Goal: Task Accomplishment & Management: Manage account settings

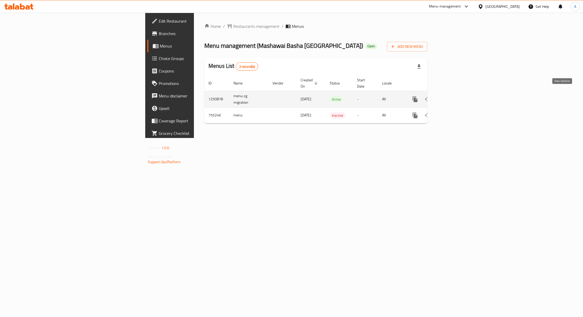
click at [458, 97] on link "enhanced table" at bounding box center [452, 99] width 12 height 12
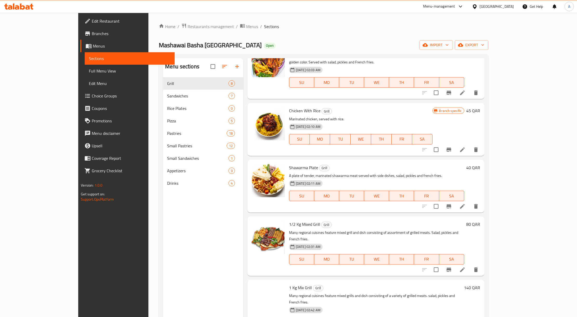
scroll to position [150, 0]
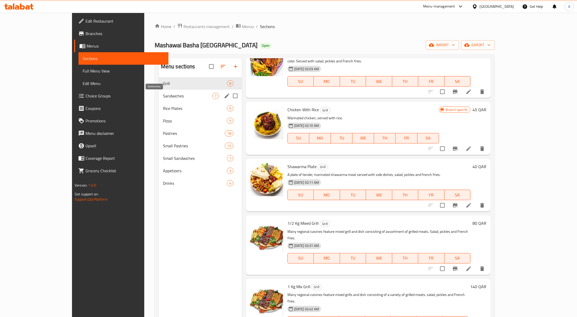
click at [163, 98] on span "Sandwiches" at bounding box center [187, 96] width 49 height 6
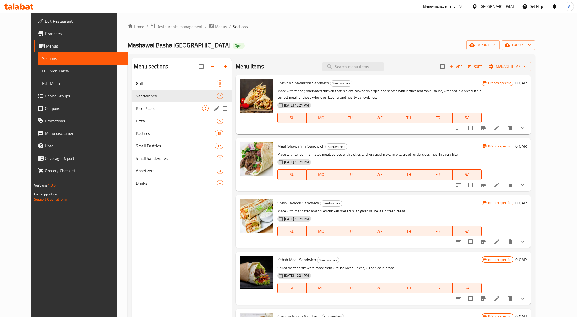
click at [148, 105] on div "Rice Plates 0" at bounding box center [182, 108] width 100 height 12
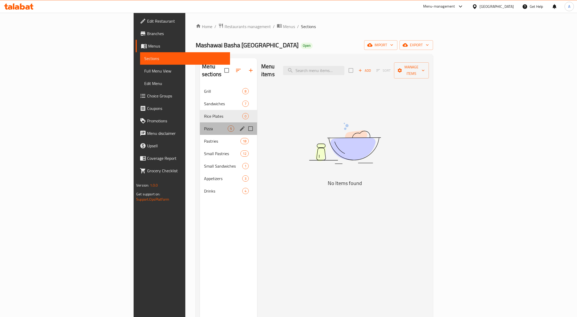
click at [200, 122] on div "Pizza 5" at bounding box center [228, 128] width 57 height 12
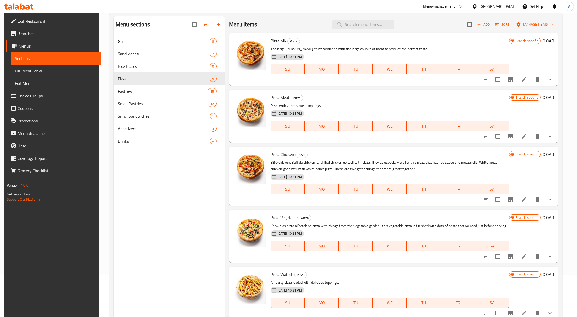
scroll to position [73, 0]
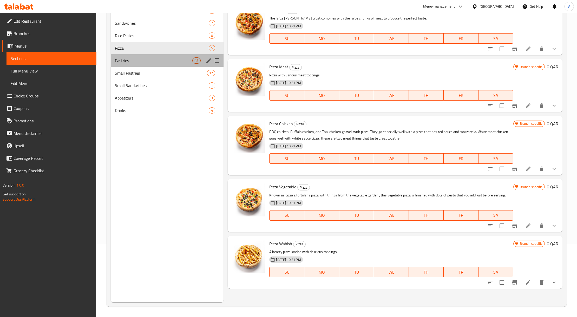
click at [129, 55] on div "Pastries 18" at bounding box center [167, 60] width 113 height 12
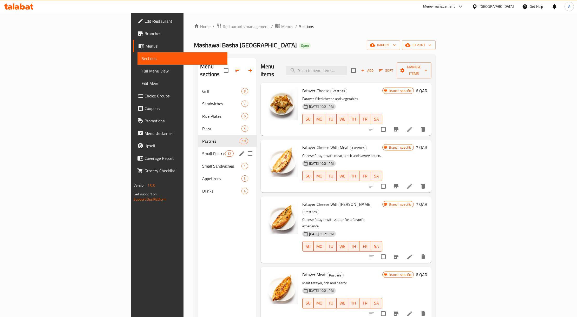
click at [202, 151] on span "Small Pastries" at bounding box center [213, 154] width 23 height 6
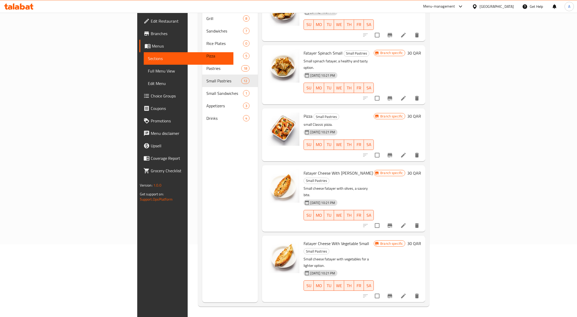
scroll to position [378, 0]
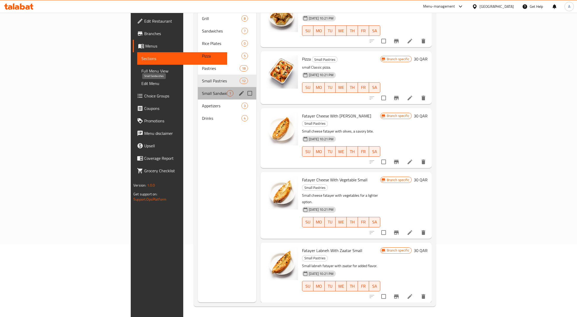
click at [202, 90] on span "Small Sandwiches" at bounding box center [214, 93] width 25 height 6
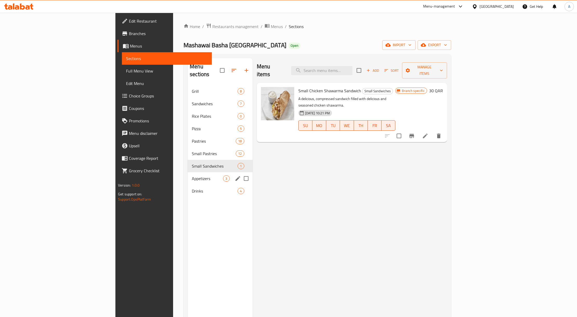
click at [192, 176] on span "Appetizers" at bounding box center [207, 179] width 31 height 6
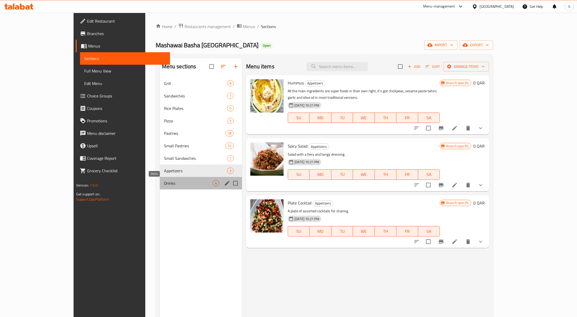
click at [164, 185] on span "Drinks" at bounding box center [188, 183] width 49 height 6
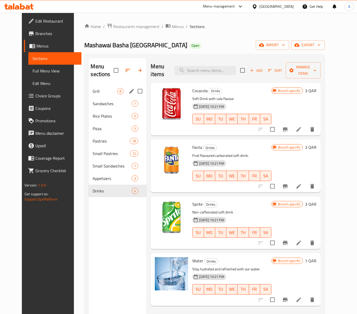
click at [96, 88] on div "Grill 8" at bounding box center [117, 91] width 58 height 12
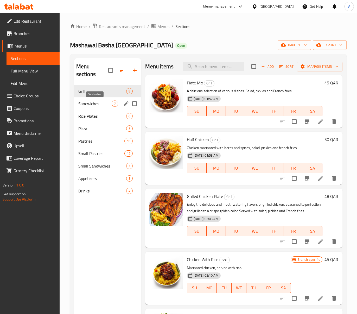
click at [83, 101] on span "Sandwiches" at bounding box center [95, 104] width 34 height 6
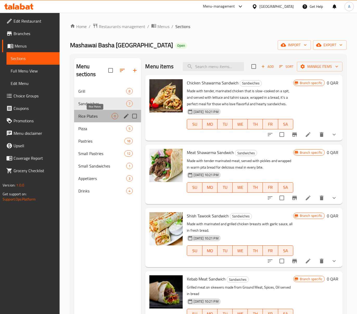
click at [88, 113] on span "Rice Plates" at bounding box center [95, 116] width 34 height 6
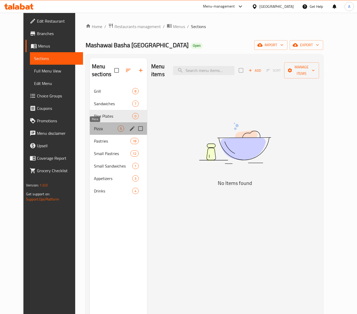
click at [96, 129] on span "Pizza" at bounding box center [106, 129] width 24 height 6
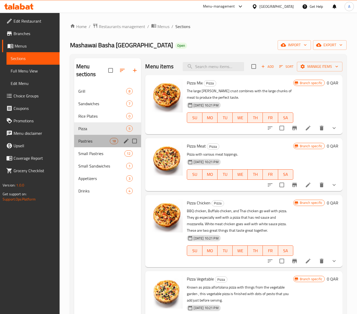
click at [101, 145] on div "Pastries 18" at bounding box center [107, 141] width 67 height 12
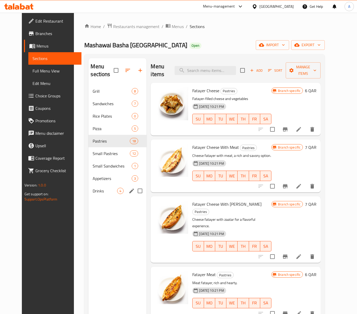
click at [93, 189] on span "Drinks" at bounding box center [105, 191] width 24 height 6
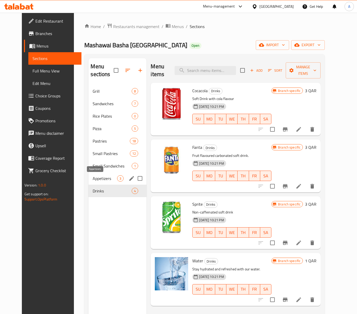
click at [93, 179] on span "Appetizers" at bounding box center [105, 179] width 24 height 6
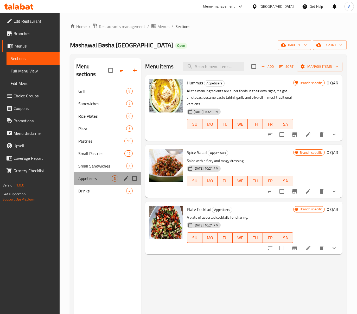
click at [87, 173] on div "Appetizers 3" at bounding box center [107, 178] width 67 height 12
click at [86, 167] on span "Small Sandwiches" at bounding box center [95, 166] width 34 height 6
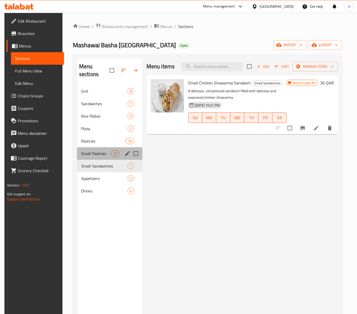
click at [109, 148] on div "Small Pastries 12" at bounding box center [109, 153] width 65 height 12
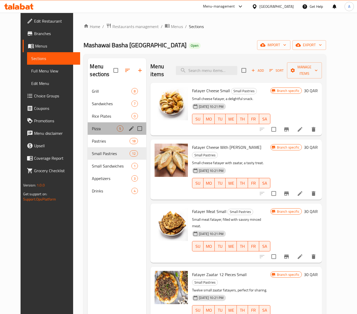
click at [107, 134] on div "Pizza 5" at bounding box center [117, 128] width 59 height 12
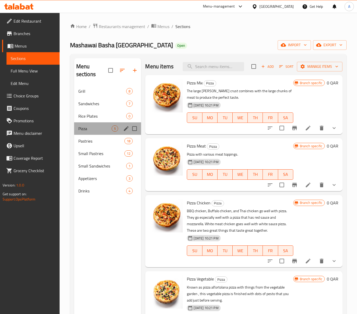
click at [108, 123] on div "Pizza 5" at bounding box center [107, 128] width 67 height 12
click at [111, 105] on span "Sandwiches" at bounding box center [95, 104] width 34 height 6
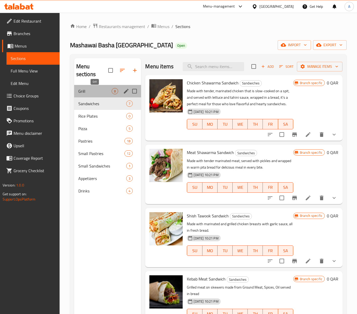
click at [111, 94] on span "Grill" at bounding box center [95, 91] width 34 height 6
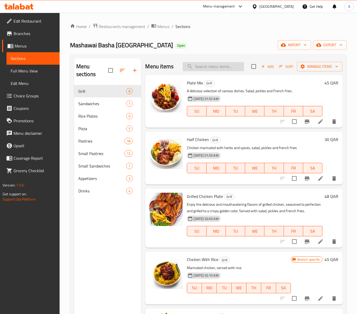
click at [216, 69] on input "search" at bounding box center [213, 66] width 61 height 9
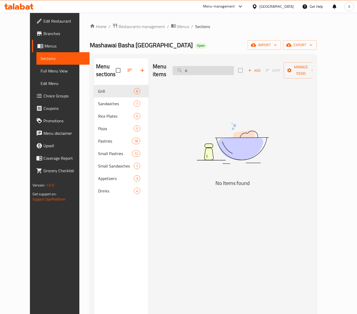
type input "i"
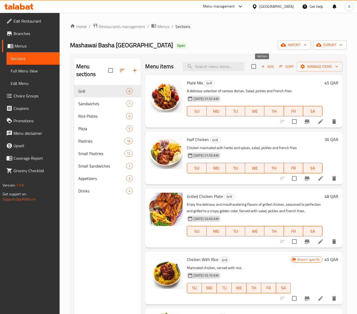
click at [266, 69] on span "Add" at bounding box center [267, 67] width 14 height 6
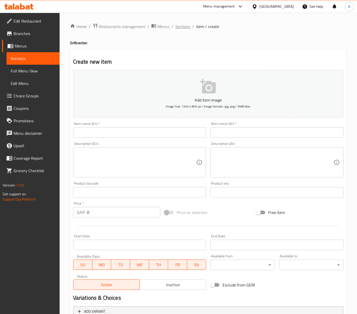
click at [183, 27] on span "Sections" at bounding box center [182, 26] width 15 height 6
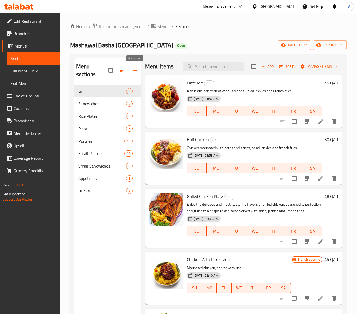
click at [132, 70] on icon "button" at bounding box center [135, 70] width 6 height 6
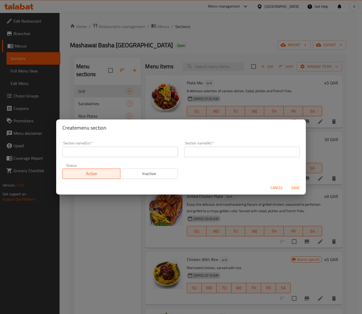
click at [106, 152] on input "text" at bounding box center [119, 152] width 115 height 10
paste input "Chocolate Icecream"
type input "Chocolate Icecream"
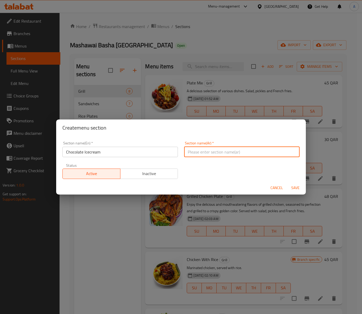
click at [210, 147] on input "text" at bounding box center [241, 152] width 115 height 10
click at [105, 148] on div "Section name(En)   * Chocolate Icecream Section name(En) *" at bounding box center [119, 149] width 115 height 16
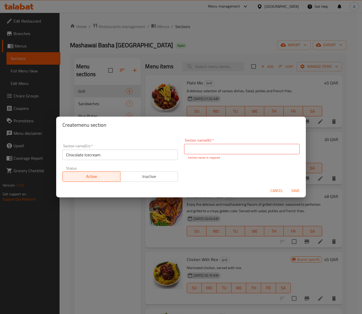
click at [105, 148] on div "Section name(En)   * Chocolate Icecream Section name(En) *" at bounding box center [119, 152] width 115 height 16
click at [104, 157] on input "Chocolate Icecream" at bounding box center [119, 155] width 115 height 10
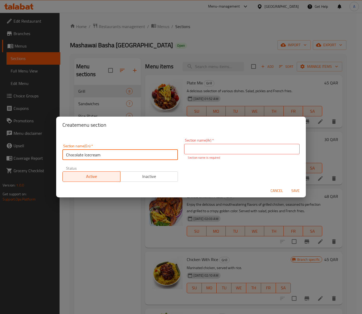
click at [194, 153] on input "text" at bounding box center [241, 149] width 115 height 10
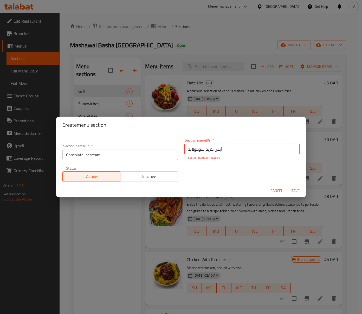
type input "آيس كريم شوكولاتة"
click at [276, 192] on button "Cancel" at bounding box center [276, 191] width 17 height 10
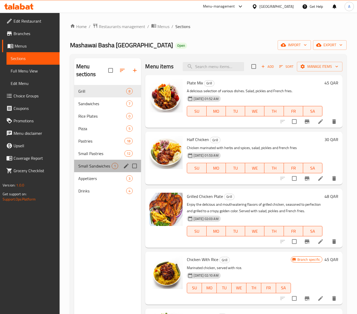
drag, startPoint x: 92, startPoint y: 163, endPoint x: 99, endPoint y: 176, distance: 15.1
click at [92, 163] on div "Small Sandwiches 1" at bounding box center [107, 166] width 67 height 12
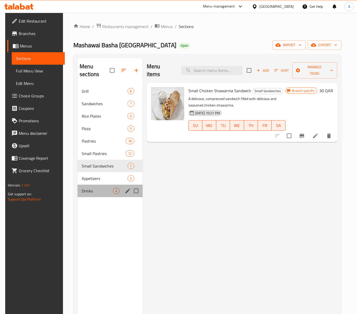
click at [107, 197] on div "Drinks 4" at bounding box center [109, 191] width 65 height 12
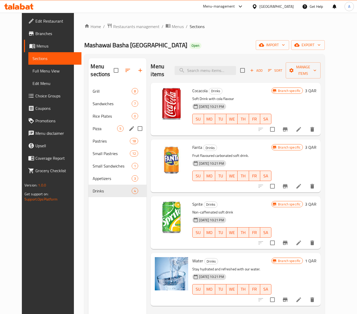
click at [94, 112] on div "Rice Plates 0" at bounding box center [117, 116] width 58 height 12
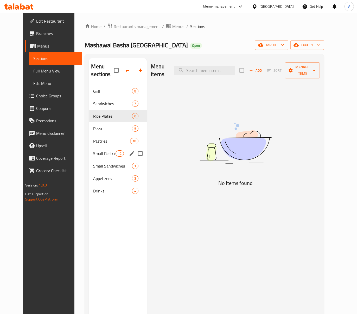
click at [94, 150] on div "Small Pastries 12" at bounding box center [118, 153] width 58 height 12
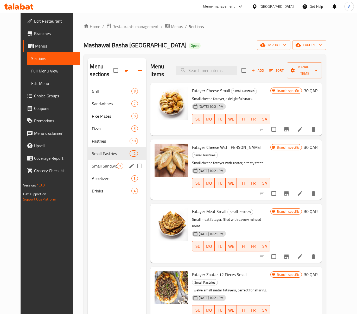
click at [98, 169] on span "Small Sandwiches" at bounding box center [104, 166] width 25 height 6
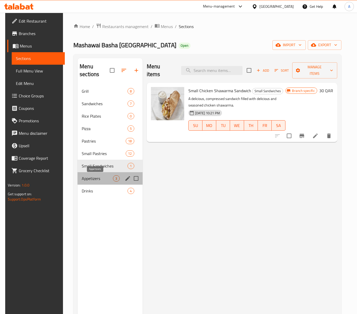
click at [98, 177] on span "Appetizers" at bounding box center [97, 179] width 31 height 6
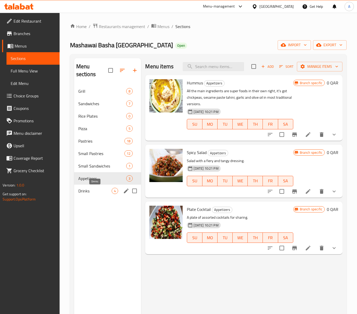
click at [98, 192] on span "Drinks" at bounding box center [95, 191] width 34 height 6
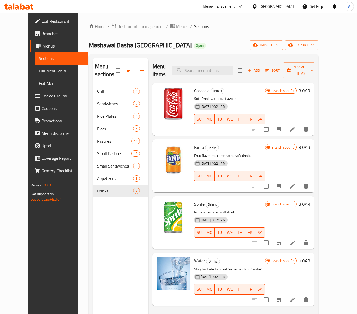
drag, startPoint x: 118, startPoint y: 186, endPoint x: 165, endPoint y: 185, distance: 47.3
click at [155, 185] on div "Menu sections Grill 8 Sandwiches 7 Rice Plates 0 Pizza 5 Pastries 18 Small Past…" at bounding box center [203, 215] width 221 height 314
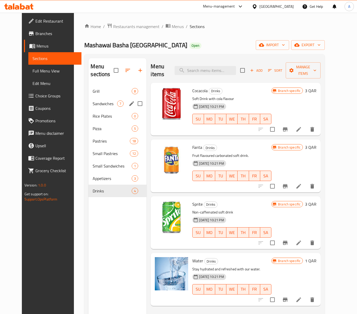
click at [117, 105] on span "7" at bounding box center [120, 103] width 6 height 5
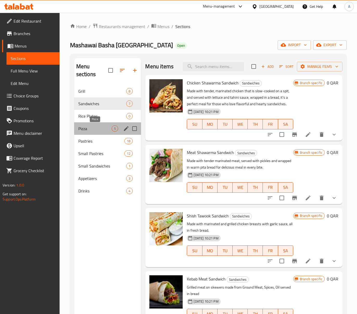
click at [108, 129] on span "Pizza" at bounding box center [95, 129] width 34 height 6
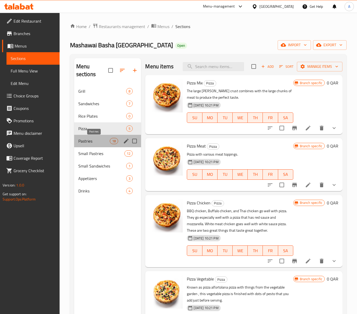
click at [101, 140] on span "Pastries" at bounding box center [94, 141] width 32 height 6
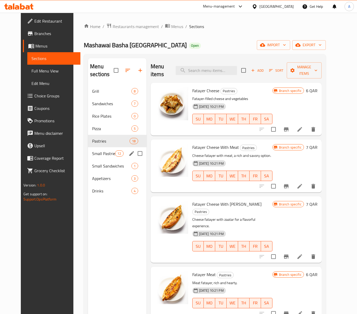
click at [100, 159] on div "Small Pastries 12" at bounding box center [117, 153] width 58 height 12
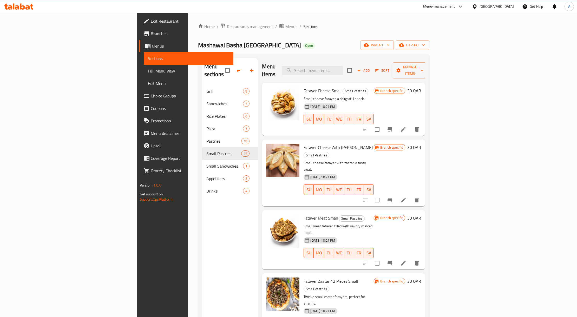
click at [14, 8] on icon at bounding box center [14, 6] width 2 height 6
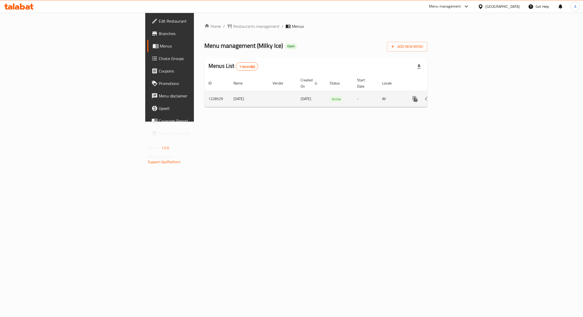
drag, startPoint x: 559, startPoint y: 144, endPoint x: 561, endPoint y: 98, distance: 45.8
click at [458, 98] on link "enhanced table" at bounding box center [452, 99] width 12 height 12
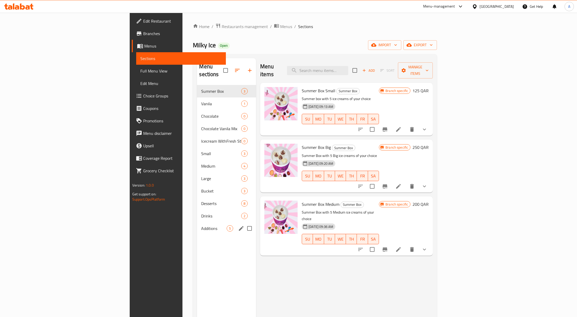
click at [200, 224] on div "Additions 5" at bounding box center [226, 228] width 59 height 12
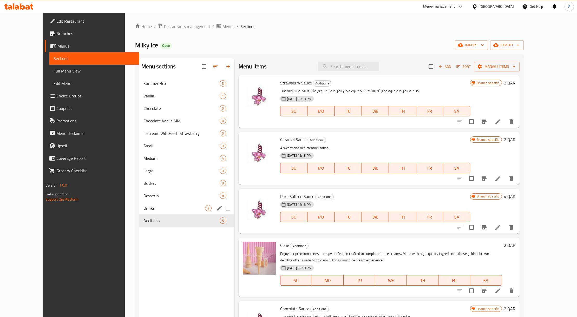
click at [189, 213] on div "Drinks 2" at bounding box center [186, 208] width 95 height 12
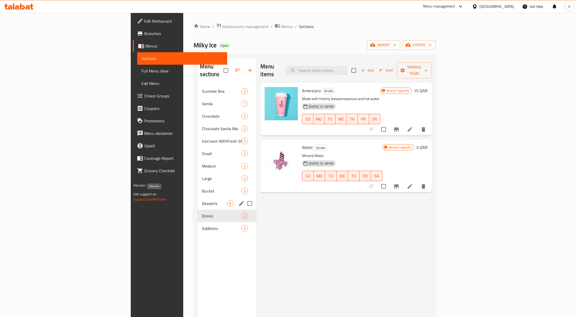
click at [202, 201] on span "Desserts" at bounding box center [214, 204] width 25 height 6
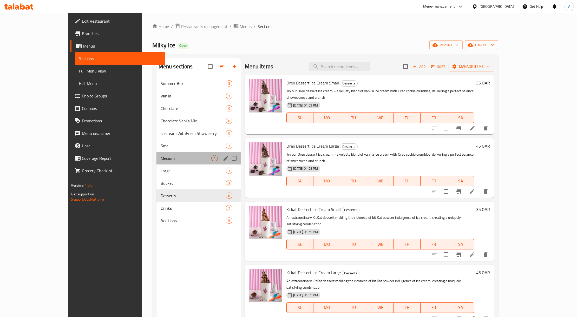
click at [157, 153] on div "Medium 4" at bounding box center [199, 158] width 85 height 12
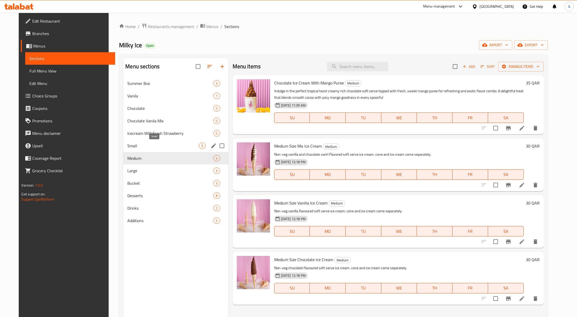
click at [136, 144] on span "Small" at bounding box center [163, 146] width 72 height 6
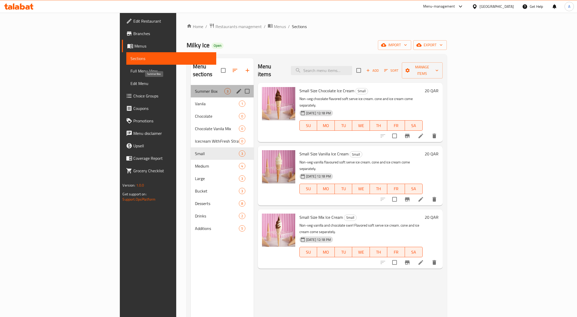
click at [195, 88] on span "Summer Box" at bounding box center [209, 91] width 29 height 6
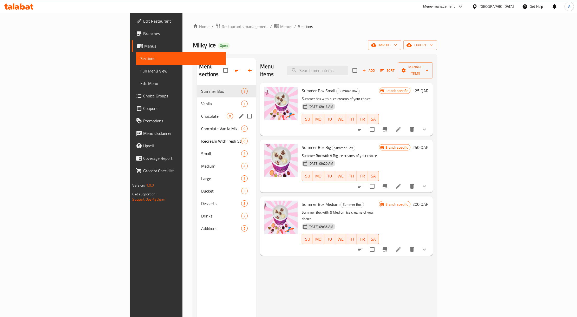
click at [201, 113] on span "Chocolate" at bounding box center [213, 116] width 25 height 6
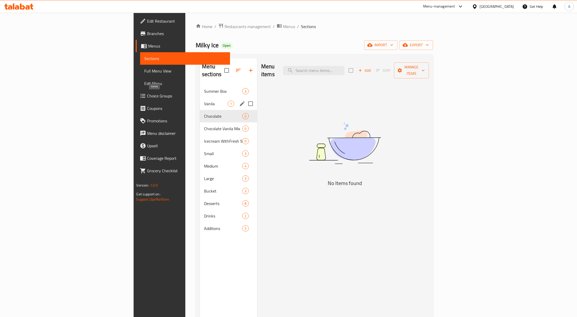
click at [204, 101] on span "Vanila" at bounding box center [216, 104] width 24 height 6
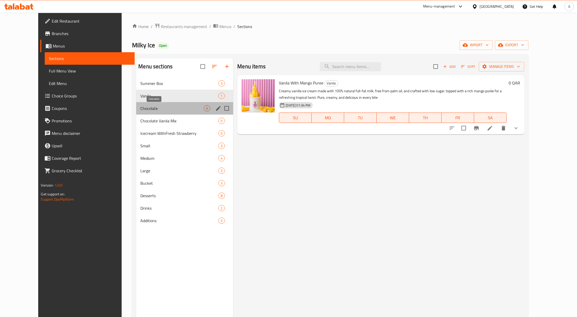
click at [163, 109] on span "Chocolate" at bounding box center [171, 108] width 63 height 6
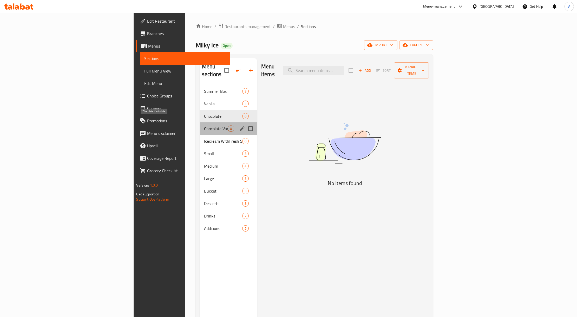
click at [204, 126] on span "Chocolate Vanila Mix" at bounding box center [216, 129] width 24 height 6
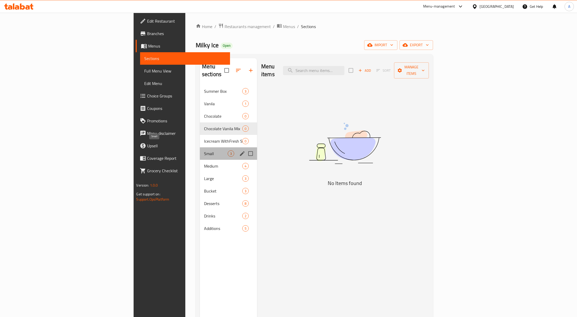
click at [204, 151] on span "Small" at bounding box center [216, 154] width 24 height 6
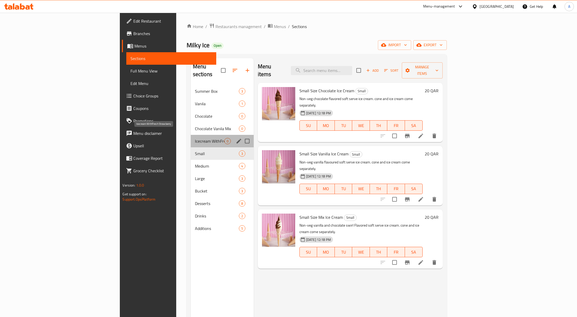
click at [195, 138] on span "Icecream WithFresh Strawberry" at bounding box center [209, 141] width 29 height 6
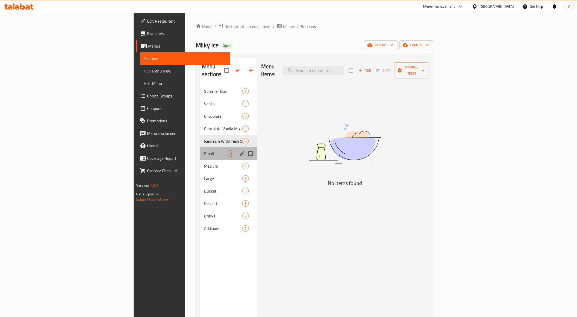
click at [200, 149] on div "Small 3" at bounding box center [228, 153] width 57 height 12
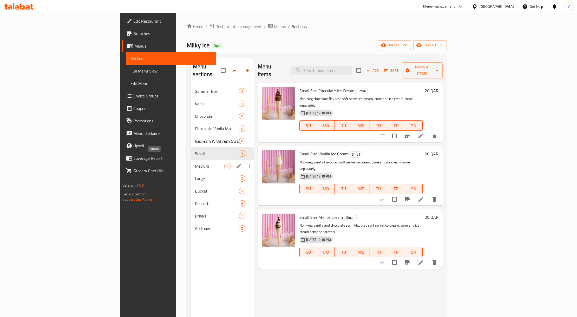
click at [195, 163] on span "Medium" at bounding box center [209, 166] width 29 height 6
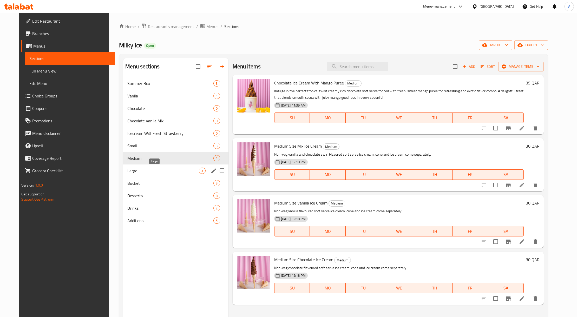
click at [166, 168] on span "Large" at bounding box center [163, 171] width 72 height 6
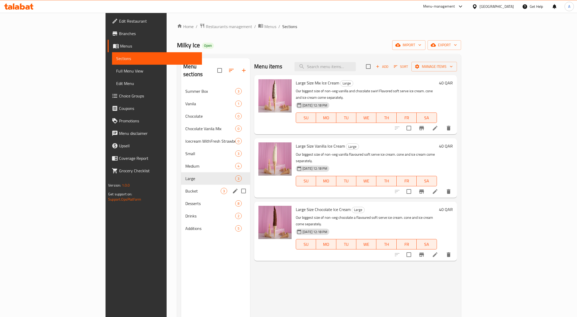
click at [185, 188] on span "Bucket" at bounding box center [202, 191] width 35 height 6
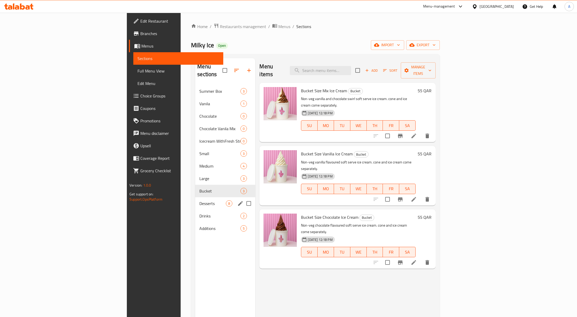
click at [195, 197] on div "Desserts 8" at bounding box center [225, 203] width 60 height 12
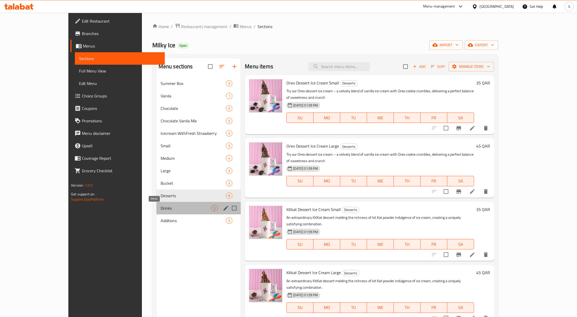
click at [161, 209] on span "Drinks" at bounding box center [186, 208] width 51 height 6
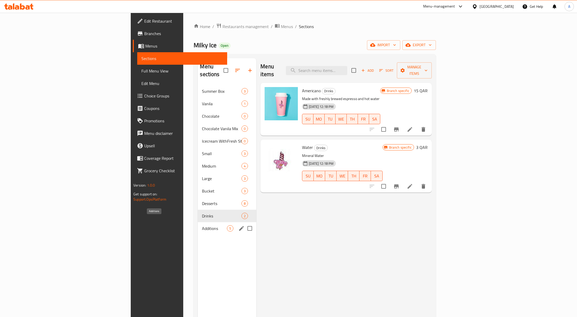
click at [202, 225] on span "Additions" at bounding box center [214, 228] width 25 height 6
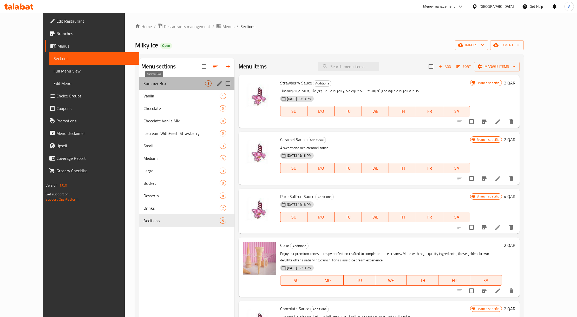
click at [149, 85] on span "Summer Box" at bounding box center [174, 83] width 61 height 6
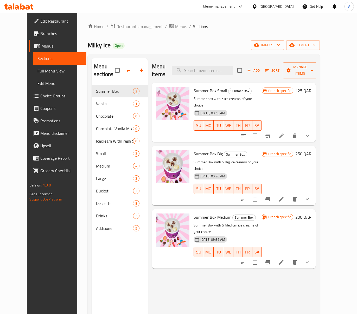
click at [252, 32] on div "Home / Restaurants management / Menus / Sections Milky Ice Open import export M…" at bounding box center [204, 200] width 232 height 354
click at [228, 66] on input "search" at bounding box center [202, 70] width 61 height 9
paste input "Chocolate Icecream With caremal Sauces"
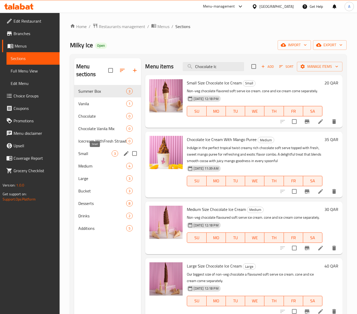
type input "Chocolate Ic"
click at [87, 157] on span "Small" at bounding box center [95, 154] width 34 height 6
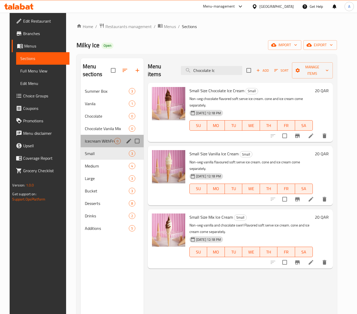
click at [101, 138] on div "Icecream WithFresh Strawberry 0" at bounding box center [112, 141] width 63 height 12
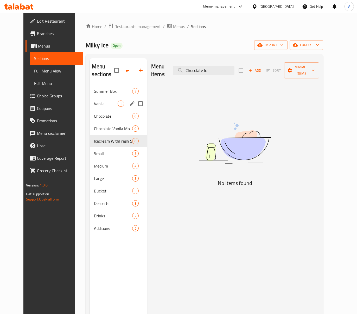
click at [107, 103] on span "Vanila" at bounding box center [106, 104] width 24 height 6
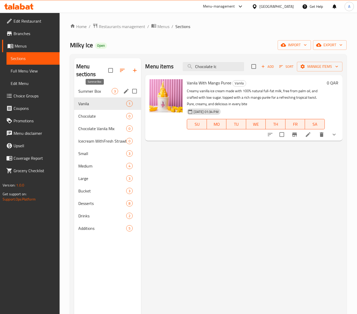
click at [97, 89] on span "Summer Box" at bounding box center [95, 91] width 34 height 6
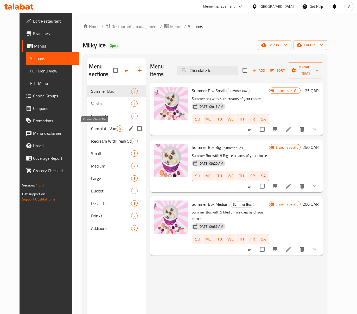
click at [100, 131] on span "Chocolate Vanila Mix" at bounding box center [103, 129] width 25 height 6
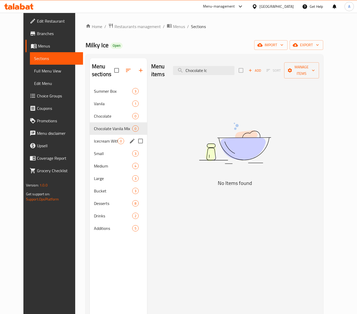
click at [100, 137] on div "Icecream WithFresh Strawberry 0" at bounding box center [118, 141] width 57 height 12
click at [100, 142] on span "Icecream WithFresh Strawberry" at bounding box center [106, 141] width 24 height 6
click at [100, 149] on div "Small 3" at bounding box center [118, 153] width 57 height 12
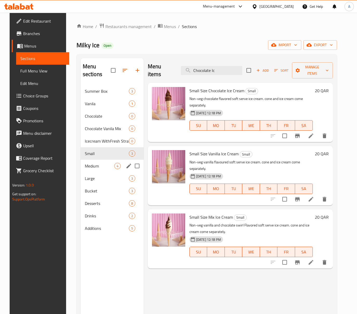
click at [99, 162] on div "Medium 4" at bounding box center [112, 166] width 63 height 12
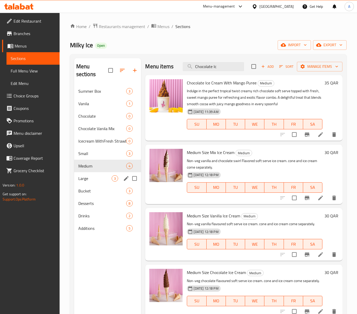
click at [100, 184] on div "Large 3" at bounding box center [107, 178] width 67 height 12
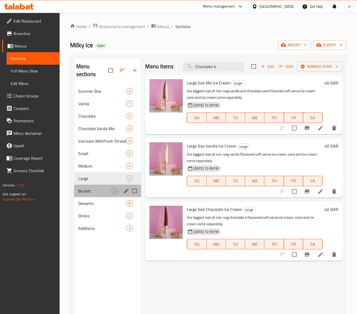
click at [97, 196] on div "Bucket 3" at bounding box center [107, 191] width 67 height 12
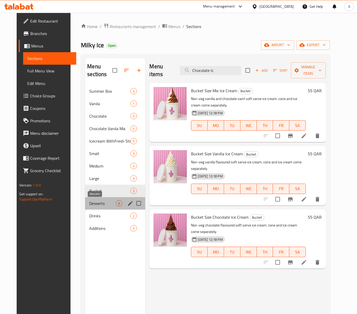
click at [98, 202] on span "Desserts" at bounding box center [102, 204] width 27 height 6
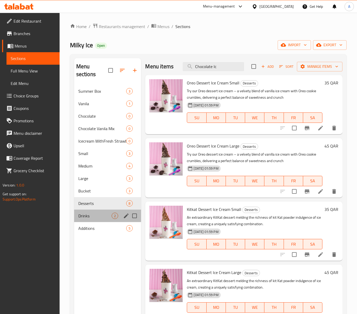
click at [98, 213] on div "Drinks 2" at bounding box center [107, 216] width 67 height 12
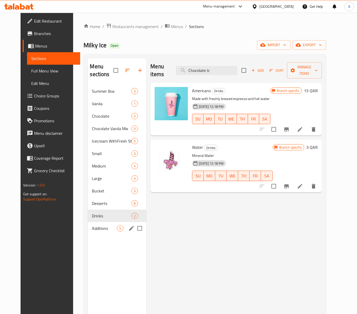
click at [98, 224] on div "Additions 5" at bounding box center [117, 228] width 59 height 12
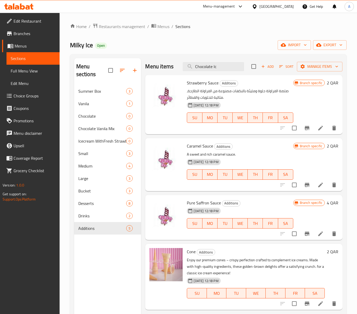
scroll to position [1, 0]
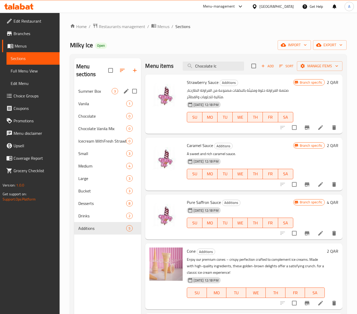
click at [90, 91] on span "Summer Box" at bounding box center [95, 91] width 34 height 6
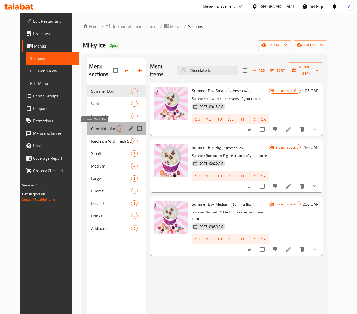
click at [95, 130] on span "Chocolate Vanila Mix" at bounding box center [103, 129] width 25 height 6
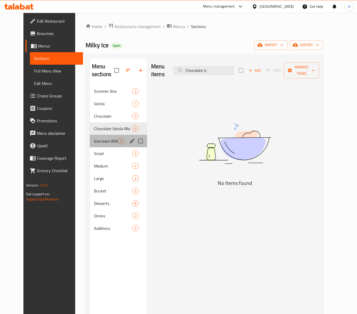
click at [98, 138] on div "Icecream WithFresh Strawberry 0" at bounding box center [118, 141] width 57 height 12
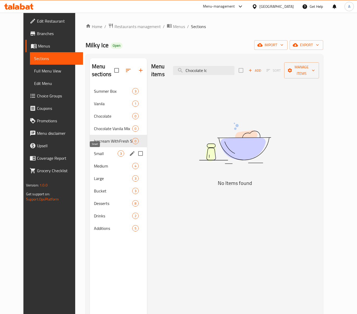
click at [101, 156] on span "Small" at bounding box center [106, 154] width 24 height 6
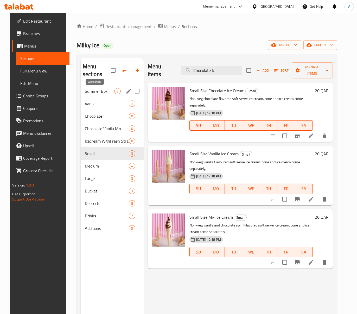
click at [106, 93] on span "Summer Box" at bounding box center [99, 91] width 29 height 6
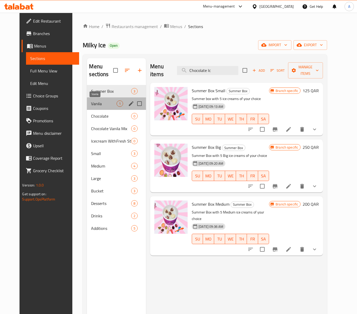
click at [104, 103] on span "Vanila" at bounding box center [103, 104] width 25 height 6
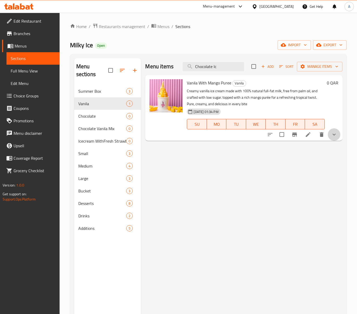
click at [339, 135] on button "show more" at bounding box center [334, 134] width 12 height 12
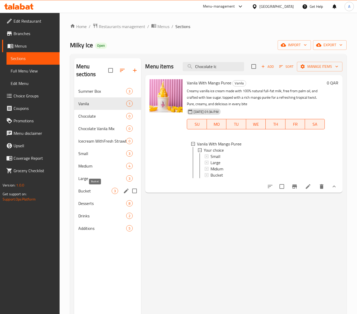
click at [98, 191] on span "Bucket" at bounding box center [95, 191] width 34 height 6
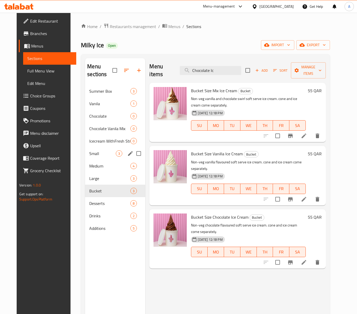
click at [98, 151] on span "Small" at bounding box center [102, 154] width 27 height 6
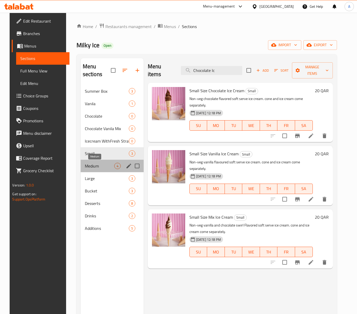
click at [105, 167] on span "Medium" at bounding box center [99, 166] width 29 height 6
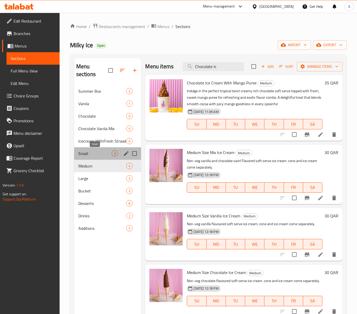
click at [87, 151] on span "Small" at bounding box center [95, 154] width 34 height 6
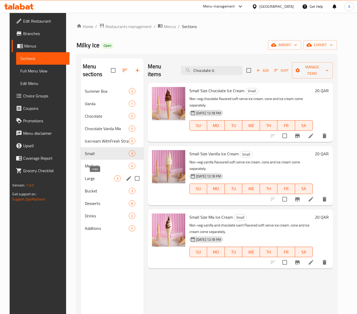
click at [88, 176] on span "Large" at bounding box center [99, 179] width 29 height 6
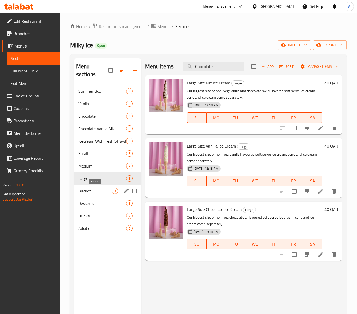
click at [95, 189] on span "Bucket" at bounding box center [95, 191] width 34 height 6
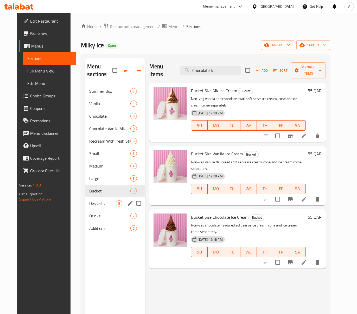
click at [100, 200] on div "Desserts 8" at bounding box center [115, 203] width 60 height 12
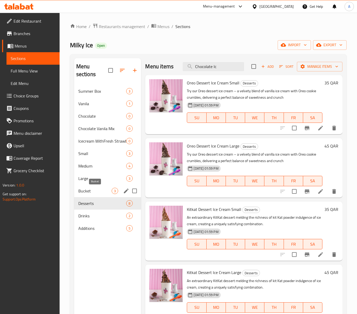
click at [100, 192] on span "Bucket" at bounding box center [95, 191] width 34 height 6
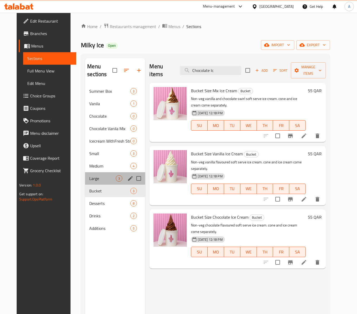
click at [97, 184] on div "Large 3" at bounding box center [115, 178] width 60 height 12
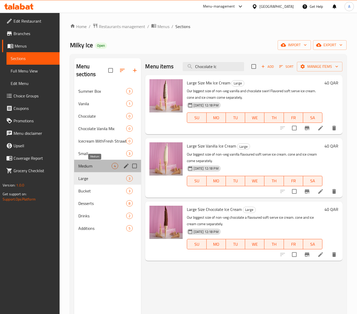
click at [96, 165] on span "Medium" at bounding box center [95, 166] width 34 height 6
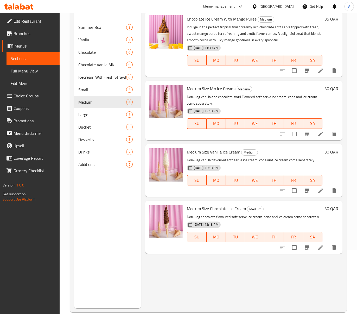
scroll to position [73, 0]
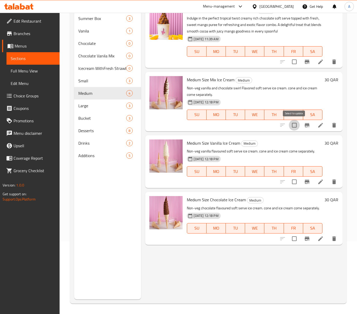
click at [295, 128] on input "checkbox" at bounding box center [294, 125] width 11 height 11
checkbox input "true"
click at [292, 182] on input "checkbox" at bounding box center [294, 182] width 11 height 11
checkbox input "true"
click at [296, 241] on input "checkbox" at bounding box center [294, 239] width 11 height 11
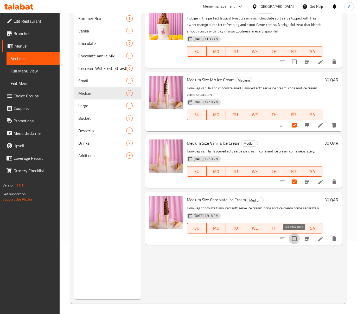
checkbox input "true"
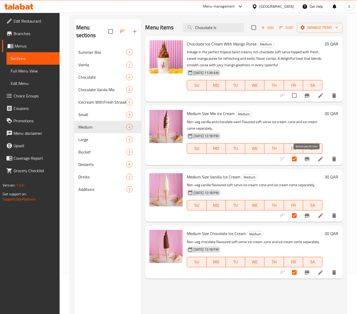
scroll to position [0, 0]
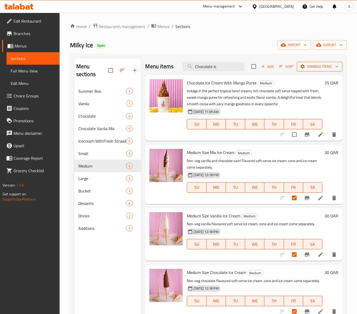
click at [322, 63] on span "Manage items" at bounding box center [319, 66] width 37 height 7
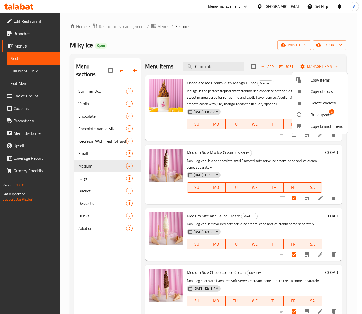
click at [327, 112] on span "Bulk update" at bounding box center [321, 115] width 21 height 6
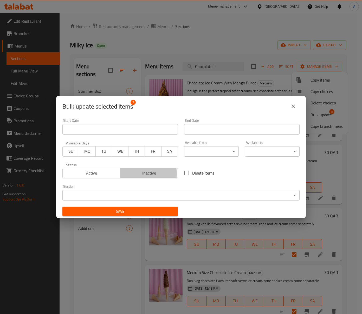
click at [139, 174] on span "Inactive" at bounding box center [149, 174] width 54 height 8
click at [137, 216] on button "Save" at bounding box center [119, 212] width 115 height 10
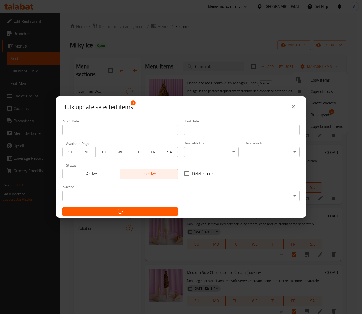
checkbox input "false"
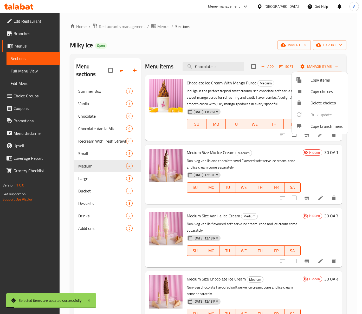
click at [272, 39] on div at bounding box center [181, 157] width 362 height 314
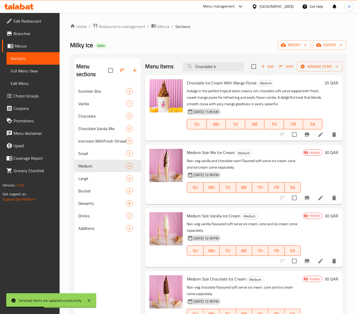
click at [317, 136] on li at bounding box center [320, 134] width 15 height 9
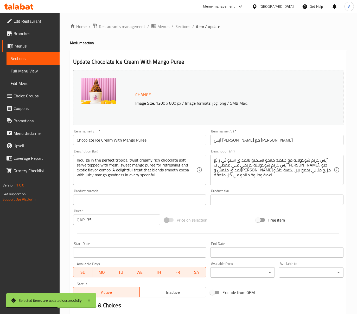
click at [155, 142] on input "Chocolate Ice Cream With Mango Puree" at bounding box center [139, 140] width 133 height 10
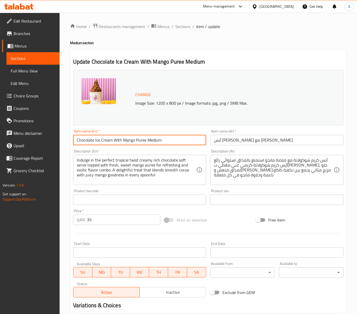
type input "Chocolate Ice Cream With Mango Puree Medium"
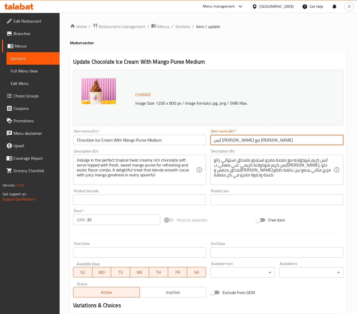
click at [227, 143] on input "آيس كريم شوكولاتة مع هريس مانجو" at bounding box center [276, 140] width 133 height 10
click at [292, 140] on input "آيس كريم شوكولاتة مع هريس مانجو" at bounding box center [276, 140] width 133 height 10
type input "آيس كريم شوكولاتة مع هريس مانجو وسط"
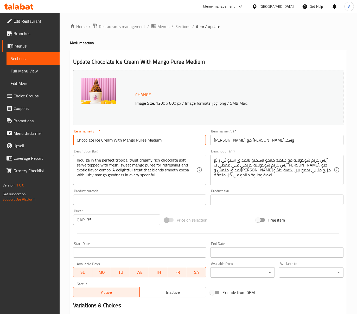
drag, startPoint x: 145, startPoint y: 141, endPoint x: 1, endPoint y: 141, distance: 144.3
click at [5, 142] on div "Edit Restaurant Branches Menus Sections Full Menu View Edit Menu Choice Groups …" at bounding box center [178, 194] width 357 height 362
paste input "cream With"
click at [122, 139] on input "Chocolate Icecream With Mango Puree Medium" at bounding box center [139, 140] width 133 height 10
click at [131, 140] on input "Chocolate Icecream With Mango Puree Medium" at bounding box center [139, 140] width 133 height 10
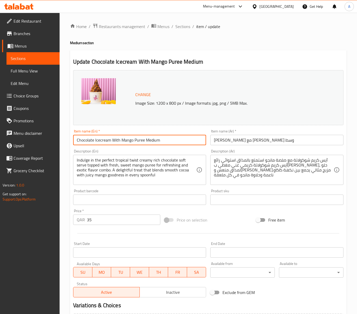
type input "Chocolate Icecream With Mango Puree Medium"
click at [277, 140] on input "آيس كريم شوكولاتة مع هريس مانجو وسط" at bounding box center [276, 140] width 133 height 10
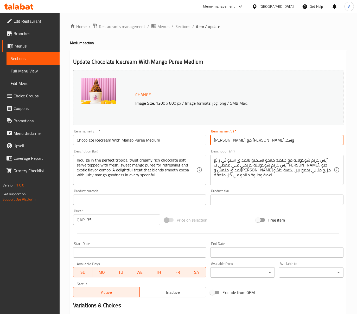
drag, startPoint x: 223, startPoint y: 140, endPoint x: 327, endPoint y: 141, distance: 104.0
click at [327, 141] on input "آيس كريم شوكولاتة مع هريس مانجو وسط" at bounding box center [276, 140] width 133 height 10
paste input "لشوكولاتة مع هريس ال"
click at [243, 139] on input "آيس كريم الشوكولاتة مع هريس المانجو وسط" at bounding box center [276, 140] width 133 height 10
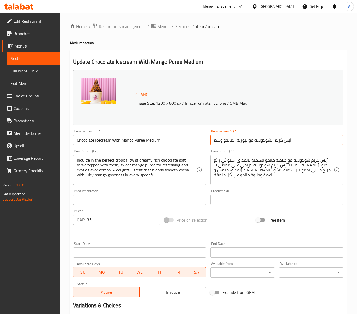
type input "آيس كريم الشوكولاتة مع بيوريه المانجو وسط"
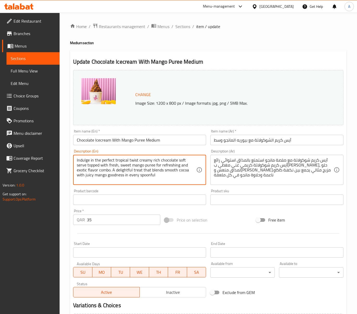
click at [138, 166] on textarea "Indulge in the perfect tropical twist creamy rich chocolate soft serve topped w…" at bounding box center [137, 170] width 120 height 25
paste textarea "Smooth chocolate ice cream blended with fresh, fruity mango purée – a perfect m…"
type textarea "Smooth chocolate ice cream blended with fresh, fruity mango purée – a perfect m…"
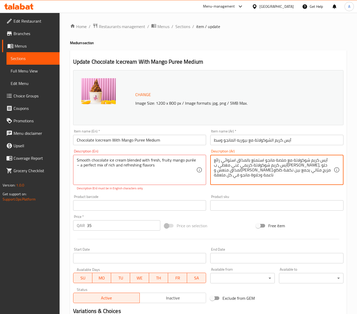
click at [290, 165] on textarea "آيس كريم شوكولاتة مع صلصة مانجو استمتع بالمذاق استوائي رائع آيس كريم شوكولاتة ك…" at bounding box center [274, 170] width 120 height 25
paste textarea "اعم ممزوج ببوريه المانجو الطازج والفواكهي - مزيج مثالي من النكهات الغنية والمنع…"
type textarea "آيس كريم شوكولاتة ناعم ممزوج ببوريه المانجو الطازج والفواكهي - مزيج مثالي من ال…"
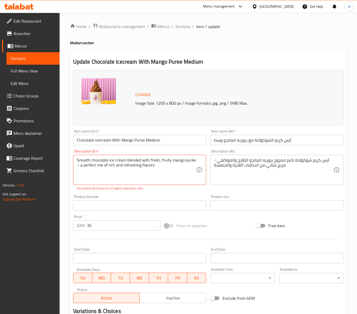
click at [172, 198] on div "Product barcode Product barcode" at bounding box center [139, 203] width 133 height 16
click at [148, 192] on div "Description (En) Smooth chocolate ice cream blended with fresh, fruity mango pu…" at bounding box center [139, 170] width 137 height 46
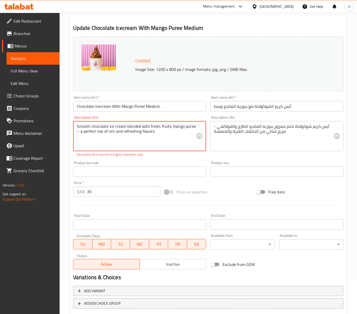
scroll to position [66, 0]
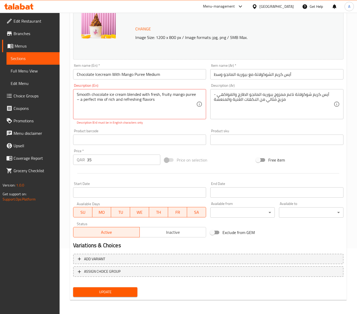
click at [154, 130] on div "Product barcode Product barcode" at bounding box center [139, 137] width 133 height 16
click at [156, 128] on div "Product barcode Product barcode" at bounding box center [139, 137] width 137 height 20
click at [85, 100] on textarea "Smooth chocolate ice cream blended with fresh, fruity mango puree – a perfect m…" at bounding box center [137, 104] width 120 height 25
click at [77, 99] on textarea "Smooth chocolate ice cream blended with fresh, fruity mango puree – a perfect m…" at bounding box center [137, 104] width 120 height 25
click at [112, 288] on button "Update" at bounding box center [105, 293] width 64 height 10
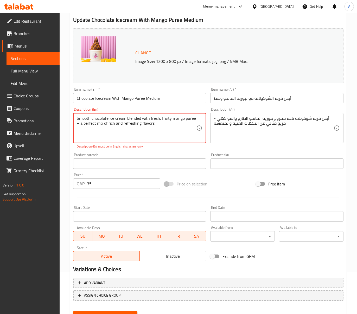
scroll to position [31, 0]
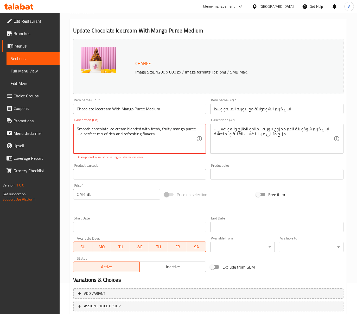
click at [122, 133] on textarea "Smooth chocolate ice cream blended with fresh, fruity mango puree – a perfect m…" at bounding box center [137, 139] width 120 height 25
click at [164, 128] on textarea "Smooth chocolate ice cream blended with fresh, fruity mango puree – a perfect m…" at bounding box center [137, 139] width 120 height 25
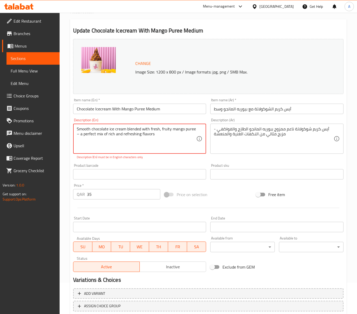
click at [164, 128] on textarea "Smooth chocolate ice cream blended with fresh, fruity mango puree – a perfect m…" at bounding box center [137, 139] width 120 height 25
click at [117, 143] on textarea "Smooth chocolate ice cream blended with fresh, fruity mango puree – a perfect m…" at bounding box center [137, 139] width 120 height 25
click at [64, 152] on div "Home / Restaurants management / Menus / Sections / item / update Medium section…" at bounding box center [208, 166] width 297 height 368
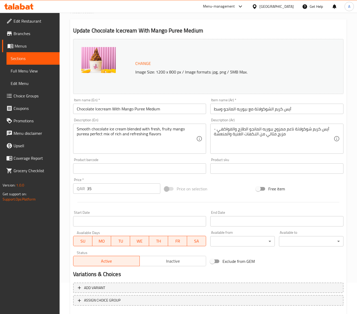
click at [113, 161] on div "Product barcode Product barcode" at bounding box center [139, 166] width 133 height 16
click at [86, 135] on textarea "Smooth chocolate ice cream blended with fresh, fruity mango pureea perfect mix …" at bounding box center [137, 139] width 120 height 25
type textarea "Smooth chocolate ice cream blended with fresh, fruity mango puree - a perfect m…"
click at [71, 141] on div "Description (En) Smooth chocolate ice cream blended with fresh, fruity mango pu…" at bounding box center [139, 136] width 137 height 40
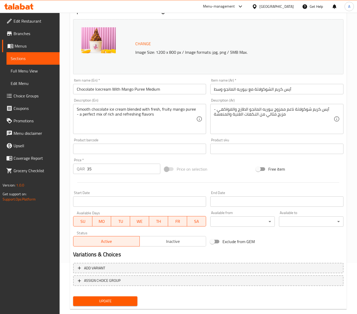
scroll to position [60, 0]
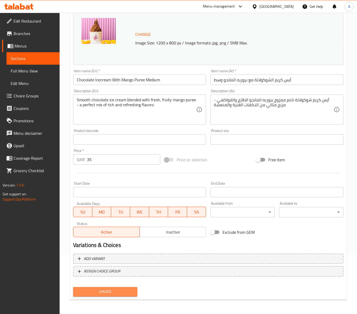
click at [104, 293] on span "Update" at bounding box center [105, 292] width 56 height 7
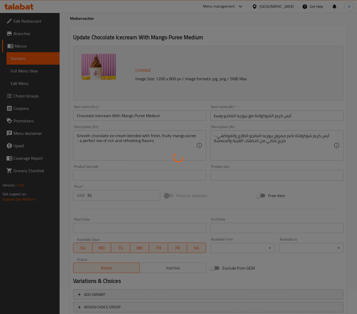
scroll to position [0, 0]
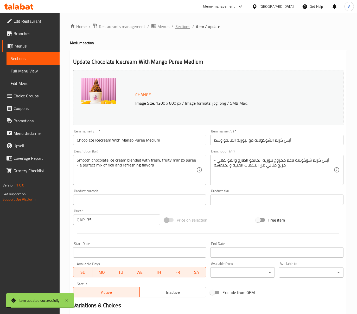
click at [184, 29] on span "Sections" at bounding box center [182, 26] width 15 height 6
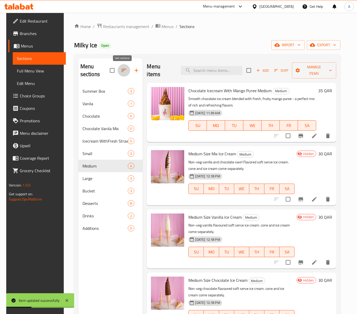
click at [123, 69] on icon "button" at bounding box center [124, 70] width 6 height 6
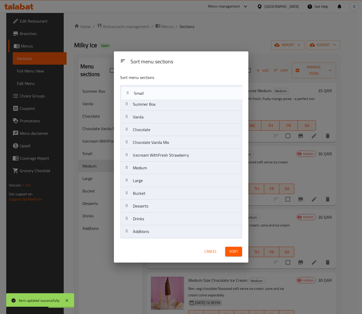
drag, startPoint x: 156, startPoint y: 155, endPoint x: 158, endPoint y: 90, distance: 65.3
click at [158, 90] on nav "Summer Box Vanila Chocolate Chocolate Vanila Mix Icecream WithFresh Strawberry …" at bounding box center [181, 161] width 122 height 153
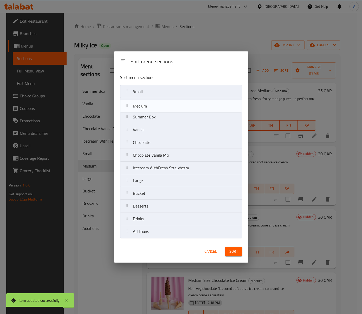
drag, startPoint x: 155, startPoint y: 169, endPoint x: 160, endPoint y: 102, distance: 66.2
click at [160, 102] on nav "Small Summer Box Vanila Chocolate Chocolate Vanila Mix Icecream WithFresh Straw…" at bounding box center [181, 161] width 122 height 153
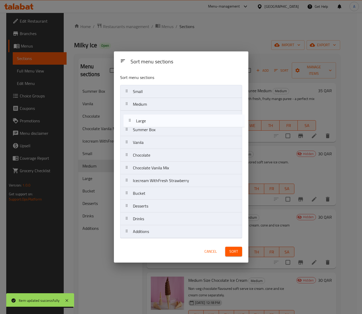
drag, startPoint x: 156, startPoint y: 181, endPoint x: 160, endPoint y: 117, distance: 64.4
click at [160, 117] on nav "Small Medium Summer Box Vanila Chocolate Chocolate Vanila Mix Icecream WithFres…" at bounding box center [181, 161] width 122 height 153
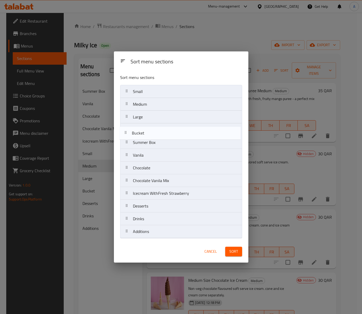
drag, startPoint x: 156, startPoint y: 196, endPoint x: 156, endPoint y: 131, distance: 65.0
click at [156, 131] on nav "Small Medium Large Summer Box Vanila Chocolate Chocolate Vanila Mix Icecream Wi…" at bounding box center [181, 161] width 122 height 153
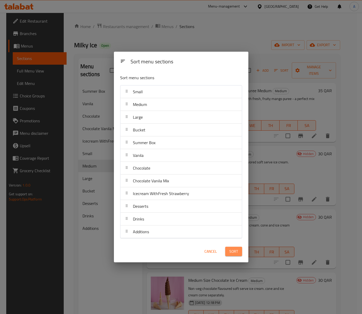
click at [232, 250] on span "Sort" at bounding box center [233, 252] width 9 height 7
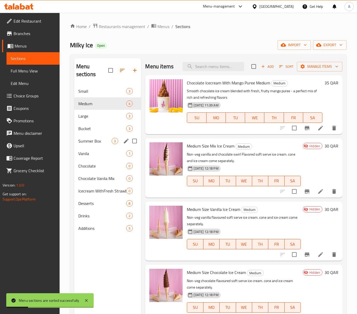
click at [96, 145] on div "Summer Box 3" at bounding box center [107, 141] width 67 height 12
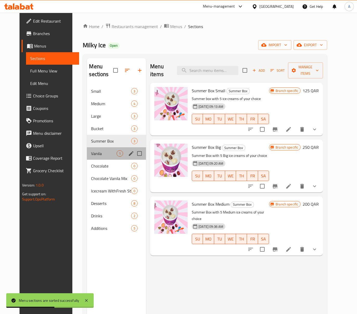
click at [94, 159] on div "Vanila 1" at bounding box center [116, 153] width 59 height 12
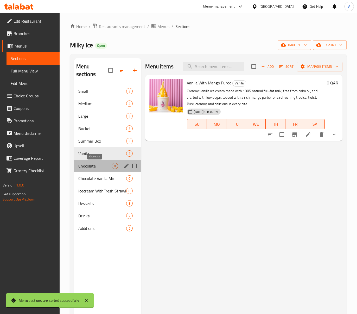
click at [95, 164] on span "Chocolate" at bounding box center [95, 166] width 34 height 6
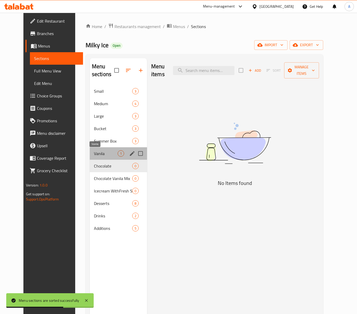
click at [95, 151] on span "Vanila" at bounding box center [106, 154] width 24 height 6
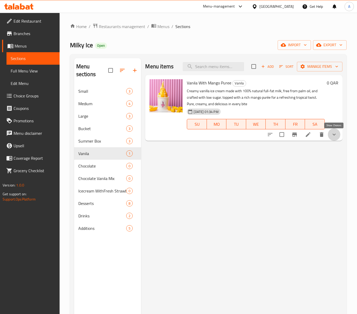
click at [333, 135] on icon "show more" at bounding box center [334, 135] width 6 height 6
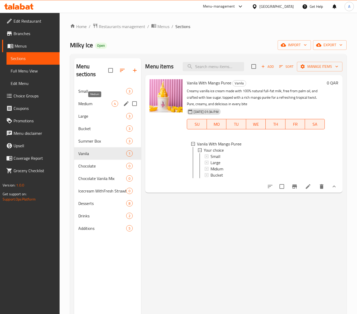
click at [99, 106] on span "Medium" at bounding box center [95, 104] width 34 height 6
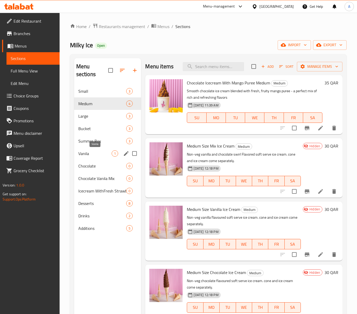
click at [106, 151] on span "Vanila" at bounding box center [95, 154] width 34 height 6
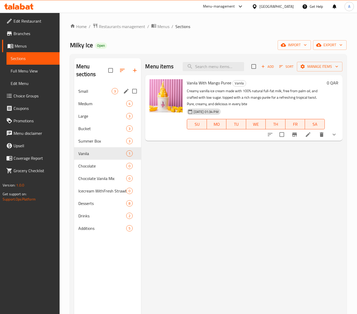
click at [101, 96] on div "Small 3" at bounding box center [107, 91] width 67 height 12
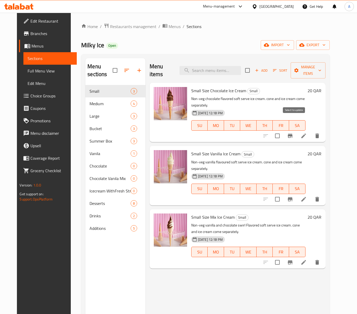
click at [283, 131] on input "checkbox" at bounding box center [277, 136] width 11 height 11
checkbox input "true"
click at [283, 194] on input "checkbox" at bounding box center [277, 199] width 11 height 11
checkbox input "true"
click at [283, 257] on input "checkbox" at bounding box center [277, 262] width 11 height 11
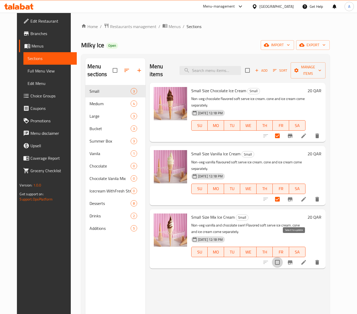
checkbox input "true"
click at [316, 65] on span "Manage items" at bounding box center [308, 70] width 27 height 13
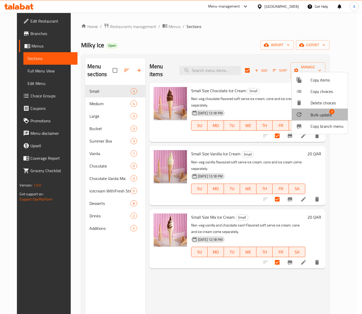
click at [328, 113] on span "Bulk update" at bounding box center [321, 115] width 21 height 6
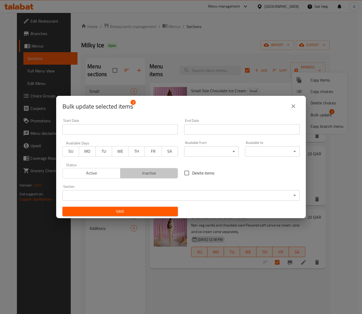
click at [149, 168] on button "Inactive" at bounding box center [149, 173] width 58 height 10
click at [151, 206] on div "Save" at bounding box center [120, 212] width 122 height 16
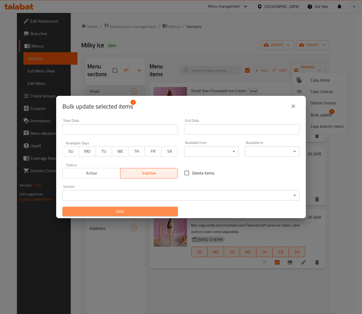
click at [166, 209] on span "Save" at bounding box center [120, 212] width 107 height 7
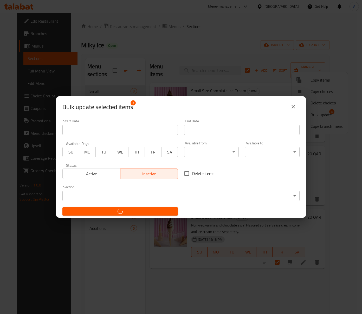
checkbox input "false"
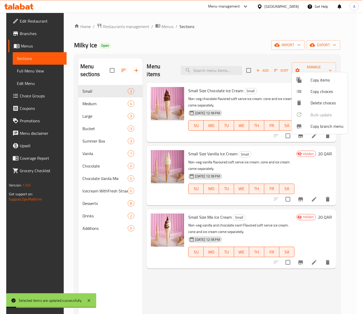
click at [228, 29] on div at bounding box center [181, 157] width 362 height 314
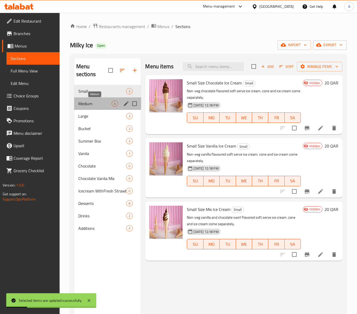
click at [86, 107] on span "Medium" at bounding box center [95, 104] width 34 height 6
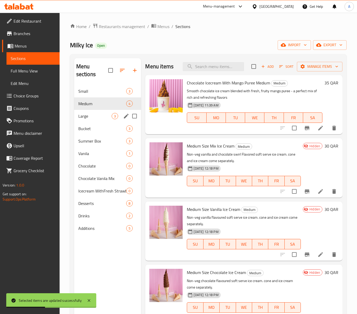
click at [80, 121] on div "Large 3" at bounding box center [107, 116] width 67 height 12
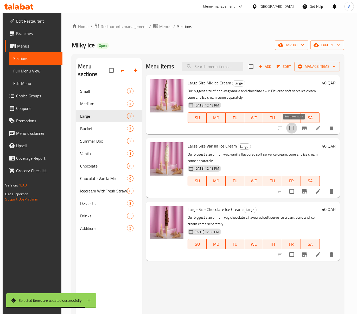
click at [292, 127] on input "checkbox" at bounding box center [291, 128] width 11 height 11
checkbox input "true"
click at [290, 189] on input "checkbox" at bounding box center [291, 191] width 11 height 11
checkbox input "true"
click at [292, 251] on input "checkbox" at bounding box center [291, 254] width 11 height 11
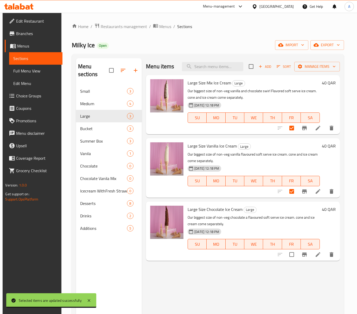
checkbox input "true"
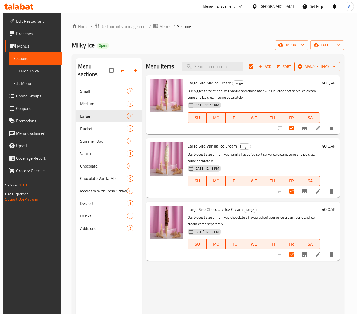
click at [313, 67] on span "Manage items" at bounding box center [316, 66] width 37 height 7
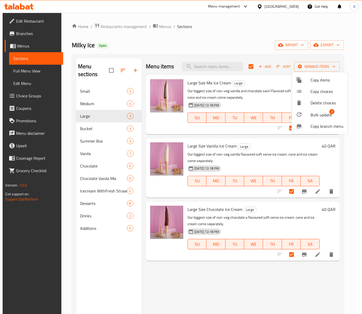
click at [330, 111] on span "3" at bounding box center [331, 111] width 5 height 5
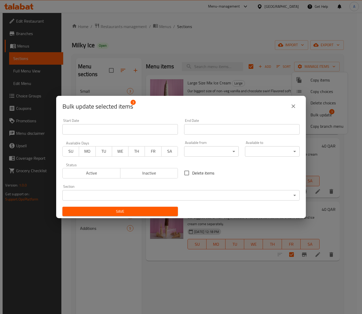
click at [133, 176] on span "Inactive" at bounding box center [149, 174] width 54 height 8
click at [140, 207] on button "Save" at bounding box center [119, 212] width 115 height 10
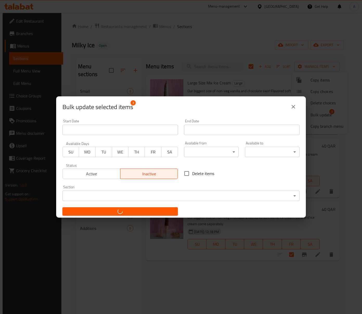
checkbox input "false"
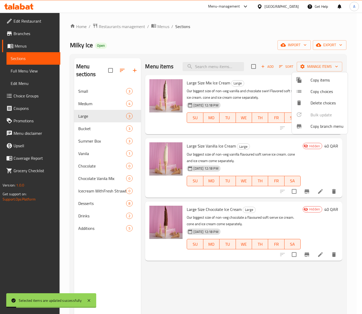
click at [95, 127] on div at bounding box center [181, 157] width 362 height 314
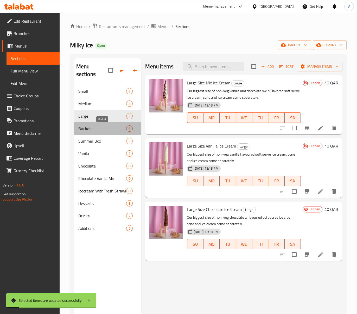
click at [95, 127] on span "Bucket" at bounding box center [102, 129] width 48 height 6
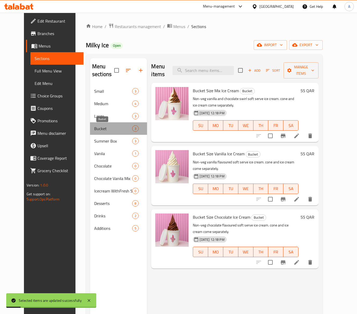
click at [95, 127] on span "Bucket" at bounding box center [113, 129] width 38 height 6
click at [276, 131] on input "checkbox" at bounding box center [270, 136] width 11 height 11
checkbox input "true"
click at [276, 194] on input "checkbox" at bounding box center [270, 199] width 11 height 11
checkbox input "true"
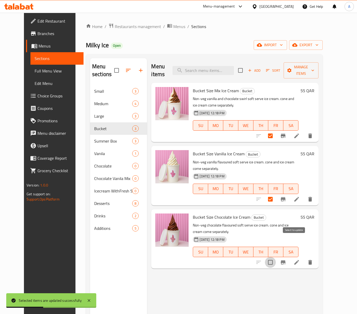
click at [276, 257] on input "checkbox" at bounding box center [270, 262] width 11 height 11
checkbox input "true"
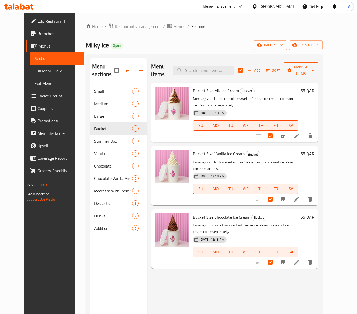
click at [314, 68] on span "Manage items" at bounding box center [301, 70] width 27 height 13
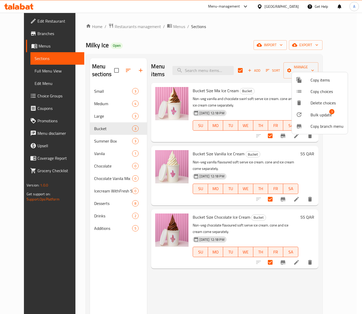
click at [326, 118] on span "Bulk update" at bounding box center [321, 115] width 21 height 6
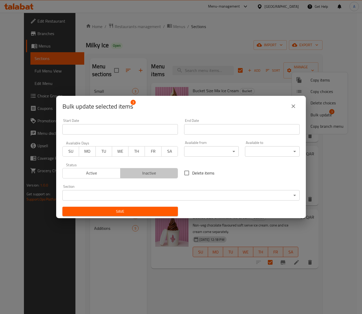
click at [149, 177] on span "Inactive" at bounding box center [149, 174] width 54 height 8
click at [149, 212] on span "Save" at bounding box center [120, 212] width 107 height 7
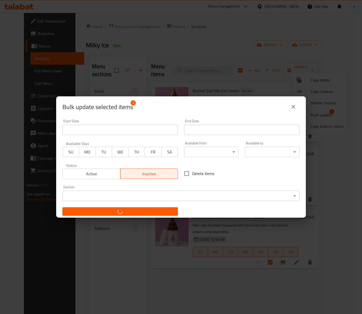
checkbox input "false"
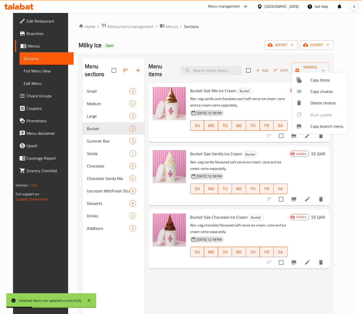
click at [253, 44] on div at bounding box center [181, 157] width 362 height 314
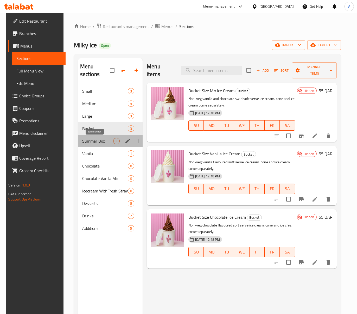
click at [94, 144] on span "Summer Box" at bounding box center [97, 141] width 31 height 6
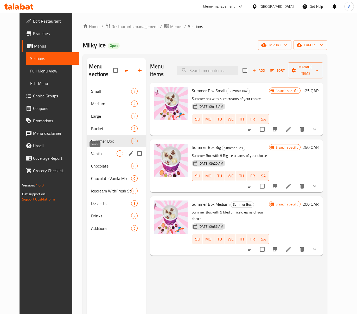
click at [91, 152] on span "Vanila" at bounding box center [103, 154] width 25 height 6
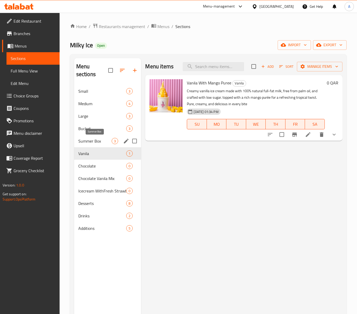
click at [95, 138] on span "Summer Box" at bounding box center [95, 141] width 34 height 6
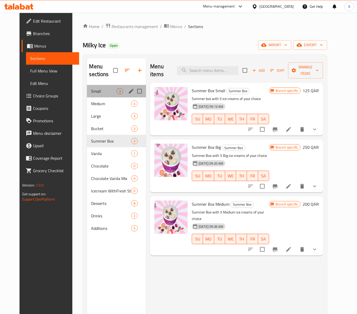
click at [96, 96] on div "Small 3" at bounding box center [116, 91] width 59 height 12
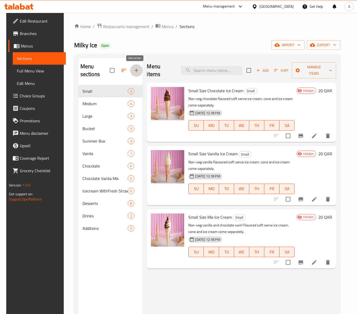
click at [133, 69] on icon "button" at bounding box center [136, 70] width 6 height 6
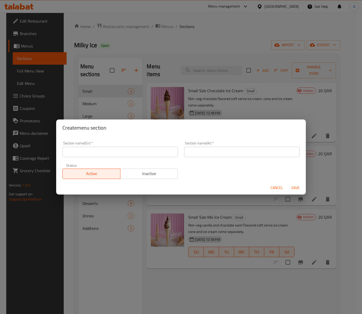
click at [114, 156] on input "text" at bounding box center [119, 152] width 115 height 10
click at [121, 149] on input "text" at bounding box center [119, 152] width 115 height 10
type input "Chocolate Icecream"
click at [204, 150] on input "text" at bounding box center [241, 152] width 115 height 10
type input "آيس كريم شوكولاتة"
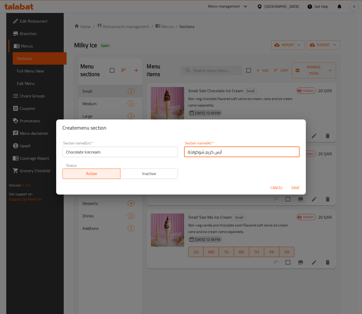
click at [296, 183] on button "Save" at bounding box center [295, 188] width 17 height 10
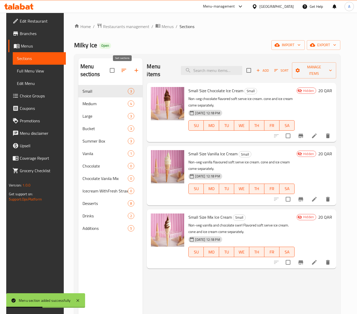
click at [126, 73] on button "button" at bounding box center [124, 70] width 12 height 12
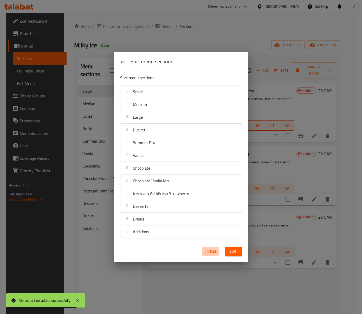
click at [211, 255] on span "Cancel" at bounding box center [210, 252] width 12 height 7
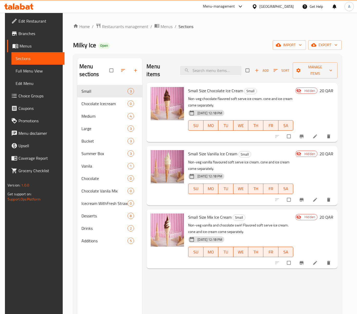
click at [121, 72] on icon "button" at bounding box center [122, 70] width 5 height 5
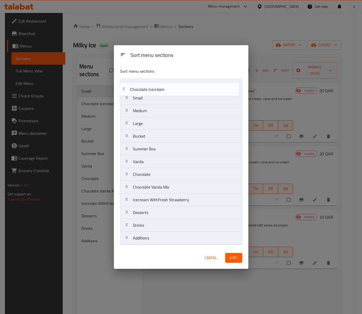
drag, startPoint x: 178, startPoint y: 100, endPoint x: 174, endPoint y: 89, distance: 12.3
click at [174, 89] on nav "Small Chocolate Icecream Medium Large Bucket Summer Box Vanila Chocolate Chocol…" at bounding box center [181, 162] width 122 height 166
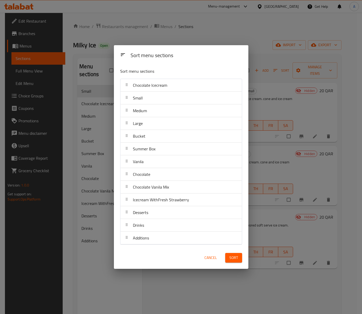
click at [232, 261] on span "Sort" at bounding box center [233, 258] width 9 height 7
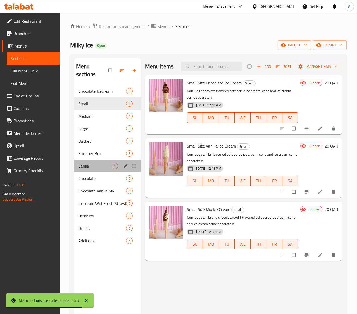
click at [98, 172] on div "Vanila 1" at bounding box center [107, 166] width 67 height 12
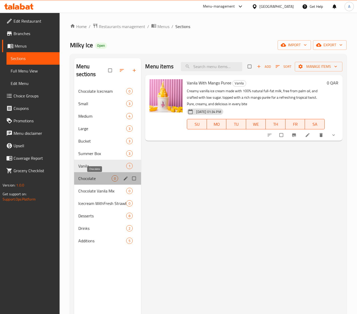
click at [90, 176] on span "Chocolate" at bounding box center [95, 179] width 34 height 6
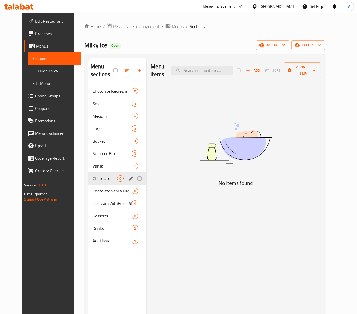
click at [135, 179] on input "Menu sections" at bounding box center [139, 179] width 11 height 10
checkbox input "true"
click at [137, 189] on input "Menu sections" at bounding box center [139, 191] width 11 height 10
checkbox input "true"
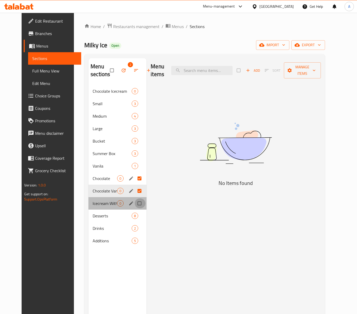
click at [136, 201] on input "Menu sections" at bounding box center [139, 204] width 11 height 10
checkbox input "true"
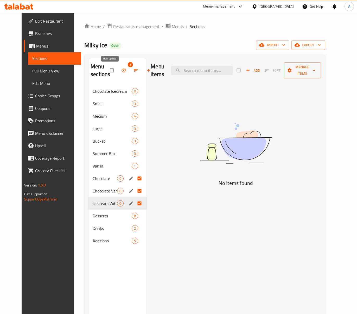
click at [121, 69] on icon "button" at bounding box center [123, 70] width 5 height 5
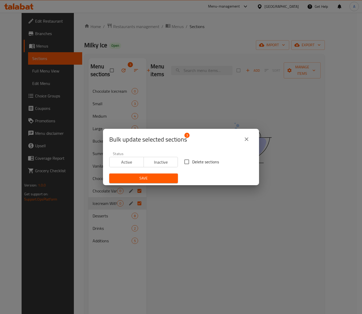
click at [183, 160] on input "Delete sections" at bounding box center [186, 162] width 11 height 11
click at [188, 160] on input "Delete sections" at bounding box center [186, 162] width 11 height 11
checkbox input "false"
click at [151, 163] on span "Inactive" at bounding box center [161, 163] width 30 height 8
click at [152, 176] on span "Save" at bounding box center [143, 178] width 60 height 7
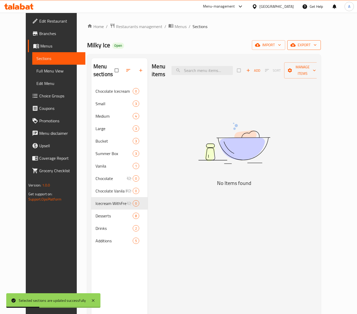
click at [316, 48] on span "export" at bounding box center [303, 45] width 25 height 7
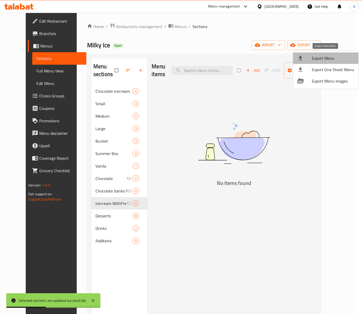
click at [331, 60] on span "Export Menu" at bounding box center [333, 58] width 42 height 6
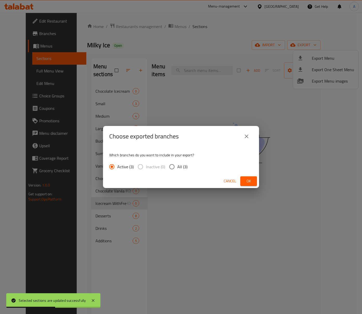
click at [177, 169] on input "All (3)" at bounding box center [171, 167] width 11 height 11
radio input "true"
click at [247, 180] on span "Ok" at bounding box center [248, 181] width 8 height 7
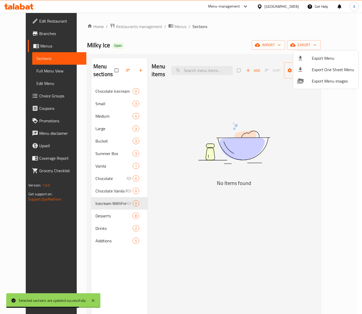
click at [167, 36] on div at bounding box center [181, 157] width 362 height 314
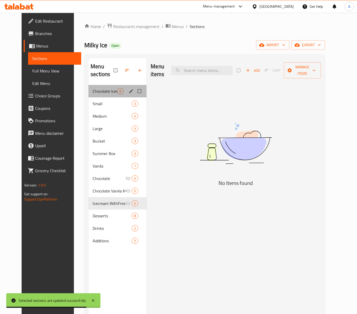
click at [104, 87] on div "Chocolate Icecream 0" at bounding box center [117, 91] width 58 height 12
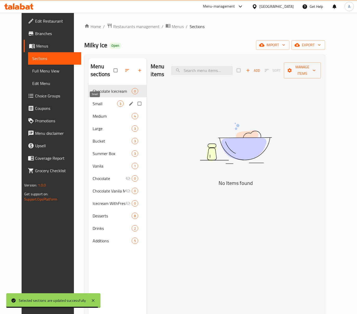
click at [104, 102] on span "Small" at bounding box center [105, 104] width 24 height 6
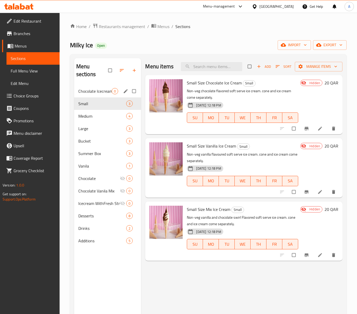
click at [104, 88] on div "Chocolate Icecream 0" at bounding box center [107, 91] width 67 height 12
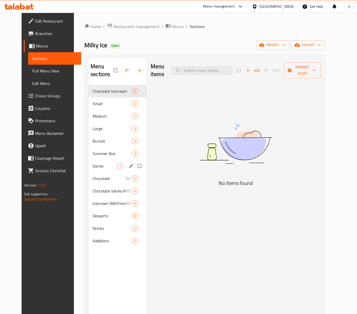
click at [96, 160] on div "Vanila 1" at bounding box center [117, 166] width 58 height 12
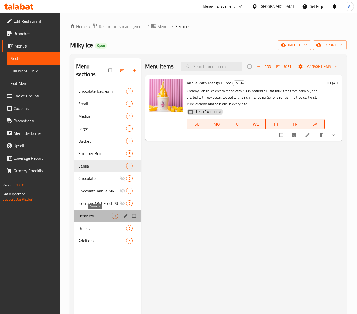
click at [91, 215] on span "Desserts" at bounding box center [95, 216] width 34 height 6
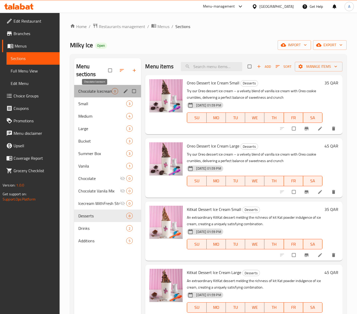
click at [89, 92] on span "Chocolate Icecream" at bounding box center [95, 91] width 34 height 6
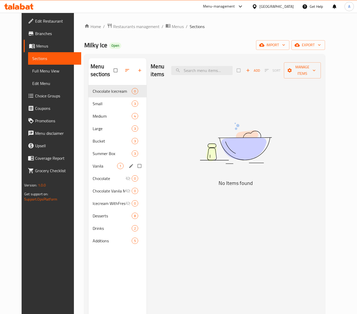
click at [107, 162] on div "Vanila 1" at bounding box center [117, 166] width 58 height 12
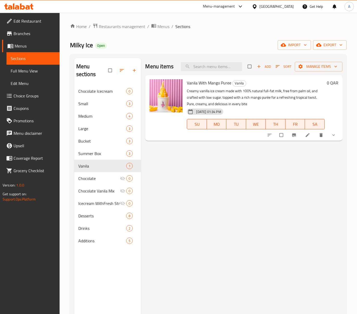
click at [307, 132] on li at bounding box center [308, 135] width 15 height 8
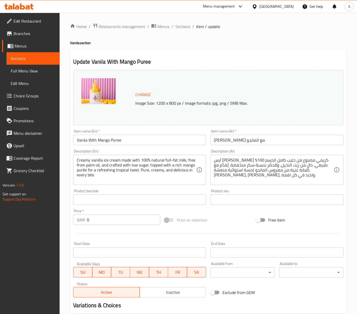
click at [103, 140] on input "Vanila With Mango Puree" at bounding box center [139, 140] width 133 height 10
paste input "Icecream With"
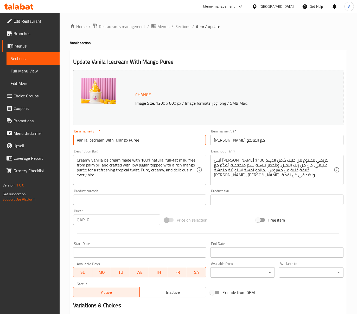
type input "Vanila Icecream With Mango Puree"
click at [234, 139] on input "هريس الفانيليا مع المانجو" at bounding box center [276, 140] width 133 height 10
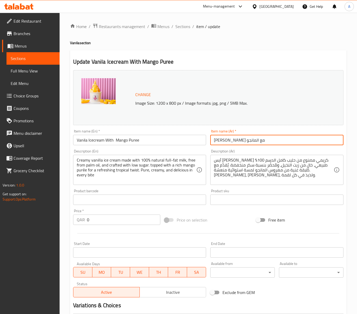
click at [234, 139] on input "هريس الفانيليا مع المانجو" at bounding box center [276, 140] width 133 height 10
paste input "آيس كريم الفانيليا مع هريس"
click at [234, 141] on input "آيس كريم الفانيليا مع هريس المانجو" at bounding box center [276, 140] width 133 height 10
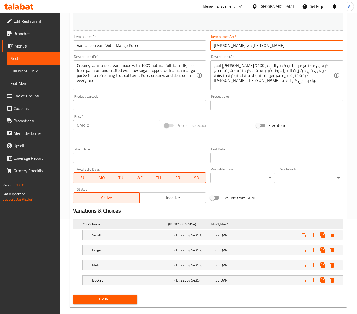
scroll to position [103, 0]
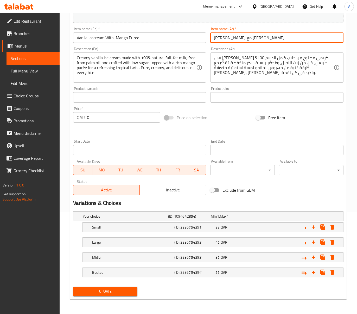
type input "آيس كريم الفانيليا مع بيوريه المانجو"
click at [247, 226] on div "22 QAR" at bounding box center [234, 227] width 39 height 5
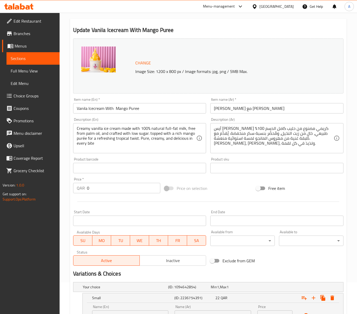
scroll to position [0, 0]
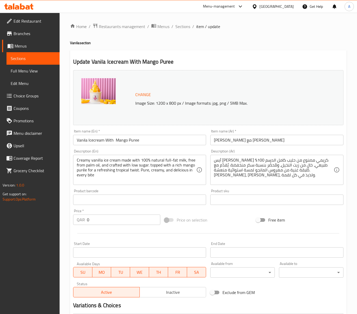
click at [123, 140] on input "Vanila Icecream With Mango Puree" at bounding box center [139, 140] width 133 height 10
click at [282, 55] on div "Update Vanila Icecream With Mango Puree Change Image Size: 1200 x 800 px / Imag…" at bounding box center [208, 237] width 276 height 374
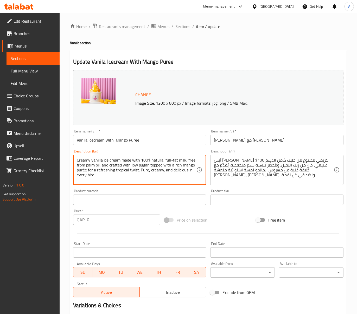
click at [171, 164] on textarea "Creamy vanilla ice cream made with 100% natural full-fat milk, free from palm o…" at bounding box center [137, 170] width 120 height 25
paste textarea "paired with fresh mango purée – a smooth and fruity tropical delight!"
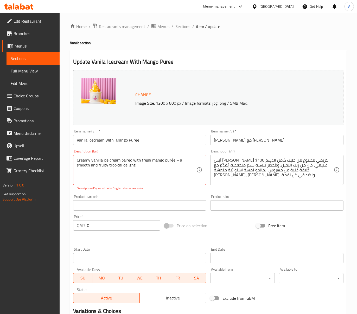
click at [174, 162] on textarea "Creamy vanilla ice cream paired with fresh mango purée – a smooth and fruity tr…" at bounding box center [137, 170] width 120 height 25
paste textarea "ee -"
type textarea "Creamy vanilla ice cream paired with fresh mango puree - a smooth and fruity tr…"
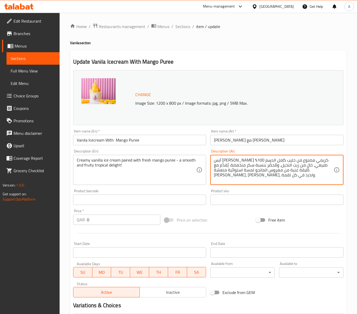
click at [286, 165] on textarea "آيس كريم فانيليا كريمي مصنوع من حليب كامل الدسم 100% طبيعي، خالٍ من زيت النخيل،…" at bounding box center [274, 170] width 120 height 25
paste textarea "الفانيليا الكريمي مع هريس المانجو الطازج - متعة استوائية ناعمة وفاكهية!"
click at [277, 166] on textarea "آيس كريم الفانيليا الكريمي مع هريس المانجو الطازج - متعة استوائية ناعمة وفاكهية!" at bounding box center [274, 170] width 120 height 25
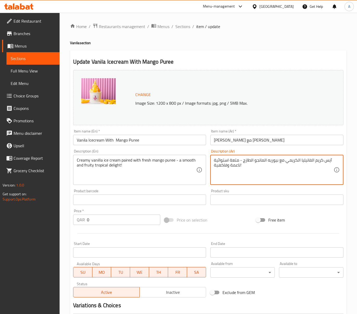
type textarea "آيس كريم الفانيليا الكريمي مع بيوريه المانجو الطازج - متعة استوائية ناعمة وفاكه…"
click at [117, 138] on input "Vanila Icecream With Mango Puree" at bounding box center [139, 140] width 133 height 10
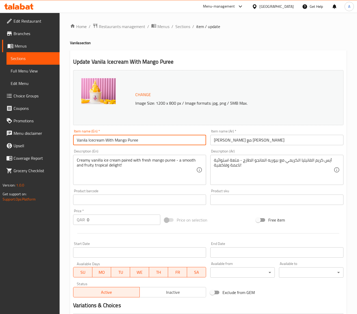
click at [130, 142] on input "Vanila Icecream With Mango Puree" at bounding box center [139, 140] width 133 height 10
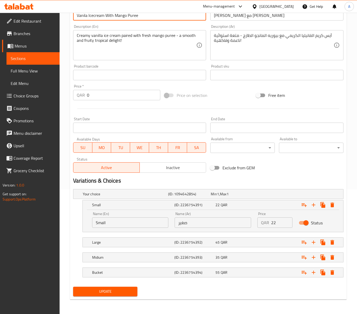
type input "Vanila Icecream With Mango Puree"
click at [119, 292] on span "Update" at bounding box center [105, 292] width 56 height 7
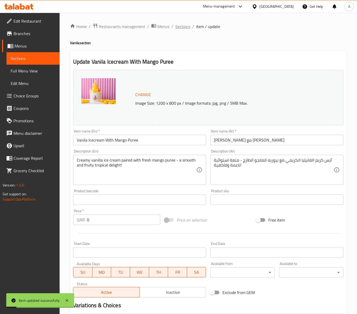
click at [188, 26] on span "Sections" at bounding box center [182, 26] width 15 height 6
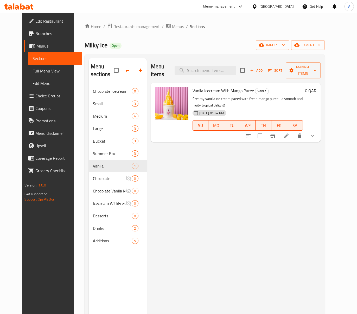
click at [315, 133] on icon "show more" at bounding box center [312, 136] width 6 height 6
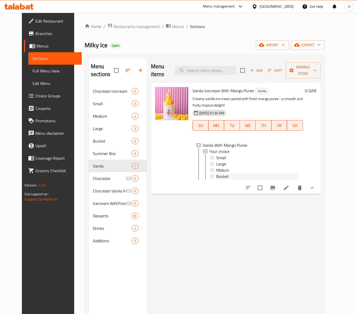
click at [227, 173] on div "Bucket" at bounding box center [257, 176] width 82 height 6
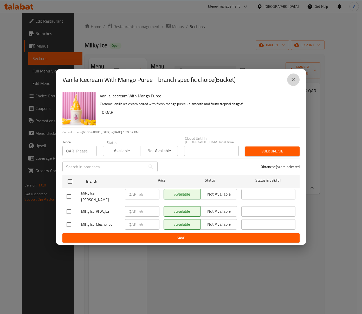
click at [288, 80] on button "close" at bounding box center [293, 80] width 12 height 12
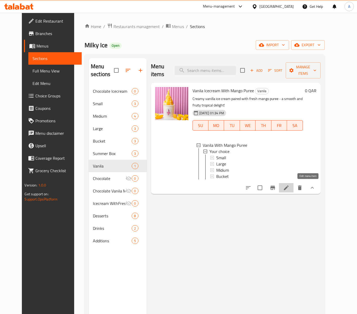
click at [288, 186] on icon at bounding box center [286, 188] width 5 height 5
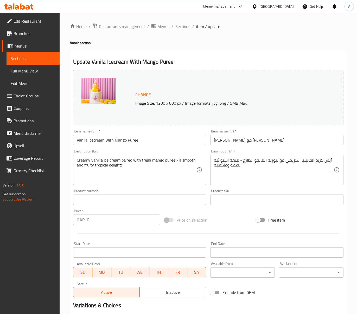
click at [191, 24] on ol "Home / Restaurants management / Menus / Sections / item / update" at bounding box center [208, 26] width 276 height 7
click at [189, 25] on span "Sections" at bounding box center [182, 26] width 15 height 6
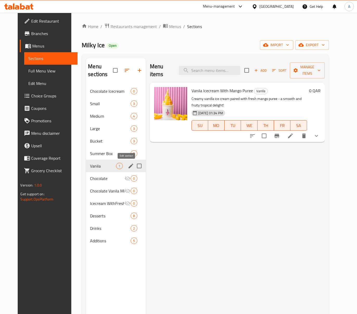
click at [128, 169] on icon "edit" at bounding box center [131, 166] width 6 height 6
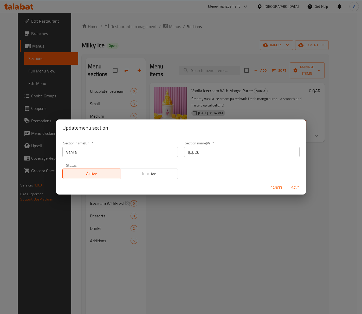
click at [123, 150] on input "Vanila" at bounding box center [119, 152] width 115 height 10
type input "Vanila"
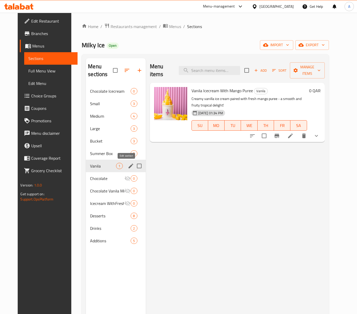
click at [128, 167] on icon "edit" at bounding box center [130, 166] width 5 height 5
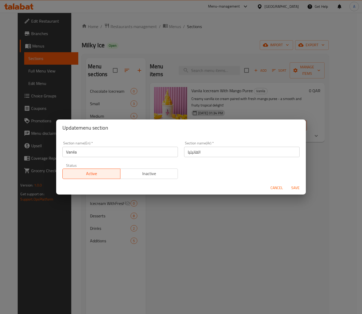
click at [83, 154] on input "Vanila" at bounding box center [119, 152] width 115 height 10
paste input "vanilla Icecream"
type input "vanilla Icecream"
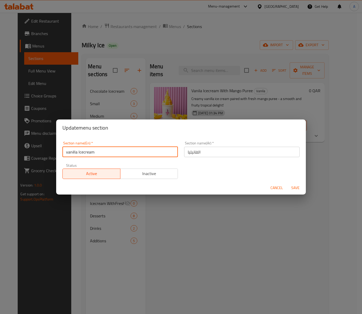
click at [200, 155] on input "الفانيليا" at bounding box center [241, 152] width 115 height 10
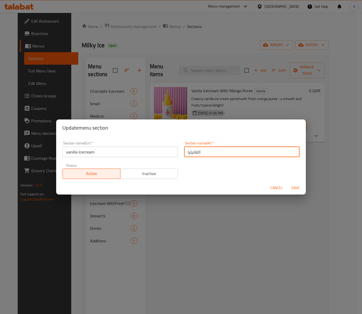
click at [200, 155] on input "الفانيليا" at bounding box center [241, 152] width 115 height 10
type input "n"
type input "آيس كريم فانيليا"
click at [300, 186] on span "Save" at bounding box center [295, 188] width 12 height 7
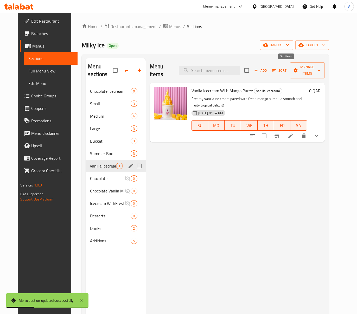
click at [286, 68] on span "Sort" at bounding box center [279, 71] width 14 height 6
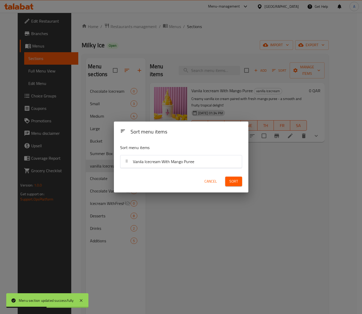
click at [211, 184] on span "Cancel" at bounding box center [210, 181] width 12 height 7
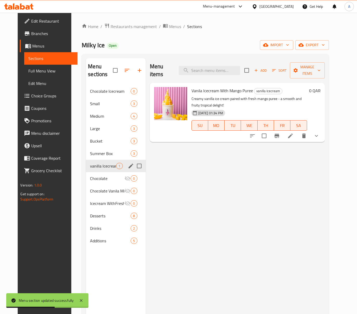
click at [124, 69] on icon "button" at bounding box center [127, 70] width 6 height 6
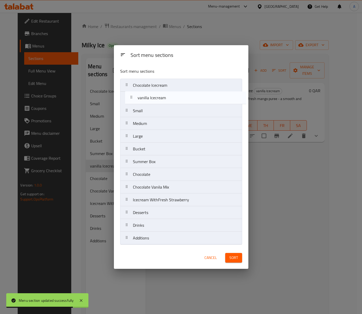
drag, startPoint x: 163, startPoint y: 168, endPoint x: 170, endPoint y: 99, distance: 69.2
click at [170, 99] on nav "Chocolate Icecream Small Medium Large Bucket Summer Box vanilla Icecream Chocol…" at bounding box center [181, 162] width 122 height 166
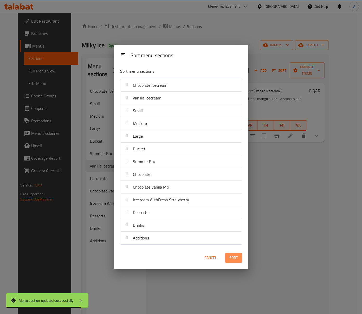
click at [235, 258] on span "Sort" at bounding box center [233, 258] width 9 height 7
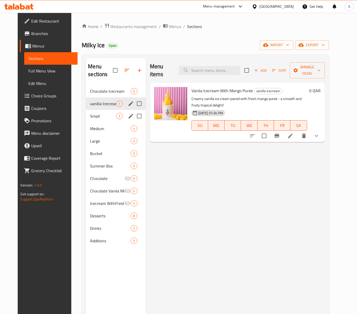
click at [94, 122] on div "Small 3" at bounding box center [116, 116] width 60 height 12
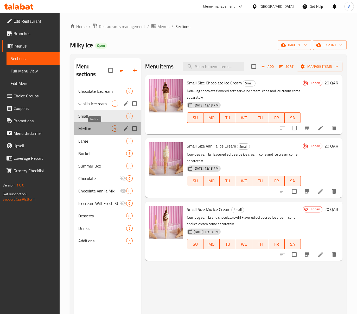
click at [96, 127] on span "Medium" at bounding box center [95, 129] width 34 height 6
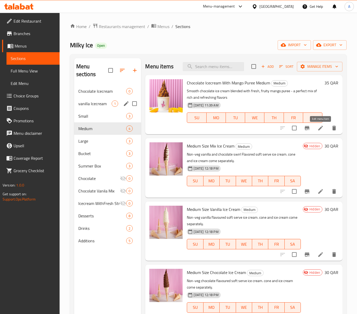
click at [319, 127] on icon at bounding box center [320, 128] width 6 height 6
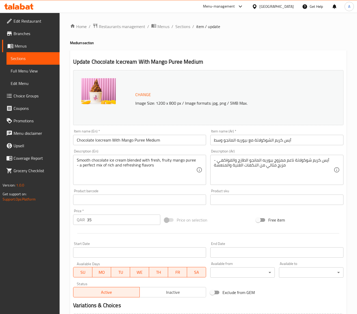
click at [190, 28] on ol "Home / Restaurants management / Menus / Sections / item / update" at bounding box center [208, 26] width 276 height 7
click at [187, 25] on span "Sections" at bounding box center [182, 26] width 15 height 6
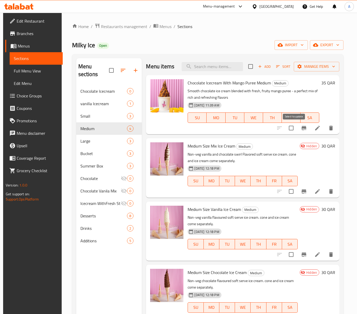
click at [294, 129] on input "checkbox" at bounding box center [291, 128] width 11 height 11
checkbox input "true"
click at [322, 69] on span "Manage items" at bounding box center [316, 66] width 37 height 7
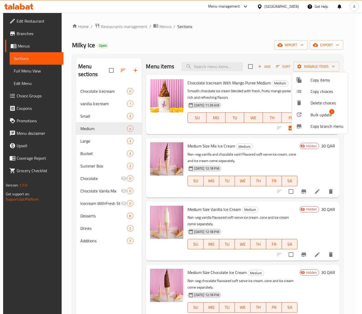
click at [215, 32] on div at bounding box center [181, 157] width 362 height 314
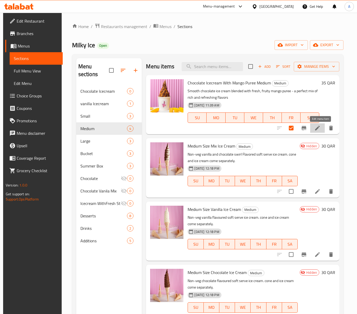
click at [320, 130] on icon at bounding box center [317, 128] width 6 height 6
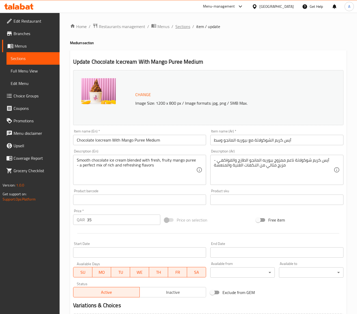
click at [181, 28] on span "Sections" at bounding box center [182, 26] width 15 height 6
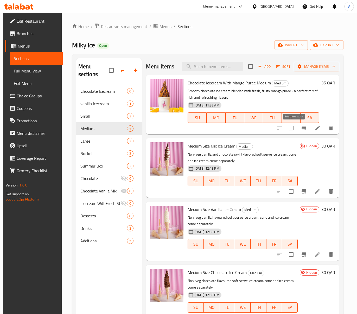
click at [294, 124] on input "checkbox" at bounding box center [291, 128] width 11 height 11
click at [309, 63] on span "Manage items" at bounding box center [316, 66] width 37 height 7
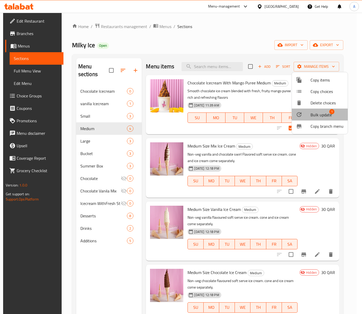
click at [329, 115] on span "Bulk update" at bounding box center [321, 115] width 21 height 6
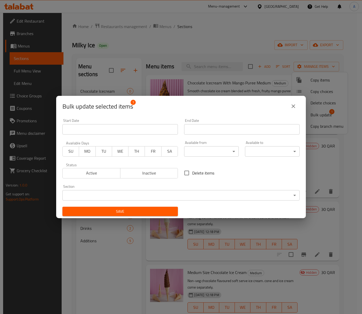
click at [171, 193] on body "​ Menu-management Qatar Get Help A Edit Restaurant Branches Menus Sections Full…" at bounding box center [181, 164] width 362 height 302
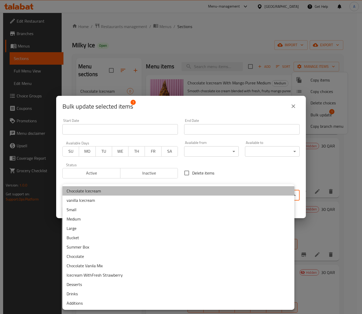
click at [105, 192] on li "Chocolate Icecream" at bounding box center [178, 190] width 232 height 9
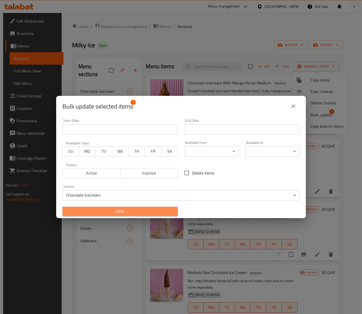
click at [145, 210] on span "Save" at bounding box center [120, 212] width 107 height 7
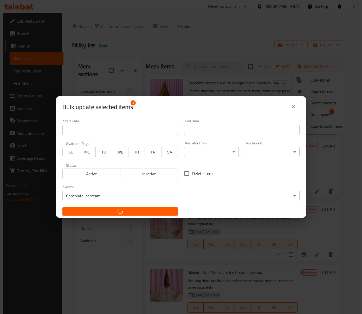
checkbox input "false"
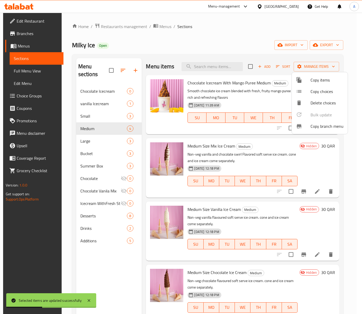
click at [249, 36] on div at bounding box center [181, 157] width 362 height 314
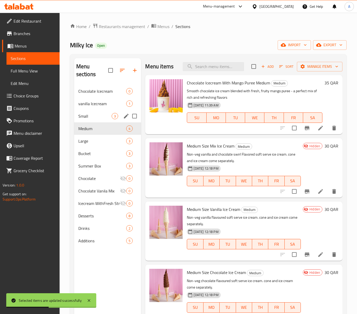
click at [83, 111] on div "Small 3" at bounding box center [107, 116] width 67 height 12
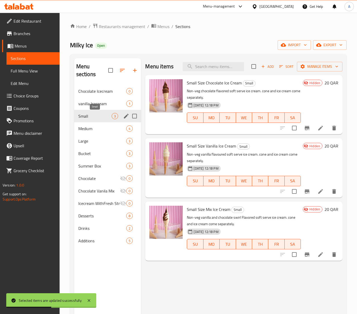
click at [94, 131] on span "Medium" at bounding box center [102, 129] width 48 height 6
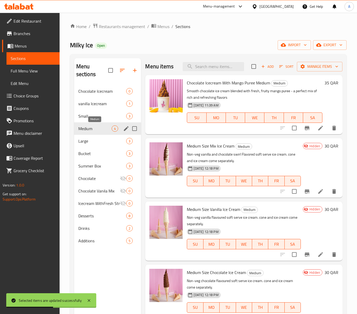
click at [103, 94] on span "Chocolate Icecream" at bounding box center [102, 91] width 48 height 6
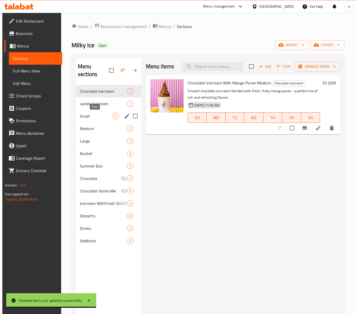
click at [96, 118] on span "Small" at bounding box center [96, 116] width 33 height 6
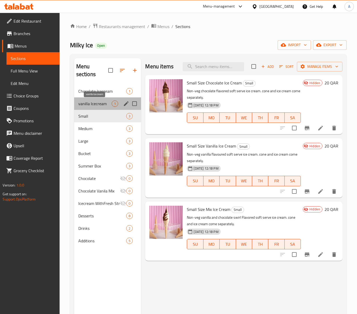
click at [96, 106] on span "vanilla Icecream" at bounding box center [95, 104] width 34 height 6
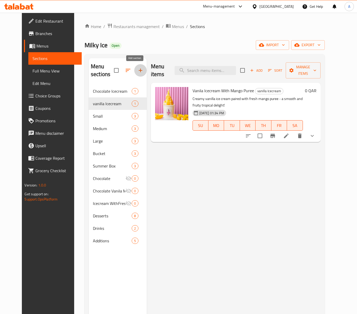
click at [137, 68] on icon "button" at bounding box center [140, 70] width 6 height 6
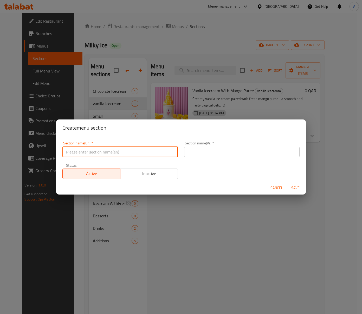
click at [120, 156] on input "text" at bounding box center [119, 152] width 115 height 10
paste input "Mix Icecream"
type input "Mix Icecream"
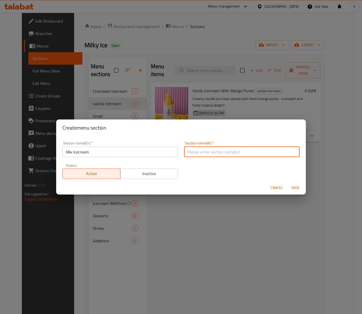
click at [194, 153] on input "text" at bounding box center [241, 152] width 115 height 10
type input "آيس كريم ميكس"
click at [294, 186] on span "Save" at bounding box center [295, 188] width 12 height 7
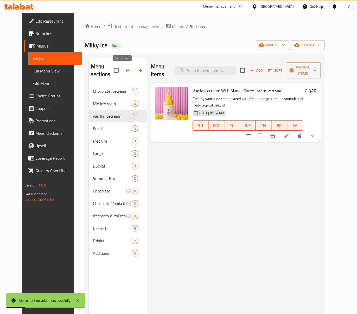
click at [125, 68] on icon "button" at bounding box center [128, 70] width 6 height 6
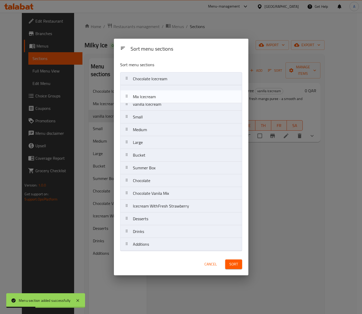
drag, startPoint x: 148, startPoint y: 97, endPoint x: 148, endPoint y: 106, distance: 8.8
click at [148, 106] on nav "Chocolate Icecream Mix Icecream vanilla Icecream Small Medium Large Bucket Summ…" at bounding box center [181, 161] width 122 height 179
drag, startPoint x: 154, startPoint y: 94, endPoint x: 153, endPoint y: 109, distance: 15.9
click at [153, 109] on nav "Chocolate Icecream Mix Icecream vanilla Icecream Small Medium Large Bucket Summ…" at bounding box center [181, 161] width 122 height 179
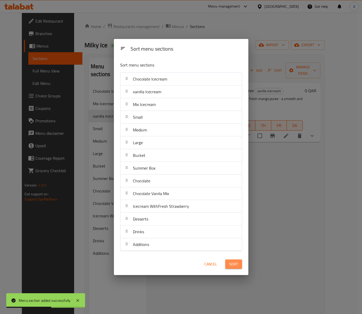
click at [233, 265] on span "Sort" at bounding box center [233, 264] width 9 height 7
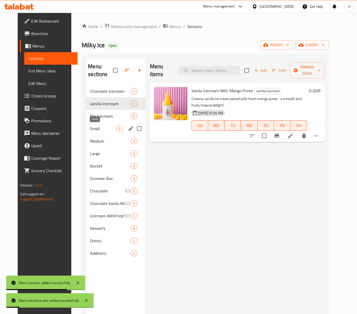
click at [96, 131] on span "Small" at bounding box center [103, 129] width 26 height 6
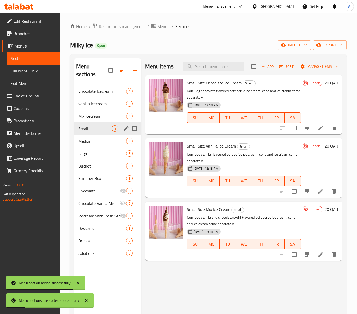
click at [135, 128] on input "Menu sections" at bounding box center [134, 128] width 11 height 11
checkbox input "true"
click at [134, 143] on input "Menu sections" at bounding box center [134, 141] width 11 height 11
checkbox input "true"
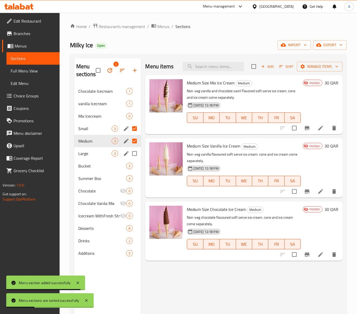
click at [135, 153] on input "Menu sections" at bounding box center [134, 153] width 11 height 11
checkbox input "true"
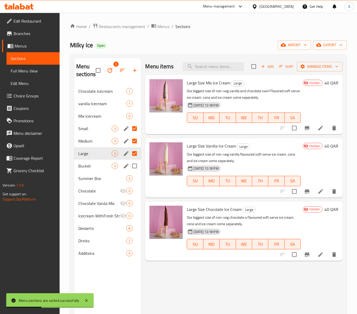
click at [135, 166] on input "Menu sections" at bounding box center [134, 166] width 11 height 11
checkbox input "true"
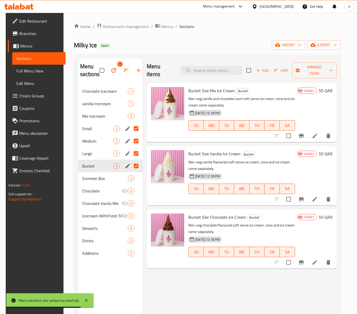
click at [124, 71] on icon "button" at bounding box center [126, 70] width 5 height 3
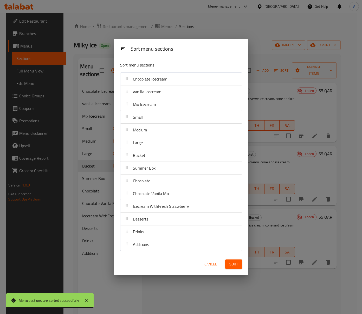
click at [216, 263] on span "Cancel" at bounding box center [210, 264] width 12 height 7
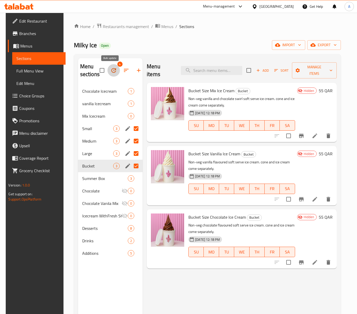
click at [111, 71] on icon "button" at bounding box center [114, 70] width 6 height 6
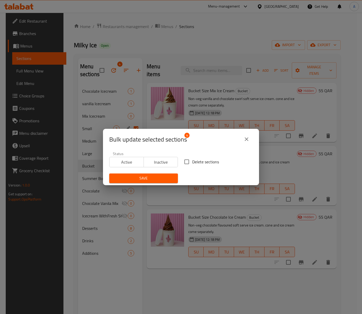
click at [160, 162] on span "Inactive" at bounding box center [161, 163] width 30 height 8
click at [161, 171] on div "Save" at bounding box center [143, 179] width 75 height 16
click at [166, 172] on div "Save" at bounding box center [143, 179] width 75 height 16
click at [167, 176] on span "Save" at bounding box center [143, 178] width 60 height 7
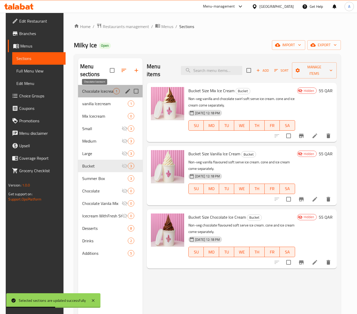
click at [86, 94] on span "Chocolate Icecream" at bounding box center [97, 91] width 31 height 6
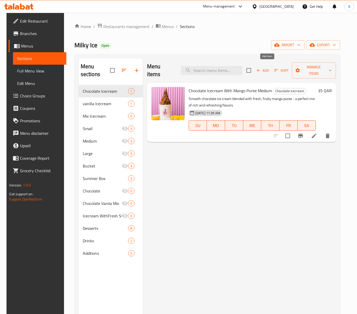
click at [266, 70] on span "Add" at bounding box center [262, 71] width 14 height 6
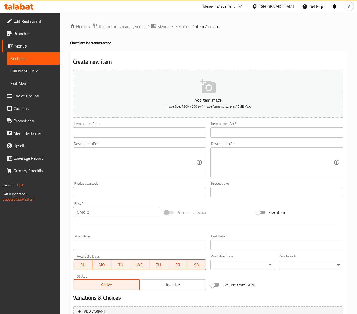
click at [186, 125] on div "Item name (En)   * Item name (En) *" at bounding box center [139, 130] width 133 height 16
drag, startPoint x: 188, startPoint y: 132, endPoint x: 191, endPoint y: 133, distance: 3.0
click at [188, 132] on input "text" at bounding box center [139, 132] width 133 height 10
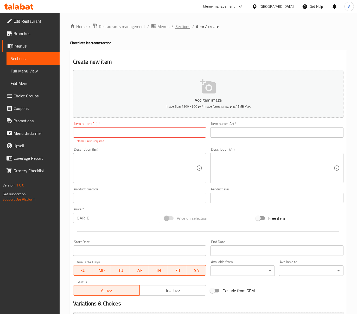
click at [188, 25] on span "Sections" at bounding box center [182, 26] width 15 height 6
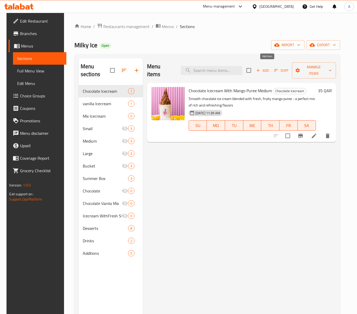
click at [269, 70] on span "Add" at bounding box center [262, 71] width 14 height 6
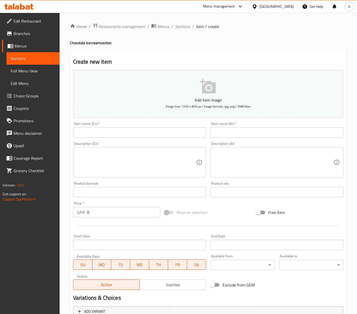
click at [138, 136] on input "text" at bounding box center [139, 132] width 133 height 10
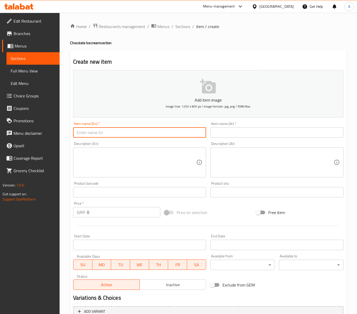
paste input "Chocolate Icecream With caremal Sauces"
type input "Chocolate Icecream With caremal Sauces"
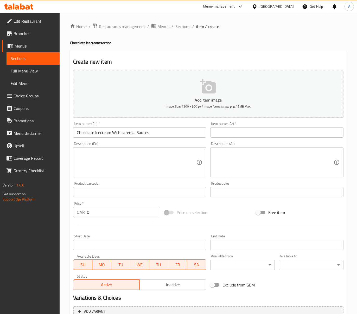
click at [241, 131] on input "text" at bounding box center [276, 132] width 133 height 10
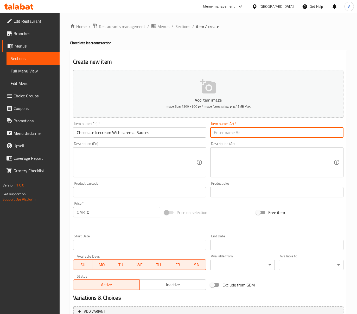
paste input "آيس كريم الشوكولاتة مع صلصة الكراميل"
type input "آيس كريم الشوكولاتة مع صلصة الكراميل"
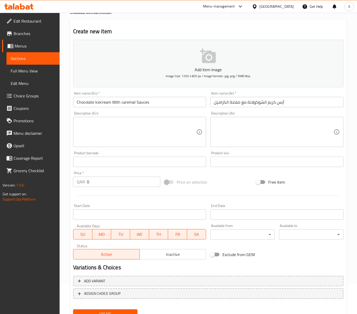
scroll to position [53, 0]
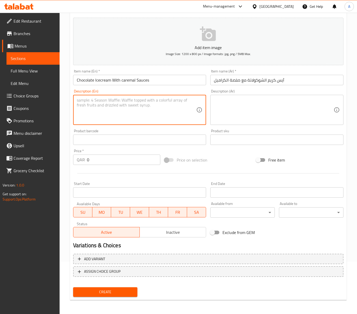
click at [142, 104] on textarea at bounding box center [137, 110] width 120 height 25
paste textarea "Rich chocolate ice cream topped with smooth, golden caramel sauce – creamy, swe…"
click at [72, 120] on div "Description (En) Rich chocolate ice cream topped with smooth, golden caramel sa…" at bounding box center [139, 107] width 137 height 40
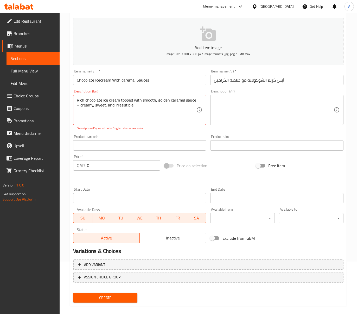
click at [69, 118] on div "Home / Restaurants management / Menus / Sections / item / create Chocolate Icec…" at bounding box center [208, 140] width 297 height 360
click at [189, 105] on textarea "Rich chocolate ice cream topped with smooth, golden caramel sauce – creamy, swe…" at bounding box center [137, 110] width 120 height 25
paste textarea "- creamy, sweet"
type textarea "Rich chocolate ice cream topped with smooth, golden caramel sauce - creamy, swe…"
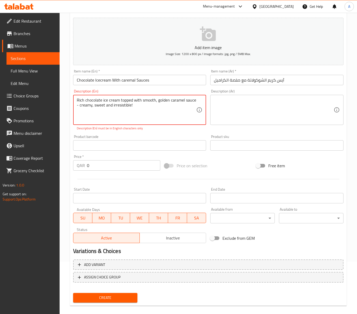
click at [68, 120] on div "Home / Restaurants management / Menus / Sections / item / create Chocolate Icec…" at bounding box center [208, 140] width 297 height 360
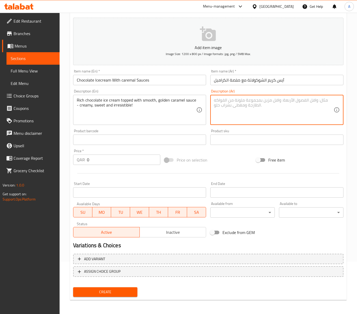
click at [238, 107] on textarea at bounding box center [274, 110] width 120 height 25
paste textarea "آيس كريم الشوكولاتة الغني المغطى بصلصة الكراميل الذهبية الناعمة - كريمي وحلو ول…"
type textarea "آيس كريم الشوكولاتة الغني المغطى بصلصة الكراميل الذهبية الناعمة - كريمي وحلو ول…"
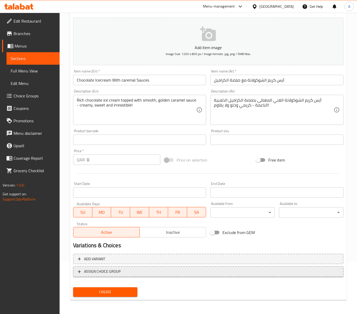
click at [117, 272] on span "ASSIGN CHOICE GROUP" at bounding box center [102, 272] width 36 height 7
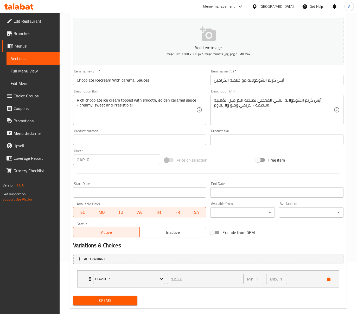
scroll to position [62, 0]
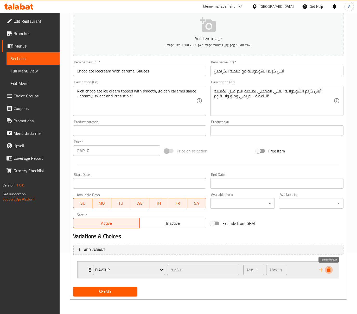
click at [328, 269] on icon "delete" at bounding box center [329, 270] width 6 height 6
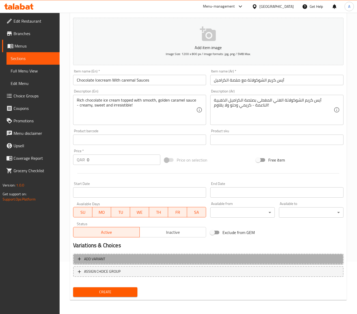
click at [219, 257] on span "Add variant" at bounding box center [208, 259] width 261 height 7
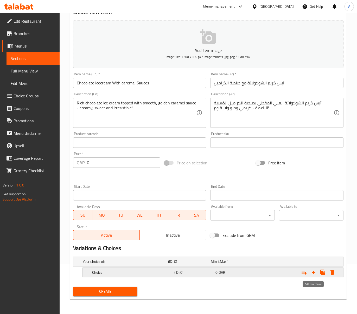
click at [314, 272] on icon "Expand" at bounding box center [313, 273] width 6 height 6
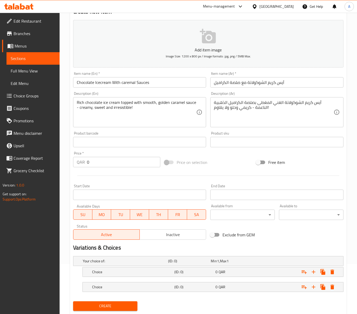
scroll to position [66, 0]
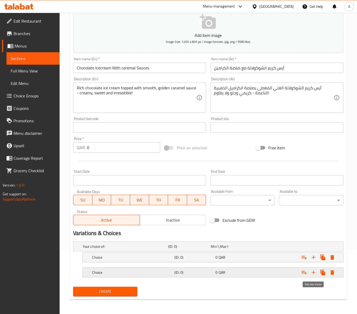
click at [316, 269] on button "Expand" at bounding box center [313, 272] width 9 height 9
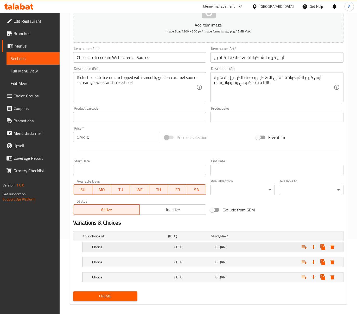
scroll to position [81, 0]
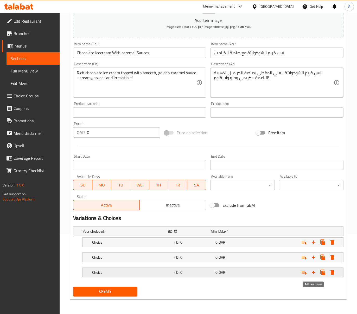
click at [313, 270] on icon "Expand" at bounding box center [313, 273] width 6 height 6
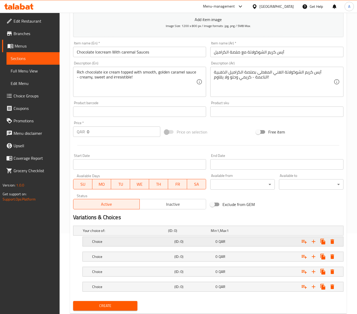
click at [201, 244] on h5 "(ID: 0)" at bounding box center [193, 241] width 39 height 5
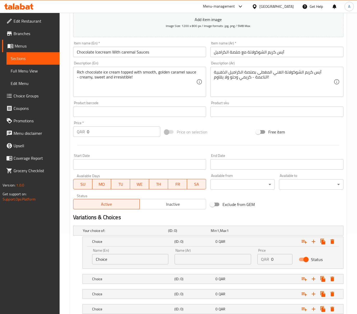
click at [226, 255] on input "text" at bounding box center [213, 259] width 76 height 10
type input "صغير"
click at [134, 260] on input "Choice" at bounding box center [130, 259] width 76 height 10
click at [134, 260] on input "text" at bounding box center [130, 259] width 76 height 10
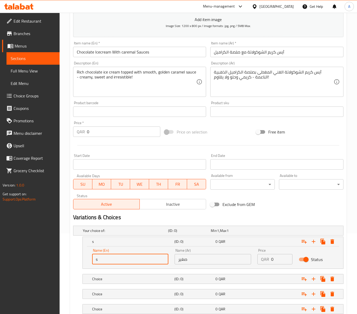
type input "Small"
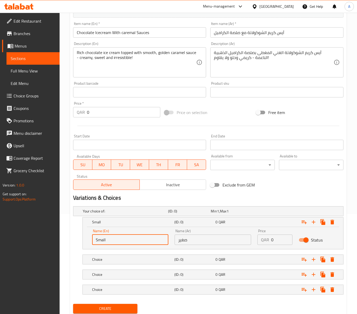
scroll to position [118, 0]
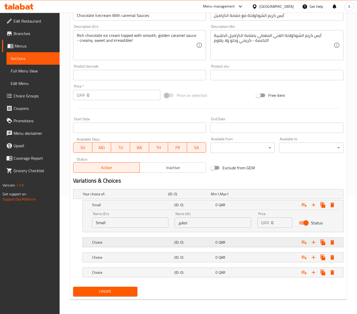
click at [180, 241] on h5 "(ID: 0)" at bounding box center [193, 242] width 39 height 5
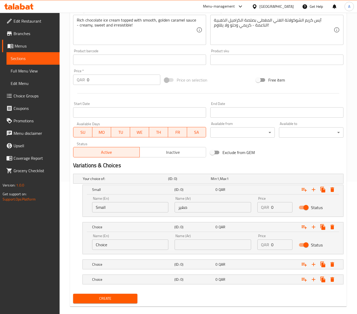
scroll to position [141, 0]
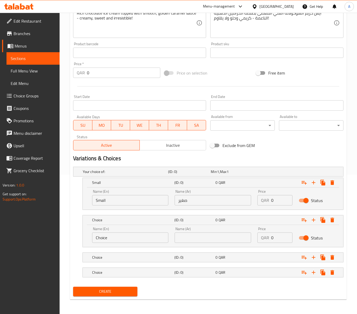
drag, startPoint x: 205, startPoint y: 240, endPoint x: 185, endPoint y: 239, distance: 19.5
click at [205, 240] on input "text" at bounding box center [213, 238] width 76 height 10
click at [109, 231] on div "Name (En) Choice Name (En)" at bounding box center [130, 235] width 76 height 16
click at [109, 239] on input "Choice" at bounding box center [130, 238] width 76 height 10
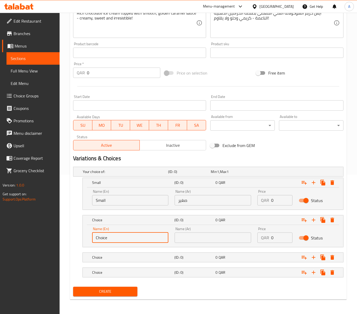
click at [109, 239] on input "Choice" at bounding box center [130, 238] width 76 height 10
type input "m"
type input "Medium"
click at [212, 234] on input "text" at bounding box center [213, 238] width 76 height 10
type input "وسط"
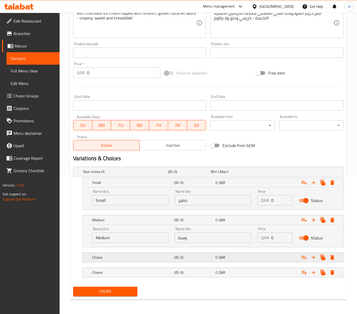
click at [177, 259] on h5 "(ID: 0)" at bounding box center [193, 257] width 39 height 5
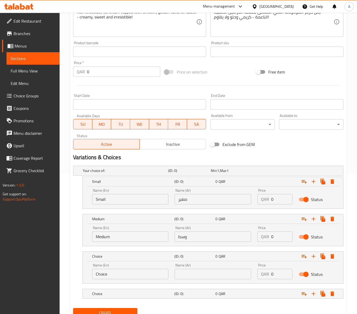
click at [190, 276] on input "text" at bounding box center [213, 274] width 76 height 10
type input "كبير"
click at [130, 277] on input "Choice" at bounding box center [130, 274] width 76 height 10
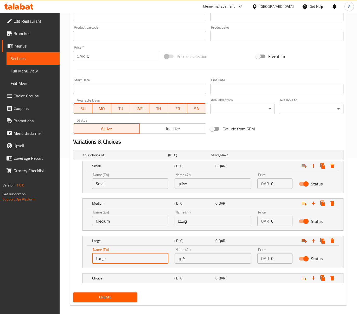
scroll to position [163, 0]
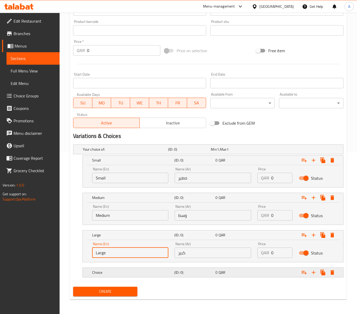
type input "Large"
click at [197, 273] on h5 "(ID: 0)" at bounding box center [193, 272] width 39 height 5
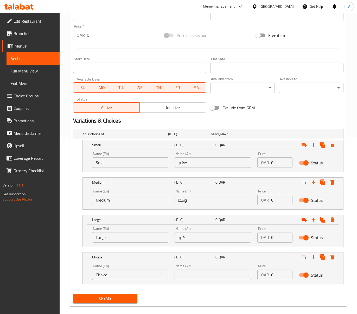
scroll to position [185, 0]
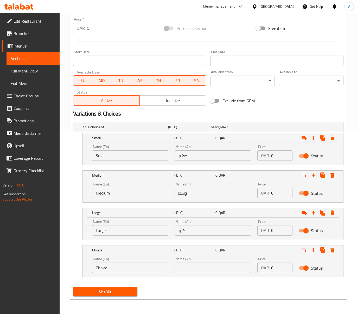
click at [113, 266] on input "Choice" at bounding box center [130, 268] width 76 height 10
paste input "Bucket"
type input "Bucket"
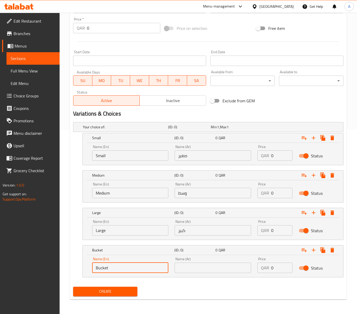
click at [179, 267] on input "text" at bounding box center [213, 268] width 76 height 10
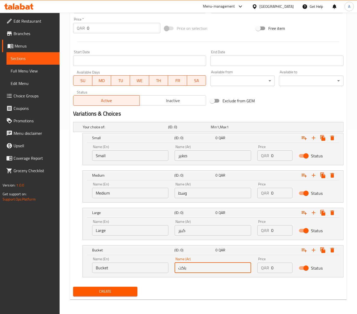
type input "باكت"
drag, startPoint x: 268, startPoint y: 154, endPoint x: 260, endPoint y: 155, distance: 8.1
click at [261, 155] on div "QAR 0 Price" at bounding box center [274, 156] width 35 height 10
type input "25"
drag, startPoint x: 276, startPoint y: 194, endPoint x: 263, endPoint y: 193, distance: 12.5
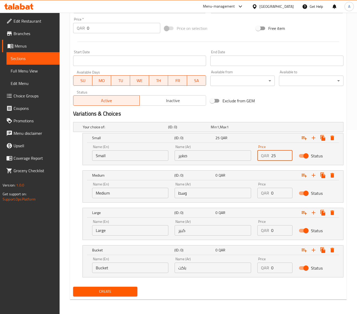
click at [263, 193] on div "QAR 0 Price" at bounding box center [274, 193] width 35 height 10
type input "35"
drag, startPoint x: 276, startPoint y: 231, endPoint x: 266, endPoint y: 232, distance: 10.7
click at [266, 232] on div "QAR 0 Price" at bounding box center [274, 230] width 35 height 10
type input "45"
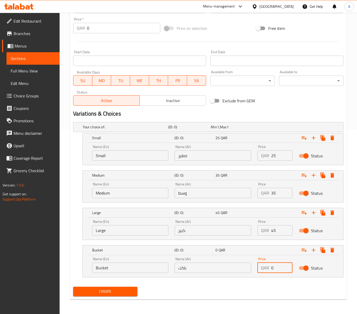
drag, startPoint x: 280, startPoint y: 268, endPoint x: 266, endPoint y: 268, distance: 14.0
click at [266, 268] on div "QAR 0 Price" at bounding box center [274, 268] width 35 height 10
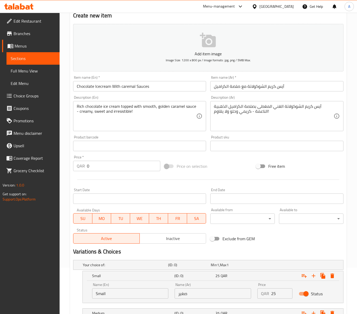
scroll to position [12, 0]
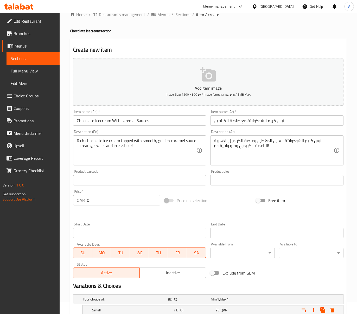
type input "58"
click at [181, 275] on span "Inactive" at bounding box center [173, 273] width 62 height 8
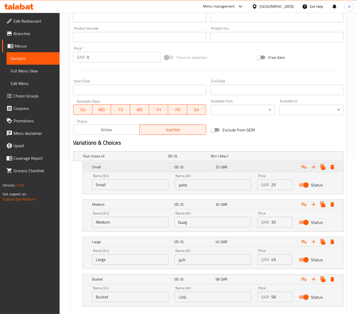
scroll to position [185, 0]
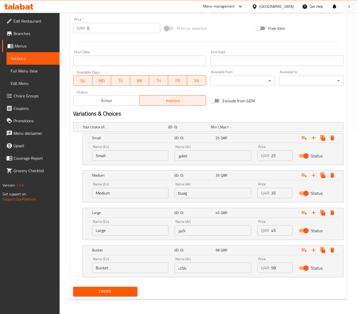
click at [107, 293] on span "Create" at bounding box center [105, 292] width 56 height 7
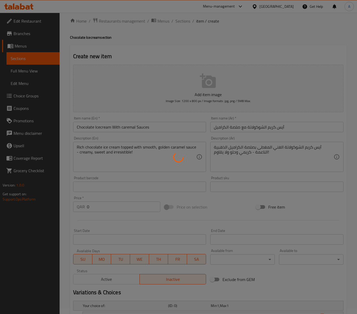
scroll to position [0, 0]
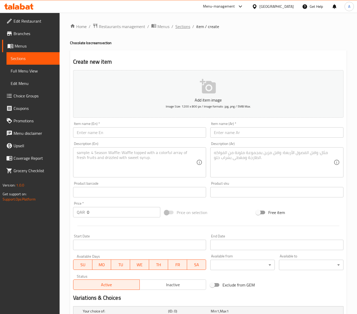
click at [188, 28] on span "Sections" at bounding box center [182, 26] width 15 height 6
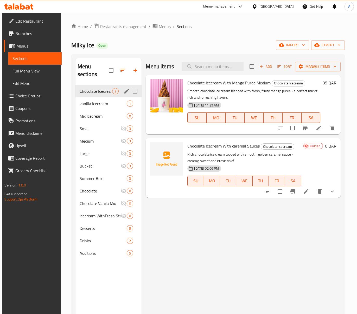
click at [104, 98] on div "vanilla Icecream 1" at bounding box center [108, 104] width 66 height 12
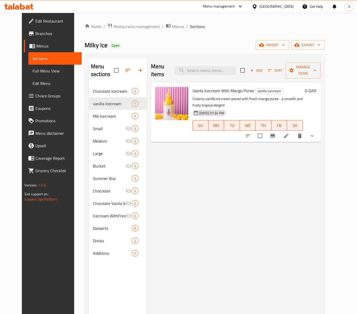
click at [102, 83] on div "Menu sections" at bounding box center [118, 70] width 58 height 25
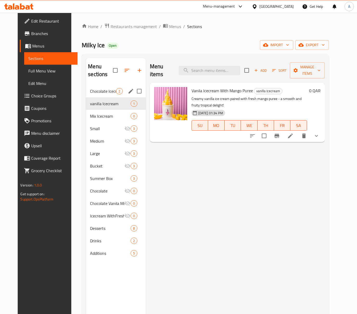
click at [104, 90] on span "Chocolate Icecream" at bounding box center [103, 91] width 26 height 6
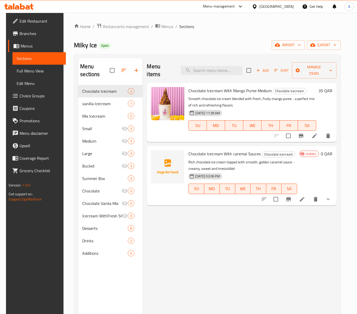
click at [224, 87] on span "Chocolate Icecream With Mango Puree Medium" at bounding box center [229, 91] width 83 height 8
copy h6 "Chocolate Icecream With Mango Puree Medium"
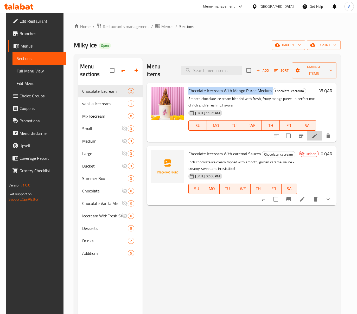
click at [321, 132] on li at bounding box center [314, 135] width 15 height 9
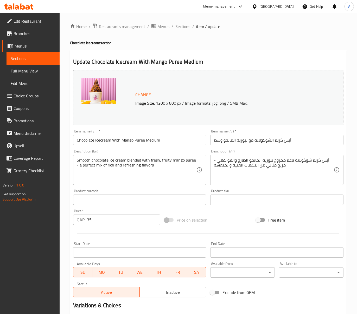
click at [133, 139] on input "Chocolate Icecream With Mango Puree Medium" at bounding box center [139, 140] width 133 height 10
paste input "text"
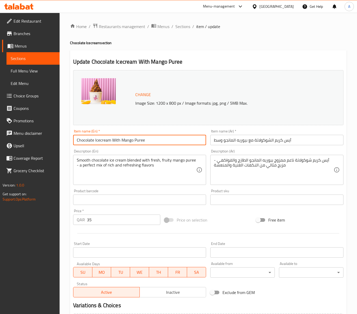
type input "Chocolate Icecream With Mango Puree"
click at [130, 144] on input "Chocolate Icecream With Mango Puree" at bounding box center [139, 140] width 133 height 10
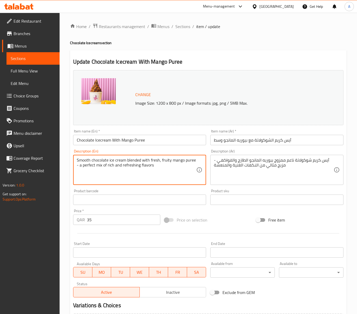
click at [121, 170] on textarea "Smooth chocolate ice cream blended with fresh, fruity mango puree - a perfect m…" at bounding box center [137, 170] width 120 height 25
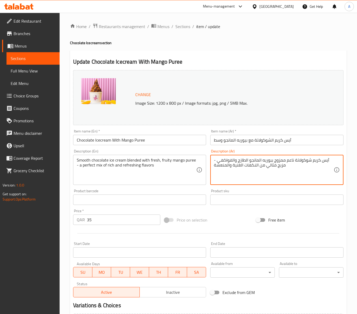
click at [246, 163] on textarea "آيس كريم شوكولاتة ناعم ممزوج ببوريه المانجو الطازج والفواكهي - مزيج مثالي من ال…" at bounding box center [274, 170] width 120 height 25
click at [183, 27] on span "Sections" at bounding box center [182, 26] width 15 height 6
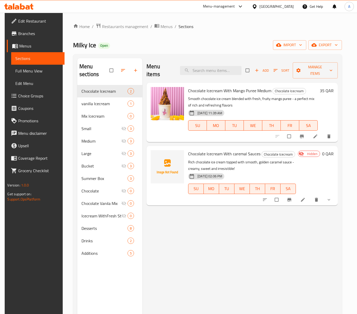
click at [316, 132] on li at bounding box center [315, 136] width 15 height 8
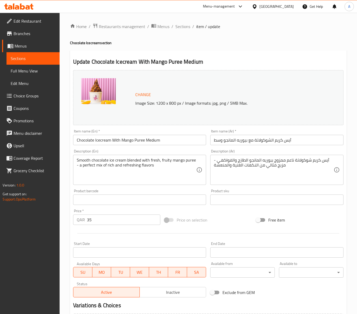
click at [271, 137] on input "آيس كريم الشوكولاتة مع بيوريه المانجو وسط" at bounding box center [276, 140] width 133 height 10
click at [234, 138] on input "آيس كريم الشوكولاتة مع بيوريه المانجو وسط" at bounding box center [276, 140] width 133 height 10
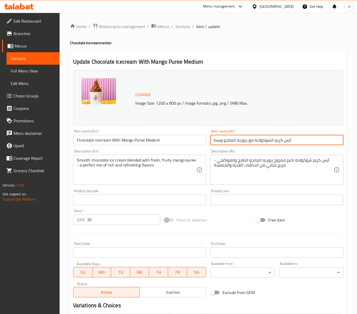
click at [234, 138] on input "آيس كريم الشوكولاتة مع بيوريه المانجو وسط" at bounding box center [276, 140] width 133 height 10
paste input "text"
type input "آيس كريم الشوكولاتة مع بيوريه المانجو"
click at [188, 24] on span "Sections" at bounding box center [182, 26] width 15 height 6
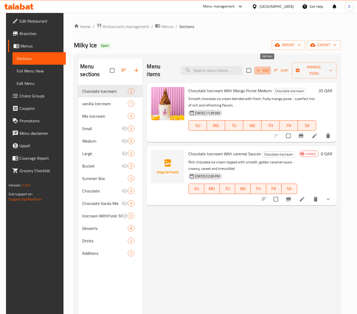
click at [269, 68] on span "Add" at bounding box center [262, 71] width 14 height 6
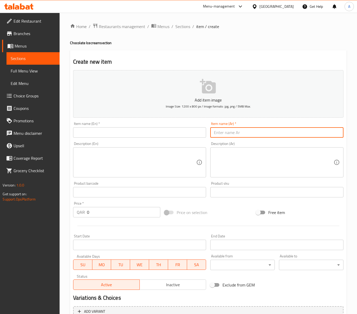
click at [250, 128] on input "text" at bounding box center [276, 132] width 133 height 10
paste input "آيس كريم الشوكولاتة مع بيوريه المانجو وسط"
type input "آيس كريم الشوكولاتة مع بيوريه المانجو"
click at [159, 128] on input "text" at bounding box center [139, 132] width 133 height 10
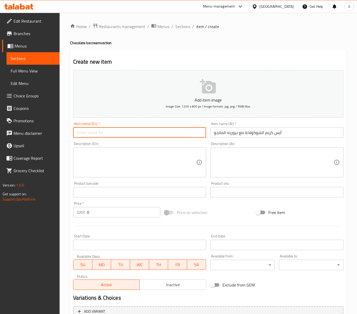
paste input "Chocolate Icecream With Mango Puree"
type input "Chocolate Icecream With Mango Puree"
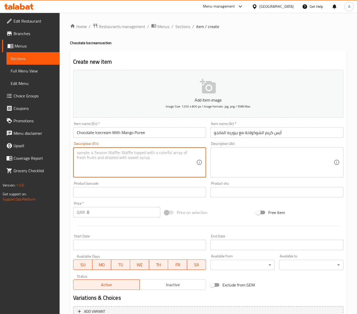
click at [159, 166] on textarea at bounding box center [137, 162] width 120 height 25
click at [142, 160] on textarea at bounding box center [137, 162] width 120 height 25
paste textarea "Smooth chocolate ice cream blended with fresh, fruity mango puree - a perfect m…"
type textarea "Smooth chocolate ice cream blended with fresh, fruity mango puree - a perfect m…"
click at [243, 166] on textarea at bounding box center [274, 162] width 120 height 25
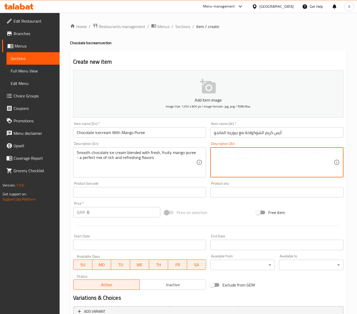
paste textarea "آيس كريم شوكولاتة ناعم ممزوج ببوريه المانجو الطازج والفواكهي - مزيج مثالي من ال…"
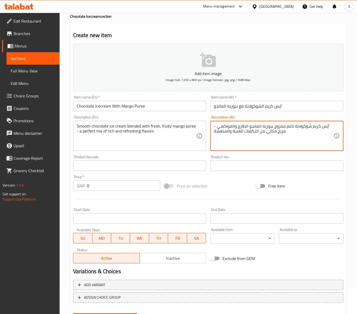
scroll to position [53, 0]
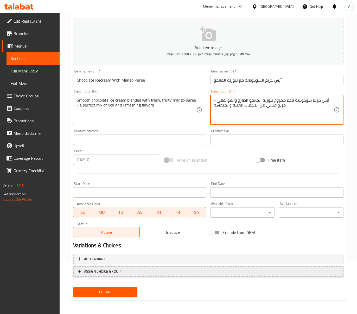
type textarea "آيس كريم شوكولاتة ناعم ممزوج ببوريه المانجو الطازج والفواكهي - مزيج مثالي من ال…"
click at [121, 273] on span "ASSIGN CHOICE GROUP" at bounding box center [208, 272] width 261 height 7
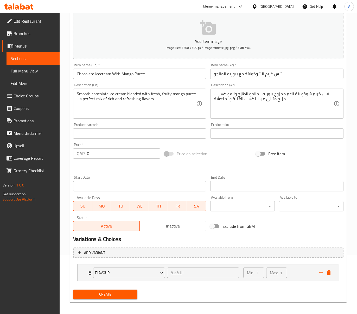
scroll to position [62, 0]
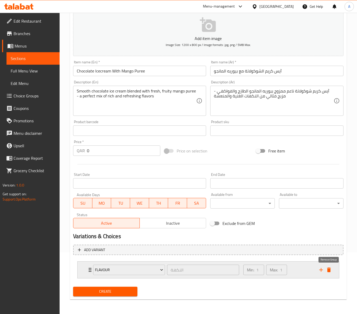
click at [330, 273] on icon "delete" at bounding box center [329, 270] width 6 height 6
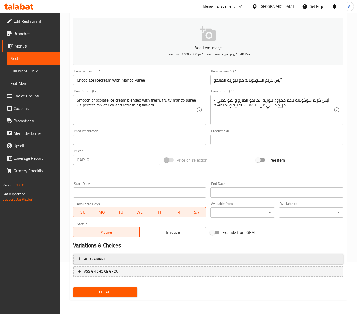
click at [303, 257] on span "Add variant" at bounding box center [208, 259] width 261 height 7
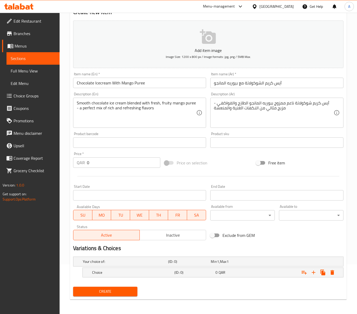
scroll to position [50, 0]
click at [316, 274] on button "Expand" at bounding box center [313, 272] width 9 height 9
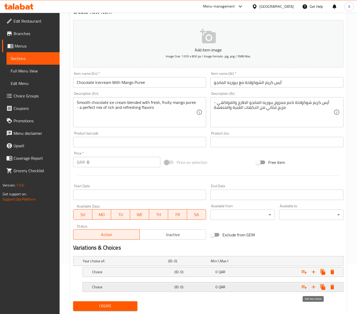
click at [314, 285] on icon "Expand" at bounding box center [313, 287] width 6 height 6
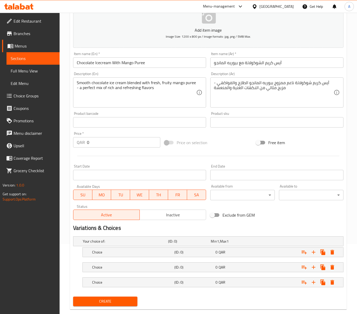
scroll to position [81, 0]
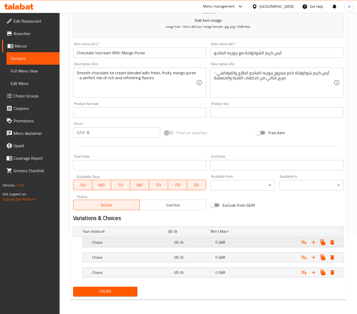
click at [197, 237] on div "Choice (ID: 0) 0 QAR" at bounding box center [214, 242] width 247 height 11
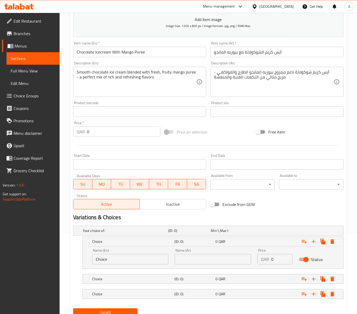
click at [191, 262] on input "text" at bounding box center [213, 259] width 76 height 10
type input "صغير"
click at [128, 257] on input "Choice" at bounding box center [130, 259] width 76 height 10
click at [128, 257] on input "text" at bounding box center [130, 259] width 76 height 10
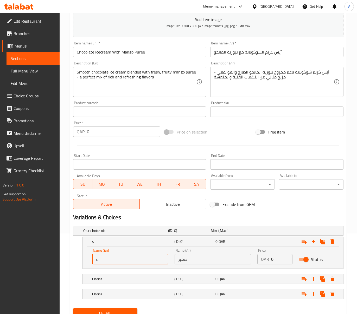
type input "Small"
click at [199, 277] on div "(ID: 0)" at bounding box center [193, 279] width 41 height 7
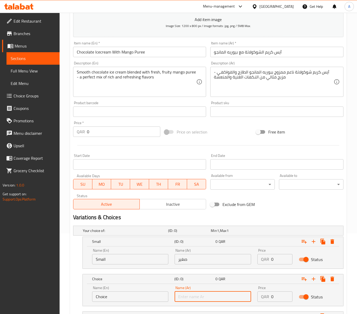
click at [224, 295] on input "text" at bounding box center [213, 297] width 76 height 10
type input "كبير"
click at [124, 299] on input "Choice" at bounding box center [130, 297] width 76 height 10
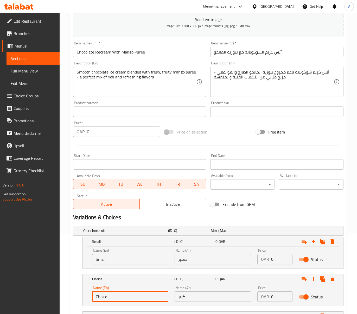
click at [124, 299] on input "Choice" at bounding box center [130, 297] width 76 height 10
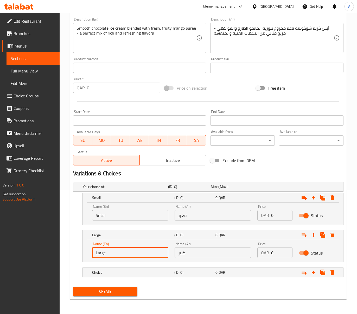
scroll to position [125, 0]
type input "Large"
click at [203, 270] on h5 "(ID: 0)" at bounding box center [193, 272] width 39 height 5
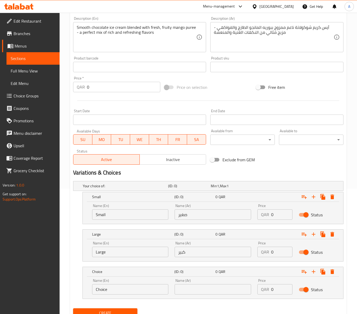
click at [228, 294] on input "text" at bounding box center [213, 290] width 76 height 10
click at [145, 286] on input "Choice" at bounding box center [130, 290] width 76 height 10
paste input "Bucket"
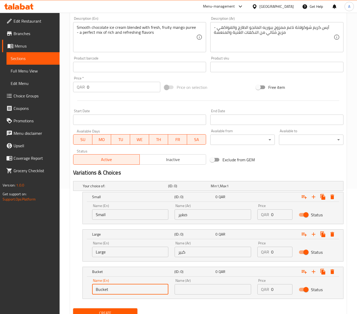
type input "Bucket"
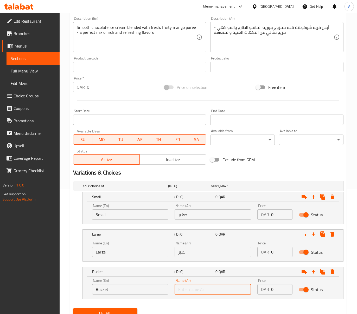
click at [196, 293] on input "text" at bounding box center [213, 290] width 76 height 10
type input "باكت"
drag, startPoint x: 275, startPoint y: 212, endPoint x: 257, endPoint y: 214, distance: 18.2
click at [257, 214] on div "QAR 0 Price" at bounding box center [274, 215] width 35 height 10
type input "25"
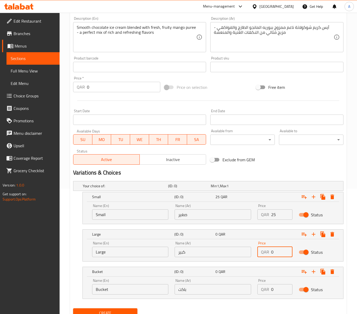
drag, startPoint x: 278, startPoint y: 254, endPoint x: 258, endPoint y: 255, distance: 19.8
click at [258, 255] on div "QAR 0 Price" at bounding box center [274, 252] width 35 height 10
type input "45"
drag, startPoint x: 278, startPoint y: 292, endPoint x: 259, endPoint y: 292, distance: 18.7
click at [259, 292] on div "QAR 0 Price" at bounding box center [274, 290] width 35 height 10
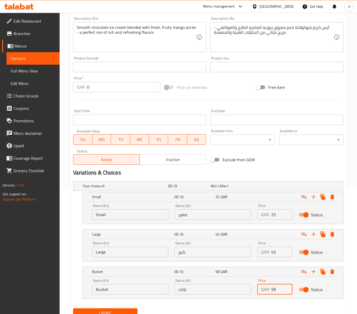
type input "58"
click at [182, 155] on button "Inactive" at bounding box center [172, 159] width 67 height 10
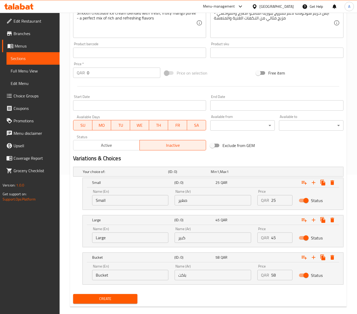
scroll to position [148, 0]
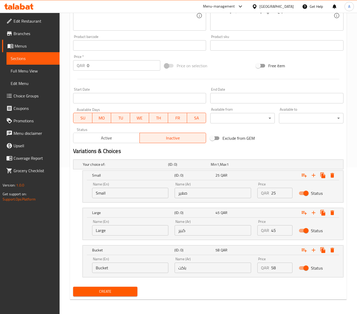
click at [132, 292] on span "Create" at bounding box center [105, 292] width 56 height 7
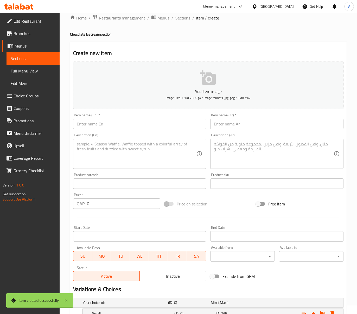
scroll to position [0, 0]
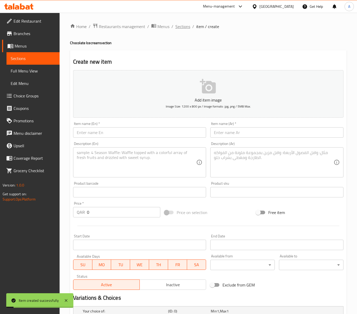
click at [186, 26] on span "Sections" at bounding box center [182, 26] width 15 height 6
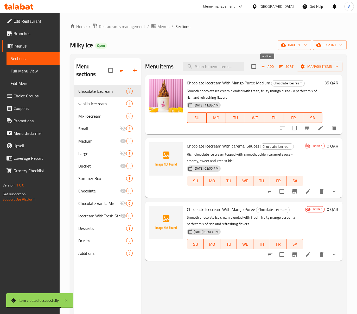
click at [266, 66] on span "Add" at bounding box center [267, 67] width 14 height 6
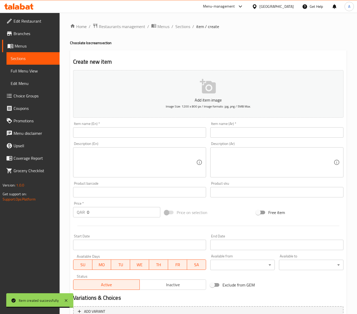
click at [185, 128] on input "text" at bounding box center [139, 132] width 133 height 10
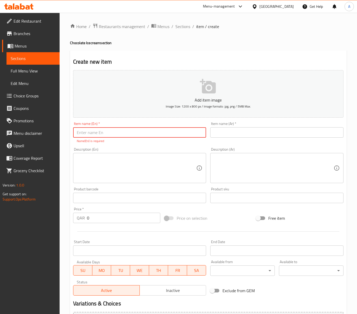
click at [157, 133] on input "text" at bounding box center [139, 132] width 133 height 10
paste input "Chocolate Icecream With Strawberry Puree"
click at [123, 130] on input "Chocolate Icecream With Strawberry Puree" at bounding box center [139, 132] width 133 height 10
type input "Chocolate Icecream With Strawberry Puree"
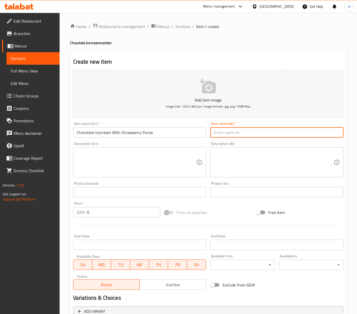
click at [232, 131] on input "text" at bounding box center [276, 132] width 133 height 10
paste input "آيس كريم الشوكولاتة مع هريس الفراولة"
click at [236, 135] on input "آيس كريم الشوكولاتة مع هريس الفراولة" at bounding box center [276, 132] width 133 height 10
type input "آيس كريم الشوكولاتة مع بيوريه الفراولة"
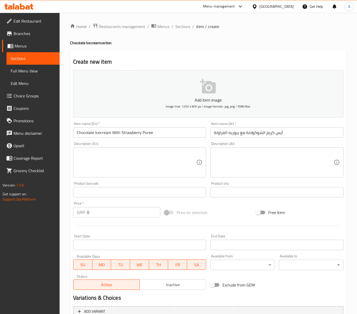
click at [147, 165] on textarea at bounding box center [137, 162] width 120 height 25
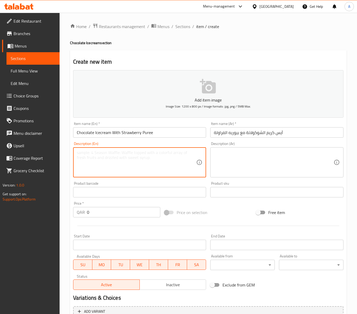
paste textarea "reamy chocolate ice cream topped with sweet, tangy strawberry purée – a delight…"
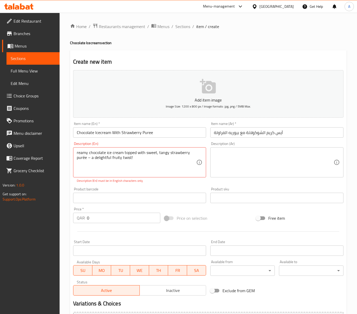
click at [140, 167] on textarea "reamy chocolate ice cream topped with sweet, tangy strawberry purée – a delight…" at bounding box center [137, 162] width 120 height 25
paste textarea "ee -"
type textarea "reamy chocolate ice cream topped with sweet, tangy strawberry puree - a delight…"
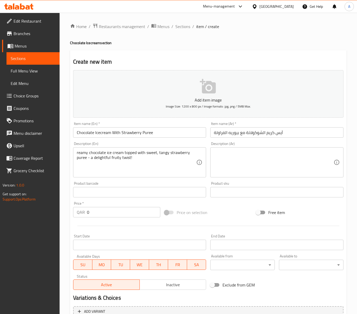
click at [277, 152] on textarea at bounding box center [274, 162] width 120 height 25
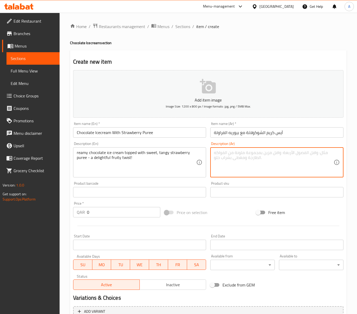
paste textarea "آيس كريم الشوكولاتة اللذيذ المغطى بطبقة من هريس الفراولة الحلو والحامض - لمسة ف…"
drag, startPoint x: 248, startPoint y: 154, endPoint x: 239, endPoint y: 153, distance: 9.4
click at [239, 153] on textarea "آيس كريم الشوكولاتة اللذيذ المغطى بطبقة من هريس الفراولة الحلو والحامض - لمسة ف…" at bounding box center [274, 162] width 120 height 25
drag, startPoint x: 253, startPoint y: 159, endPoint x: 262, endPoint y: 159, distance: 9.4
click at [262, 159] on textarea "آيس كريم الشوكولاتة اللذيذ المغطى بطبقة من بيوريه الفراولة الحلو والحامض - لمسة…" at bounding box center [274, 162] width 120 height 25
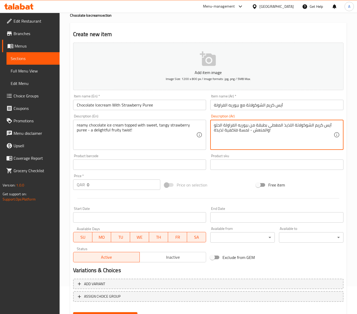
scroll to position [53, 0]
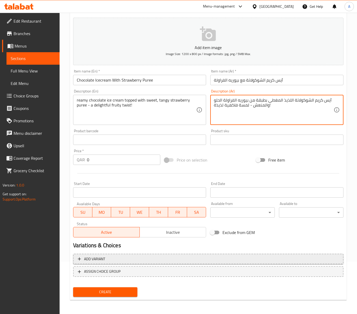
type textarea "آيس كريم الشوكولاتة اللذيذ المغطى بطبقة من بيوريه الفراولة الحلو والمنعش - لمسة…"
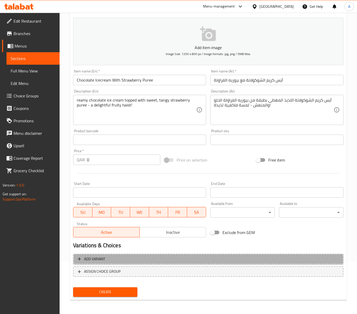
click at [134, 263] on button "Add variant" at bounding box center [208, 259] width 270 height 11
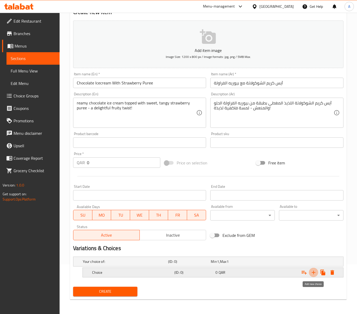
click at [314, 275] on icon "Expand" at bounding box center [313, 273] width 6 height 6
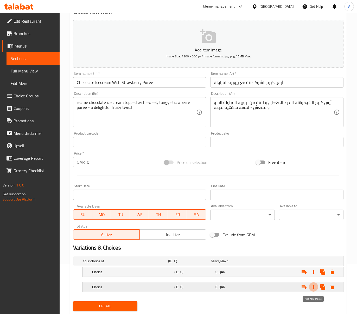
click at [313, 287] on icon "Expand" at bounding box center [313, 287] width 6 height 6
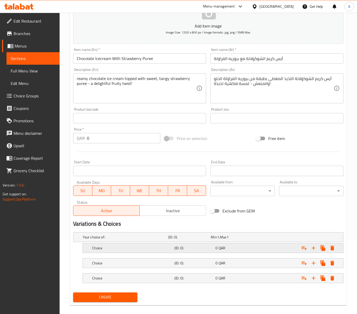
scroll to position [81, 0]
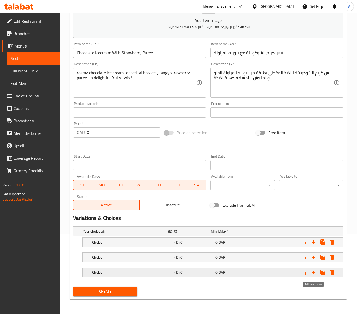
click at [313, 270] on icon "Expand" at bounding box center [313, 273] width 6 height 6
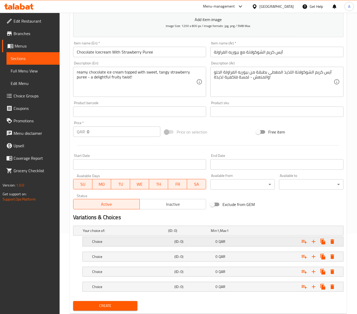
click at [221, 238] on span "QAR" at bounding box center [221, 241] width 7 height 7
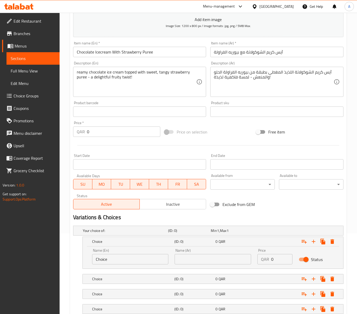
click at [198, 259] on input "text" at bounding box center [213, 259] width 76 height 10
type input "صغير"
click at [118, 259] on input "Choice" at bounding box center [130, 259] width 76 height 10
click at [118, 259] on input "text" at bounding box center [130, 259] width 76 height 10
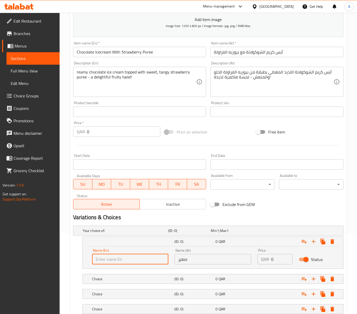
type input "Small"
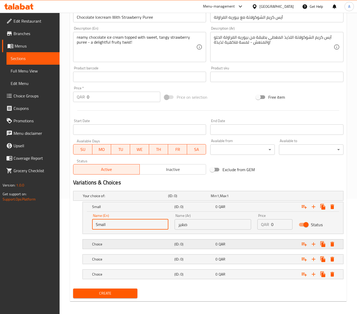
click at [196, 243] on h5 "(ID: 0)" at bounding box center [193, 244] width 39 height 5
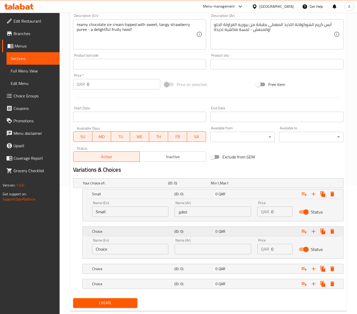
scroll to position [141, 0]
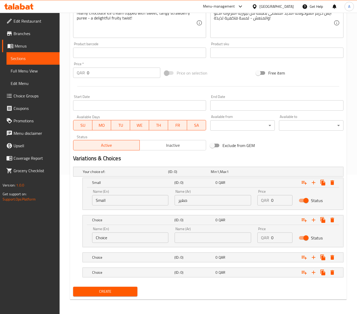
click at [208, 236] on input "text" at bounding box center [213, 238] width 76 height 10
type input "وسط"
click at [211, 257] on h5 "(ID: 0)" at bounding box center [193, 257] width 39 height 5
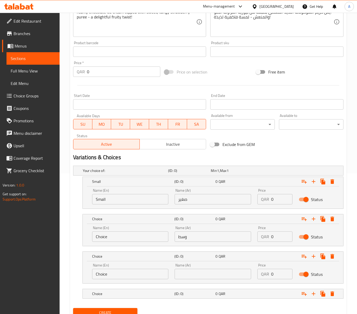
click at [203, 274] on input "text" at bounding box center [213, 274] width 76 height 10
type input "كبير"
click at [197, 295] on h5 "(ID: 0)" at bounding box center [193, 294] width 39 height 5
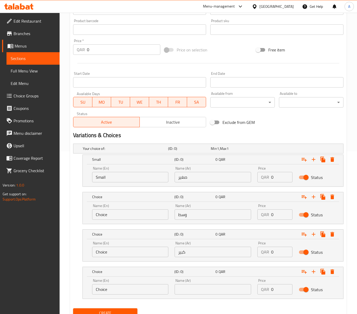
scroll to position [185, 0]
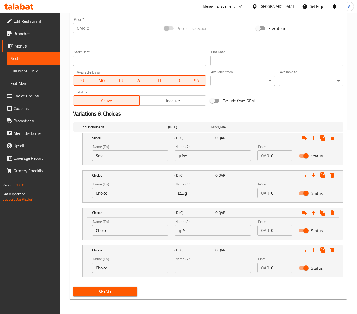
click at [209, 267] on input "text" at bounding box center [213, 268] width 76 height 10
type input "باكت"
click at [115, 199] on div "Name (En) Choice Name (En)" at bounding box center [130, 190] width 83 height 22
click at [111, 188] on input "Choice" at bounding box center [130, 193] width 76 height 10
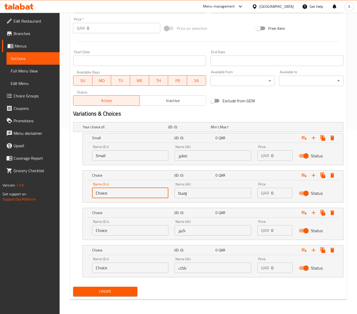
click at [111, 188] on input "Choice" at bounding box center [130, 193] width 76 height 10
type input "Medium"
click at [109, 229] on input "Choice" at bounding box center [130, 230] width 76 height 10
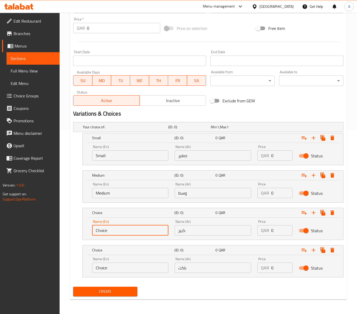
click at [109, 229] on input "Choice" at bounding box center [130, 230] width 76 height 10
type input "Large"
click at [122, 268] on input "Choice" at bounding box center [130, 268] width 76 height 10
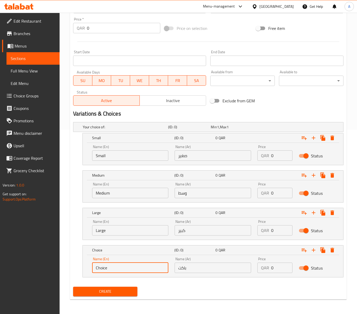
click at [122, 268] on input "Choice" at bounding box center [130, 268] width 76 height 10
type input "Bucket"
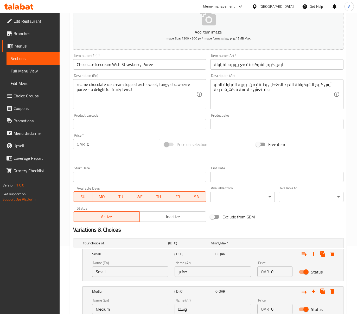
scroll to position [116, 0]
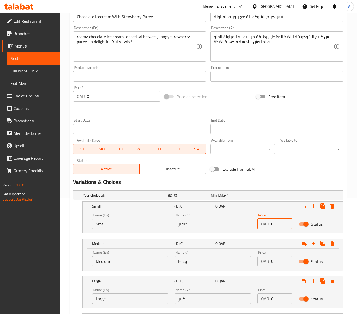
drag, startPoint x: 278, startPoint y: 226, endPoint x: 263, endPoint y: 227, distance: 15.2
click at [263, 227] on div "QAR 0 Price" at bounding box center [274, 224] width 35 height 10
type input "25"
drag, startPoint x: 274, startPoint y: 262, endPoint x: 263, endPoint y: 263, distance: 11.2
click at [263, 263] on div "QAR 0 Price" at bounding box center [274, 261] width 35 height 10
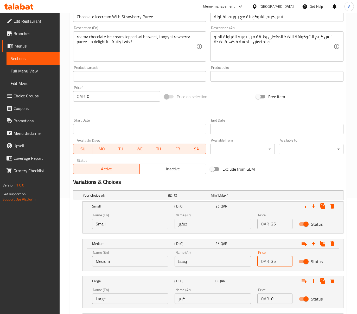
scroll to position [151, 0]
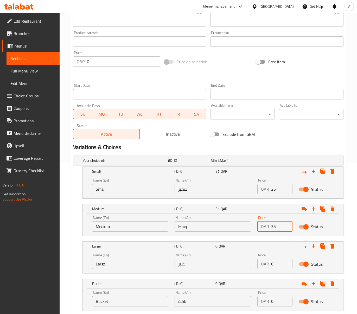
type input "35"
drag, startPoint x: 275, startPoint y: 264, endPoint x: 269, endPoint y: 265, distance: 6.0
click at [269, 265] on div "QAR 0 Price" at bounding box center [274, 264] width 35 height 10
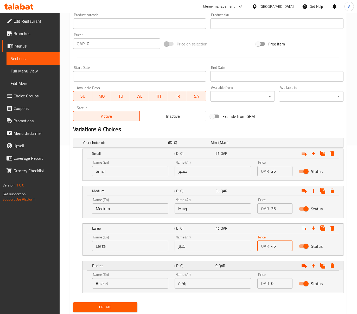
scroll to position [185, 0]
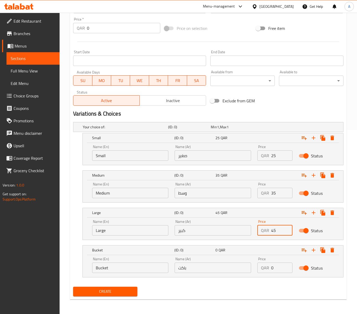
type input "45"
drag, startPoint x: 277, startPoint y: 264, endPoint x: 241, endPoint y: 261, distance: 36.3
click at [242, 262] on div "Name (En) Bucket Name (En) Name (Ar) باكت Name (Ar) Price QAR 0 Price Status" at bounding box center [213, 265] width 248 height 22
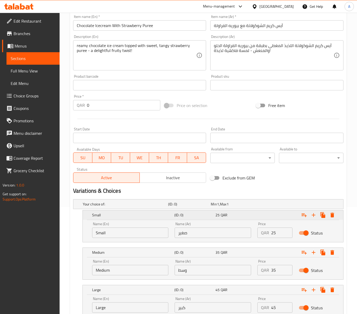
scroll to position [12, 0]
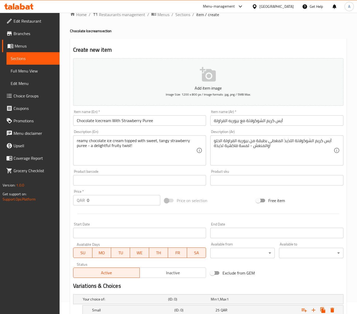
type input "58"
click at [185, 277] on span "Inactive" at bounding box center [173, 273] width 62 height 8
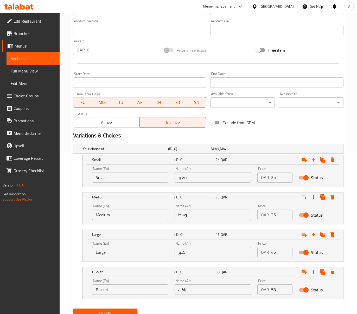
scroll to position [185, 0]
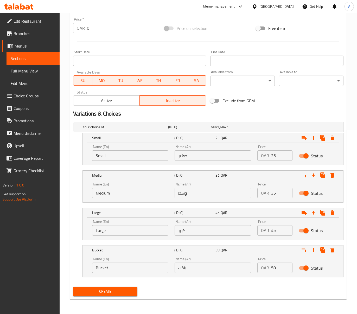
click at [123, 285] on div "Create" at bounding box center [105, 292] width 69 height 14
click at [122, 289] on span "Create" at bounding box center [105, 292] width 56 height 7
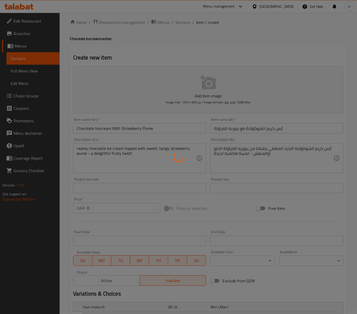
scroll to position [0, 0]
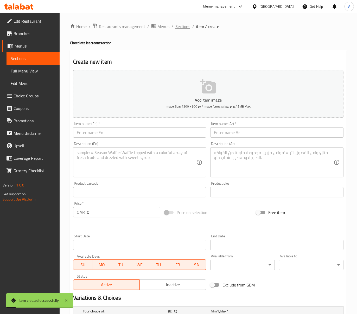
click at [185, 23] on span "Sections" at bounding box center [182, 26] width 15 height 6
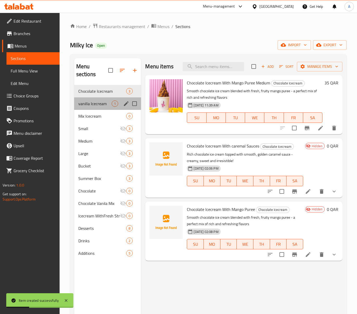
click at [101, 107] on div "vanilla Icecream 1" at bounding box center [107, 104] width 67 height 12
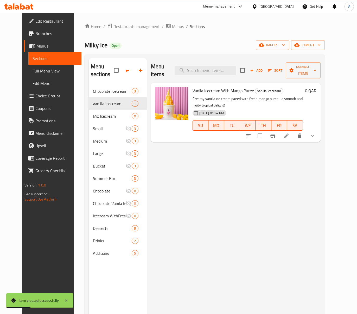
click at [99, 84] on nav "Chocolate Icecream 3 vanilla Icecream 1 Mix Icecream 0 Small 3 Medium 3 Large 3…" at bounding box center [118, 172] width 58 height 179
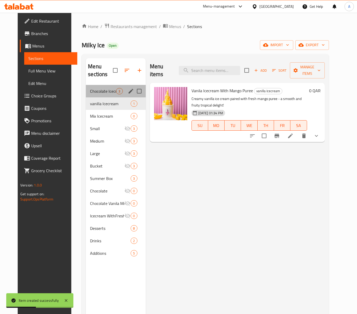
click at [100, 88] on div "Chocolate Icecream 3" at bounding box center [116, 91] width 60 height 12
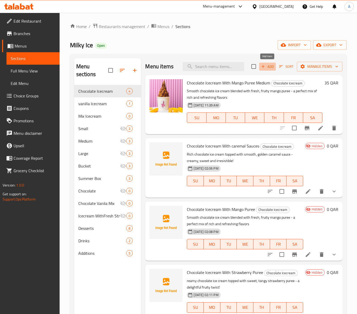
click at [271, 69] on span "Add" at bounding box center [267, 67] width 14 height 6
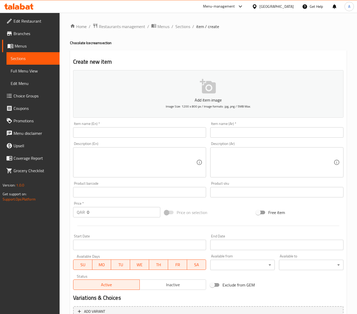
click at [163, 288] on span "Inactive" at bounding box center [173, 285] width 62 height 8
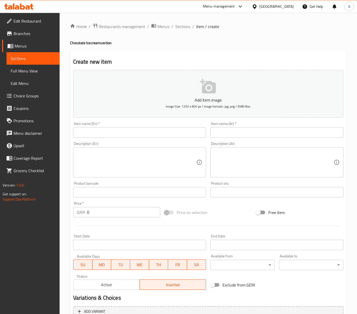
click at [153, 131] on input "text" at bounding box center [139, 132] width 133 height 10
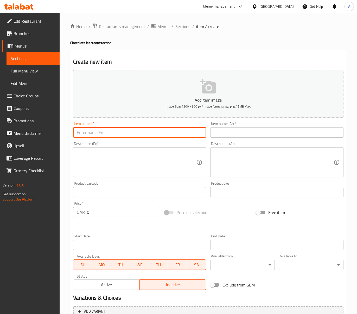
paste input "Chocolate Icecream With Phistashu Sauces"
click at [123, 134] on input "Chocolate Icecream With Phistashu Sauces" at bounding box center [139, 132] width 133 height 10
click at [143, 133] on input "Chocolate Icecream With Phistashu Sauces" at bounding box center [139, 132] width 133 height 10
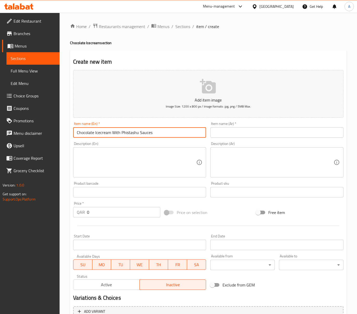
type input "Chocolate Icecream With Phistashu Sauces"
click at [237, 136] on input "text" at bounding box center [276, 132] width 133 height 10
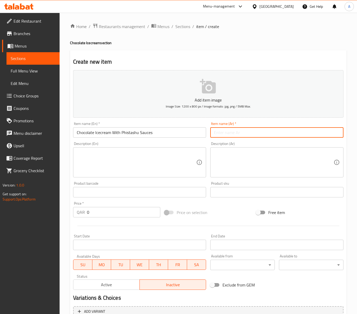
paste input "آيس كريم الشوكولاتة مع صوص الفستاشو"
type input "آيس كريم الشوكولاتة مع صوص الفستاشو"
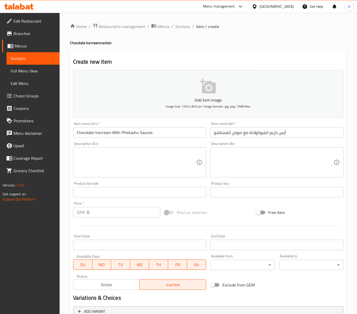
click at [173, 161] on textarea at bounding box center [137, 162] width 120 height 25
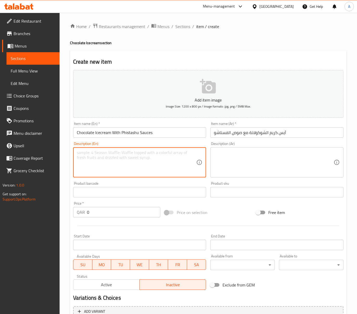
paste textarea "Rich chocolate ice cream drizzled with creamy pistachio sauce - a perfect nutty…"
type textarea "Rich chocolate ice cream drizzled with creamy pistachio sauce - a perfect nutty…"
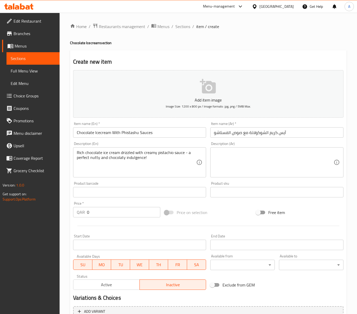
click at [265, 173] on textarea at bounding box center [274, 162] width 120 height 25
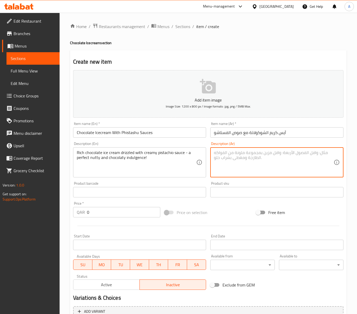
paste textarea "آيس كريم الشوكولاتة الغني مع صلصة الفستق الكريمية - متعة مثالية بنكهة الجوزية و…"
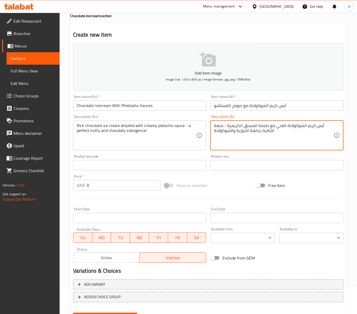
scroll to position [53, 0]
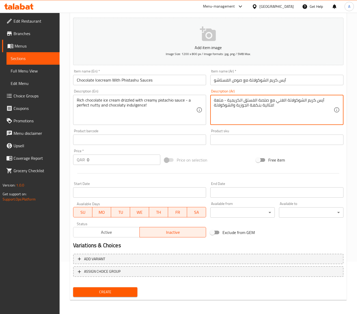
type textarea "آيس كريم الشوكولاتة الغني مع صلصة الفستق الكريمية - متعة مثالية بنكهة الجوزية و…"
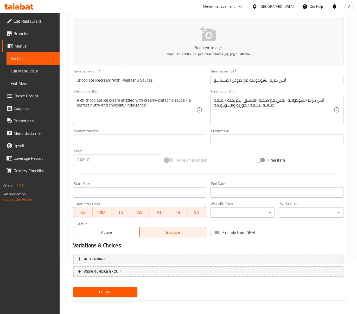
drag, startPoint x: 140, startPoint y: 258, endPoint x: 146, endPoint y: 253, distance: 7.8
click at [140, 258] on span "Add variant" at bounding box center [208, 259] width 261 height 7
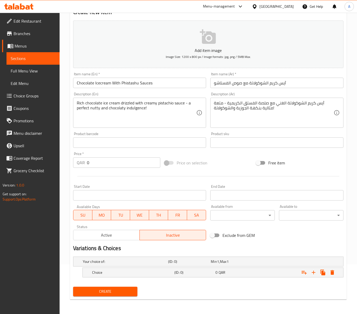
scroll to position [50, 0]
click at [312, 274] on icon "Expand" at bounding box center [313, 273] width 6 height 6
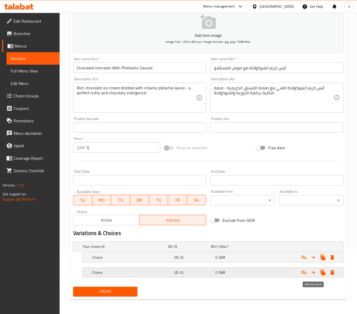
click at [315, 274] on icon "Expand" at bounding box center [313, 273] width 6 height 6
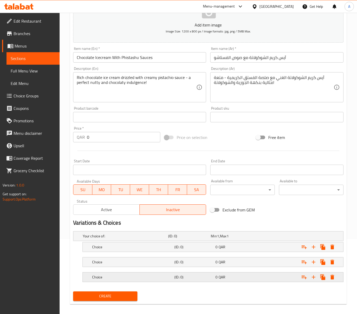
scroll to position [81, 0]
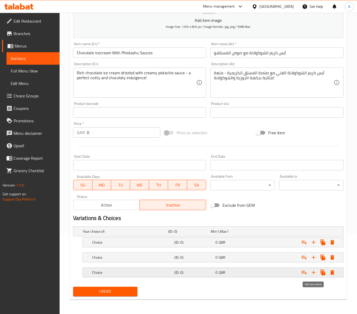
click at [313, 273] on icon "Expand" at bounding box center [314, 273] width 4 height 4
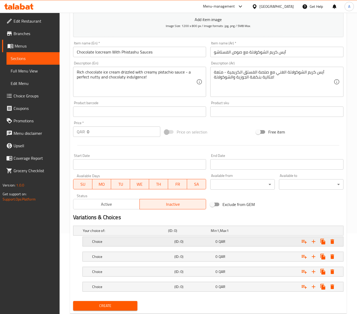
click at [201, 239] on div "(ID: 0)" at bounding box center [193, 241] width 41 height 7
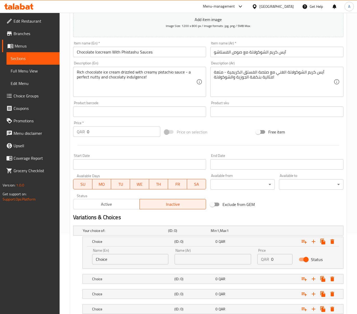
click at [204, 255] on input "text" at bounding box center [213, 259] width 76 height 10
type input "صغير"
click at [183, 276] on div "(ID: 0)" at bounding box center [193, 279] width 41 height 7
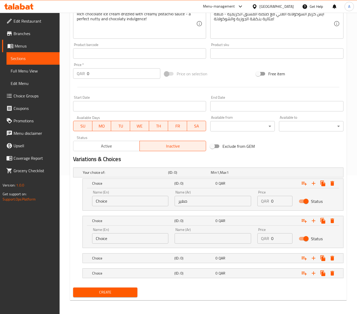
scroll to position [140, 0]
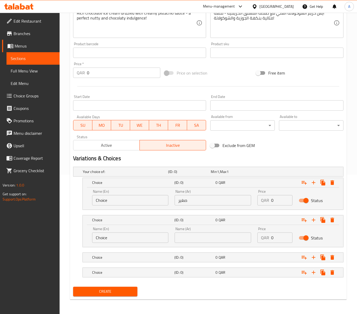
click at [210, 243] on input "text" at bounding box center [213, 238] width 76 height 10
type input "وسط"
click at [200, 255] on div "(ID: 0)" at bounding box center [193, 257] width 41 height 7
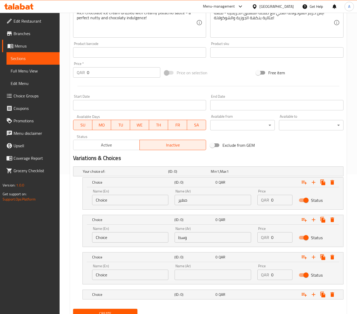
click at [217, 274] on input "text" at bounding box center [213, 275] width 76 height 10
type input "كبير"
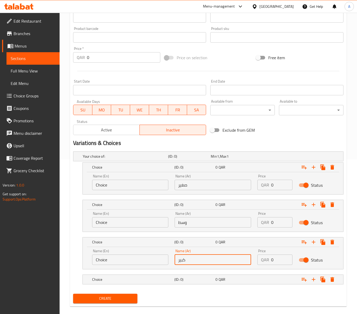
scroll to position [163, 0]
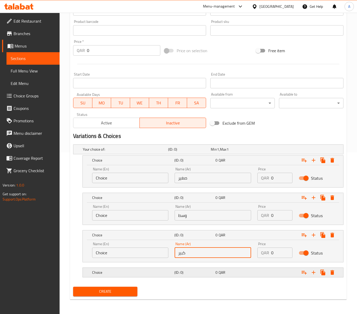
click at [206, 270] on h5 "(ID: 0)" at bounding box center [193, 272] width 39 height 5
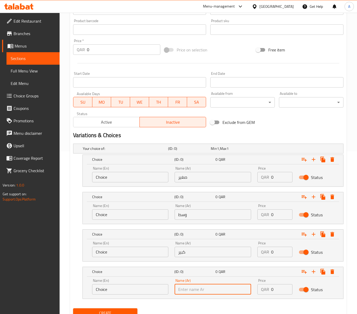
click at [200, 290] on input "text" at bounding box center [213, 290] width 76 height 10
type input "باكت"
click at [124, 180] on input "Choice" at bounding box center [130, 177] width 76 height 10
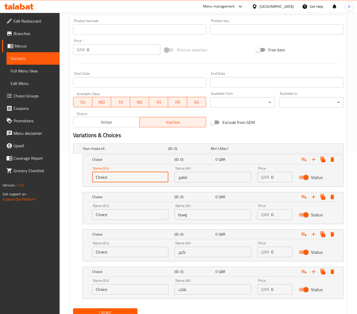
click at [124, 180] on input "Choice" at bounding box center [130, 177] width 76 height 10
type input "Small"
click at [125, 210] on input "Choice" at bounding box center [130, 215] width 76 height 10
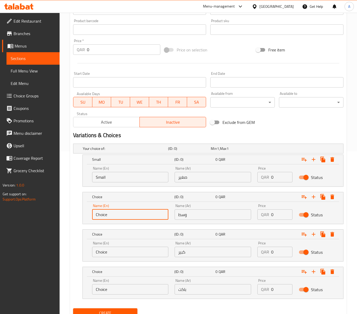
click at [125, 210] on input "Choice" at bounding box center [130, 215] width 76 height 10
type input "Medium"
click at [107, 251] on input "Choice" at bounding box center [130, 252] width 76 height 10
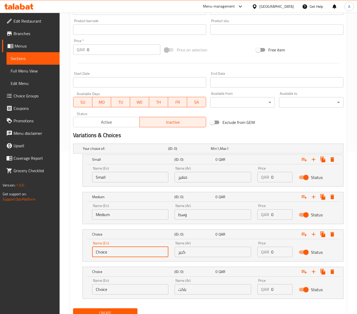
click at [107, 251] on input "Choice" at bounding box center [130, 252] width 76 height 10
type input "Large"
click at [117, 287] on input "Choice" at bounding box center [130, 290] width 76 height 10
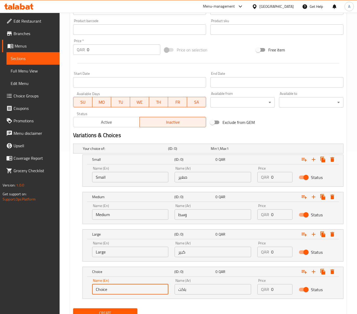
click at [117, 287] on input "Choice" at bounding box center [130, 290] width 76 height 10
type input "Bucket"
drag, startPoint x: 275, startPoint y: 177, endPoint x: 255, endPoint y: 175, distance: 19.6
click at [259, 178] on div "QAR 0 Price" at bounding box center [274, 177] width 35 height 10
type input "25"
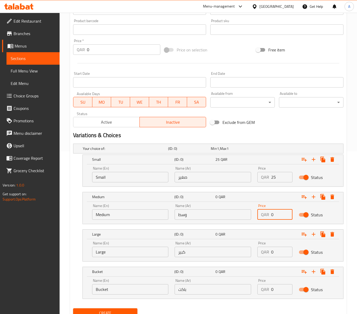
drag, startPoint x: 277, startPoint y: 212, endPoint x: 269, endPoint y: 214, distance: 8.4
click at [269, 214] on div "QAR 0 Price" at bounding box center [274, 215] width 35 height 10
type input "35"
drag, startPoint x: 277, startPoint y: 251, endPoint x: 254, endPoint y: 253, distance: 23.5
click at [254, 253] on div "Price QAR 0 Price" at bounding box center [274, 249] width 41 height 22
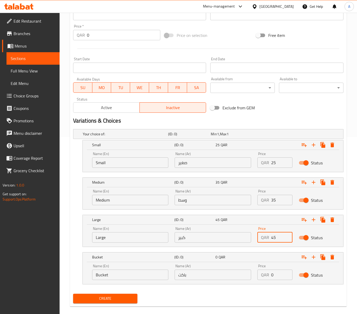
scroll to position [185, 0]
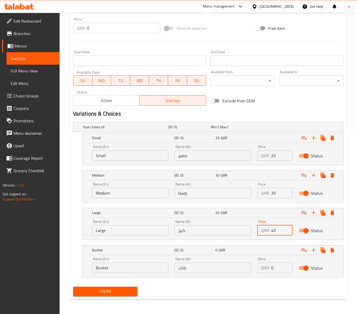
type input "45"
drag, startPoint x: 276, startPoint y: 271, endPoint x: 266, endPoint y: 272, distance: 10.2
click at [266, 272] on div "QAR 0 Price" at bounding box center [274, 268] width 35 height 10
type input "58"
click at [114, 289] on span "Create" at bounding box center [105, 292] width 56 height 7
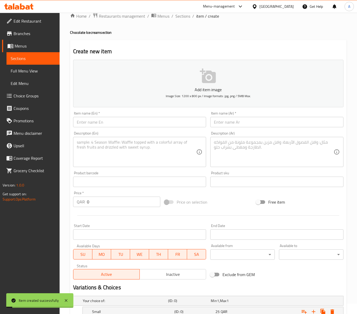
scroll to position [0, 0]
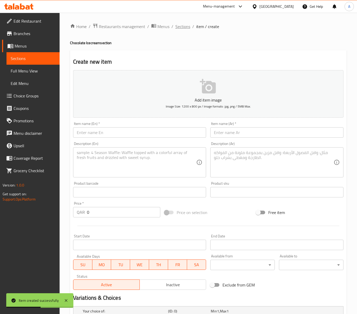
click at [185, 26] on span "Sections" at bounding box center [182, 26] width 15 height 6
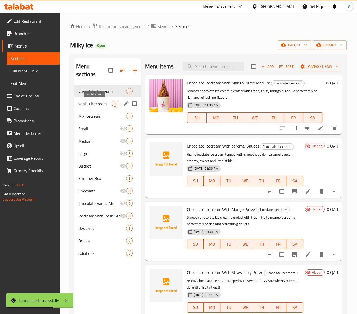
click at [107, 103] on span "vanilla Icecream" at bounding box center [95, 104] width 34 height 6
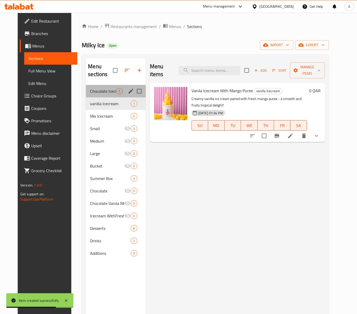
click at [105, 86] on div "Chocolate Icecream 5" at bounding box center [116, 91] width 60 height 12
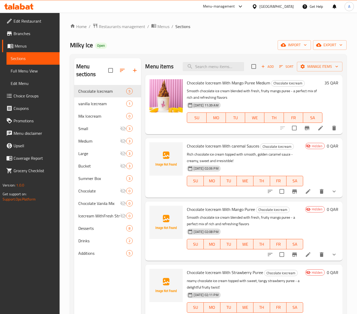
click at [264, 70] on button "Add" at bounding box center [267, 67] width 17 height 8
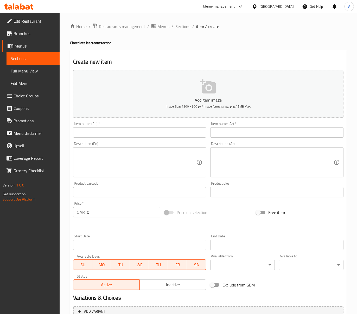
click at [155, 128] on input "text" at bounding box center [139, 132] width 133 height 10
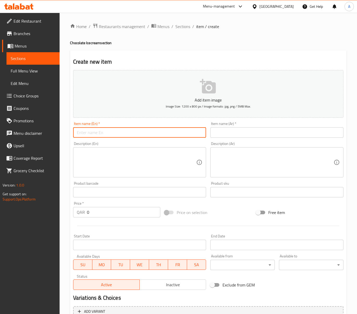
paste input "Chocolate Plain"
type input "Chocolate Plain"
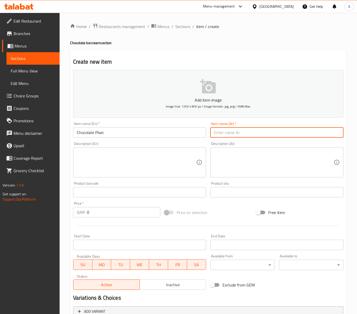
click at [226, 136] on input "text" at bounding box center [276, 132] width 133 height 10
type input "شوكولاتة سادة"
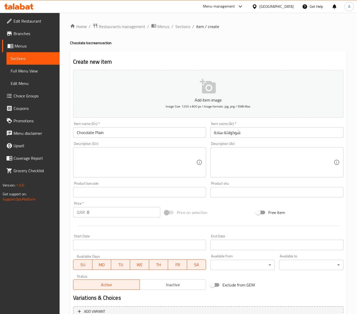
click at [171, 163] on textarea at bounding box center [137, 162] width 120 height 25
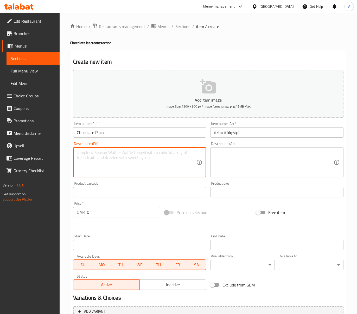
paste textarea "Classic, creamy chocolate ice cream made with rich cocoa and full-fat milk - si…"
type textarea "Classic, creamy chocolate ice cream made with rich cocoa and full-fat milk - si…"
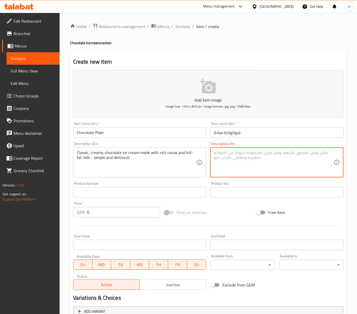
click at [263, 158] on textarea at bounding box center [274, 162] width 120 height 25
paste textarea "آيس كريم الشوكولاتة الكلاسيكي كريمى، المصنوع من الكاكاو الغني والحليب كامل الدس…"
type textarea "آيس كريم الشوكولاتة الكلاسيكي كريمى، المصنوع من الكاكاو الغني والحليب كامل الدس…"
click at [68, 174] on div "Home / Restaurants management / Menus / Sections / item / create Chocolate Icec…" at bounding box center [208, 190] width 297 height 355
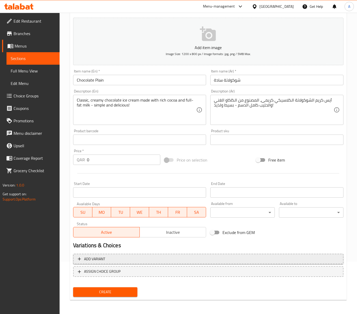
click at [127, 258] on span "Add variant" at bounding box center [208, 259] width 261 height 7
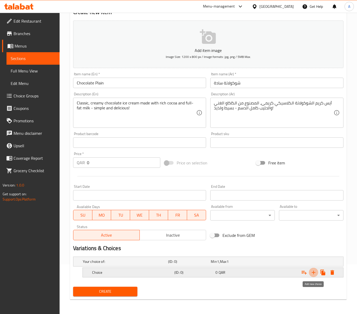
click at [312, 274] on icon "Expand" at bounding box center [313, 273] width 6 height 6
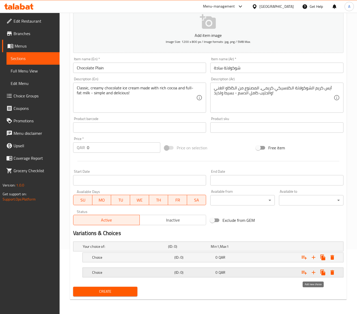
click at [311, 270] on icon "Expand" at bounding box center [313, 273] width 6 height 6
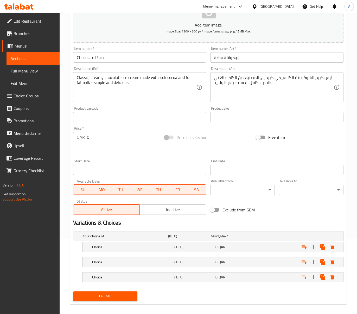
scroll to position [81, 0]
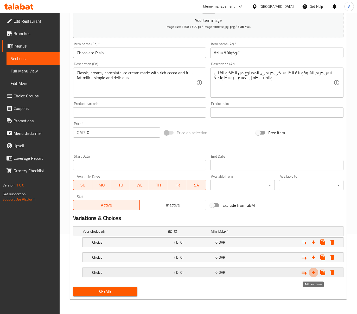
click at [316, 273] on icon "Expand" at bounding box center [313, 273] width 6 height 6
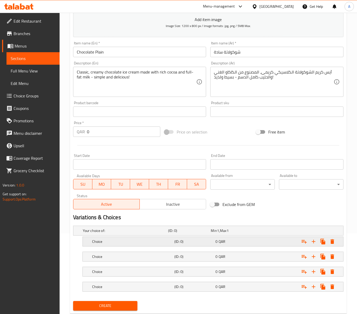
click at [228, 242] on div "0 QAR" at bounding box center [234, 241] width 39 height 5
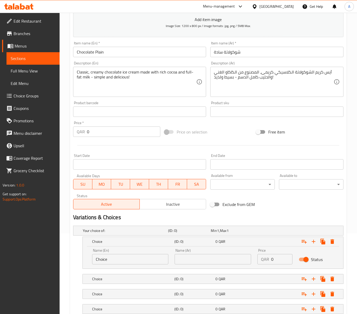
click at [206, 252] on div "Name (Ar) Name (Ar)" at bounding box center [213, 257] width 76 height 16
click at [205, 256] on input "text" at bounding box center [213, 259] width 76 height 10
type input "صغير"
click at [200, 281] on h5 "(ID: 0)" at bounding box center [193, 279] width 39 height 5
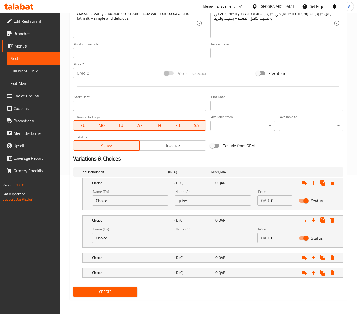
scroll to position [140, 0]
click at [205, 242] on input "text" at bounding box center [213, 238] width 76 height 10
type input "وسط"
click at [201, 263] on div "Choice (ID: 0) 0 QAR" at bounding box center [214, 257] width 247 height 11
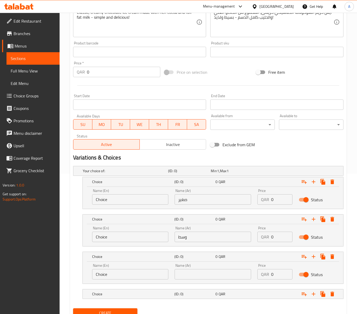
click at [204, 277] on input "text" at bounding box center [213, 274] width 76 height 10
type input "كبير"
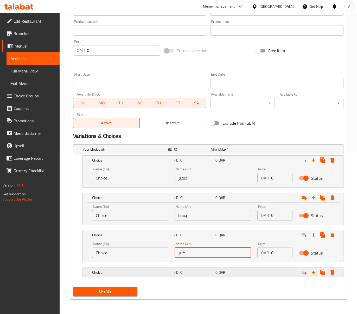
click at [198, 273] on h5 "(ID: 0)" at bounding box center [193, 272] width 39 height 5
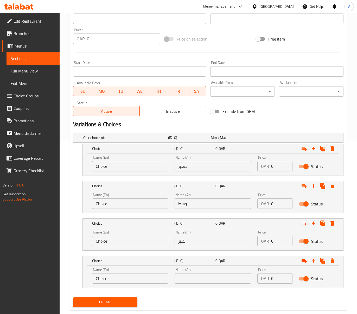
scroll to position [185, 0]
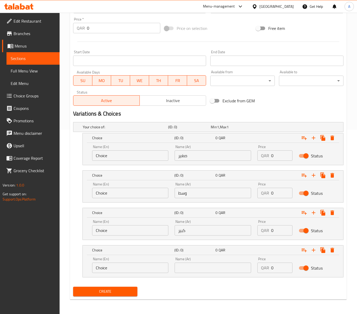
click at [205, 270] on input "text" at bounding box center [213, 268] width 76 height 10
type input "باكت"
click at [111, 155] on input "Choice" at bounding box center [130, 156] width 76 height 10
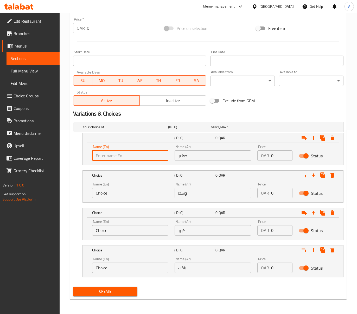
click at [111, 155] on input "text" at bounding box center [130, 156] width 76 height 10
type input "Small"
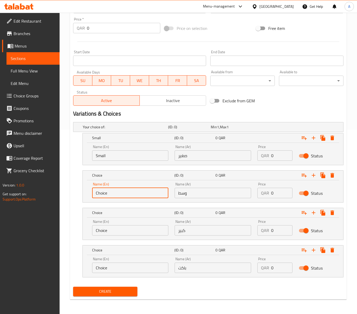
click at [118, 190] on input "Choice" at bounding box center [130, 193] width 76 height 10
click at [118, 190] on input "text" at bounding box center [130, 193] width 76 height 10
type input "Medium"
drag, startPoint x: 124, startPoint y: 197, endPoint x: 138, endPoint y: 222, distance: 28.7
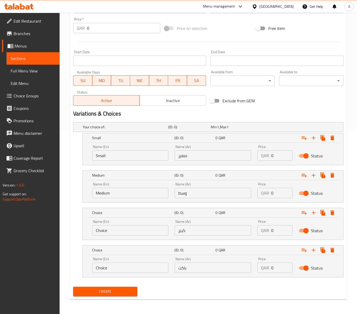
click at [138, 222] on div "Name (En) Choice Name (En)" at bounding box center [130, 228] width 76 height 16
click at [137, 226] on input "Choice" at bounding box center [130, 230] width 76 height 10
click at [135, 228] on input "text" at bounding box center [130, 230] width 76 height 10
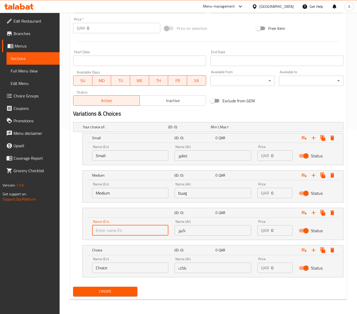
type input "Large"
click at [122, 267] on input "Choice" at bounding box center [130, 268] width 76 height 10
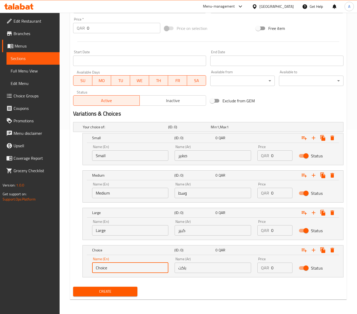
click at [122, 267] on input "Choice" at bounding box center [130, 268] width 76 height 10
click at [122, 267] on input "text" at bounding box center [130, 268] width 76 height 10
type input "Bucket"
drag, startPoint x: 274, startPoint y: 153, endPoint x: 269, endPoint y: 154, distance: 5.4
click at [269, 154] on div "QAR 0 Price" at bounding box center [274, 156] width 35 height 10
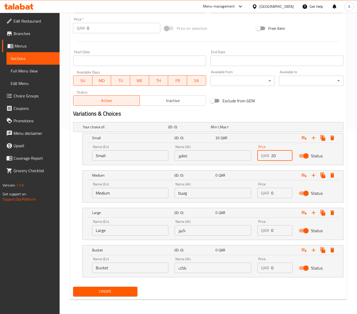
type input "20"
drag, startPoint x: 276, startPoint y: 196, endPoint x: 268, endPoint y: 196, distance: 7.8
click at [268, 196] on div "QAR 0 Price" at bounding box center [274, 193] width 35 height 10
type input "30"
drag, startPoint x: 277, startPoint y: 231, endPoint x: 265, endPoint y: 232, distance: 12.6
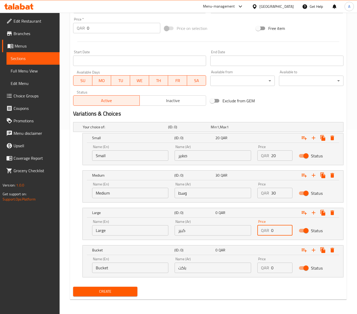
click at [265, 232] on div "QAR 0 Price" at bounding box center [274, 230] width 35 height 10
type input "40"
drag, startPoint x: 276, startPoint y: 268, endPoint x: 266, endPoint y: 268, distance: 10.2
click at [266, 268] on div "QAR 0 Price" at bounding box center [274, 268] width 35 height 10
type input "55"
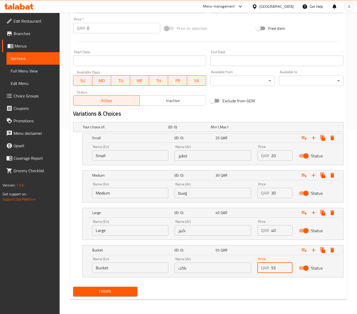
click at [166, 99] on span "Inactive" at bounding box center [173, 101] width 62 height 8
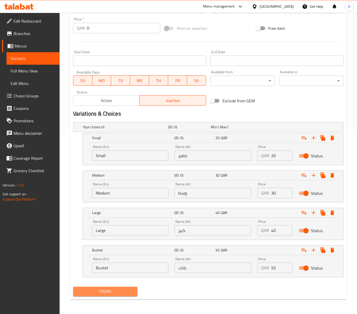
click at [118, 294] on span "Create" at bounding box center [105, 292] width 56 height 7
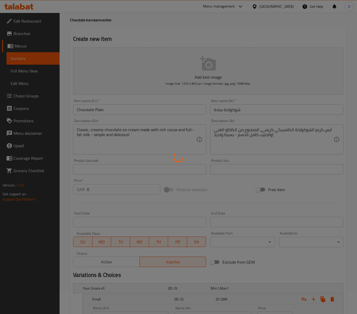
scroll to position [0, 0]
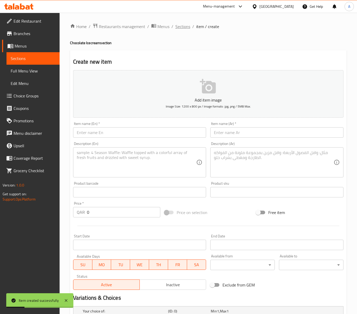
click at [189, 26] on span "Sections" at bounding box center [182, 26] width 15 height 6
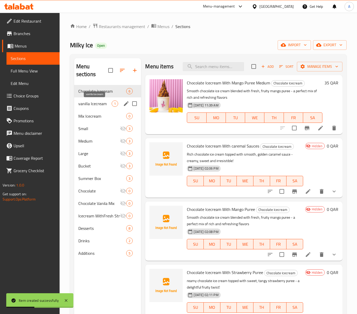
click at [95, 106] on span "vanilla Icecream" at bounding box center [95, 104] width 34 height 6
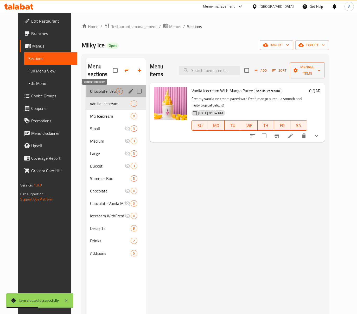
click at [100, 92] on span "Chocolate Icecream" at bounding box center [103, 91] width 26 height 6
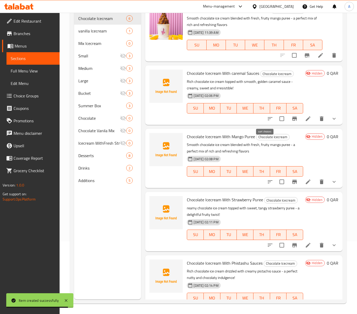
scroll to position [4, 0]
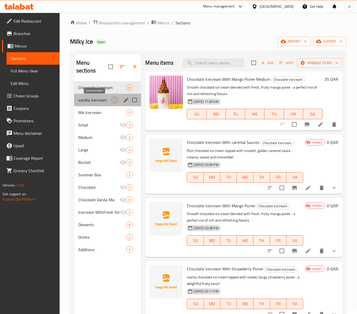
click at [81, 101] on span "vanilla Icecream" at bounding box center [95, 100] width 34 height 6
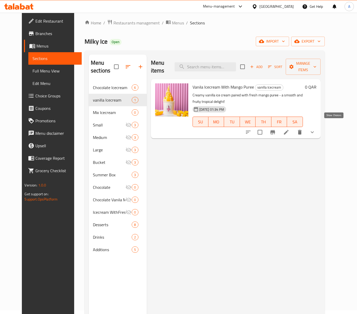
click at [315, 129] on icon "show more" at bounding box center [312, 132] width 6 height 6
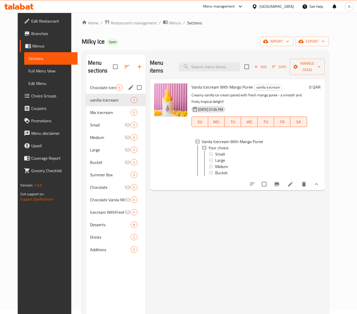
click at [90, 89] on span "Chocolate Icecream" at bounding box center [103, 88] width 26 height 6
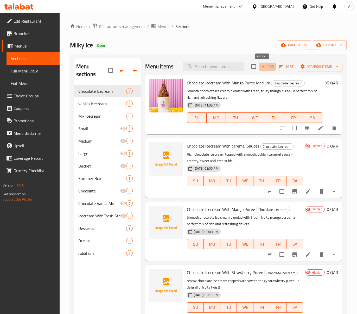
click at [267, 66] on span "Add" at bounding box center [267, 67] width 14 height 6
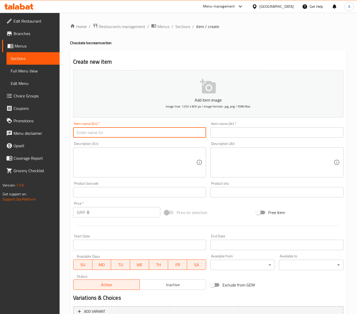
click at [139, 132] on input "text" at bounding box center [139, 132] width 133 height 10
paste input "Vanila Icecream With Chocolate Sauces"
click at [114, 133] on input "Vanila Icecream With Chocolate Sauces" at bounding box center [139, 132] width 133 height 10
type input "Vanila Icecream With Chocolate Sauces"
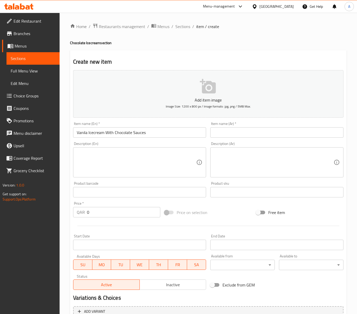
click at [191, 29] on ol "Home / Restaurants management / Menus / Sections / item / create" at bounding box center [208, 26] width 276 height 7
click at [187, 27] on span "Sections" at bounding box center [182, 26] width 15 height 6
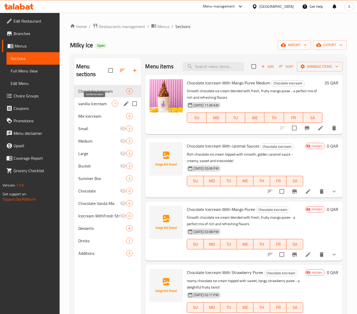
click at [105, 105] on span "vanilla Icecream" at bounding box center [95, 104] width 34 height 6
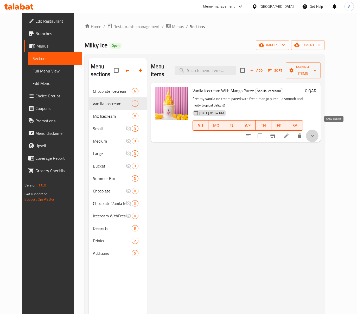
click at [315, 133] on icon "show more" at bounding box center [312, 136] width 6 height 6
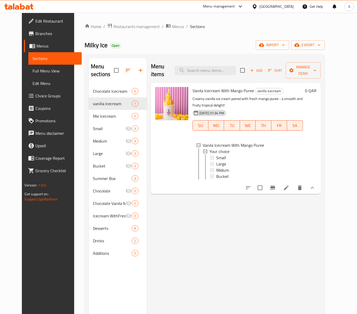
click at [318, 183] on button "show more" at bounding box center [312, 188] width 12 height 12
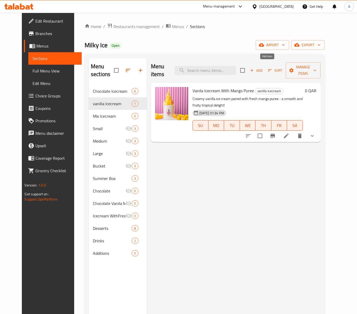
click at [264, 71] on button "Add" at bounding box center [256, 71] width 17 height 8
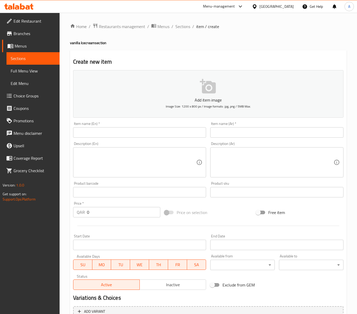
click at [166, 140] on div "Item name (En)   * Item name (En) *" at bounding box center [139, 130] width 137 height 20
click at [166, 132] on input "text" at bounding box center [139, 132] width 133 height 10
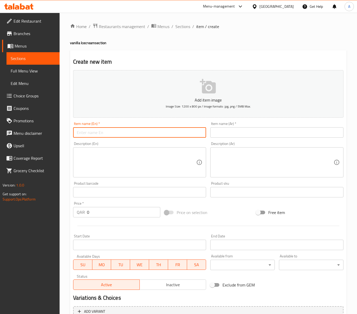
paste input "Vanila Icecream With caremal Sauces"
type input "Vanila Icecream With caremal Sauces"
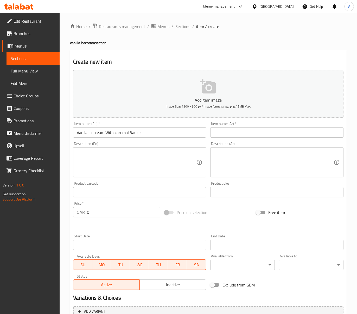
click at [258, 138] on input "text" at bounding box center [276, 132] width 133 height 10
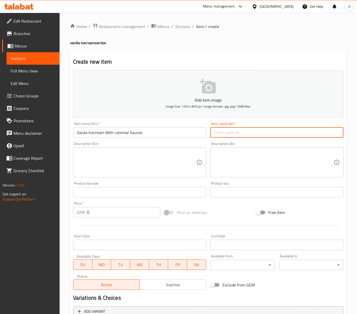
paste input "[PERSON_NAME] مع صلصة الكراميل"
type input "[PERSON_NAME] مع صلصة الكراميل"
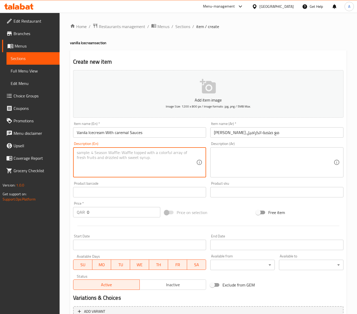
click at [171, 160] on textarea at bounding box center [137, 162] width 120 height 25
paste textarea "Smooth vanilla ice cream topped with rich caramel sauce – a sweet and creamy cl…"
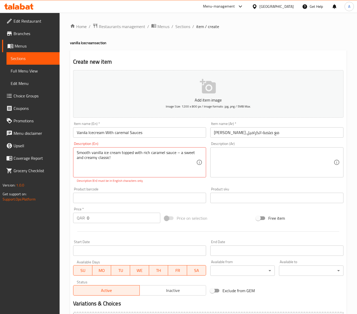
click at [168, 158] on textarea "Smooth vanilla ice cream topped with rich caramel sauce – a sweet and creamy cl…" at bounding box center [137, 162] width 120 height 25
paste textarea "-"
type textarea "Smooth vanilla ice cream topped with rich caramel sauce - a sweet and creamy cl…"
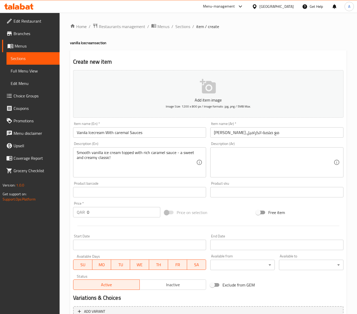
click at [301, 149] on div "Description (Ar)" at bounding box center [276, 162] width 133 height 30
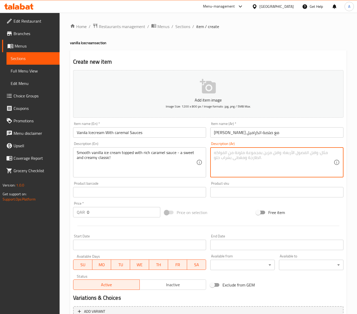
paste textarea "آيس كريم الفانيليا الناعم المغطى بصلصة الكراميل الغنية - كلاسيكي حلو و[PERSON_N…"
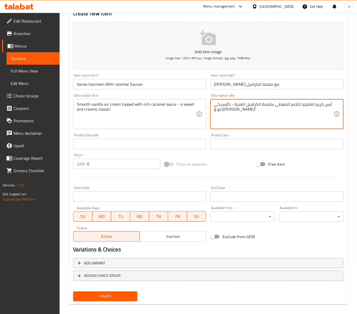
scroll to position [53, 0]
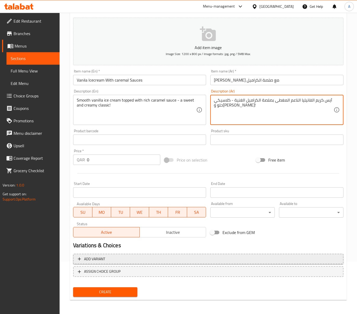
type textarea "آيس كريم الفانيليا الناعم المغطى بصلصة الكراميل الغنية - كلاسيكي حلو و[PERSON_N…"
click at [123, 259] on span "Add variant" at bounding box center [208, 259] width 261 height 7
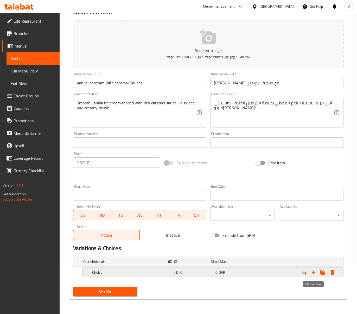
click at [311, 273] on icon "Expand" at bounding box center [313, 273] width 6 height 6
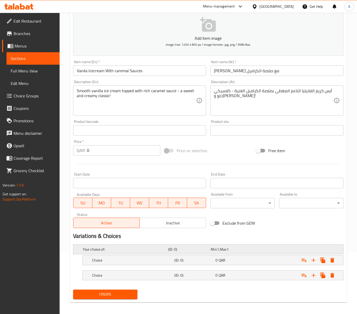
scroll to position [66, 0]
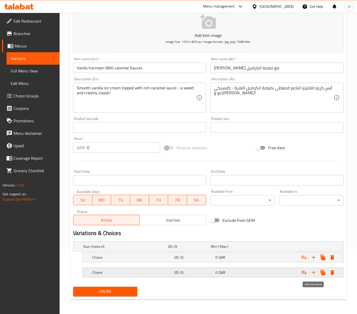
click at [316, 273] on icon "Expand" at bounding box center [313, 273] width 6 height 6
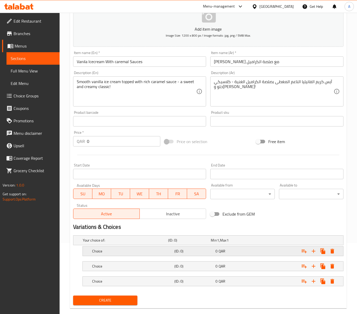
scroll to position [81, 0]
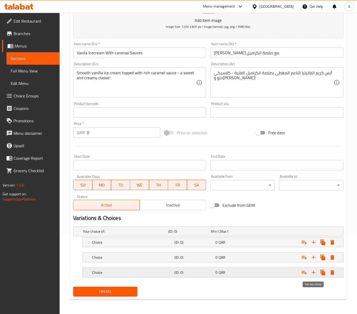
click at [312, 271] on icon "Expand" at bounding box center [313, 273] width 6 height 6
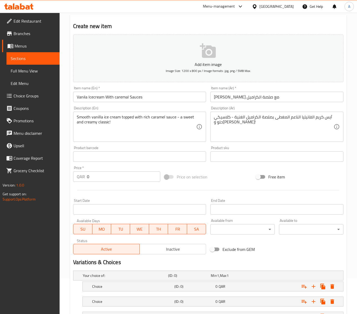
scroll to position [96, 0]
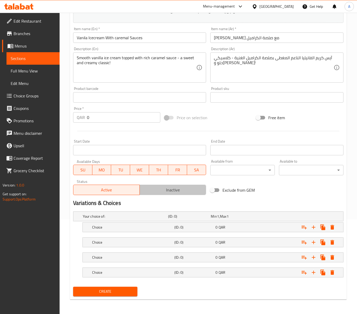
click at [176, 186] on span "Inactive" at bounding box center [173, 190] width 62 height 8
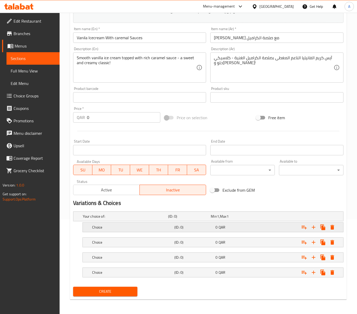
click at [201, 226] on h5 "(ID: 0)" at bounding box center [193, 227] width 39 height 5
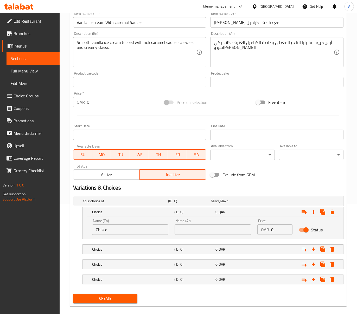
scroll to position [118, 0]
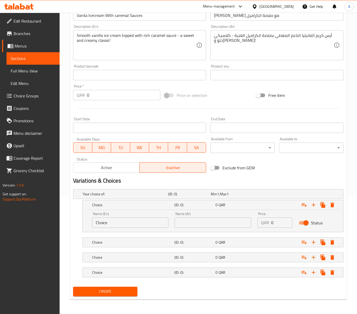
click at [227, 217] on div "Name (Ar) Name (Ar)" at bounding box center [213, 220] width 76 height 16
click at [227, 224] on input "text" at bounding box center [213, 223] width 76 height 10
type input "صغير"
click at [208, 237] on div "Choice (ID: 0) 0 QAR" at bounding box center [214, 242] width 247 height 11
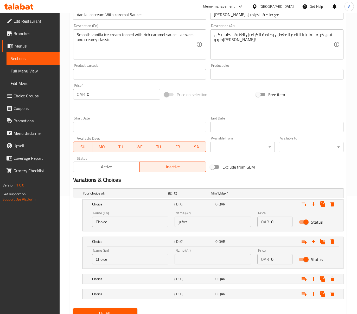
click at [208, 258] on input "text" at bounding box center [213, 259] width 76 height 10
type input "وسط"
click at [204, 276] on div "(ID: 0)" at bounding box center [193, 279] width 41 height 7
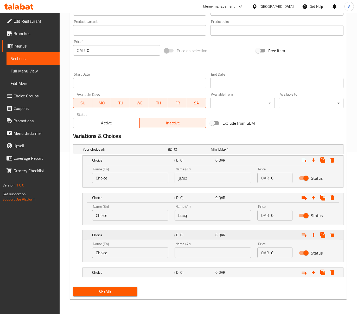
scroll to position [163, 0]
click at [197, 253] on input "text" at bounding box center [213, 253] width 76 height 10
type input "كبير"
click at [194, 276] on div "(ID: 0)" at bounding box center [193, 272] width 41 height 7
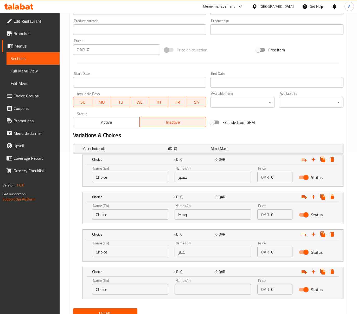
click at [204, 289] on input "text" at bounding box center [213, 290] width 76 height 10
type input "باكت"
click at [124, 177] on input "Choice" at bounding box center [130, 177] width 76 height 10
click at [124, 177] on input "text" at bounding box center [130, 177] width 76 height 10
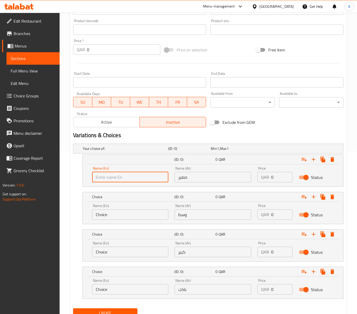
type input "Small"
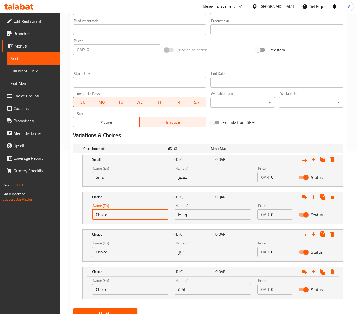
click at [118, 214] on input "Choice" at bounding box center [130, 215] width 76 height 10
click at [118, 214] on input "text" at bounding box center [130, 215] width 76 height 10
type input "Medium"
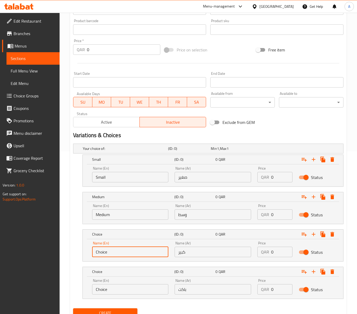
click at [132, 254] on input "Choice" at bounding box center [130, 252] width 76 height 10
click at [132, 254] on input "text" at bounding box center [130, 252] width 76 height 10
type input "Large"
click at [116, 282] on div "Name (En) Choice Name (En)" at bounding box center [130, 287] width 76 height 16
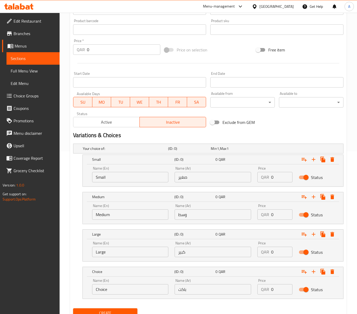
click at [112, 290] on input "Choice" at bounding box center [130, 290] width 76 height 10
click at [112, 290] on input "text" at bounding box center [130, 290] width 76 height 10
type input "Bucket"
drag, startPoint x: 277, startPoint y: 176, endPoint x: 257, endPoint y: 184, distance: 21.1
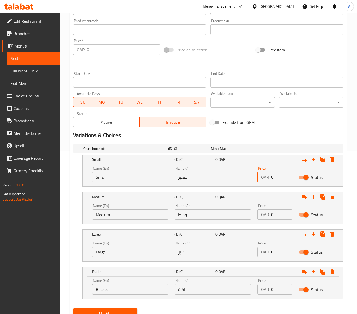
click at [262, 180] on div "QAR 0 Price" at bounding box center [274, 177] width 35 height 10
type input "25"
drag, startPoint x: 278, startPoint y: 215, endPoint x: 261, endPoint y: 217, distance: 16.4
click at [261, 217] on div "QAR 0 Price" at bounding box center [274, 215] width 35 height 10
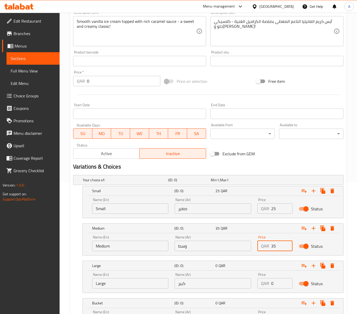
scroll to position [185, 0]
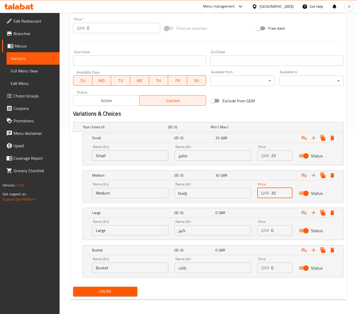
type input "35"
drag, startPoint x: 275, startPoint y: 232, endPoint x: 259, endPoint y: 231, distance: 16.1
click at [259, 231] on div "QAR 0 Price" at bounding box center [274, 230] width 35 height 10
type input "45"
drag, startPoint x: 280, startPoint y: 266, endPoint x: 267, endPoint y: 268, distance: 13.3
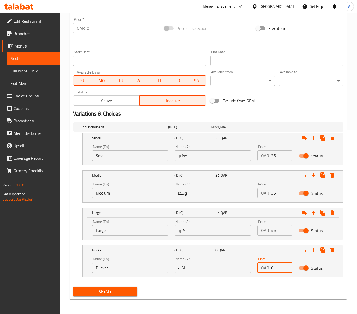
click at [267, 268] on div "QAR 0 Price" at bounding box center [274, 268] width 35 height 10
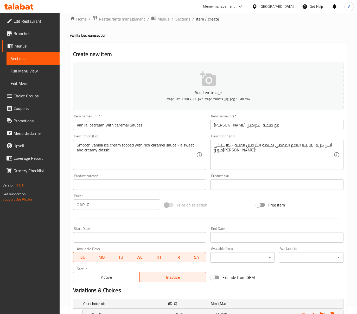
scroll to position [0, 0]
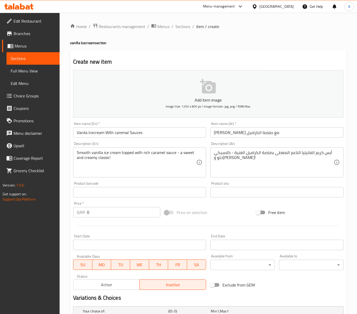
type input "58"
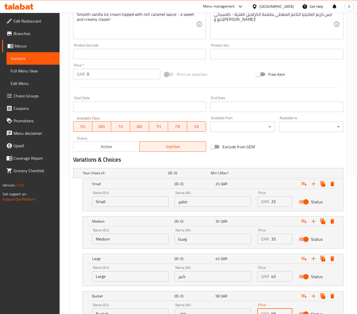
scroll to position [185, 0]
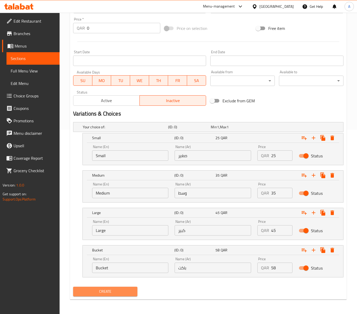
click at [131, 294] on span "Create" at bounding box center [105, 292] width 56 height 7
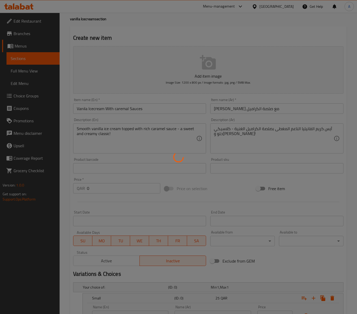
scroll to position [0, 0]
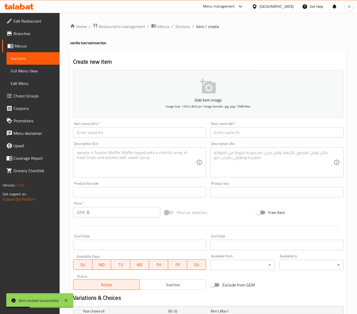
click at [133, 134] on input "text" at bounding box center [139, 132] width 133 height 10
paste input "Vanila Icecream With Strawberry Puree"
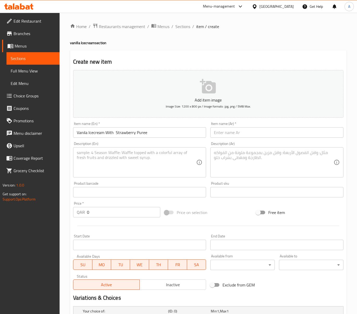
click at [146, 131] on input "Vanila Icecream With Strawberry Puree" at bounding box center [139, 132] width 133 height 10
paste input "text"
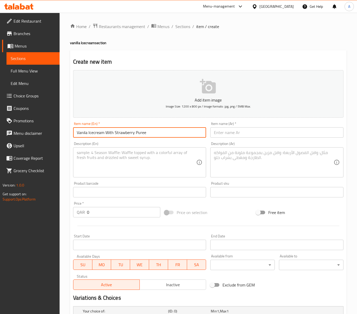
type input "Vanila Icecream With Strawberry Puree"
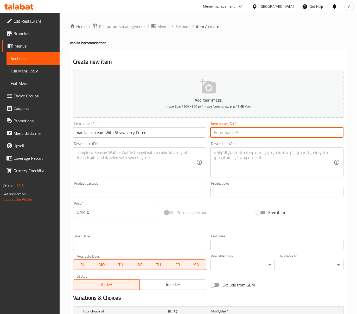
click at [232, 131] on input "text" at bounding box center [276, 132] width 133 height 10
paste input "[PERSON_NAME] مع هريس الفراولة"
click at [236, 134] on input "[PERSON_NAME] مع هريس الفراولة" at bounding box center [276, 132] width 133 height 10
type input "[PERSON_NAME] مع بيوريه الفراولة"
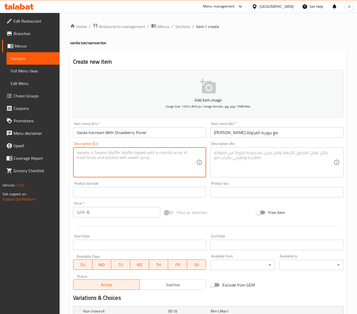
click at [166, 165] on textarea at bounding box center [137, 162] width 120 height 25
paste textarea "Smooth vanilla ice cream topped with fresh, sweet strawberry puree - a classic …"
type textarea "Smooth vanilla ice cream topped with fresh, sweet strawberry puree - a classic …"
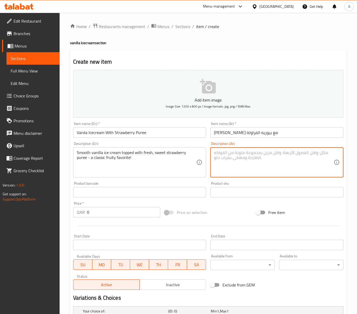
click at [280, 162] on textarea at bounding box center [274, 162] width 120 height 25
paste textarea "آيس كريم الفانيليا الناعم المزين بطبقة من هريس الفراولة الحلو الطازج - المفضل ا…"
click at [258, 153] on textarea "آيس كريم الفانيليا الناعم المزين بطبقة من هريس الفراولة الحلو الطازج - المفضل ا…" at bounding box center [274, 162] width 120 height 25
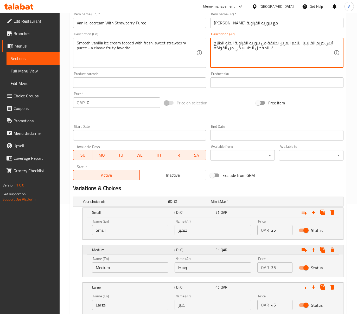
scroll to position [173, 0]
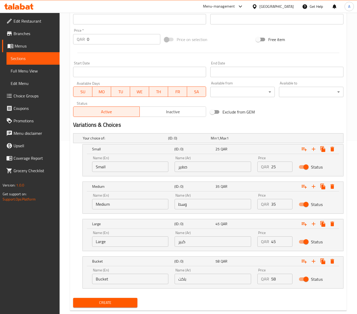
type textarea "آيس كريم الفانيليا الناعم المزين بطبقة من بيوريه الفراولة الحلو الطازج - المفضل…"
click at [215, 163] on input "صغير" at bounding box center [213, 167] width 76 height 10
click at [206, 166] on input "صغير" at bounding box center [213, 167] width 76 height 10
type input "صغير"
click at [192, 209] on input "وسط" at bounding box center [213, 204] width 76 height 10
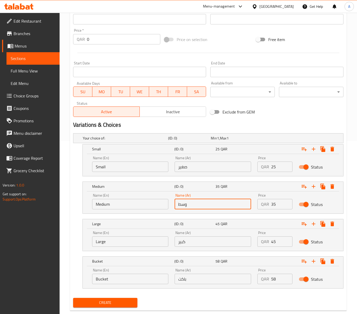
type input "وسط"
click at [208, 241] on input "كبير" at bounding box center [213, 242] width 76 height 10
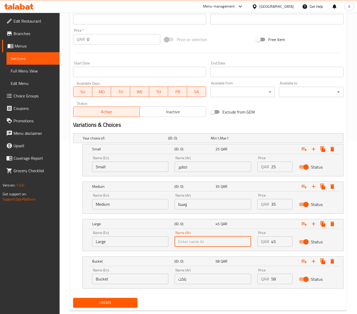
type input "كبير"
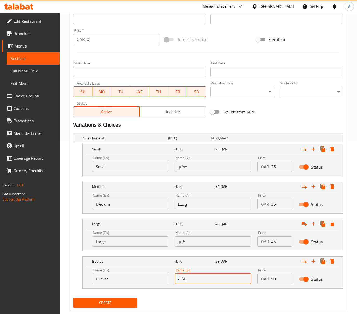
click at [198, 276] on input "باكت" at bounding box center [213, 279] width 76 height 10
type input "باكت"
click at [114, 169] on input "Small" at bounding box center [130, 167] width 76 height 10
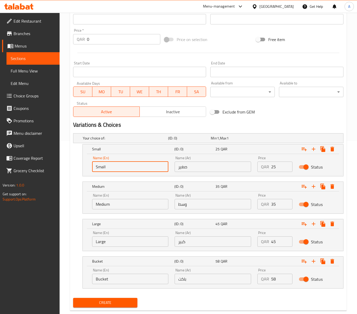
click at [114, 169] on input "Small" at bounding box center [130, 167] width 76 height 10
type input "Choice"
click at [114, 169] on input "text" at bounding box center [130, 167] width 76 height 10
type input "Small"
click at [136, 212] on div "Name (En) Medium Name (En)" at bounding box center [130, 202] width 83 height 22
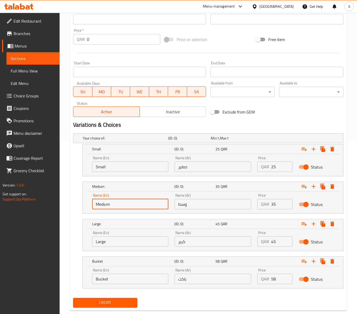
click at [135, 206] on input "Medium" at bounding box center [130, 204] width 76 height 10
type input "Choice"
click at [135, 206] on input "text" at bounding box center [130, 204] width 76 height 10
type input "Medium"
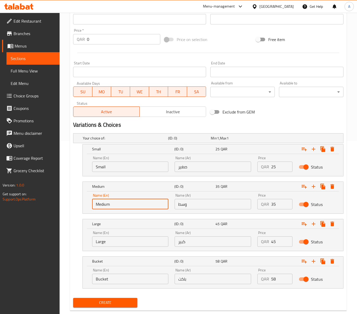
click at [147, 237] on input "Large" at bounding box center [130, 242] width 76 height 10
click at [138, 248] on div "Name (En) Large Name (En)" at bounding box center [130, 239] width 83 height 22
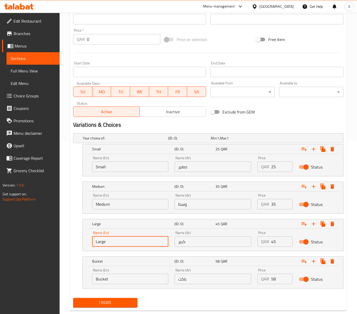
click at [135, 245] on input "Large" at bounding box center [130, 242] width 76 height 10
type input "Choice"
click at [135, 245] on input "text" at bounding box center [130, 242] width 76 height 10
type input "Large"
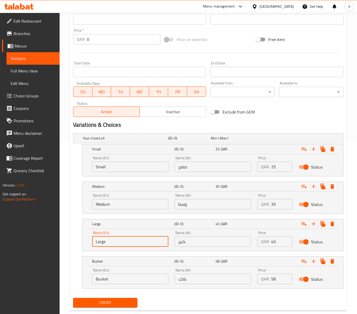
click at [119, 273] on div "Name (En) Bucket Name (En)" at bounding box center [130, 277] width 76 height 16
click at [119, 282] on input "Bucket" at bounding box center [130, 279] width 76 height 10
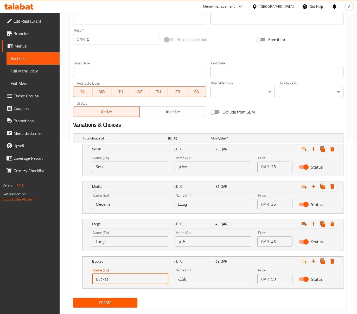
click at [119, 282] on input "Bucket" at bounding box center [130, 279] width 76 height 10
type input "Choice"
click at [119, 282] on input "text" at bounding box center [130, 279] width 76 height 10
type input "Bucket"
drag, startPoint x: 278, startPoint y: 165, endPoint x: 270, endPoint y: 168, distance: 7.8
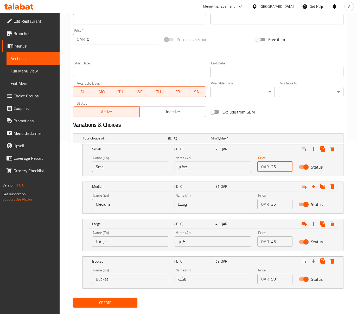
click at [271, 168] on input "25" at bounding box center [281, 167] width 21 height 10
type input "25"
drag, startPoint x: 276, startPoint y: 201, endPoint x: 264, endPoint y: 204, distance: 11.8
click at [265, 204] on div "QAR 35 Price" at bounding box center [274, 204] width 35 height 10
type input "35"
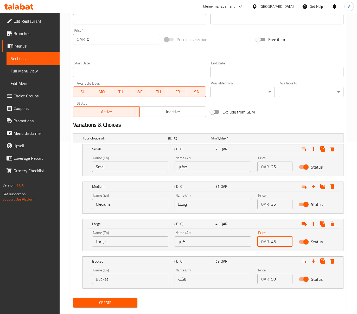
drag, startPoint x: 273, startPoint y: 239, endPoint x: 266, endPoint y: 240, distance: 7.6
click at [266, 240] on div "QAR 45 Price" at bounding box center [274, 242] width 35 height 10
type input "45"
drag, startPoint x: 274, startPoint y: 279, endPoint x: 264, endPoint y: 281, distance: 9.6
click at [265, 280] on div "QAR 58 Price" at bounding box center [274, 279] width 35 height 10
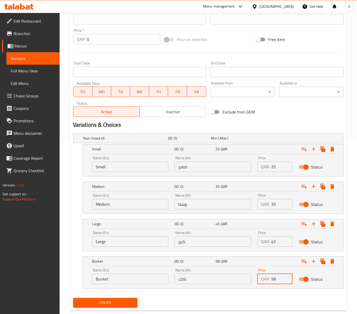
scroll to position [185, 0]
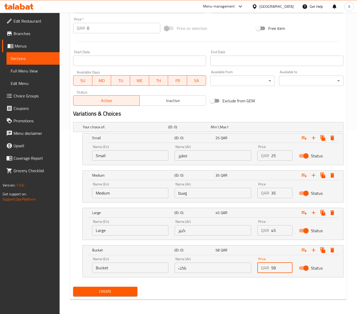
type input "58"
click at [184, 98] on span "Inactive" at bounding box center [173, 101] width 62 height 8
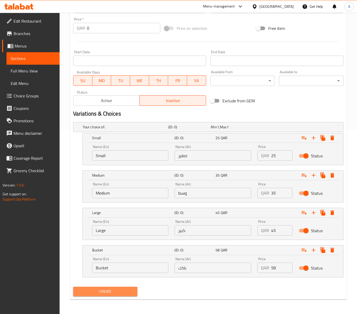
click at [109, 290] on span "Create" at bounding box center [105, 292] width 56 height 7
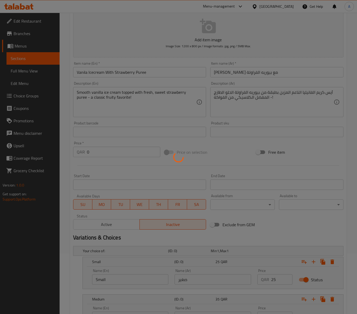
scroll to position [0, 0]
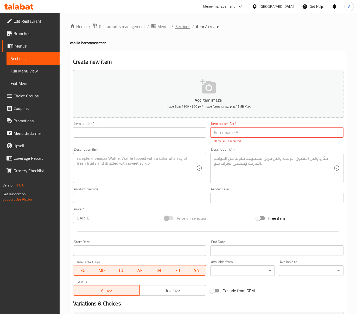
click at [188, 25] on span "Sections" at bounding box center [182, 26] width 15 height 6
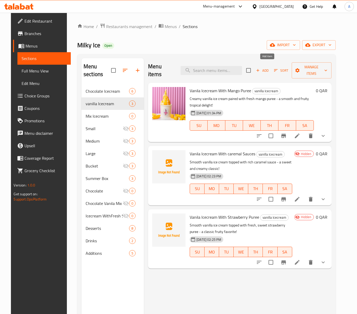
click at [268, 68] on span "Add" at bounding box center [262, 71] width 14 height 6
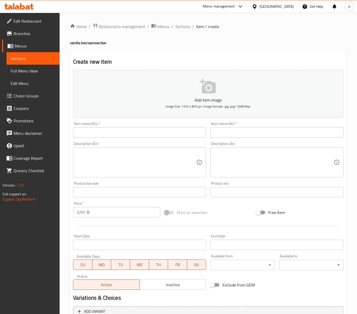
click at [148, 130] on input "text" at bounding box center [139, 132] width 133 height 10
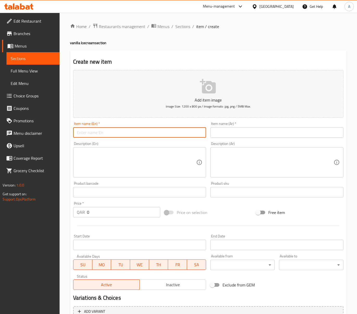
paste input "Vanila Icecream With Phistashu Sauces"
click at [115, 134] on input "Vanila Icecream With Phistashu Sauces" at bounding box center [139, 132] width 133 height 10
type input "[PERSON_NAME] With [PERSON_NAME]"
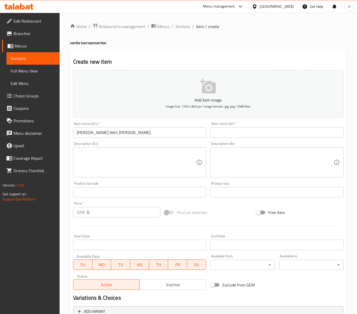
click at [114, 131] on input "[PERSON_NAME] With [PERSON_NAME]" at bounding box center [139, 132] width 133 height 10
click at [242, 130] on input "text" at bounding box center [276, 132] width 133 height 10
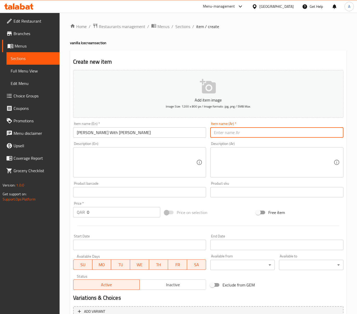
paste input "آيس كريم الفانيليا مع صلصات الفستاشو"
type input "آيس كريم الفانيليا مع صلصات الفستاشو"
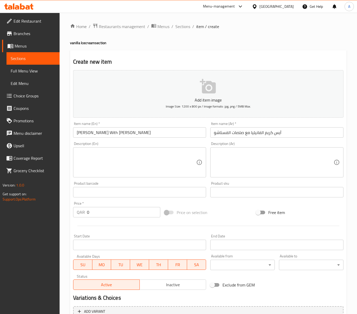
click at [179, 161] on textarea at bounding box center [137, 162] width 120 height 25
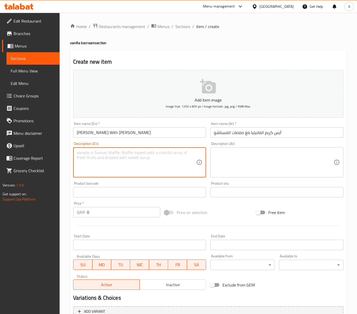
paste textarea "Rich and creamy vanilla ice cream made from pure full-fat milk, topped with a s…"
type textarea "Rich and creamy vanilla ice cream made from pure full-fat milk, topped with a s…"
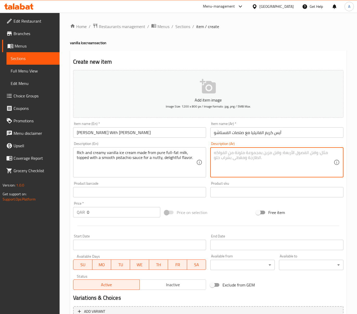
click at [236, 175] on textarea at bounding box center [274, 162] width 120 height 25
paste textarea "آيس كريم الفانيليا الغني والكريمي المصنوع من الحليب كامل الدسم، ومغطى بصلصة الف…"
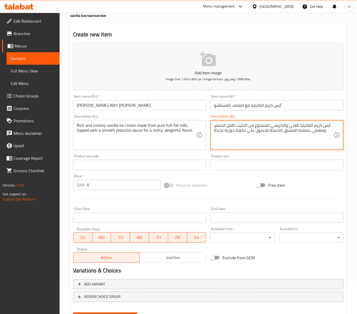
scroll to position [53, 0]
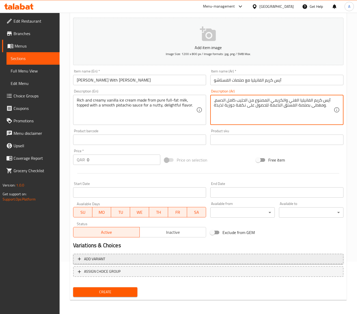
type textarea "آيس كريم الفانيليا الغني والكريمي المصنوع من الحليب كامل الدسم، ومغطى بصلصة الف…"
click at [125, 259] on span "Add variant" at bounding box center [208, 259] width 261 height 7
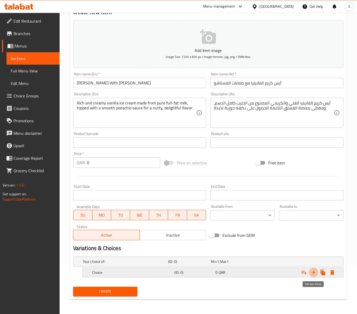
click at [310, 274] on icon "Expand" at bounding box center [313, 273] width 6 height 6
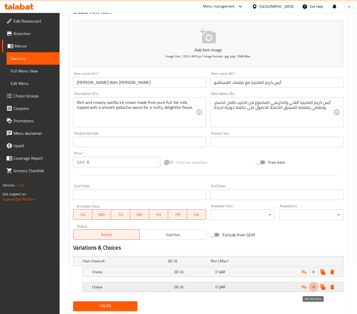
click at [314, 286] on icon "Expand" at bounding box center [313, 287] width 6 height 6
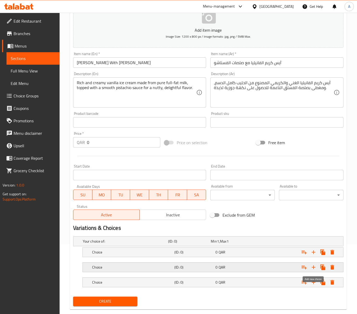
scroll to position [81, 0]
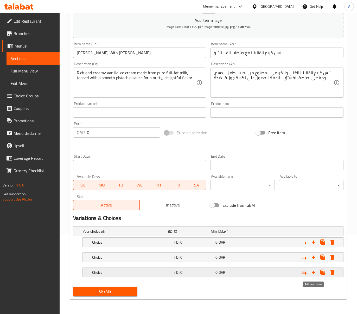
click at [317, 271] on button "Expand" at bounding box center [313, 272] width 9 height 9
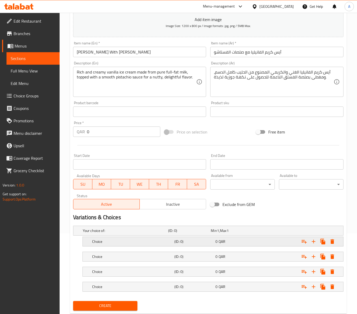
click at [231, 248] on div "Choice (ID: 0) 0 QAR" at bounding box center [214, 241] width 247 height 11
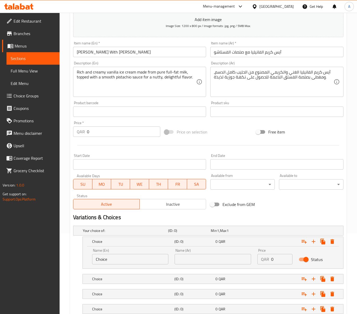
click at [208, 256] on input "text" at bounding box center [213, 259] width 76 height 10
type input "صغير"
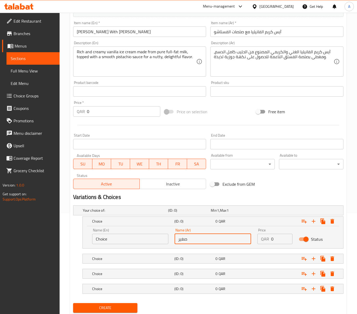
scroll to position [118, 0]
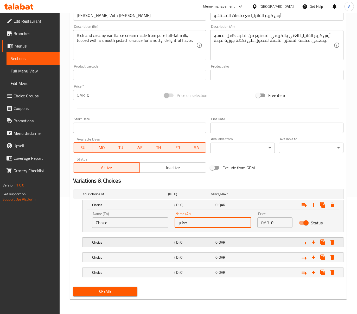
click at [201, 243] on h5 "(ID: 0)" at bounding box center [193, 242] width 39 height 5
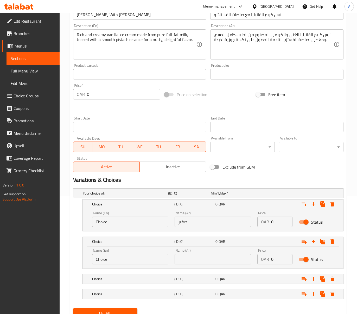
click at [202, 255] on input "text" at bounding box center [213, 259] width 76 height 10
type input "وسط"
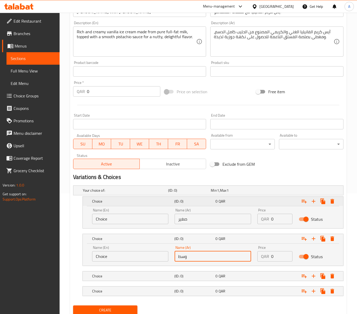
scroll to position [141, 0]
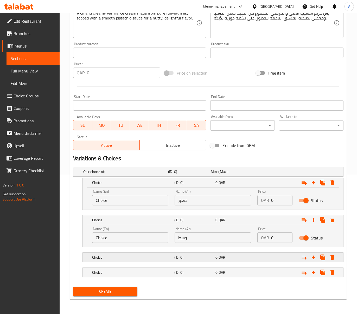
click at [202, 257] on h5 "(ID: 0)" at bounding box center [193, 257] width 39 height 5
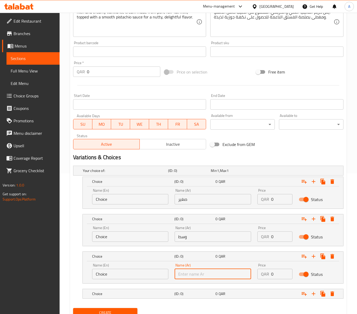
click at [204, 275] on input "text" at bounding box center [213, 274] width 76 height 10
type input "كبير"
click at [188, 298] on div "(ID: 0)" at bounding box center [193, 293] width 41 height 7
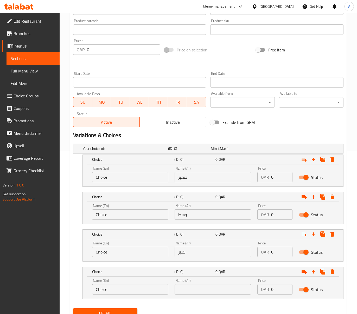
scroll to position [185, 0]
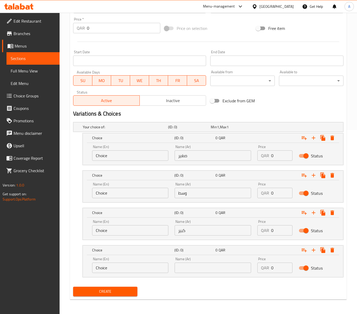
click at [196, 263] on input "text" at bounding box center [213, 268] width 76 height 10
click at [197, 268] on input "text" at bounding box center [213, 268] width 76 height 10
type input "باكت"
click at [108, 158] on input "Choice" at bounding box center [130, 156] width 76 height 10
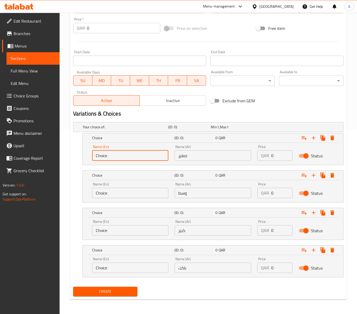
click at [108, 158] on input "Choice" at bounding box center [130, 156] width 76 height 10
type input "Small"
click at [112, 198] on input "Choice" at bounding box center [130, 193] width 76 height 10
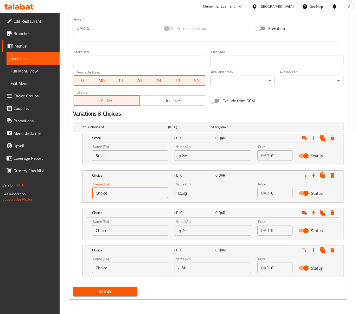
click at [112, 198] on input "Choice" at bounding box center [130, 193] width 76 height 10
type input "Medium"
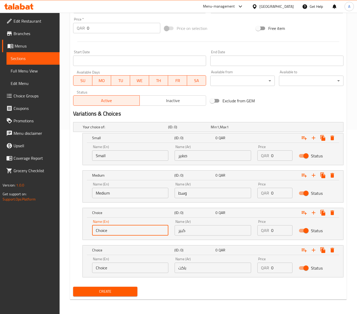
click at [104, 233] on input "Choice" at bounding box center [130, 230] width 76 height 10
type input "Large"
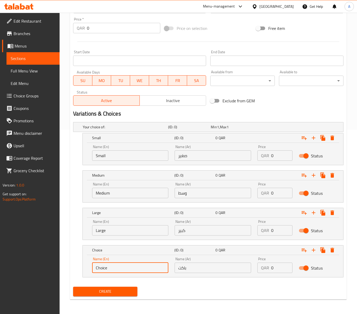
click at [109, 269] on input "Choice" at bounding box center [130, 268] width 76 height 10
type input "Bucket"
click at [266, 153] on div "QAR 0 Price" at bounding box center [274, 156] width 35 height 10
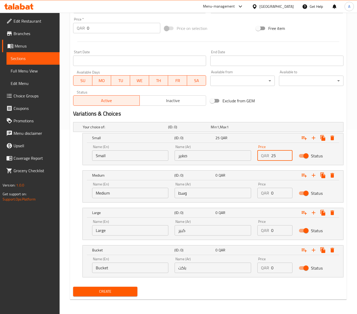
type input "25"
drag, startPoint x: 281, startPoint y: 192, endPoint x: 260, endPoint y: 192, distance: 21.1
click at [260, 192] on div "QAR 0 Price" at bounding box center [274, 193] width 35 height 10
type input "35"
drag, startPoint x: 273, startPoint y: 229, endPoint x: 265, endPoint y: 230, distance: 7.8
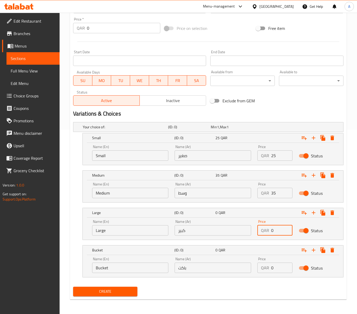
click at [266, 230] on div "QAR 0 Price" at bounding box center [274, 230] width 35 height 10
type input "45"
click at [166, 100] on span "Inactive" at bounding box center [173, 101] width 62 height 8
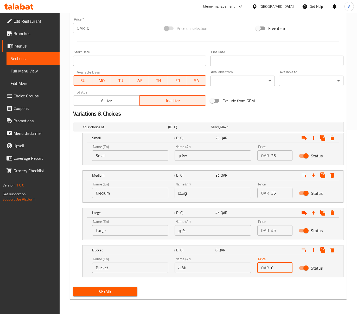
drag, startPoint x: 277, startPoint y: 266, endPoint x: 237, endPoint y: 263, distance: 40.2
click at [238, 263] on div "Name (En) Bucket Name (En) Name (Ar) باكت Name (Ar) Price QAR 0 Price Status" at bounding box center [213, 265] width 248 height 22
type input "58"
click at [103, 294] on span "Create" at bounding box center [105, 292] width 56 height 7
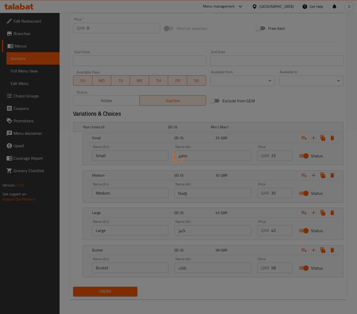
scroll to position [0, 0]
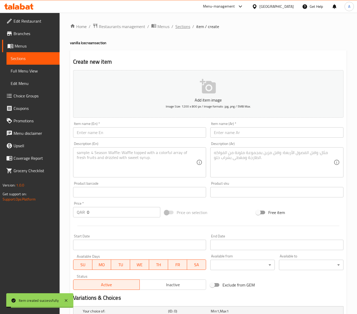
click at [178, 26] on span "Sections" at bounding box center [182, 26] width 15 height 6
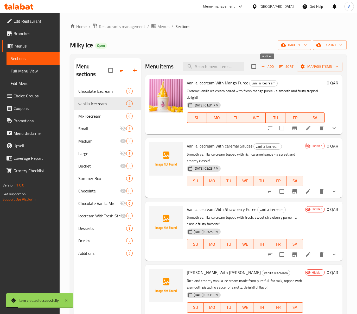
click at [266, 69] on span "Add" at bounding box center [267, 67] width 14 height 6
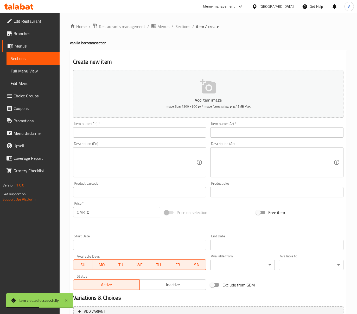
click at [152, 137] on input "text" at bounding box center [139, 132] width 133 height 10
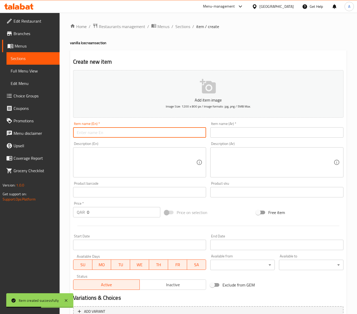
paste input "Vanila Icecream With Chocolate Sauces"
click at [115, 134] on input "Vanila Icecream With Chocolate Sauces" at bounding box center [139, 132] width 133 height 10
click at [127, 133] on input "Vanila Icecream With Chocolate Sauces" at bounding box center [139, 132] width 133 height 10
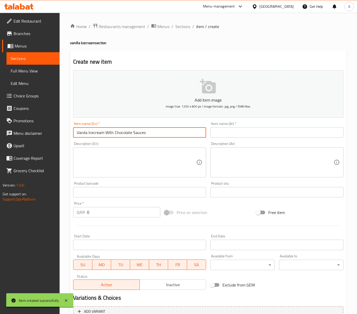
type input "Vanila Icecream With Chocolate Sauces"
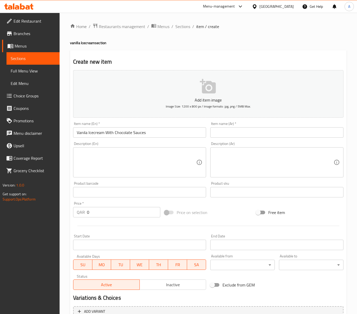
click at [226, 135] on input "text" at bounding box center [276, 132] width 133 height 10
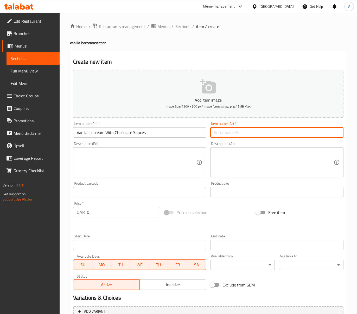
paste input "[PERSON_NAME] مع صلصة الشوكولاتة"
type input "[PERSON_NAME] مع صلصة الشوكولاتة"
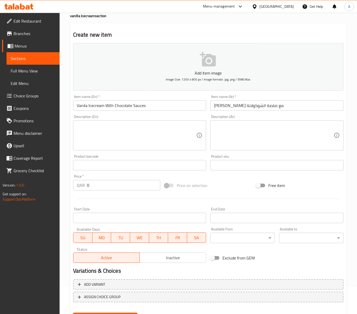
scroll to position [53, 0]
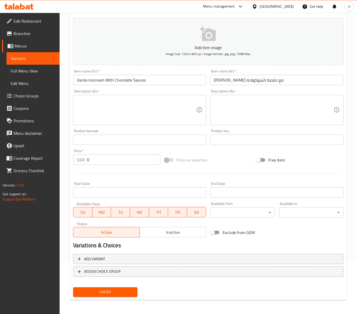
click at [158, 117] on textarea at bounding box center [137, 110] width 120 height 25
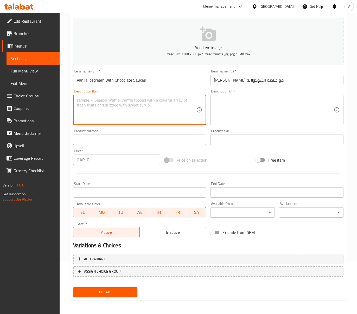
paste textarea "Creamy vanilla ice cream drizzled with rich chocolate sauce - a timeless, sweet…"
type textarea "Creamy vanilla ice cream drizzled with rich chocolate sauce - a timeless, sweet…"
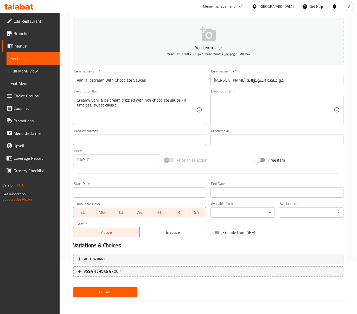
click at [238, 97] on div "Description (Ar)" at bounding box center [276, 110] width 133 height 30
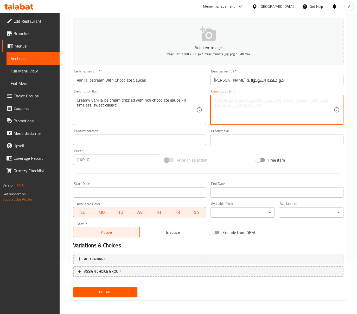
paste textarea "آيس كريم الفانيليا الكريمي مع صلصة الشوكولاتة الغنية - كلاسيكي حلو لا ينتهي أبد…"
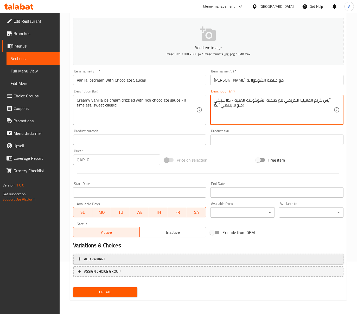
type textarea "آيس كريم الفانيليا الكريمي مع صلصة الشوكولاتة الغنية - كلاسيكي حلو لا ينتهي أبد…"
click at [144, 262] on span "Add variant" at bounding box center [208, 259] width 261 height 7
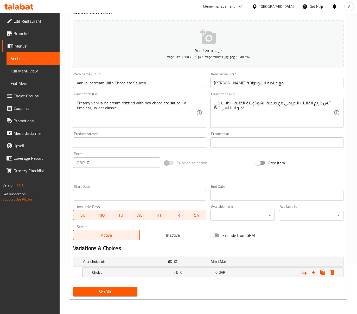
scroll to position [50, 0]
click at [313, 273] on icon "Expand" at bounding box center [314, 273] width 4 height 4
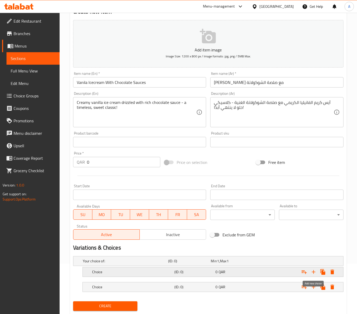
click at [313, 273] on icon "Expand" at bounding box center [314, 272] width 4 height 4
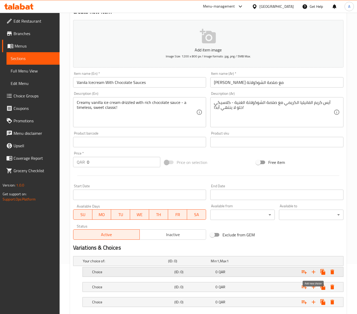
click at [313, 273] on icon "Expand" at bounding box center [314, 272] width 4 height 4
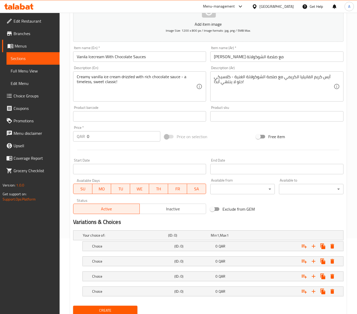
scroll to position [96, 0]
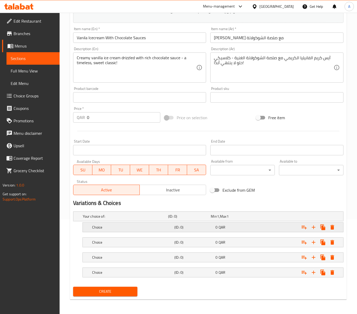
click at [209, 228] on h5 "(ID: 0)" at bounding box center [193, 227] width 39 height 5
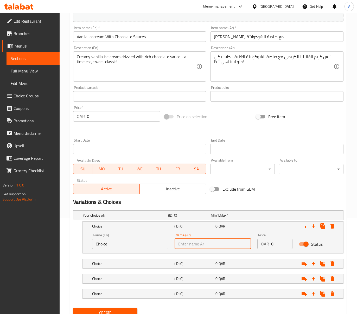
click at [216, 243] on input "text" at bounding box center [213, 244] width 76 height 10
type input "صغير"
click at [202, 265] on h5 "(ID: 0)" at bounding box center [193, 263] width 39 height 5
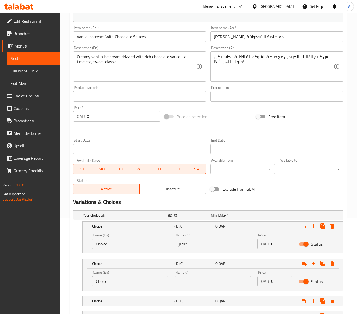
click at [199, 273] on div "Name (Ar) Name (Ar)" at bounding box center [213, 279] width 76 height 16
click at [196, 282] on input "text" at bounding box center [213, 281] width 76 height 10
type input "وسط"
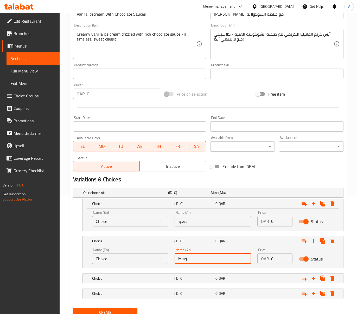
scroll to position [141, 0]
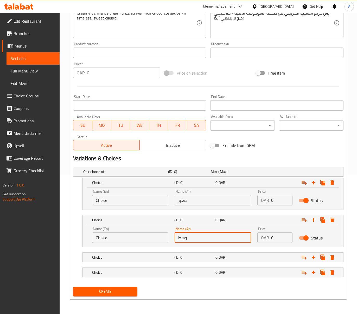
click at [204, 266] on nav at bounding box center [208, 266] width 270 height 4
click at [207, 260] on div "(ID: 0)" at bounding box center [193, 257] width 41 height 7
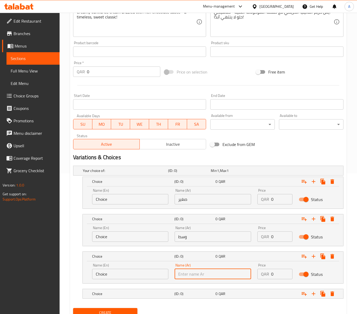
click at [207, 278] on input "text" at bounding box center [213, 274] width 76 height 10
type input "كبير"
click at [200, 295] on h5 "(ID: 0)" at bounding box center [193, 294] width 39 height 5
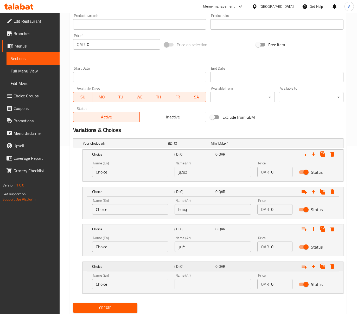
scroll to position [185, 0]
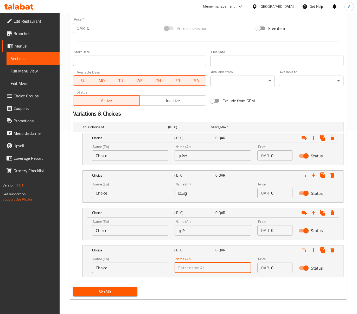
click at [204, 264] on input "text" at bounding box center [213, 268] width 76 height 10
type input "باكت"
click at [126, 159] on input "Choice" at bounding box center [130, 156] width 76 height 10
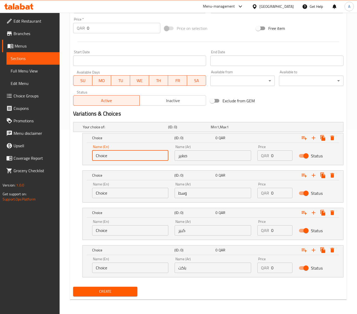
click at [126, 159] on input "Choice" at bounding box center [130, 156] width 76 height 10
type input "Small"
click at [126, 194] on input "Choice" at bounding box center [130, 193] width 76 height 10
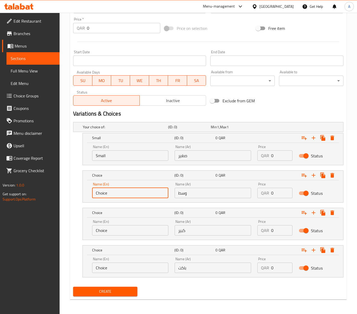
click at [126, 194] on input "Choice" at bounding box center [130, 193] width 76 height 10
type input "Medium"
click at [118, 228] on input "Choice" at bounding box center [130, 230] width 76 height 10
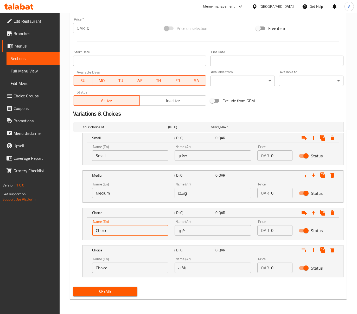
click at [118, 228] on input "Choice" at bounding box center [130, 230] width 76 height 10
type input "Large"
click at [118, 264] on input "Choice" at bounding box center [130, 268] width 76 height 10
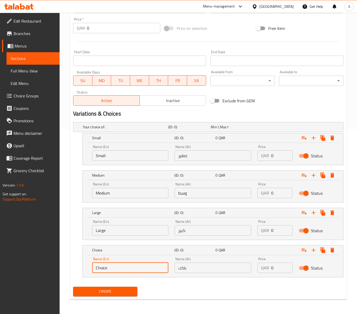
click at [118, 264] on input "Choice" at bounding box center [130, 268] width 76 height 10
type input "Bucket"
drag, startPoint x: 275, startPoint y: 154, endPoint x: 260, endPoint y: 157, distance: 15.2
click at [262, 157] on div "QAR 0 Price" at bounding box center [274, 156] width 35 height 10
type input "25"
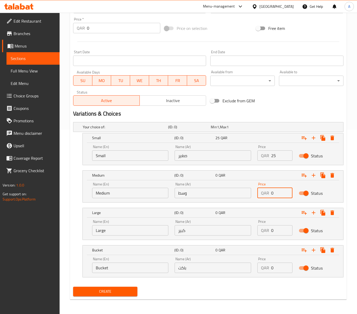
drag, startPoint x: 280, startPoint y: 191, endPoint x: 269, endPoint y: 191, distance: 11.2
click at [270, 191] on div "QAR 0 Price" at bounding box center [274, 193] width 35 height 10
type input "35"
drag, startPoint x: 279, startPoint y: 232, endPoint x: 257, endPoint y: 231, distance: 22.4
click at [257, 231] on div "QAR 0 Price" at bounding box center [274, 230] width 35 height 10
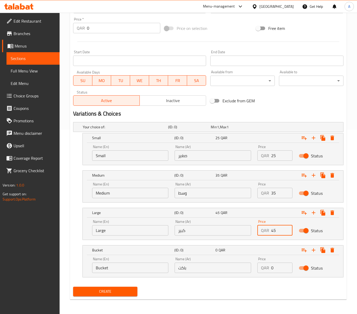
type input "45"
drag, startPoint x: 274, startPoint y: 266, endPoint x: 266, endPoint y: 266, distance: 7.8
click at [266, 266] on div "QAR 0 Price" at bounding box center [274, 268] width 35 height 10
type input "58"
click at [170, 106] on div "Status Active Inactive" at bounding box center [139, 98] width 137 height 20
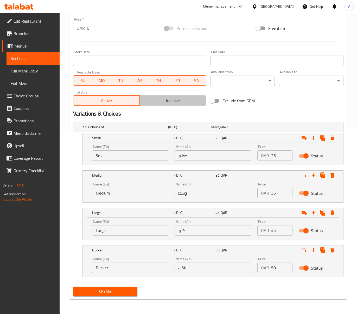
click at [169, 104] on span "Inactive" at bounding box center [173, 101] width 62 height 8
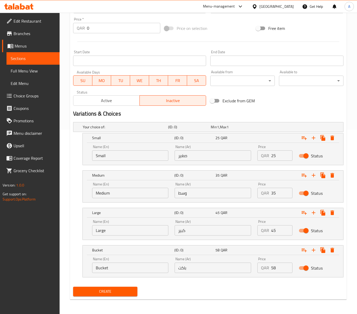
click at [126, 290] on span "Create" at bounding box center [105, 292] width 56 height 7
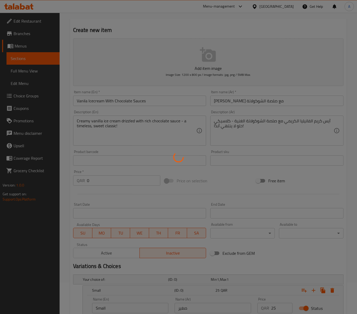
scroll to position [0, 0]
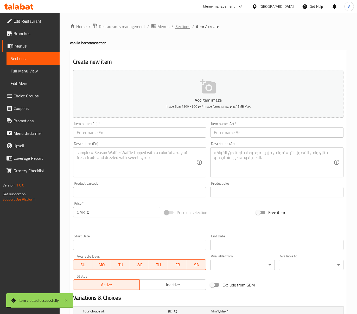
click at [185, 29] on span "Sections" at bounding box center [182, 26] width 15 height 6
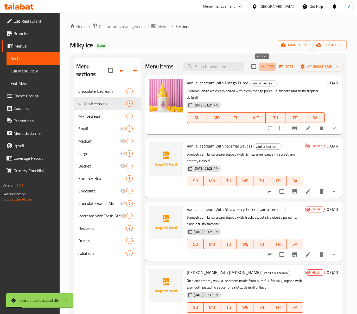
click at [267, 67] on span "Add" at bounding box center [267, 67] width 14 height 6
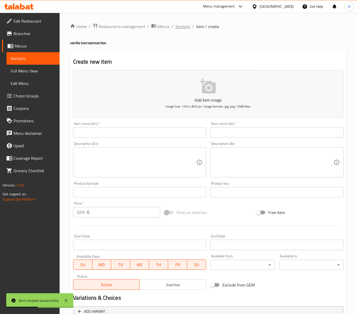
click at [180, 29] on span "Sections" at bounding box center [182, 26] width 15 height 6
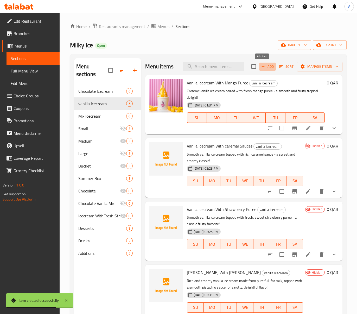
click at [262, 67] on icon "button" at bounding box center [263, 66] width 3 height 3
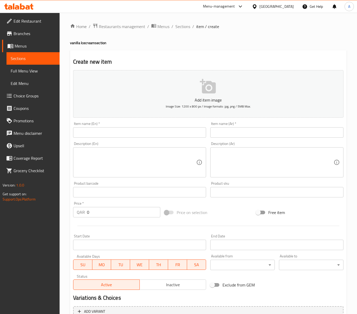
click at [166, 134] on input "text" at bounding box center [139, 132] width 133 height 10
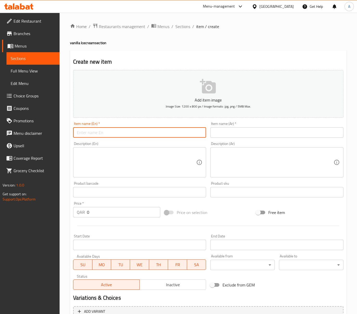
paste input "Vanila Plain"
type input "Vanila Plain"
click at [238, 133] on input "text" at bounding box center [276, 132] width 133 height 10
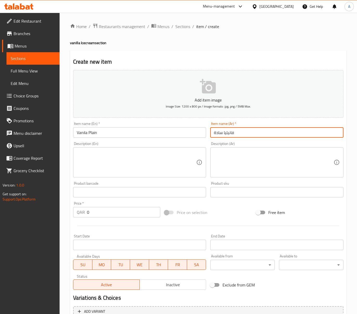
type input "فانيليا سادة"
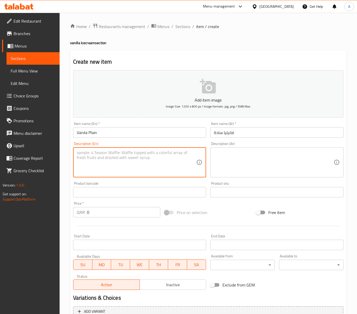
click at [115, 164] on textarea at bounding box center [137, 162] width 120 height 25
paste textarea "Classic creamy vanilla ice cream made with pure full-fat milk, 100% natural, lo…"
type textarea "Classic creamy vanilla ice cream made with pure full-fat milk, 100% natural, lo…"
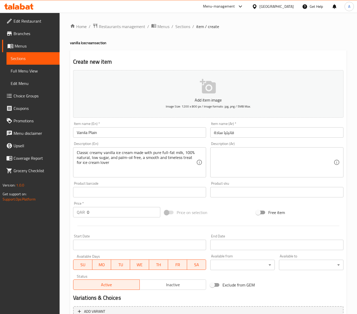
click at [276, 159] on textarea at bounding box center [274, 162] width 120 height 25
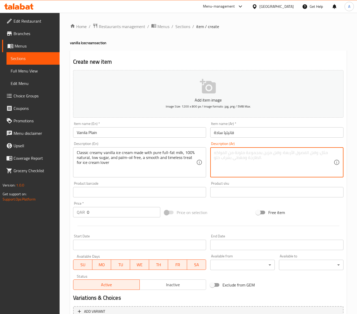
paste textarea "آيس كريم الفانيليا الكريمي الكلاسيكي مصنوع من حليب كامل الدسم، طبيعي 100%، قليل…"
click at [241, 157] on textarea "آيس كريم الفانيليا الكريمي الكلاسيكي مصنوع من حليب كامل الدسم، طبيعي 100%، قليل…" at bounding box center [274, 162] width 120 height 25
click at [258, 160] on textarea "آيس كريم الفانيليا الكريمي الكلاسيكي مصنوع من حليب كامل الدسم، طبيعي 100%، قليل…" at bounding box center [274, 162] width 120 height 25
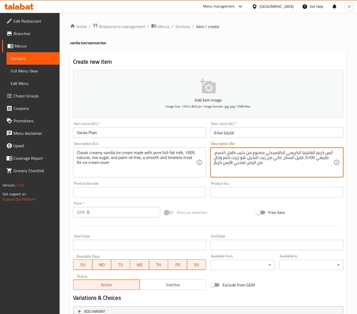
click at [258, 160] on textarea "آيس كريم الفانيليا الكريمي الكلاسيكي مصنوع من حليب كامل الدسم، طبيعي 100%، قليل…" at bounding box center [274, 162] width 120 height 25
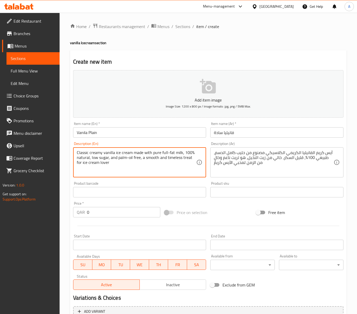
click at [175, 160] on textarea "Classic creamy vanilla ice cream made with pure full-fat milk, 100% natural, lo…" at bounding box center [137, 162] width 120 height 25
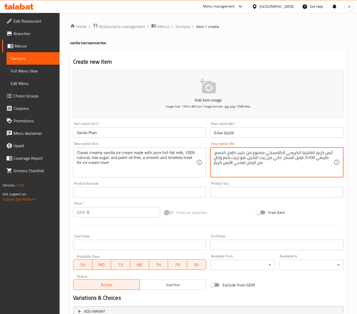
drag, startPoint x: 225, startPoint y: 157, endPoint x: 246, endPoint y: 163, distance: 21.6
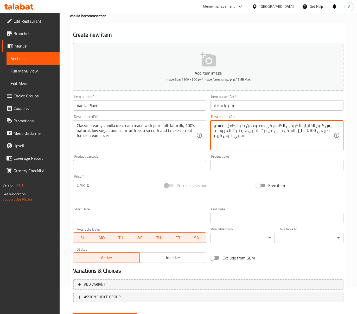
scroll to position [53, 0]
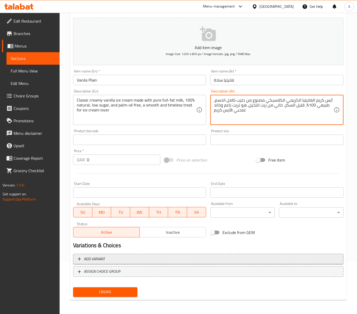
type textarea "آيس كريم الفانيليا الكريمي الكلاسيكي مصنوع من حليب كامل الدسم، طبيعي 100%، قليل…"
click at [145, 258] on span "Add variant" at bounding box center [208, 259] width 261 height 7
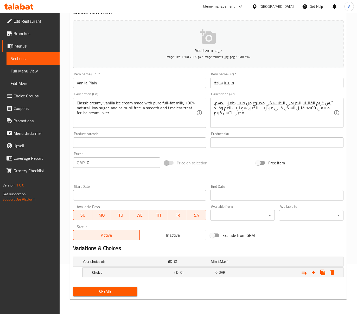
scroll to position [50, 0]
click at [314, 275] on icon "Expand" at bounding box center [313, 273] width 6 height 6
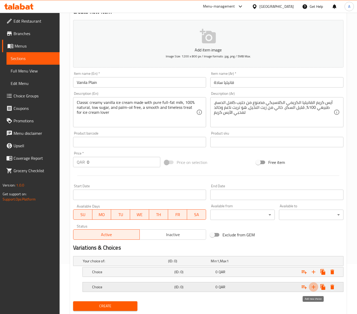
click at [312, 289] on icon "Expand" at bounding box center [313, 287] width 6 height 6
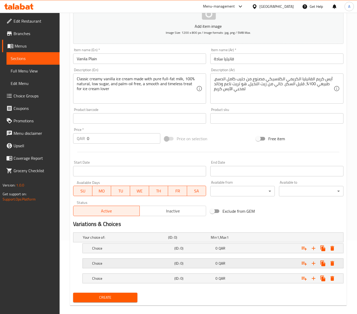
scroll to position [81, 0]
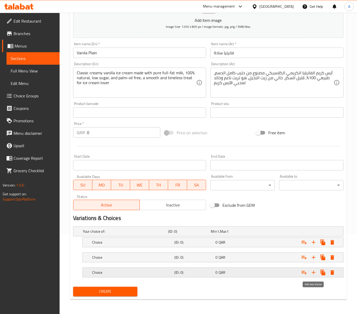
click at [315, 272] on icon "Expand" at bounding box center [313, 273] width 6 height 6
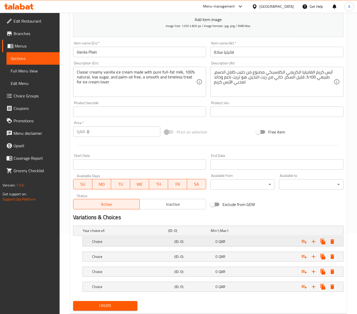
click at [200, 243] on h5 "(ID: 0)" at bounding box center [193, 241] width 39 height 5
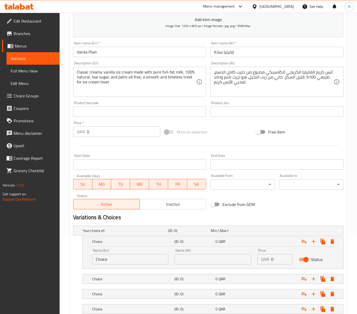
click at [219, 257] on input "text" at bounding box center [213, 259] width 76 height 10
type input "صغير"
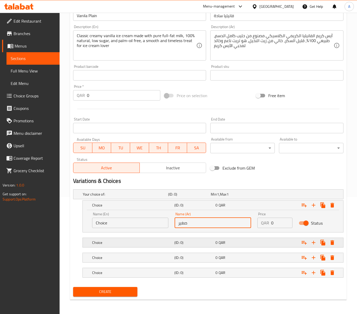
scroll to position [118, 0]
click at [187, 242] on h5 "(ID: 0)" at bounding box center [193, 242] width 39 height 5
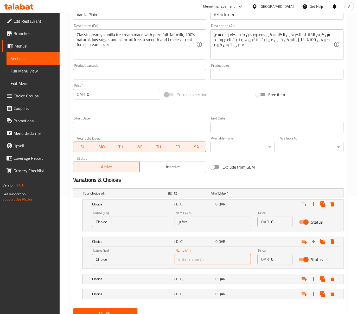
click at [194, 260] on input "text" at bounding box center [213, 259] width 76 height 10
type input "وسط"
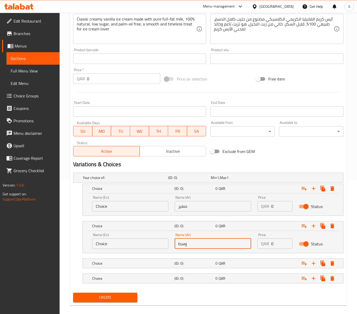
scroll to position [141, 0]
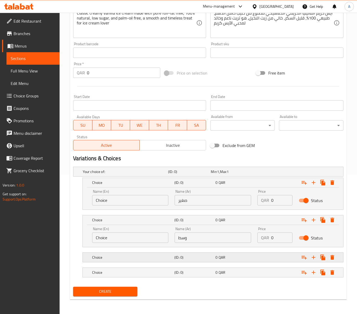
click at [204, 257] on h5 "(ID: 0)" at bounding box center [193, 257] width 39 height 5
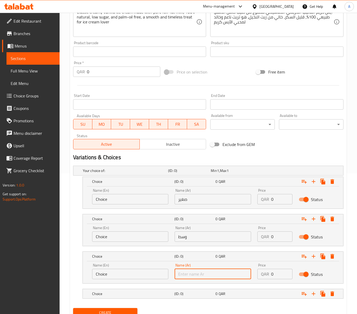
click at [207, 276] on input "text" at bounding box center [213, 274] width 76 height 10
type input "كبير"
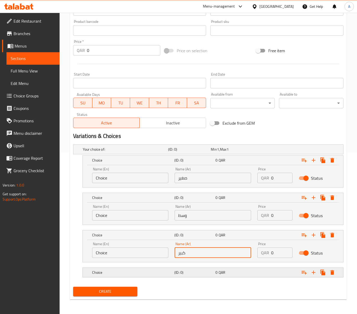
click at [199, 270] on div "(ID: 0)" at bounding box center [193, 272] width 41 height 7
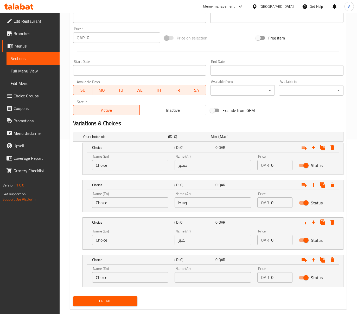
scroll to position [185, 0]
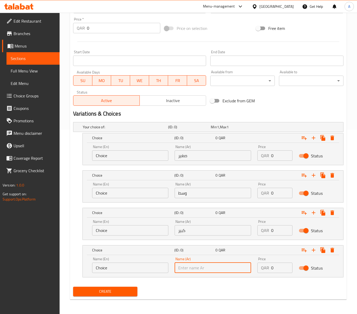
click at [200, 269] on input "text" at bounding box center [213, 268] width 76 height 10
type input "باكت"
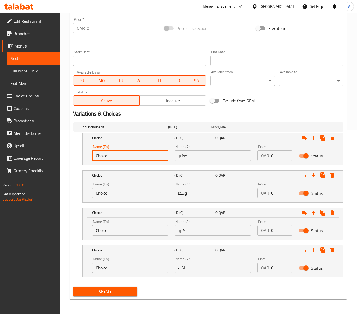
click at [110, 158] on input "Choice" at bounding box center [130, 156] width 76 height 10
click at [113, 154] on input "text" at bounding box center [130, 156] width 76 height 10
type input "Small"
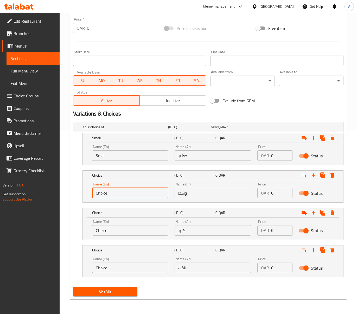
click at [117, 195] on input "Choice" at bounding box center [130, 193] width 76 height 10
click at [117, 195] on input "text" at bounding box center [130, 193] width 76 height 10
type input "Medium"
click at [116, 232] on input "Choice" at bounding box center [130, 230] width 76 height 10
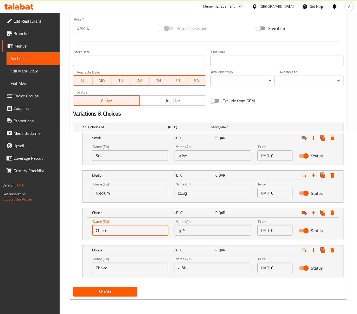
click at [116, 232] on input "Choice" at bounding box center [130, 230] width 76 height 10
click at [116, 232] on input "text" at bounding box center [130, 230] width 76 height 10
type input "Large"
click at [104, 266] on input "Choice" at bounding box center [130, 268] width 76 height 10
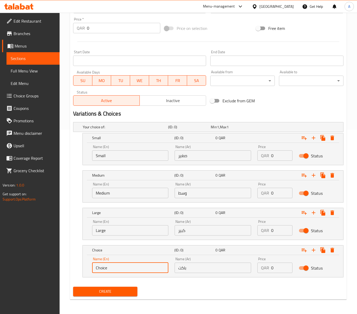
click at [104, 266] on input "Choice" at bounding box center [130, 268] width 76 height 10
click at [113, 269] on input "text" at bounding box center [130, 268] width 76 height 10
type input "Bucket"
drag, startPoint x: 274, startPoint y: 152, endPoint x: 266, endPoint y: 152, distance: 8.1
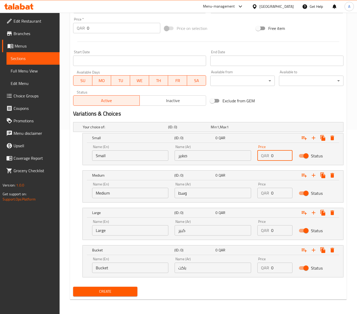
click at [266, 152] on div "QAR 0 Price" at bounding box center [274, 156] width 35 height 10
type input "20"
drag, startPoint x: 278, startPoint y: 195, endPoint x: 266, endPoint y: 195, distance: 12.2
click at [267, 195] on div "QAR 0 Price" at bounding box center [274, 193] width 35 height 10
type input "30"
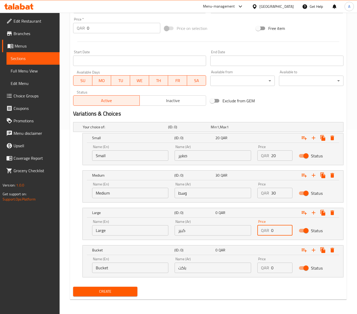
drag, startPoint x: 277, startPoint y: 227, endPoint x: 263, endPoint y: 227, distance: 14.0
click at [265, 228] on div "QAR 0 Price" at bounding box center [274, 230] width 35 height 10
type input "40"
drag, startPoint x: 278, startPoint y: 269, endPoint x: 255, endPoint y: 269, distance: 22.6
click at [257, 269] on div "QAR 0 Price" at bounding box center [274, 268] width 35 height 10
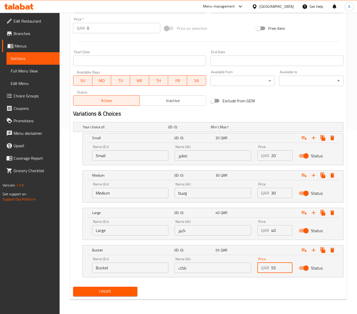
type input "55"
click at [165, 101] on span "Inactive" at bounding box center [173, 101] width 62 height 8
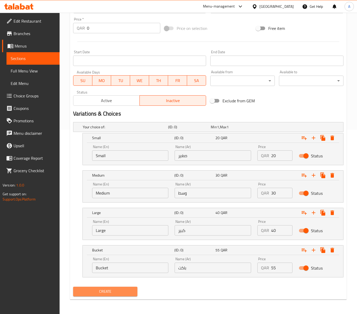
click at [109, 294] on span "Create" at bounding box center [105, 292] width 56 height 7
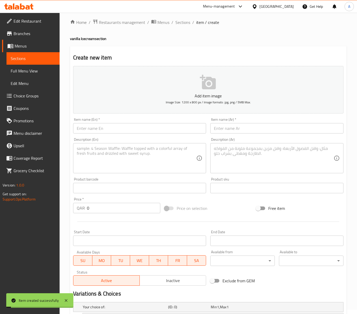
scroll to position [0, 0]
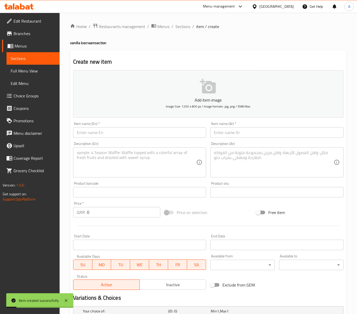
click at [174, 28] on ol "Home / Restaurants management / Menus / Sections / item / create" at bounding box center [208, 26] width 276 height 7
click at [175, 28] on span "Sections" at bounding box center [182, 26] width 15 height 6
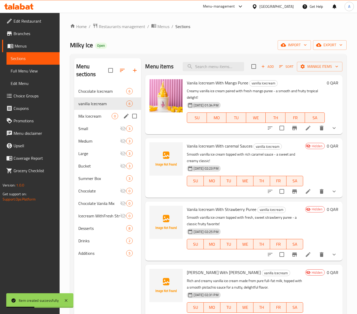
click at [103, 117] on span "Mix Icecream" at bounding box center [95, 116] width 34 height 6
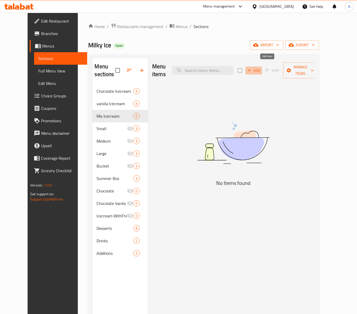
click at [261, 68] on span "Add" at bounding box center [254, 71] width 14 height 6
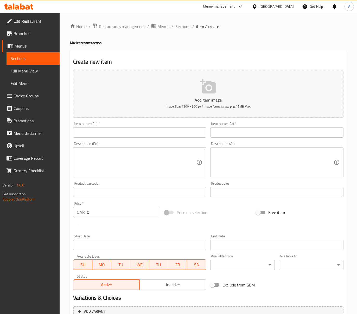
click at [149, 139] on div "Item name (En)   * Item name (En) *" at bounding box center [139, 130] width 137 height 20
click at [148, 135] on input "text" at bounding box center [139, 132] width 133 height 10
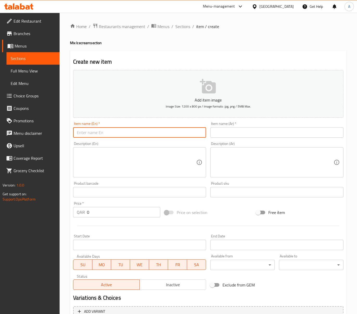
paste input "Mixed Icecream With caremal Sauces"
click at [114, 133] on input "Mixed Icecream With caremal Sauces" at bounding box center [139, 132] width 133 height 10
click at [129, 132] on input "Mixed Icecream with Caremal Sauces" at bounding box center [139, 132] width 133 height 10
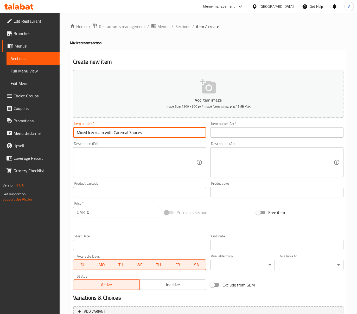
click at [129, 132] on input "Mixed Icecream with Caremal Sauces" at bounding box center [139, 132] width 133 height 10
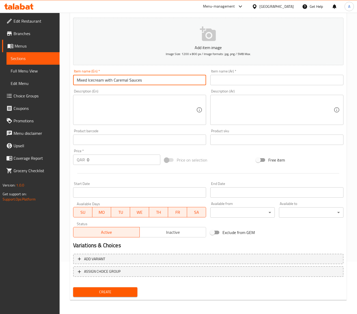
type input "Mixed Icecream with Caremal Sauces"
click at [189, 232] on span "Inactive" at bounding box center [173, 233] width 62 height 8
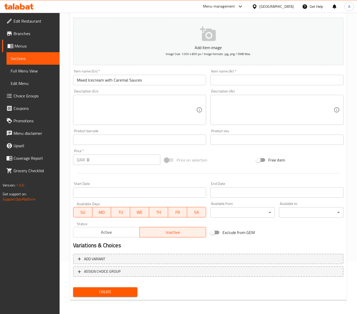
click at [240, 80] on input "text" at bounding box center [276, 80] width 133 height 10
paste input "آيس كريم مشكل مع صلصة الكراميل"
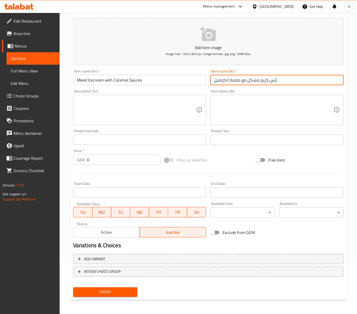
click at [252, 81] on input "آيس كريم مشكل مع صلصة الكراميل" at bounding box center [276, 80] width 133 height 10
type input "آيس كريم ميكس مع صلصة الكراميل"
click at [133, 117] on textarea at bounding box center [137, 110] width 120 height 25
click at [158, 109] on textarea at bounding box center [137, 110] width 120 height 25
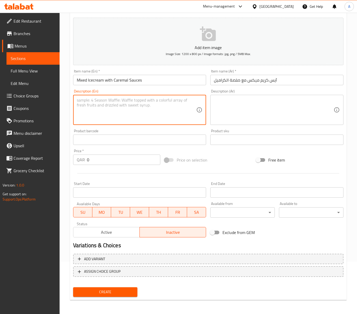
paste textarea "A delightful mix of creamy ice creams topped with rich caramel sauce. Made from…"
click at [115, 112] on textarea "A delightful mix of creamy ice creams topped with rich caramel sauce. Made from…" at bounding box center [137, 110] width 120 height 25
paste textarea ", m"
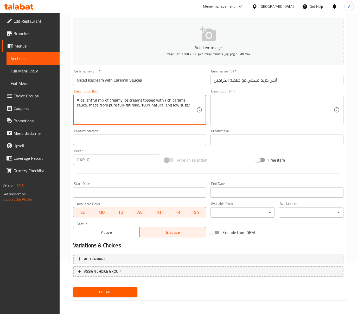
type textarea "A delightful mix of creamy ice creams topped with rich caramel sauce, made from…"
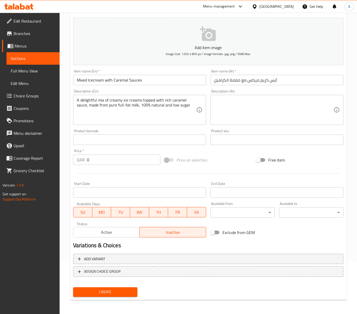
click at [281, 87] on div "Item name (Ar)   * آيس كريم ميكس مع صلصة الكراميل Item name (Ar) *" at bounding box center [276, 77] width 137 height 20
click at [273, 101] on textarea at bounding box center [274, 110] width 120 height 25
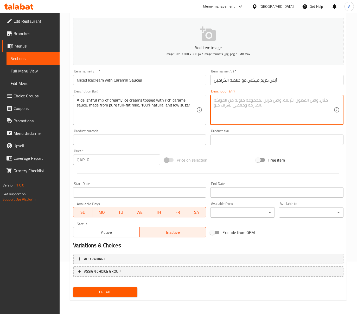
paste textarea "مزيج لذيذ من الآيس كريم الكريمي المغطى بصلصة الكراميل الغنية، مصنوع من حليب كام…"
type textarea "مزيج لذيذ من الآيس كريم الكريمي المغطى بصلصة الكراميل الغنية، مصنوع من حليب كام…"
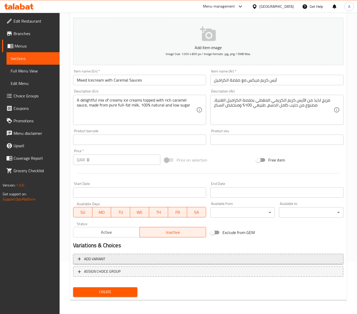
click at [117, 259] on span "Add variant" at bounding box center [208, 259] width 261 height 7
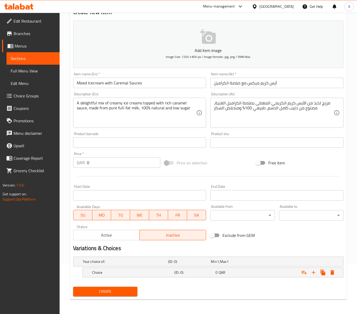
scroll to position [50, 0]
click at [313, 275] on icon "Expand" at bounding box center [313, 273] width 6 height 6
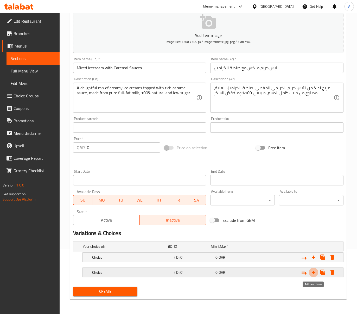
click at [313, 272] on icon "Expand" at bounding box center [313, 273] width 6 height 6
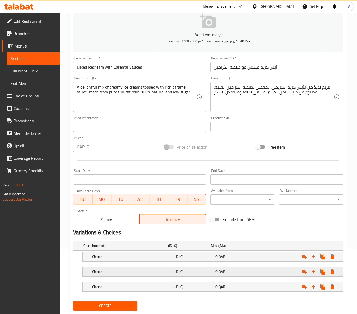
scroll to position [81, 0]
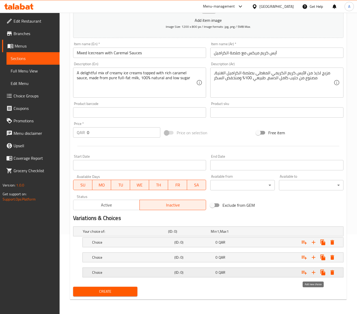
click at [313, 271] on icon "Expand" at bounding box center [314, 273] width 4 height 4
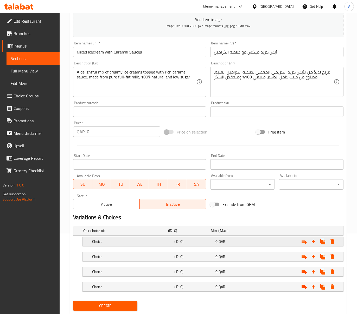
click at [216, 242] on span "0" at bounding box center [216, 241] width 2 height 7
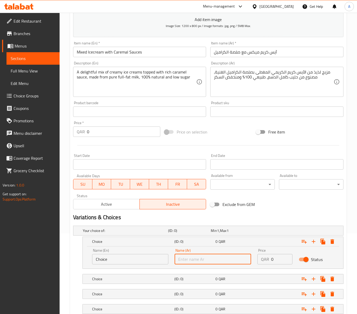
click at [244, 259] on input "text" at bounding box center [213, 259] width 76 height 10
type input "صغير"
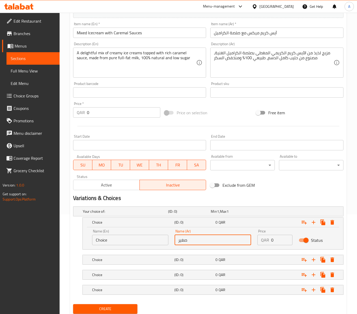
scroll to position [118, 0]
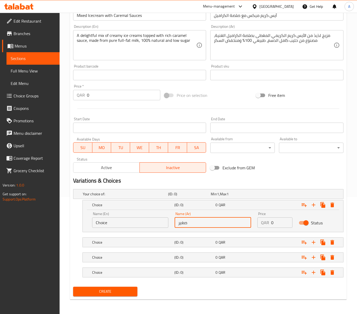
click at [201, 232] on div "Your choice of: (ID: 0) Min 1 , Max 1 Name (En) Your choice of: Name (En) Name …" at bounding box center [208, 236] width 274 height 98
click at [201, 236] on nav at bounding box center [208, 236] width 270 height 4
click at [197, 240] on h5 "(ID: 0)" at bounding box center [193, 242] width 39 height 5
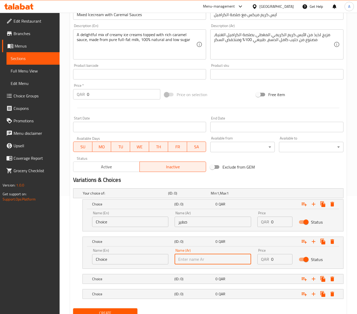
click at [200, 261] on input "text" at bounding box center [213, 259] width 76 height 10
type input "وسط"
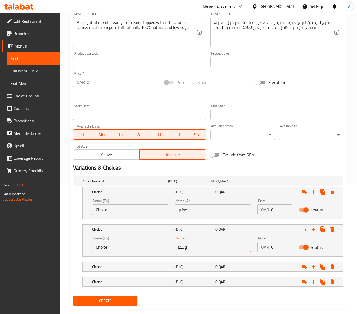
scroll to position [141, 0]
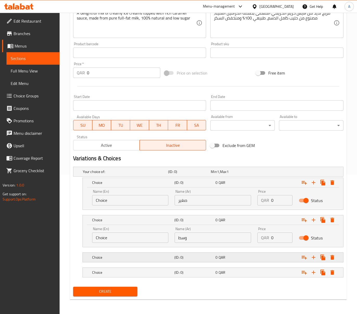
click at [192, 256] on h5 "(ID: 0)" at bounding box center [193, 257] width 39 height 5
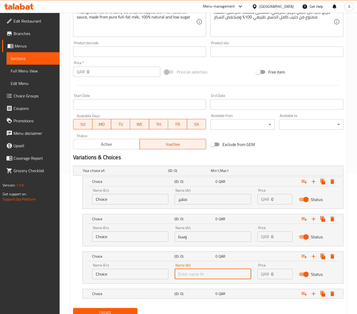
click at [191, 272] on input "text" at bounding box center [213, 274] width 76 height 10
type input "كبير"
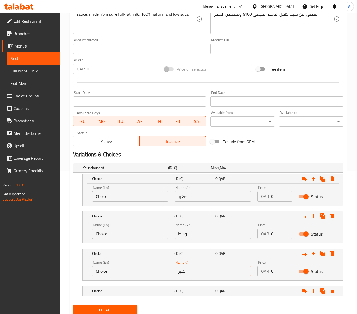
scroll to position [163, 0]
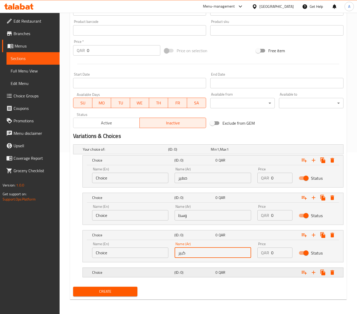
click at [186, 271] on h5 "(ID: 0)" at bounding box center [193, 272] width 39 height 5
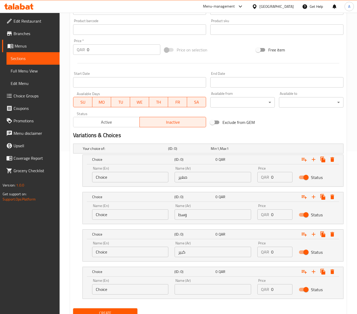
click at [193, 282] on div "Name (Ar) Name (Ar)" at bounding box center [213, 287] width 76 height 16
click at [194, 286] on input "text" at bounding box center [213, 290] width 76 height 10
type input "باكت"
click at [120, 185] on div "Name (En) Choice Name (En)" at bounding box center [130, 175] width 83 height 22
click at [119, 184] on div "Name (En) Choice Name (En)" at bounding box center [130, 175] width 83 height 22
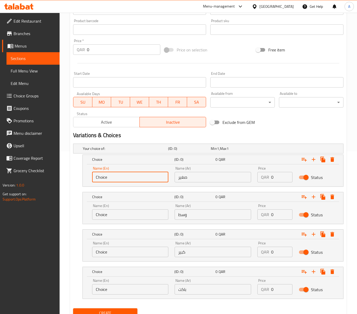
click at [118, 181] on input "Choice" at bounding box center [130, 177] width 76 height 10
click at [118, 178] on input "text" at bounding box center [130, 177] width 76 height 10
type input "Small"
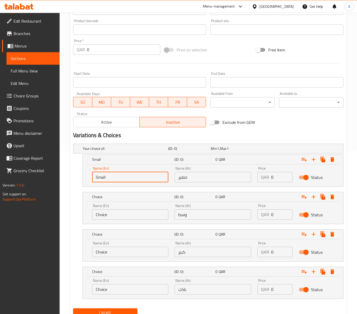
click at [121, 208] on div "Name (En) Choice Name (En)" at bounding box center [130, 212] width 76 height 16
click at [121, 218] on input "Choice" at bounding box center [130, 215] width 76 height 10
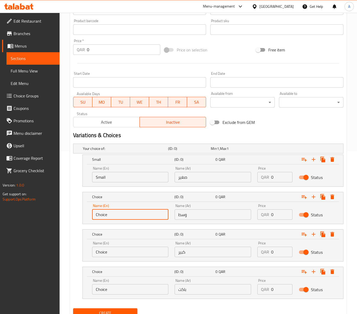
click at [121, 218] on input "Choice" at bounding box center [130, 215] width 76 height 10
click at [121, 218] on input "text" at bounding box center [130, 215] width 76 height 10
type input "Medium"
click at [147, 249] on input "Choice" at bounding box center [130, 252] width 76 height 10
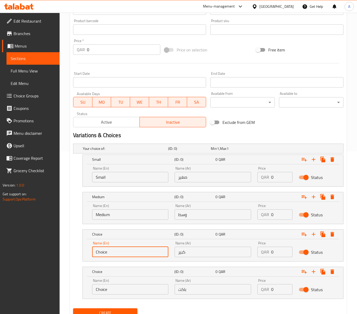
click at [147, 249] on input "Choice" at bounding box center [130, 252] width 76 height 10
click at [141, 254] on input "text" at bounding box center [130, 252] width 76 height 10
type input "Large"
click at [113, 294] on input "Choice" at bounding box center [130, 290] width 76 height 10
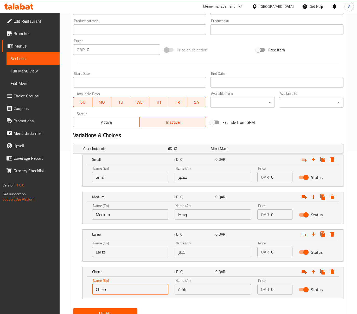
click at [113, 294] on input "Choice" at bounding box center [130, 290] width 76 height 10
click at [113, 294] on input "text" at bounding box center [130, 290] width 76 height 10
type input "Bucket"
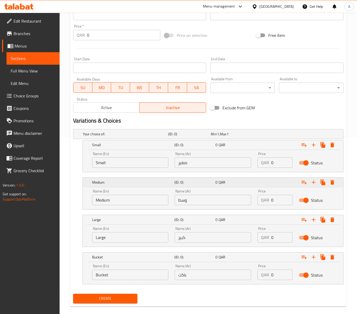
scroll to position [185, 0]
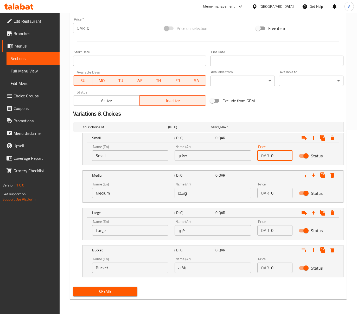
drag, startPoint x: 276, startPoint y: 156, endPoint x: 260, endPoint y: 156, distance: 16.1
click at [266, 156] on div "QAR 0 Price" at bounding box center [274, 156] width 35 height 10
type input "25"
drag, startPoint x: 275, startPoint y: 191, endPoint x: 272, endPoint y: 193, distance: 4.1
click at [272, 192] on input "0" at bounding box center [281, 193] width 21 height 10
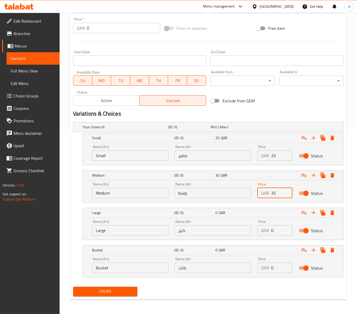
type input "35"
drag, startPoint x: 275, startPoint y: 232, endPoint x: 261, endPoint y: 235, distance: 15.0
click at [262, 235] on div "QAR 0 Price" at bounding box center [274, 230] width 35 height 10
type input "45"
drag, startPoint x: 278, startPoint y: 267, endPoint x: 253, endPoint y: 268, distance: 25.3
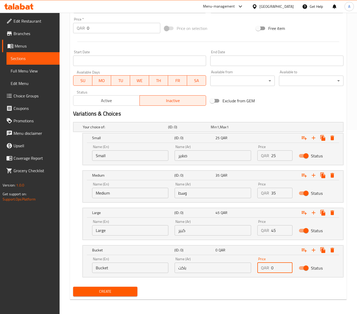
click at [253, 268] on div "Name (En) Bucket Name (En) Name (Ar) باكت Name (Ar) Price QAR 0 Price Status" at bounding box center [213, 265] width 248 height 22
click at [119, 291] on span "Create" at bounding box center [105, 292] width 56 height 7
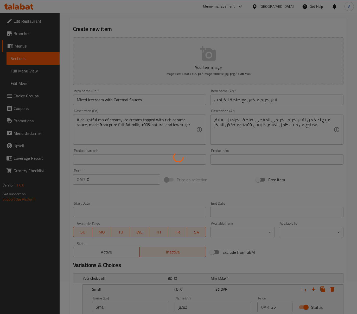
scroll to position [0, 0]
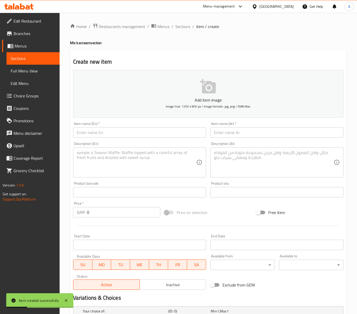
click at [129, 138] on input "text" at bounding box center [139, 132] width 133 height 10
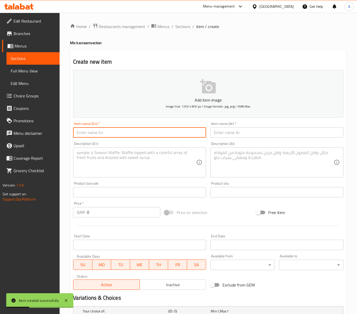
paste input "Mixed Icecream With Mango Puree"
click at [117, 132] on input "Mixed Icecream With Mango Puree" at bounding box center [139, 132] width 133 height 10
click at [131, 135] on input "Mixed Icecream With Mango Puree" at bounding box center [139, 132] width 133 height 10
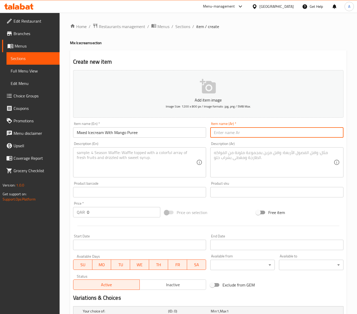
click at [260, 128] on input "text" at bounding box center [276, 132] width 133 height 10
paste input "آيس كريم مشكل مع هريس المانجو"
click at [228, 130] on input "آيس كريم مشكل مع هريس المانجو" at bounding box center [276, 132] width 133 height 10
click at [233, 133] on input "آيس كريم مشكل مع هريس المانجو" at bounding box center [276, 132] width 133 height 10
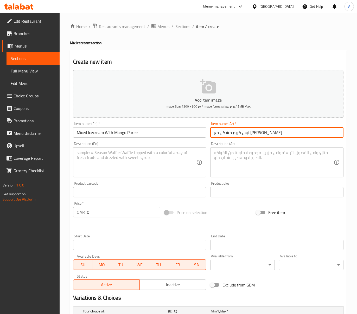
click at [233, 133] on input "آيس كريم مشكل مع هريس المانجو" at bounding box center [276, 132] width 133 height 10
click at [250, 135] on input "آيس كريم مشكل مع بيوريه المانجو" at bounding box center [276, 132] width 133 height 10
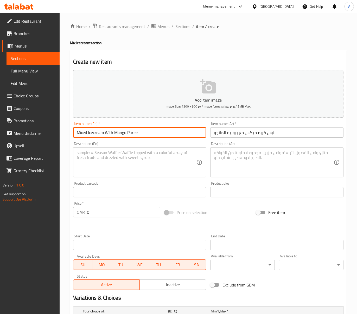
click at [131, 134] on input "Mixed Icecream With Mango Puree" at bounding box center [139, 132] width 133 height 10
click at [163, 146] on div "Description (En) Description (En)" at bounding box center [139, 160] width 133 height 36
click at [165, 151] on textarea at bounding box center [137, 162] width 120 height 25
paste textarea "A delicious mix of creamy ice creams topped with refreshing mango puree and mad…"
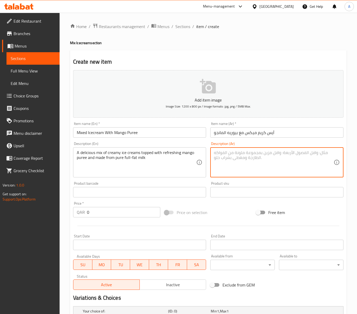
click at [274, 162] on textarea at bounding box center [274, 162] width 120 height 25
paste textarea "مزيج لذيذ من الآيس كريم الكريمي المغطى ببوريه المانجو المنعش والمصنوع من الحليب…"
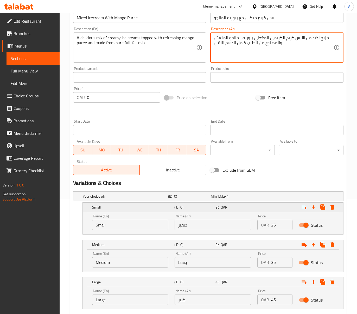
scroll to position [173, 0]
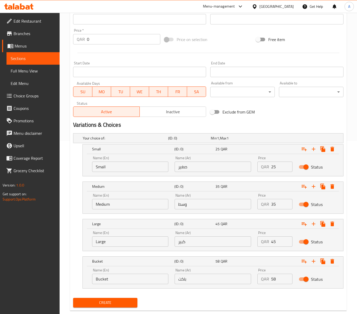
click at [221, 170] on input "صغير" at bounding box center [213, 167] width 76 height 10
click at [206, 209] on input "وسط" at bounding box center [213, 204] width 76 height 10
click at [166, 112] on span "Inactive" at bounding box center [173, 112] width 62 height 8
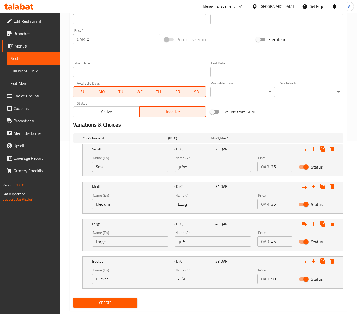
click at [197, 235] on div "Name (Ar) كبير Name (Ar)" at bounding box center [213, 239] width 76 height 16
click at [199, 240] on input "كبير" at bounding box center [213, 242] width 76 height 10
click at [194, 280] on input "باكت" at bounding box center [213, 279] width 76 height 10
click at [115, 171] on input "Small" at bounding box center [130, 167] width 76 height 10
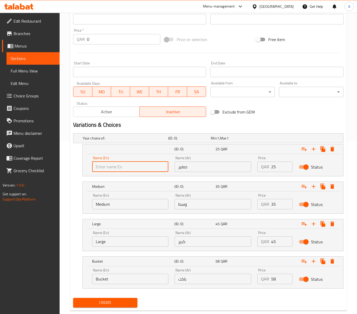
click at [115, 170] on input "text" at bounding box center [130, 167] width 76 height 10
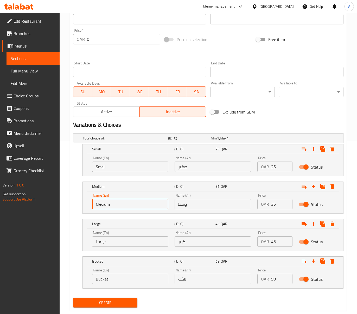
click at [106, 208] on input "Medium" at bounding box center [130, 204] width 76 height 10
click at [120, 207] on input "text" at bounding box center [130, 204] width 76 height 10
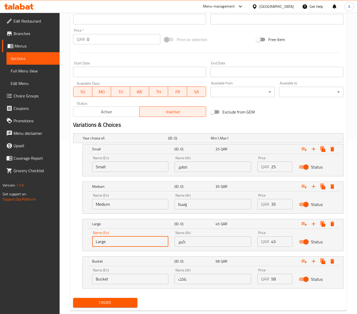
click at [122, 241] on input "Large" at bounding box center [130, 242] width 76 height 10
click at [122, 241] on input "text" at bounding box center [130, 242] width 76 height 10
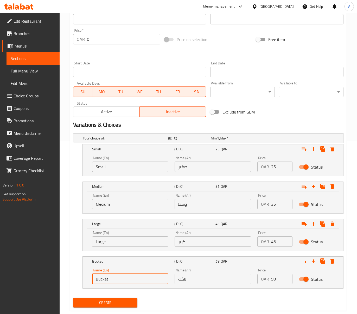
click at [118, 276] on input "Bucket" at bounding box center [130, 279] width 76 height 10
click at [120, 280] on input "text" at bounding box center [130, 279] width 76 height 10
drag, startPoint x: 254, startPoint y: 166, endPoint x: 247, endPoint y: 166, distance: 7.0
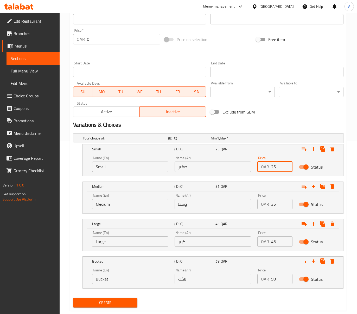
click at [248, 166] on div "Name (En) Small Name (En) Name (Ar) صغير Name (Ar) Price QAR 25 Price Status" at bounding box center [213, 164] width 248 height 22
drag, startPoint x: 278, startPoint y: 203, endPoint x: 267, endPoint y: 205, distance: 11.2
click at [267, 205] on div "QAR 35 Price" at bounding box center [274, 204] width 35 height 10
drag, startPoint x: 276, startPoint y: 244, endPoint x: 243, endPoint y: 245, distance: 32.8
click at [243, 245] on div "Name (En) Large Name (En) Name (Ar) كبير Name (Ar) Price QAR 45 Price Status" at bounding box center [213, 239] width 248 height 22
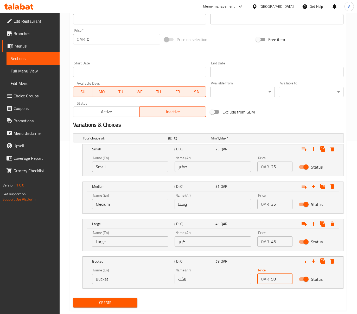
drag, startPoint x: 281, startPoint y: 282, endPoint x: 263, endPoint y: 282, distance: 17.7
click at [263, 282] on div "QAR 58 Price" at bounding box center [274, 279] width 35 height 10
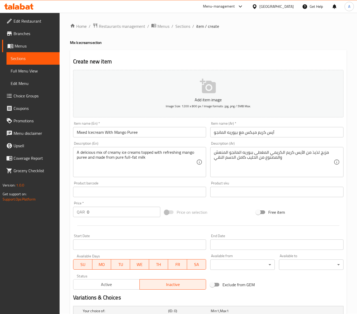
scroll to position [0, 0]
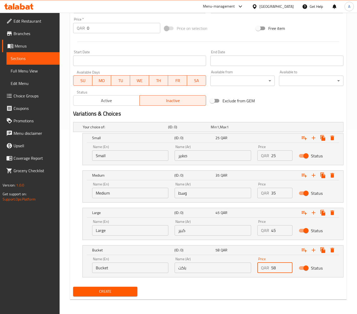
click at [109, 294] on span "Create" at bounding box center [105, 292] width 56 height 7
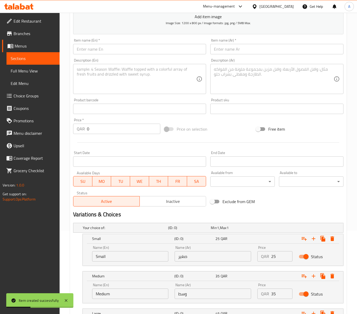
scroll to position [12, 0]
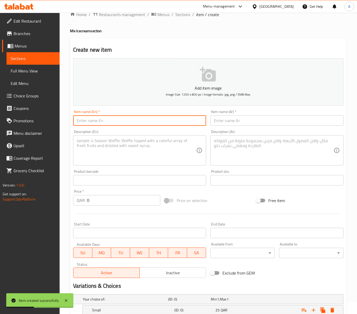
click at [153, 123] on input "text" at bounding box center [139, 120] width 133 height 10
paste input "Mixed Icecream With Strawberry Puree"
click at [115, 120] on input "Mixed Icecream With Strawberry Puree" at bounding box center [139, 120] width 133 height 10
click at [135, 122] on input "Mixed Icecream With Strawberry Puree" at bounding box center [139, 120] width 133 height 10
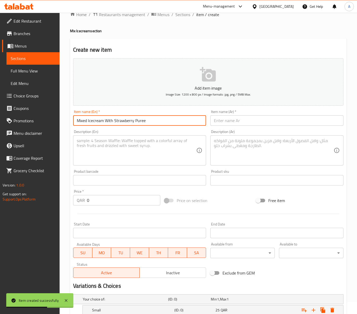
click at [135, 122] on input "Mixed Icecream With Strawberry Puree" at bounding box center [139, 120] width 133 height 10
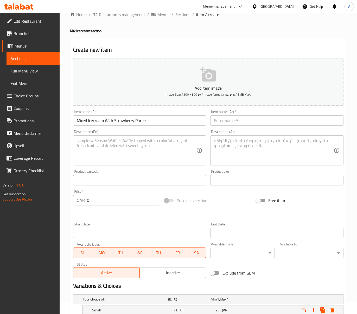
click at [276, 119] on input "text" at bounding box center [276, 120] width 133 height 10
paste input "آيس كريم مشكل مع هريس الفراولة"
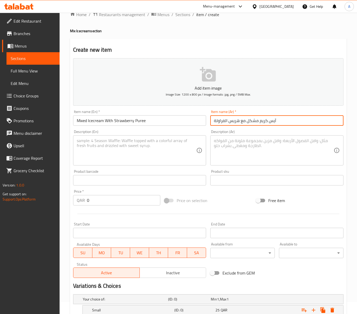
click at [251, 120] on input "آيس كريم مشكل مع هريس الفراولة" at bounding box center [276, 120] width 133 height 10
click at [237, 122] on input "آيس كريم ميكس مع هريس الفراولة" at bounding box center [276, 120] width 133 height 10
click at [176, 141] on textarea at bounding box center [137, 150] width 120 height 25
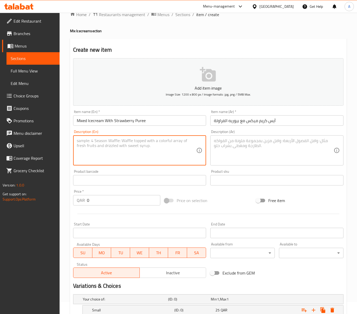
paste textarea "A creamy mix of ice creams topped with fresh strawberry puree, a fruity and ref…"
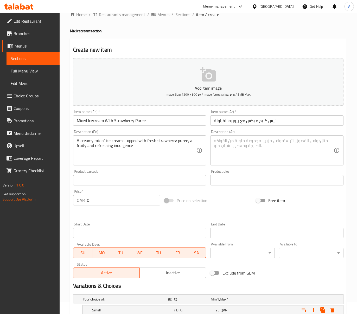
click at [254, 152] on textarea at bounding box center [274, 150] width 120 height 25
click at [247, 134] on div "Description (Ar) Description (Ar)" at bounding box center [276, 148] width 133 height 36
click at [251, 142] on textarea at bounding box center [274, 150] width 120 height 25
paste textarea "مزيج كريمي من الآيس كريم يعلوه بيوريه الفراولة الطازج، هو متعة فاكهية ومنعشة"
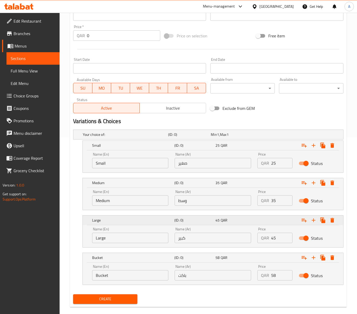
scroll to position [185, 0]
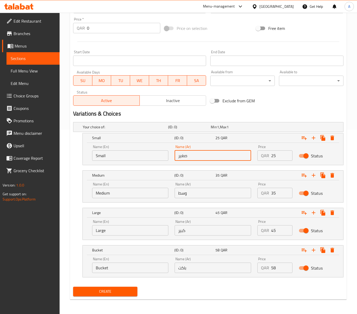
click at [198, 155] on input "صغير" at bounding box center [213, 156] width 76 height 10
click at [147, 156] on input "Small" at bounding box center [130, 156] width 76 height 10
click at [145, 156] on input "text" at bounding box center [130, 156] width 76 height 10
click at [111, 195] on input "Medium" at bounding box center [130, 193] width 76 height 10
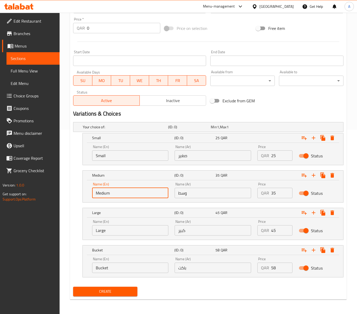
click at [111, 195] on input "Medium" at bounding box center [130, 193] width 76 height 10
click at [111, 195] on input "text" at bounding box center [130, 193] width 76 height 10
click at [110, 225] on input "Large" at bounding box center [130, 230] width 76 height 10
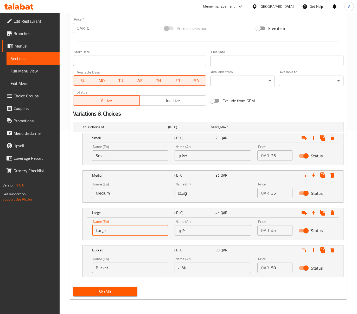
click at [110, 225] on input "Large" at bounding box center [130, 230] width 76 height 10
click at [113, 231] on input "text" at bounding box center [130, 230] width 76 height 10
click at [117, 265] on input "Bucket" at bounding box center [130, 268] width 76 height 10
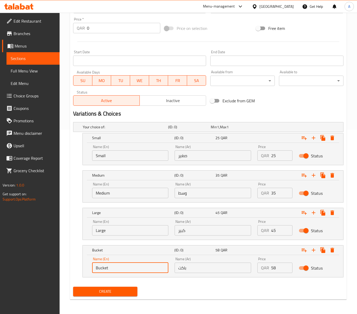
click at [117, 265] on input "Bucket" at bounding box center [130, 268] width 76 height 10
click at [117, 265] on input "text" at bounding box center [130, 268] width 76 height 10
click at [216, 188] on input "وسط" at bounding box center [213, 193] width 76 height 10
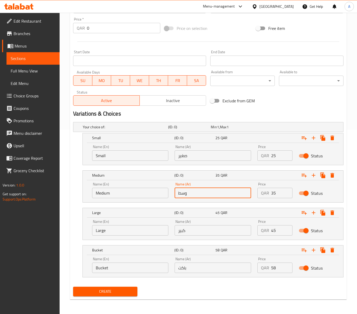
click at [227, 229] on input "كبير" at bounding box center [213, 230] width 76 height 10
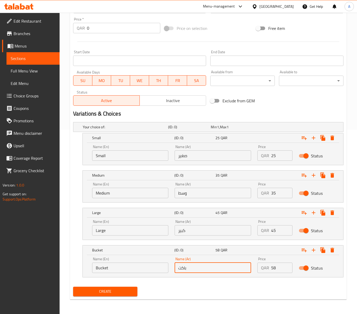
click at [194, 273] on input "باكت" at bounding box center [213, 268] width 76 height 10
click at [244, 152] on div "Name (En) Small Name (En) Name (Ar) صغير Name (Ar) Price QAR 25 Price Status" at bounding box center [213, 153] width 248 height 22
click at [260, 192] on div "QAR 35 Price" at bounding box center [274, 193] width 35 height 10
click at [254, 230] on div "Price QAR 45 Price" at bounding box center [274, 228] width 41 height 22
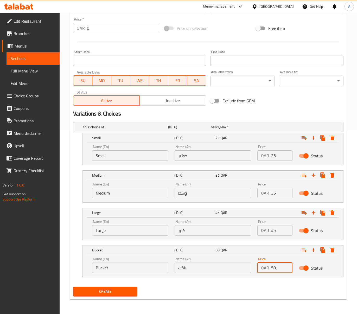
drag, startPoint x: 275, startPoint y: 267, endPoint x: 260, endPoint y: 266, distance: 14.9
click at [263, 268] on div "QAR 58 Price" at bounding box center [274, 268] width 35 height 10
click at [187, 103] on span "Inactive" at bounding box center [173, 101] width 62 height 8
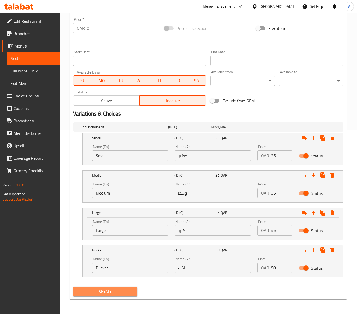
click at [124, 289] on span "Create" at bounding box center [105, 292] width 56 height 7
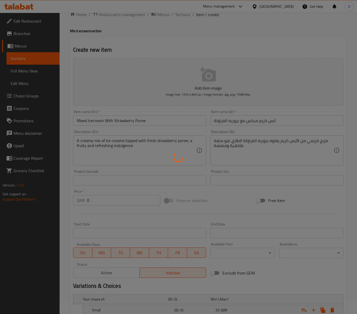
scroll to position [0, 0]
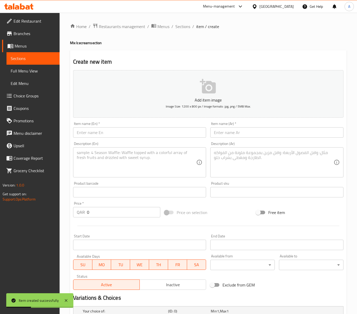
click at [157, 131] on input "text" at bounding box center [139, 132] width 133 height 10
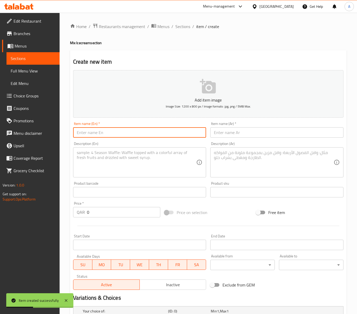
paste input "Mixed Icecream With Phistashu Sauces"
click at [115, 133] on input "Mixed Icecream With Phistashu Sauces" at bounding box center [139, 132] width 133 height 10
click at [143, 136] on input "Mixed Icecream With [PERSON_NAME]" at bounding box center [139, 132] width 133 height 10
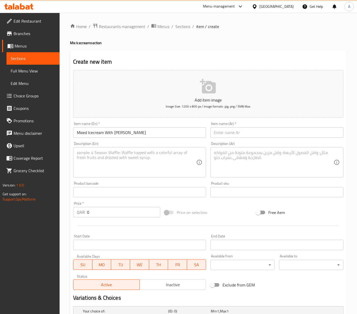
click at [244, 133] on input "text" at bounding box center [276, 132] width 133 height 10
paste input "آيس كريم مشكل مع صلصة فيستاشو"
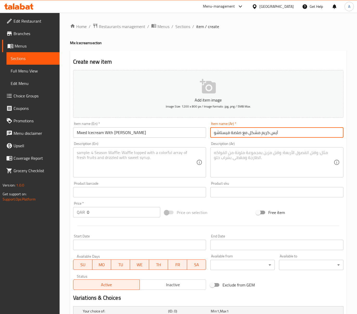
click at [258, 134] on input "آيس كريم مشكل مع صلصة فيستاشو" at bounding box center [276, 132] width 133 height 10
click at [255, 132] on input "آيس كريم مشكل مع صلصة فيستاشو" at bounding box center [276, 132] width 133 height 10
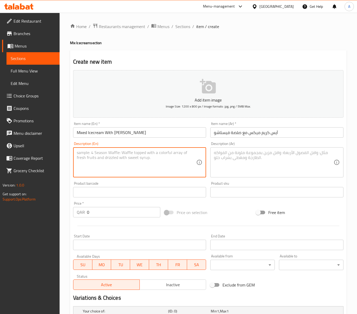
click at [140, 165] on textarea at bounding box center [137, 162] width 120 height 25
paste textarea "delightful blend of creamy ice creams topped with smooth pistachio sauce. Made …"
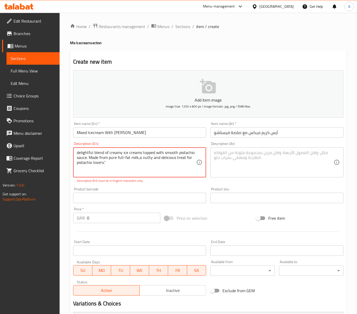
click at [163, 169] on textarea "delightful blend of creamy ice creams topped with smooth pistachio sauce. Made …" at bounding box center [137, 162] width 120 height 25
paste textarea "Delightful blend of creamy ice creams topped with smooth pistachio sauce, made …"
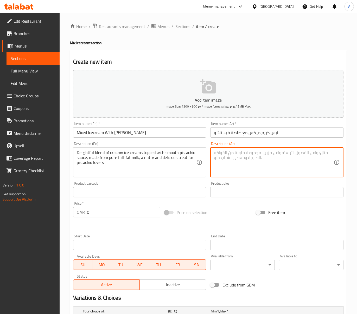
click at [230, 165] on textarea at bounding box center [274, 162] width 120 height 25
paste textarea "مزيج لذيذ من الآيس كريم الكريمي المغطى بصلصة الفستق الناعمة، مصنوع من حليب كامل…"
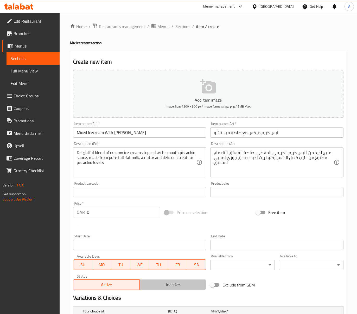
click at [163, 286] on span "Inactive" at bounding box center [173, 285] width 62 height 8
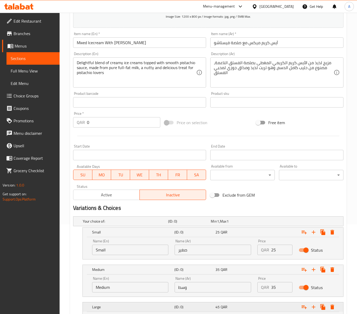
scroll to position [185, 0]
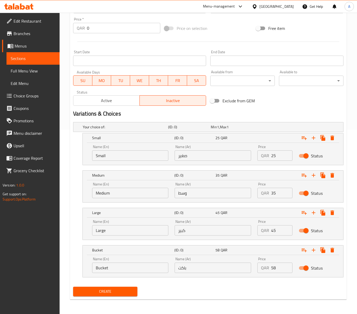
click at [215, 152] on input "صغير" at bounding box center [213, 156] width 76 height 10
click at [216, 195] on input "وسط" at bounding box center [213, 193] width 76 height 10
click at [217, 222] on div "Name (Ar) كبير Name (Ar)" at bounding box center [213, 228] width 76 height 16
click at [217, 226] on input "كبير" at bounding box center [213, 230] width 76 height 10
click at [203, 269] on input "باكت" at bounding box center [213, 268] width 76 height 10
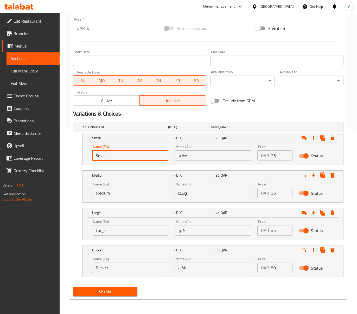
click at [132, 159] on input "Small" at bounding box center [130, 156] width 76 height 10
click at [132, 159] on input "text" at bounding box center [130, 156] width 76 height 10
click at [118, 186] on div "Name (En) Medium Name (En)" at bounding box center [130, 191] width 76 height 16
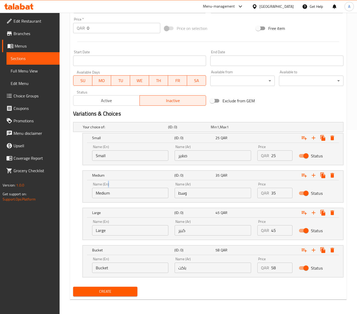
click at [118, 186] on div "Name (En) Medium Name (En)" at bounding box center [130, 191] width 76 height 16
click at [122, 192] on input "Medium" at bounding box center [130, 193] width 76 height 10
click at [122, 192] on input "Choic" at bounding box center [130, 193] width 76 height 10
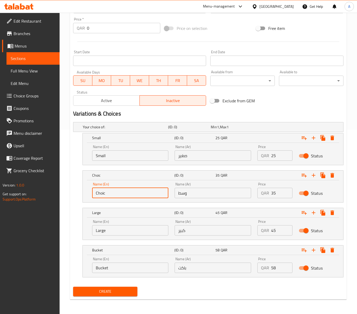
click at [122, 192] on input "Choic" at bounding box center [130, 193] width 76 height 10
click at [122, 192] on input "text" at bounding box center [130, 193] width 76 height 10
click at [121, 225] on input "Large" at bounding box center [130, 230] width 76 height 10
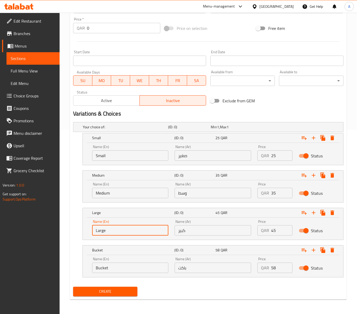
click at [121, 225] on input "Large" at bounding box center [130, 230] width 76 height 10
click at [121, 225] on input "text" at bounding box center [130, 230] width 76 height 10
click at [122, 231] on input "text" at bounding box center [130, 230] width 76 height 10
click at [122, 263] on input "Bucket" at bounding box center [130, 268] width 76 height 10
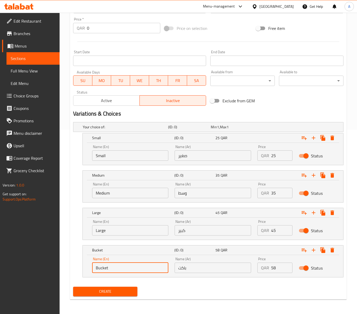
click at [122, 264] on input "Bucket" at bounding box center [130, 268] width 76 height 10
click at [122, 264] on input "text" at bounding box center [130, 268] width 76 height 10
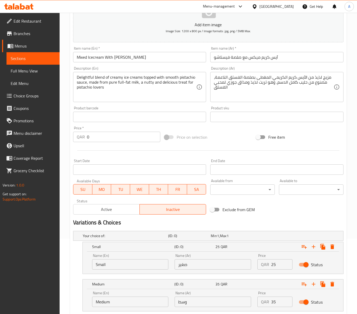
scroll to position [151, 0]
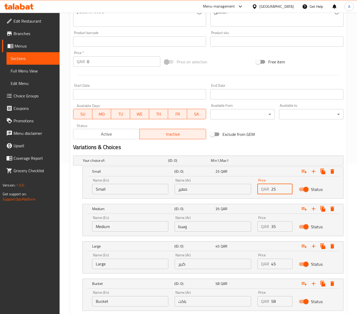
drag, startPoint x: 275, startPoint y: 191, endPoint x: 257, endPoint y: 189, distance: 18.4
click at [258, 189] on div "QAR 25 Price" at bounding box center [274, 189] width 35 height 10
drag, startPoint x: 277, startPoint y: 228, endPoint x: 260, endPoint y: 228, distance: 16.6
click at [260, 228] on div "QAR 35 Price" at bounding box center [274, 227] width 35 height 10
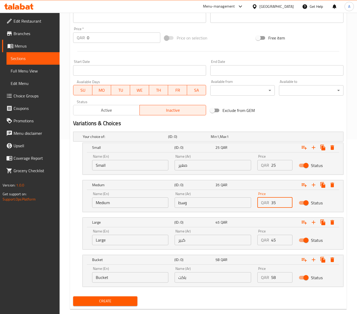
scroll to position [185, 0]
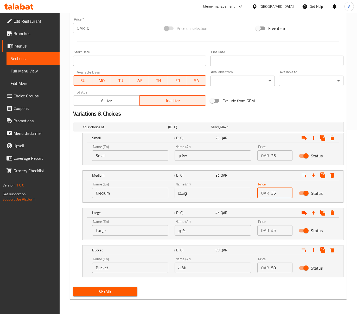
drag, startPoint x: 278, startPoint y: 230, endPoint x: 249, endPoint y: 230, distance: 28.6
click at [253, 230] on div "Name (En) Large Name (En) Name (Ar) كبير Name (Ar) Price QAR 45 Price Status" at bounding box center [213, 228] width 248 height 22
drag, startPoint x: 276, startPoint y: 269, endPoint x: 252, endPoint y: 269, distance: 23.7
click at [255, 270] on div "Price QAR 58 Price" at bounding box center [274, 265] width 41 height 22
click at [112, 290] on span "Create" at bounding box center [105, 292] width 56 height 7
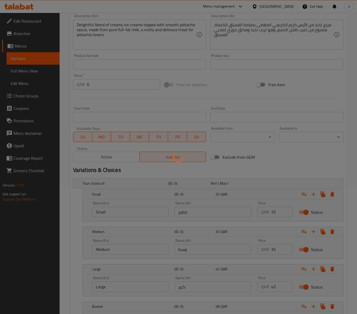
scroll to position [0, 0]
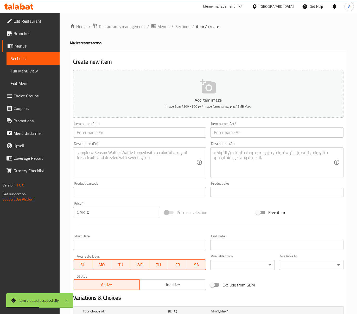
click at [122, 131] on input "text" at bounding box center [139, 132] width 133 height 10
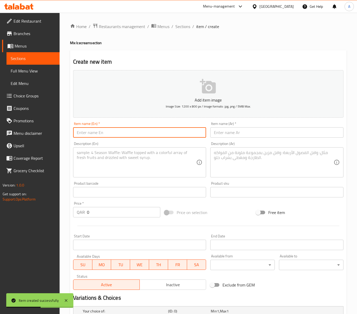
paste input "Mixed Icecream With Chocolate Sauces"
click at [113, 133] on input "Mixed Icecream With Chocolate Sauces" at bounding box center [139, 132] width 133 height 10
click at [132, 133] on input "Mixed Icecream With Chocolate Sauces" at bounding box center [139, 132] width 133 height 10
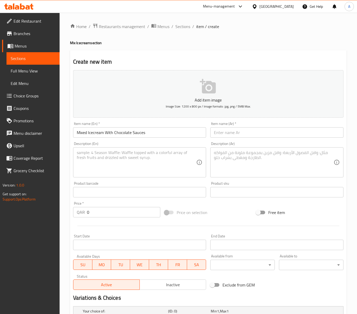
click at [222, 135] on input "text" at bounding box center [276, 132] width 133 height 10
paste input "آيس كريم مشكل مع صلصة الشوكولاتة"
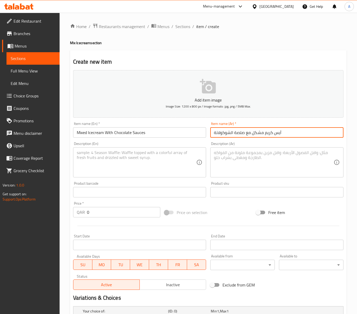
click at [258, 136] on input "آيس كريم مشكل مع صلصة الشوكولاتة" at bounding box center [276, 132] width 133 height 10
click at [159, 160] on textarea at bounding box center [137, 162] width 120 height 25
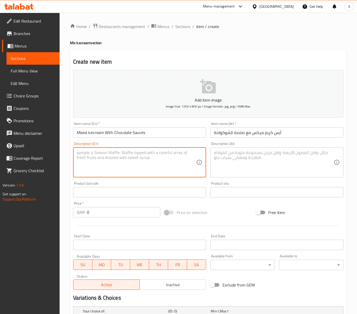
paste textarea "A creamy mix chocolate, classic vanila ice creams and topped with rich chocolat…"
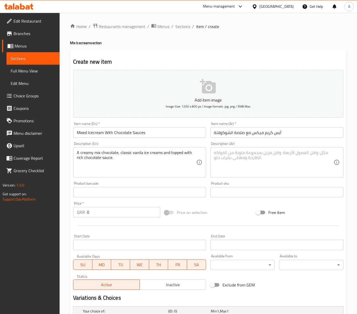
click at [254, 157] on textarea at bounding box center [274, 162] width 120 height 25
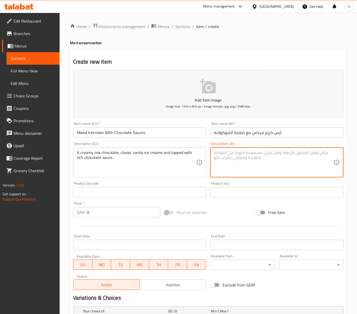
paste textarea "مزيج كريمي من الشوكولاتة، الآيس كريم الفانيليا الكلاسيكي ومغطى بصلصة الشوكولاتة…"
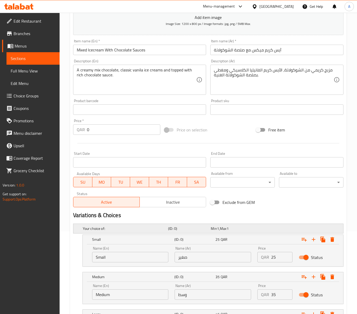
scroll to position [185, 0]
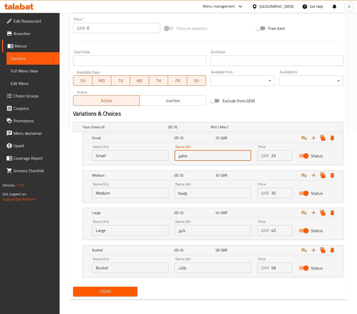
click at [221, 152] on input "صغير" at bounding box center [213, 156] width 76 height 10
click at [195, 195] on input "وسط" at bounding box center [213, 193] width 76 height 10
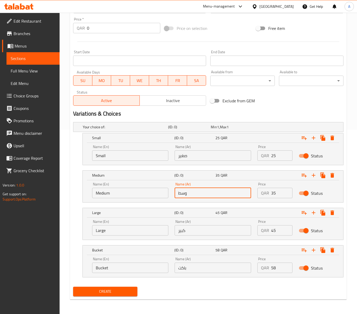
click at [173, 100] on span "Inactive" at bounding box center [173, 101] width 62 height 8
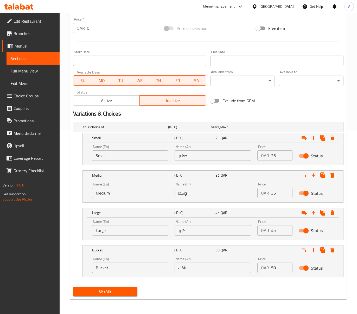
click at [214, 236] on div "Name (Ar) كبير Name (Ar)" at bounding box center [212, 228] width 83 height 22
click at [213, 233] on input "كبير" at bounding box center [213, 230] width 76 height 10
click at [193, 273] on input "باكت" at bounding box center [213, 268] width 76 height 10
click at [118, 153] on input "Small" at bounding box center [130, 156] width 76 height 10
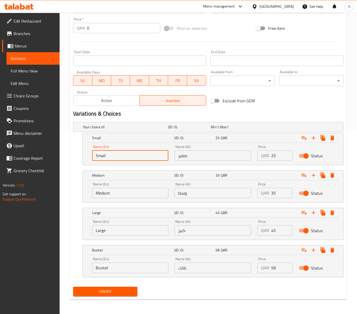
click at [118, 153] on input "Small" at bounding box center [130, 156] width 76 height 10
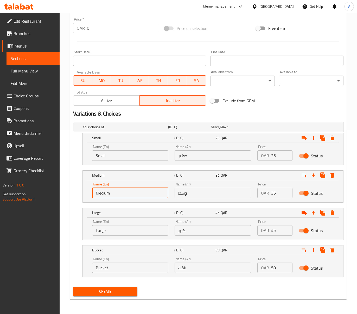
click at [114, 198] on input "Medium" at bounding box center [130, 193] width 76 height 10
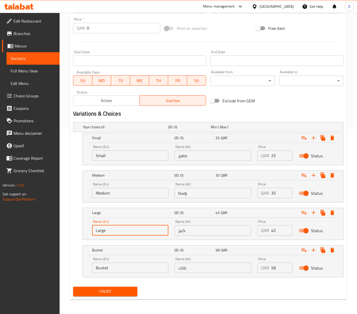
click at [121, 228] on input "Large" at bounding box center [130, 230] width 76 height 10
click at [121, 264] on input "Bucket" at bounding box center [130, 268] width 76 height 10
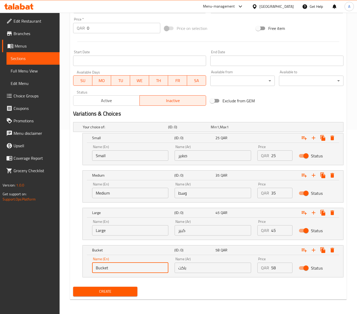
click at [121, 264] on input "Bucket" at bounding box center [130, 268] width 76 height 10
drag, startPoint x: 278, startPoint y: 154, endPoint x: 262, endPoint y: 154, distance: 16.6
click at [262, 154] on div "QAR 25 Price" at bounding box center [274, 156] width 35 height 10
drag, startPoint x: 276, startPoint y: 194, endPoint x: 263, endPoint y: 195, distance: 12.2
click at [267, 195] on div "QAR 35 Price" at bounding box center [274, 193] width 35 height 10
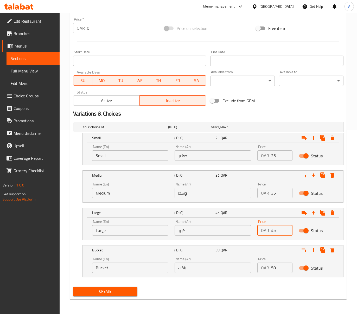
drag, startPoint x: 276, startPoint y: 229, endPoint x: 255, endPoint y: 229, distance: 21.1
click at [256, 229] on div "Price QAR 45 Price" at bounding box center [274, 228] width 41 height 22
drag, startPoint x: 277, startPoint y: 268, endPoint x: 238, endPoint y: 266, distance: 38.8
click at [240, 267] on div "Name (En) Bucket Name (En) Name (Ar) باكت Name (Ar) Price QAR 58 Price Status" at bounding box center [213, 265] width 248 height 22
click at [115, 290] on span "Create" at bounding box center [105, 292] width 56 height 7
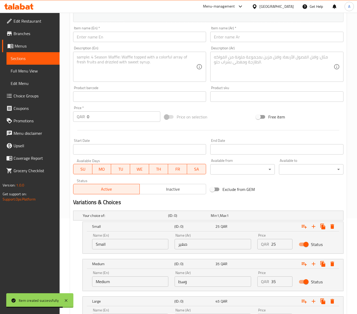
scroll to position [12, 0]
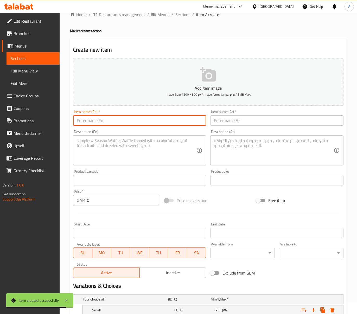
click at [116, 120] on input "text" at bounding box center [139, 120] width 133 height 10
paste input "Mixed Plain"
click at [232, 125] on input "text" at bounding box center [276, 120] width 133 height 10
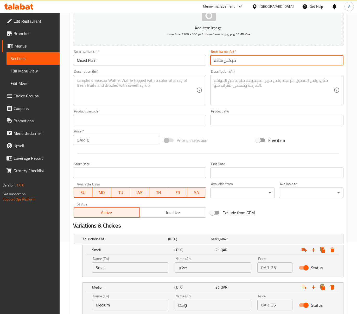
scroll to position [151, 0]
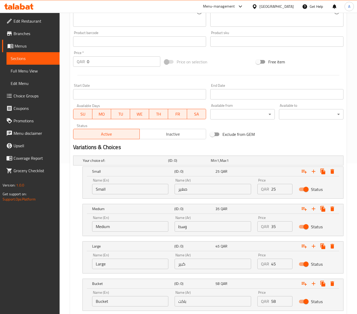
click at [225, 189] on input "صغير" at bounding box center [213, 189] width 76 height 10
click at [188, 224] on input "وسط" at bounding box center [213, 227] width 76 height 10
click at [202, 266] on input "كبير" at bounding box center [213, 264] width 76 height 10
click at [195, 299] on input "باكت" at bounding box center [213, 301] width 76 height 10
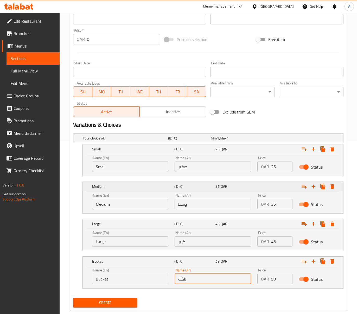
scroll to position [185, 0]
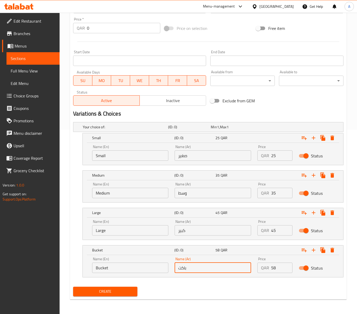
click at [120, 153] on input "Small" at bounding box center [130, 156] width 76 height 10
click at [122, 159] on input "text" at bounding box center [130, 156] width 76 height 10
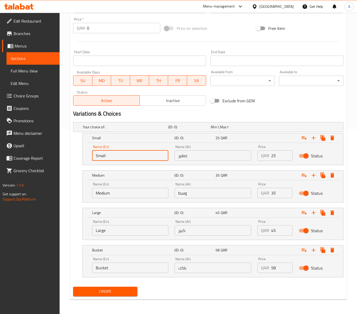
click at [104, 198] on div "Name (En) Medium Name (En)" at bounding box center [130, 190] width 83 height 22
click at [105, 196] on input "Medium" at bounding box center [130, 193] width 76 height 10
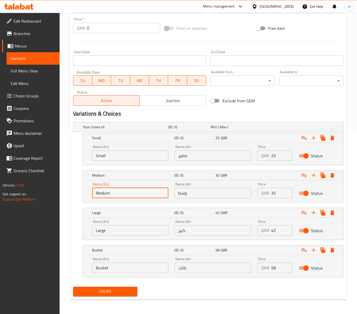
click at [105, 196] on input "Medium" at bounding box center [130, 193] width 76 height 10
click at [121, 227] on input "Large" at bounding box center [130, 230] width 76 height 10
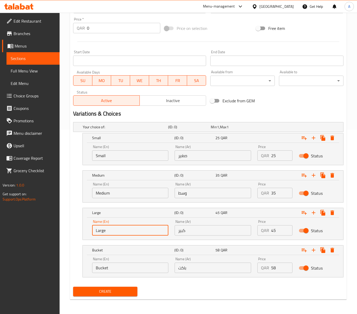
click at [121, 227] on input "Large" at bounding box center [130, 230] width 76 height 10
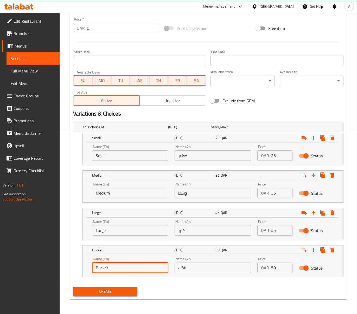
click at [124, 264] on input "Bucket" at bounding box center [130, 268] width 76 height 10
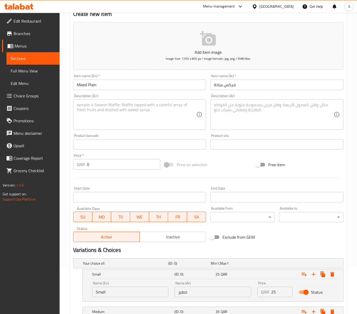
scroll to position [47, 0]
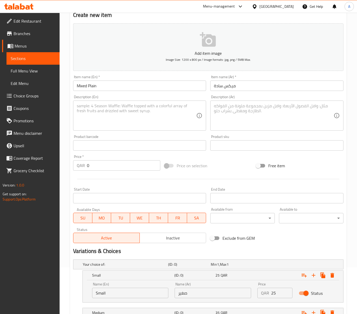
click at [199, 112] on div "Description (En)" at bounding box center [139, 116] width 133 height 30
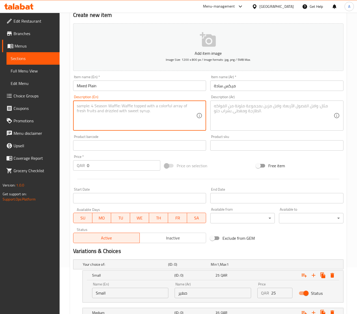
paste textarea "A perfect mix of rich chocolate, classic vanilla ice cream, made from pure full…"
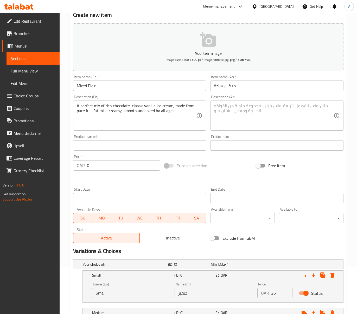
click at [250, 118] on textarea at bounding box center [274, 116] width 120 height 25
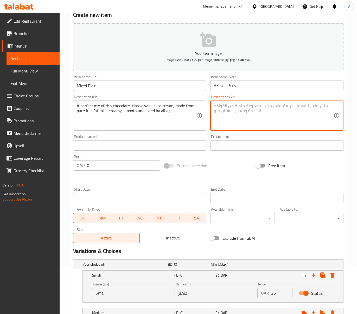
paste textarea "مزيج مثالي من الشوكولاتة الغنية، الآيس كريم الفانيليا الكلاسيكي، مصنوع من حليب …"
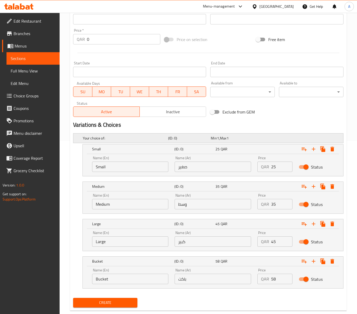
scroll to position [185, 0]
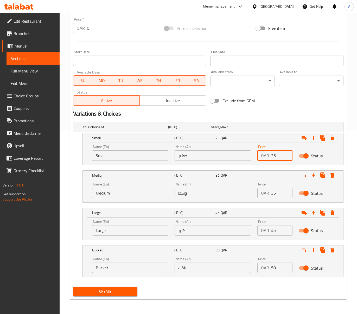
drag, startPoint x: 279, startPoint y: 156, endPoint x: 249, endPoint y: 153, distance: 30.8
click at [252, 154] on div "Name (En) Small Name (En) Name (Ar) صغير Name (Ar) Price QAR 25 Price Status" at bounding box center [213, 153] width 248 height 22
drag, startPoint x: 280, startPoint y: 191, endPoint x: 244, endPoint y: 199, distance: 37.5
click at [255, 192] on div "Price QAR 35 Price" at bounding box center [274, 190] width 41 height 22
drag, startPoint x: 282, startPoint y: 230, endPoint x: 255, endPoint y: 225, distance: 28.0
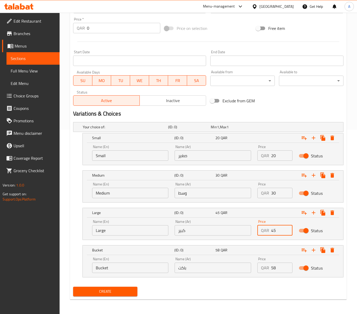
click at [267, 230] on div "QAR 45 Price" at bounding box center [274, 230] width 35 height 10
drag, startPoint x: 277, startPoint y: 269, endPoint x: 265, endPoint y: 269, distance: 11.4
click at [267, 269] on div "QAR 58 Price" at bounding box center [274, 268] width 35 height 10
click at [177, 108] on div "Variations & Choices" at bounding box center [208, 114] width 274 height 12
click at [177, 102] on span "Inactive" at bounding box center [173, 101] width 62 height 8
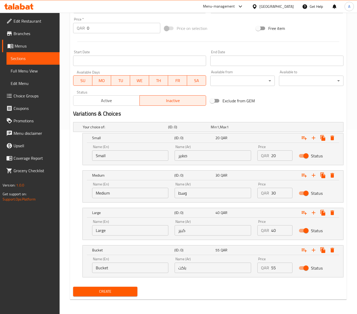
click at [116, 290] on span "Create" at bounding box center [105, 292] width 56 height 7
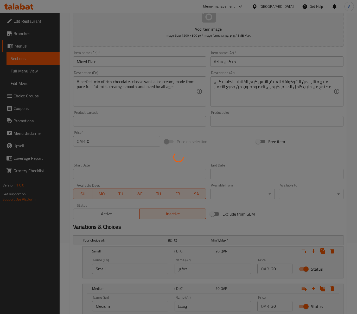
scroll to position [0, 0]
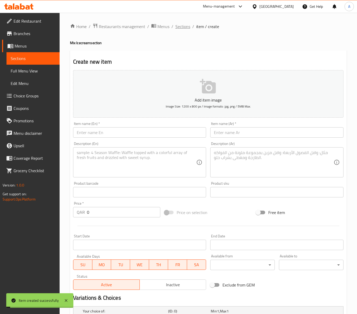
click at [182, 28] on span "Sections" at bounding box center [182, 26] width 15 height 6
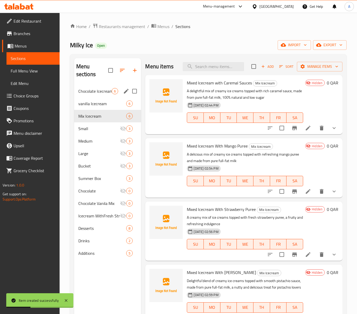
click at [89, 94] on span "Chocolate Icecream" at bounding box center [95, 91] width 34 height 6
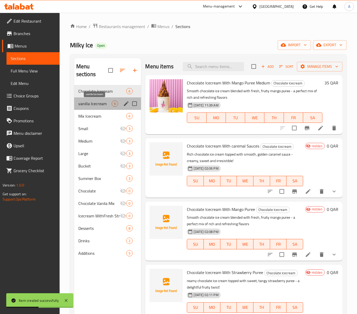
click at [90, 106] on span "vanilla Icecream" at bounding box center [95, 104] width 34 height 6
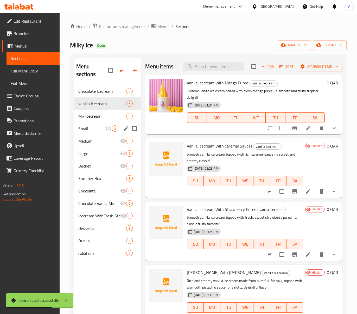
click at [95, 120] on div "Mix Icecream 6" at bounding box center [107, 116] width 67 height 12
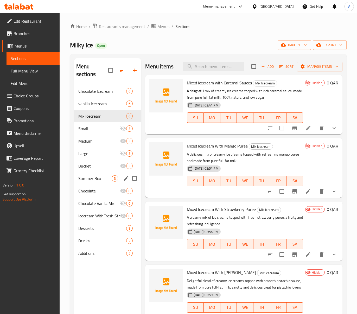
click at [97, 178] on span "Summer Box" at bounding box center [95, 179] width 34 height 6
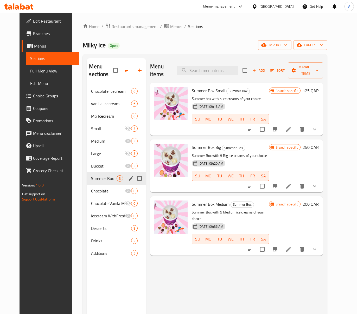
click at [134, 180] on input "Menu sections" at bounding box center [139, 178] width 11 height 11
click at [120, 73] on icon "button" at bounding box center [123, 70] width 6 height 6
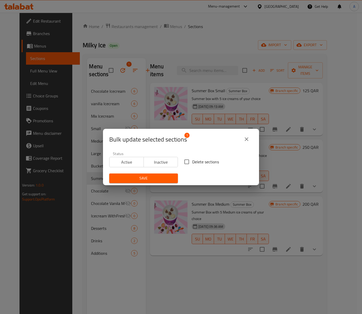
click at [165, 161] on span "Inactive" at bounding box center [161, 163] width 30 height 8
click at [160, 181] on span "Save" at bounding box center [143, 178] width 60 height 7
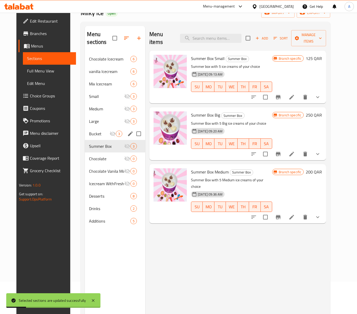
scroll to position [73, 0]
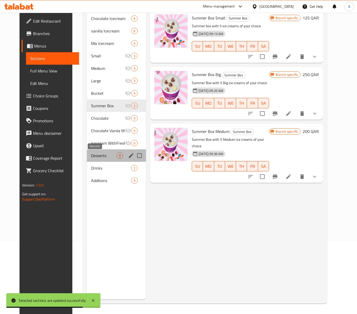
click at [96, 155] on span "Desserts" at bounding box center [103, 156] width 25 height 6
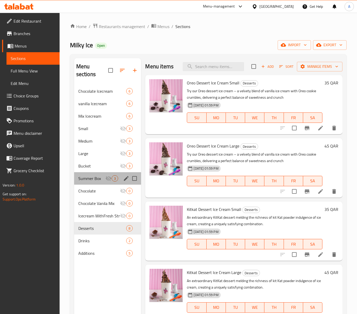
click at [105, 174] on div "Summer Box 3" at bounding box center [107, 178] width 67 height 12
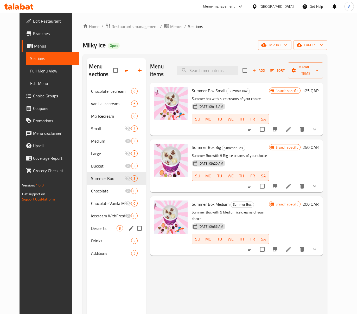
click at [102, 224] on div "Desserts 8" at bounding box center [116, 228] width 59 height 12
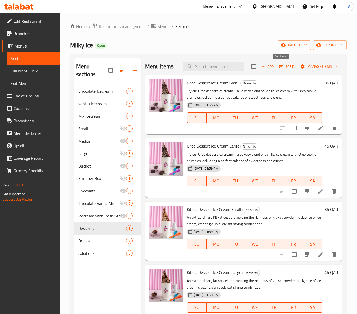
click at [279, 68] on span "Sort" at bounding box center [286, 67] width 14 height 6
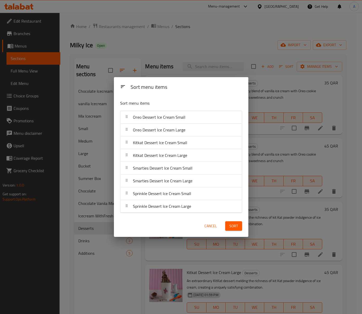
click at [278, 131] on div "Sort menu items Sort menu items Oreo Dessert Ice Cream Small Oreo Dessert Ice C…" at bounding box center [181, 157] width 362 height 314
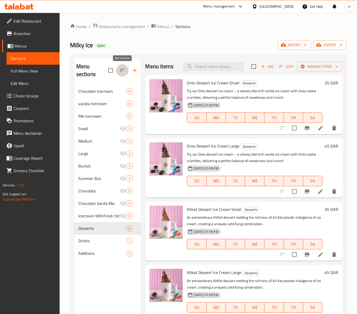
click at [119, 69] on button "button" at bounding box center [122, 70] width 12 height 12
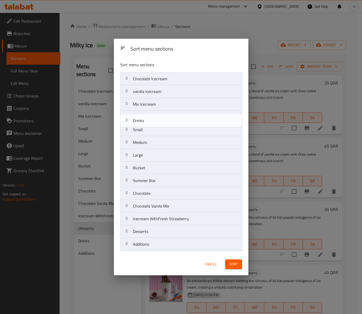
drag, startPoint x: 149, startPoint y: 227, endPoint x: 149, endPoint y: 113, distance: 113.4
click at [149, 113] on nav "Chocolate Icecream vanilla Icecream Mix Icecream Small Medium Large Bucket Summ…" at bounding box center [181, 161] width 122 height 179
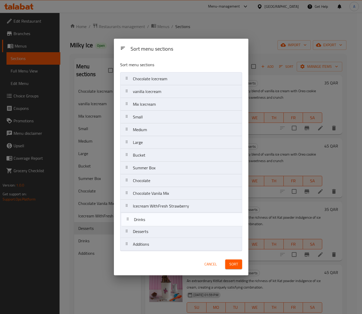
drag, startPoint x: 148, startPoint y: 120, endPoint x: 150, endPoint y: 229, distance: 109.5
click at [150, 229] on nav "Chocolate Icecream vanilla Icecream Mix Icecream Drinks Small Medium Large Buck…" at bounding box center [181, 161] width 122 height 179
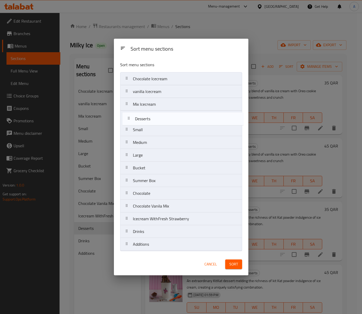
click at [158, 118] on nav "Chocolate Icecream vanilla Icecream Mix Icecream Small Medium Large Bucket Summ…" at bounding box center [181, 161] width 122 height 179
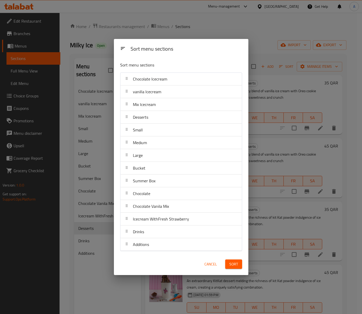
click at [234, 265] on span "Sort" at bounding box center [233, 264] width 9 height 7
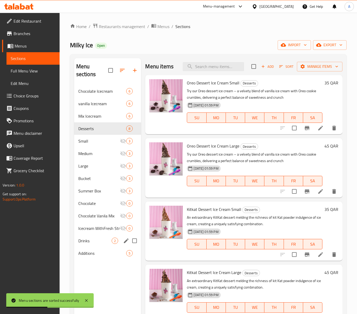
click at [133, 243] on input "Menu sections" at bounding box center [134, 241] width 11 height 11
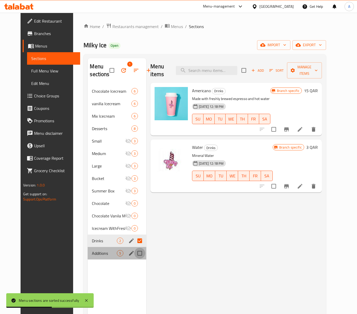
click at [135, 251] on input "Menu sections" at bounding box center [139, 253] width 11 height 11
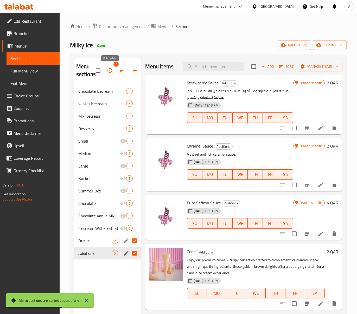
click at [115, 67] on span "2" at bounding box center [115, 64] width 5 height 5
click at [113, 68] on button "button" at bounding box center [110, 70] width 12 height 12
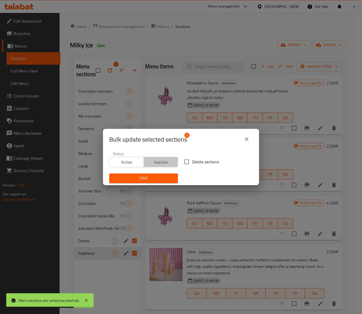
click at [167, 164] on span "Inactive" at bounding box center [161, 163] width 30 height 8
click at [169, 175] on span "Save" at bounding box center [143, 178] width 60 height 7
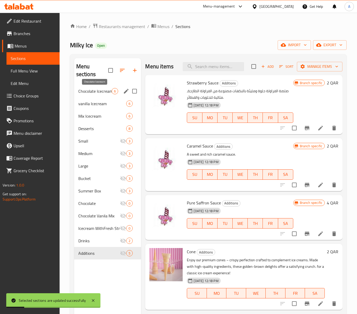
click at [102, 89] on span "Chocolate Icecream" at bounding box center [95, 91] width 34 height 6
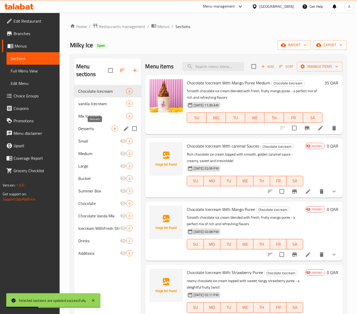
click at [101, 131] on span "Desserts" at bounding box center [95, 129] width 34 height 6
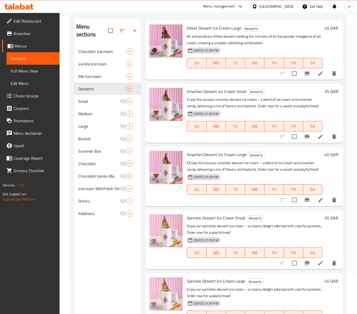
scroll to position [73, 0]
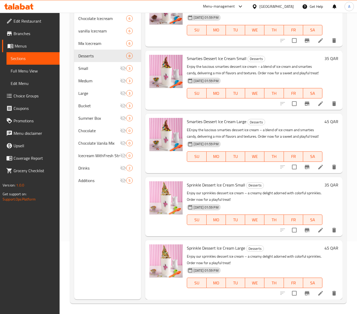
click at [292, 228] on input "checkbox" at bounding box center [294, 230] width 11 height 11
click at [292, 294] on input "checkbox" at bounding box center [294, 293] width 11 height 11
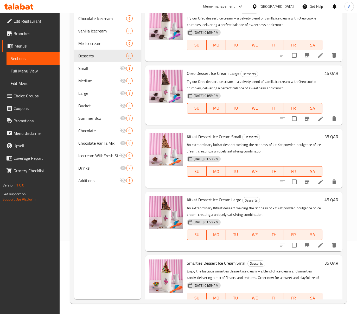
scroll to position [0, 0]
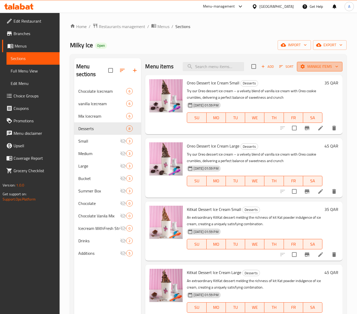
click at [309, 70] on button "Manage items" at bounding box center [320, 67] width 46 height 10
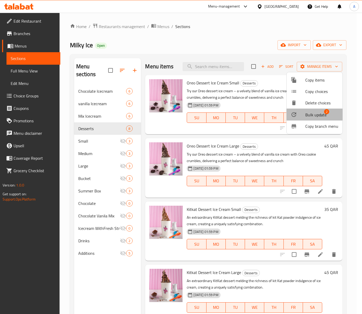
click at [323, 114] on span "Bulk update" at bounding box center [315, 115] width 21 height 6
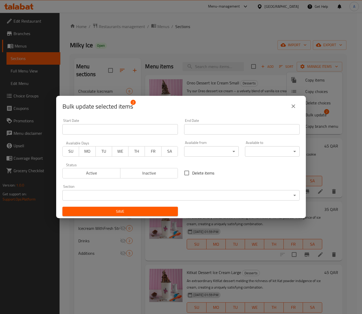
click at [156, 172] on span "Inactive" at bounding box center [149, 174] width 54 height 8
click at [147, 207] on button "Save" at bounding box center [119, 212] width 115 height 10
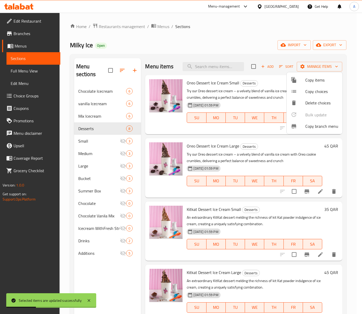
click at [264, 166] on div at bounding box center [181, 157] width 362 height 314
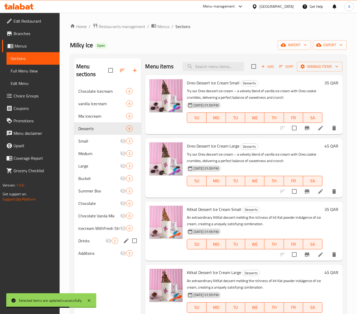
click at [110, 245] on div "Drinks 2" at bounding box center [107, 241] width 67 height 12
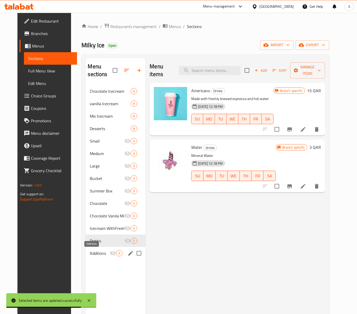
click at [99, 251] on span "Additions" at bounding box center [100, 253] width 20 height 6
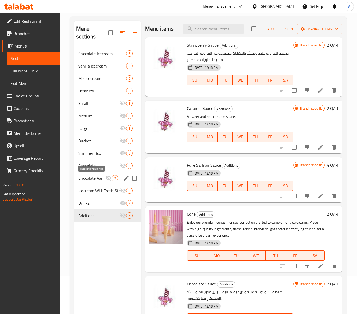
scroll to position [4, 0]
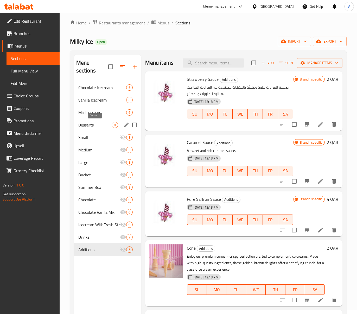
click at [94, 127] on span "Desserts" at bounding box center [95, 125] width 34 height 6
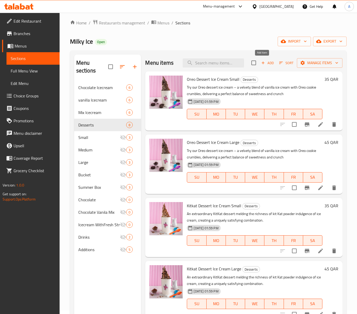
click at [261, 66] on button "Add" at bounding box center [267, 63] width 17 height 8
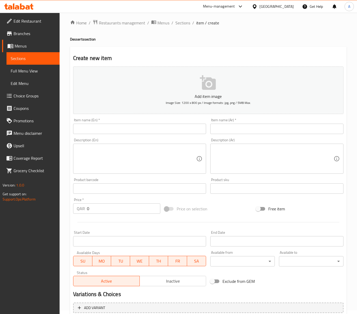
click at [160, 126] on input "text" at bounding box center [139, 129] width 133 height 10
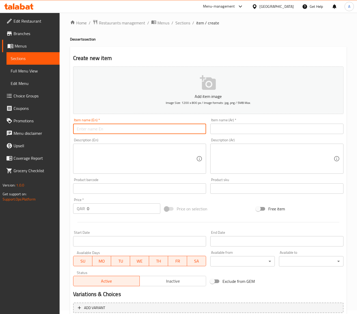
paste input "Big Mix Desert"
click at [122, 129] on input "Big Mix Desert LARGE" at bounding box center [139, 129] width 133 height 10
click at [93, 133] on input "Big Mix Desert LARGE" at bounding box center [139, 129] width 133 height 10
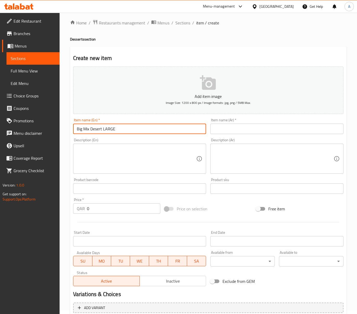
click at [100, 131] on input "Big Mix Desert LARGE" at bounding box center [139, 129] width 133 height 10
click at [116, 132] on input "Big Mix Desert Large" at bounding box center [139, 129] width 133 height 10
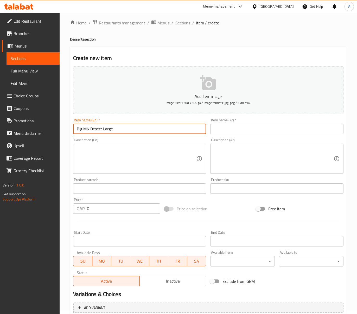
click at [116, 132] on input "Big Mix Desert Large" at bounding box center [139, 129] width 133 height 10
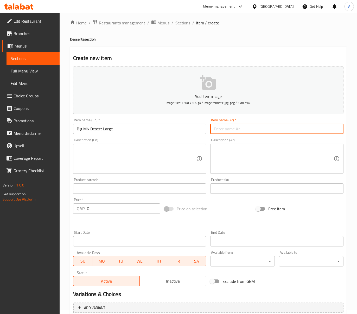
click at [247, 126] on input "text" at bounding box center [276, 129] width 133 height 10
paste input "بيج ميكس ديزرت كبير"
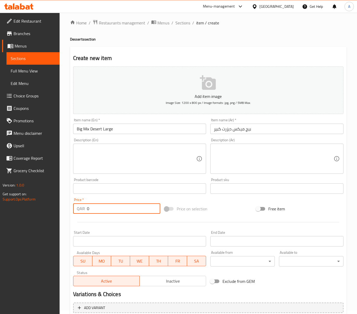
drag, startPoint x: 112, startPoint y: 209, endPoint x: 39, endPoint y: 214, distance: 73.5
click at [45, 211] on div "Edit Restaurant Branches Menus Sections Full Menu View Edit Menu Choice Groups …" at bounding box center [178, 186] width 357 height 355
click at [172, 277] on button "Inactive" at bounding box center [172, 281] width 67 height 10
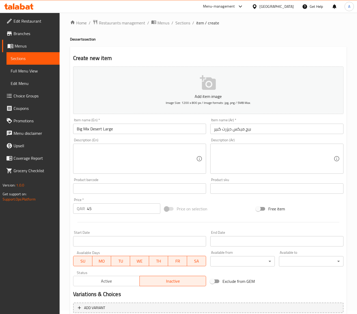
click at [173, 278] on span "Inactive" at bounding box center [173, 282] width 62 height 8
click at [175, 155] on textarea at bounding box center [137, 159] width 120 height 25
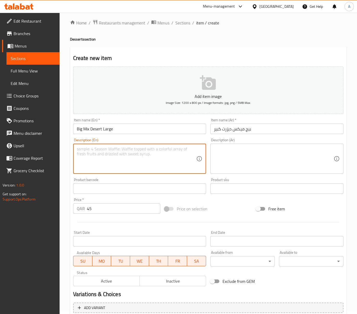
paste textarea "Delicious ice cream served with crispy waffle sticks, crunchy kit kat pieces, c…"
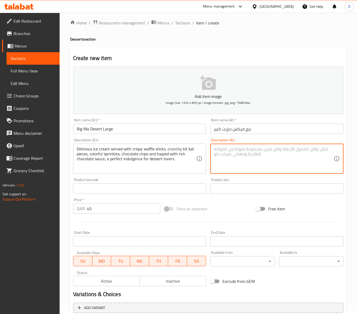
click at [264, 153] on textarea at bounding box center [274, 159] width 120 height 25
paste textarea "آيس كريم لذيذ يُقدم مع أعواد الوافل المقرمشة، قطع كيت كات المقرمشة، رشات ملونة …"
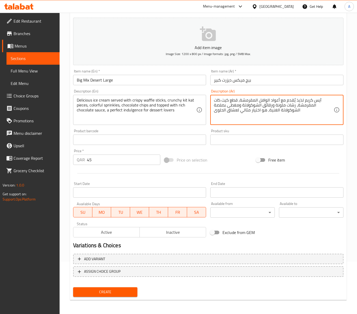
click at [171, 230] on span "Inactive" at bounding box center [173, 233] width 62 height 8
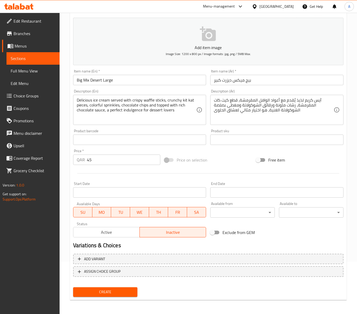
click at [113, 293] on span "Create" at bounding box center [105, 292] width 56 height 7
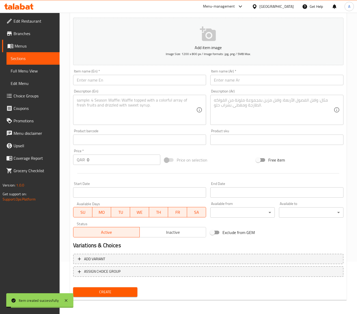
click at [129, 81] on input "text" at bounding box center [139, 80] width 133 height 10
paste input "Lotus biscitues With golden ballas Desert"
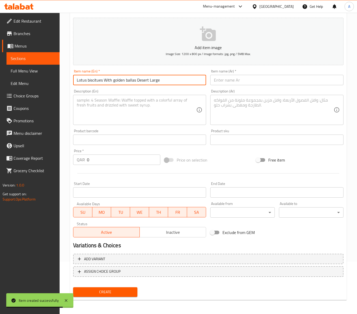
click at [158, 89] on div "Description (En) Description (En)" at bounding box center [139, 107] width 137 height 40
click at [155, 85] on input "Lotus biscitues With golden ballas Desert Large" at bounding box center [139, 80] width 133 height 10
click at [147, 81] on input "Lotus biscitues With golden ballas Desert Large" at bounding box center [139, 80] width 133 height 10
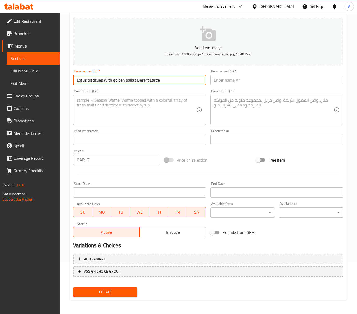
click at [147, 81] on input "Lotus biscitues With golden ballas Desert Large" at bounding box center [139, 80] width 133 height 10
click at [147, 81] on input "Lotus Biscitues with Golden Ballas Desert Large" at bounding box center [139, 80] width 133 height 10
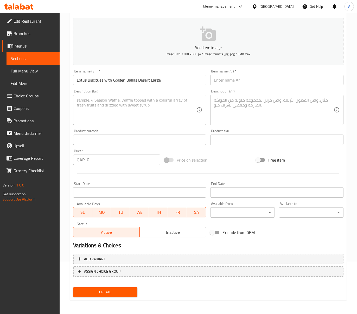
click at [264, 80] on input "text" at bounding box center [276, 80] width 133 height 10
paste input "بسكويت اللوتس مع حلوى البالاس الذهبية الكبيرة"
click at [184, 113] on textarea at bounding box center [137, 110] width 120 height 25
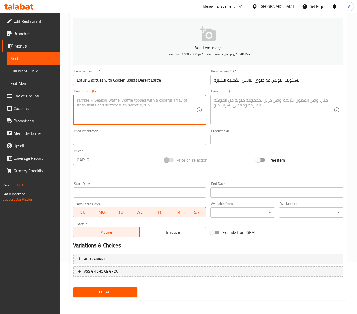
paste textarea "Creamy dessert ice cream topped with crunchy lotus biscuits and golden balls fo…"
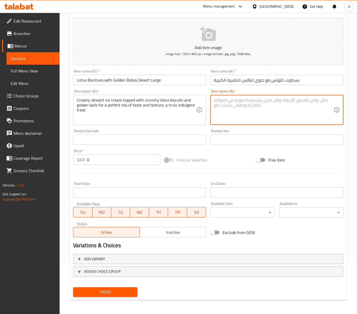
click at [237, 121] on textarea at bounding box center [274, 110] width 120 height 25
paste textarea "آيس كريم حلوى كريمي مغطى ببسكويت اللوتس المقرمش والكرات الذهبية للحصول على مزيج…"
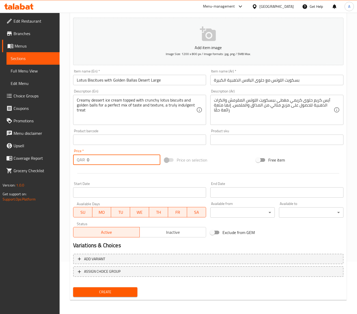
drag, startPoint x: 99, startPoint y: 163, endPoint x: 42, endPoint y: 179, distance: 59.3
click at [42, 168] on div "Edit Restaurant Branches Menus Sections Full Menu View Edit Menu Choice Groups …" at bounding box center [178, 137] width 357 height 355
click at [107, 290] on span "Create" at bounding box center [105, 292] width 56 height 7
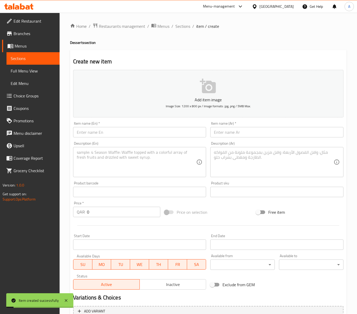
scroll to position [0, 0]
click at [184, 23] on span "Sections" at bounding box center [182, 26] width 15 height 6
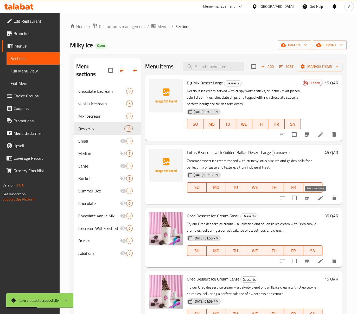
click at [317, 196] on icon at bounding box center [320, 198] width 6 height 6
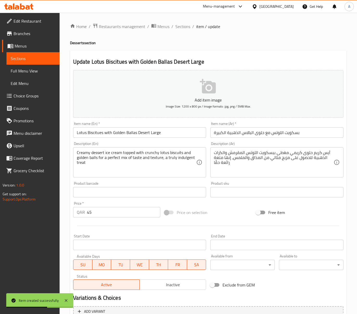
click at [167, 291] on div "Status Active Inactive" at bounding box center [139, 283] width 137 height 20
click at [175, 284] on span "Inactive" at bounding box center [173, 285] width 62 height 8
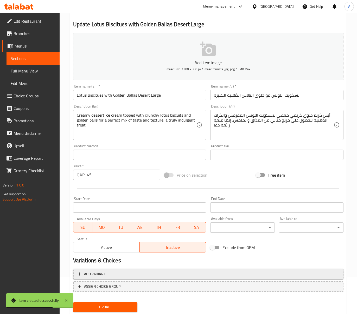
scroll to position [53, 0]
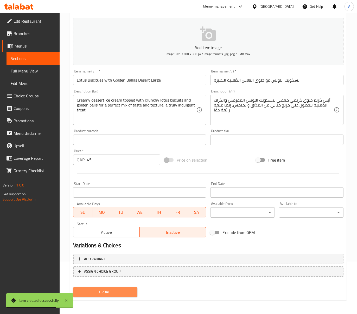
click at [127, 289] on span "Update" at bounding box center [105, 292] width 56 height 7
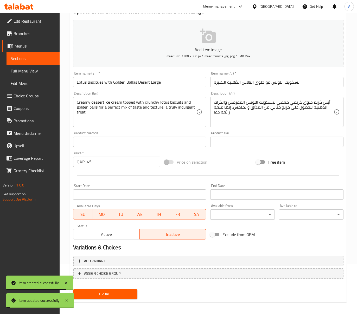
scroll to position [0, 0]
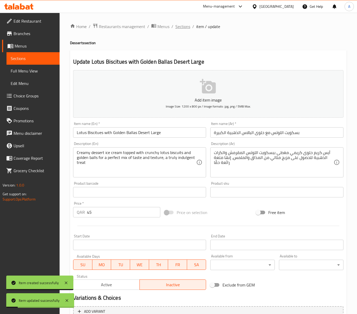
click at [182, 29] on span "Sections" at bounding box center [182, 26] width 15 height 6
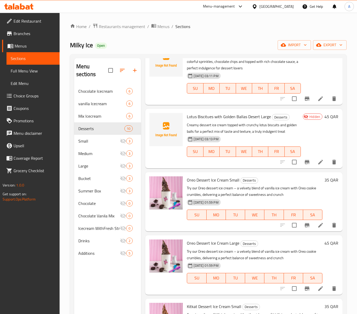
scroll to position [139, 0]
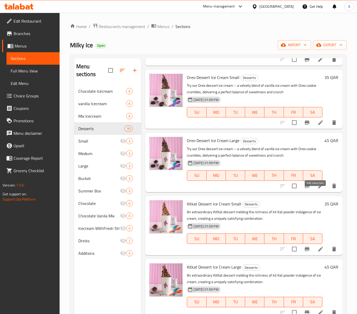
click at [317, 189] on icon at bounding box center [320, 186] width 6 height 6
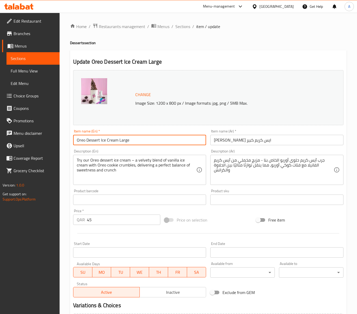
drag, startPoint x: 117, startPoint y: 139, endPoint x: 28, endPoint y: 139, distance: 88.9
click at [30, 139] on div "Edit Restaurant Branches Menus Sections Full Menu View Edit Menu Choice Groups …" at bounding box center [178, 194] width 357 height 362
paste input "Icecream Desert"
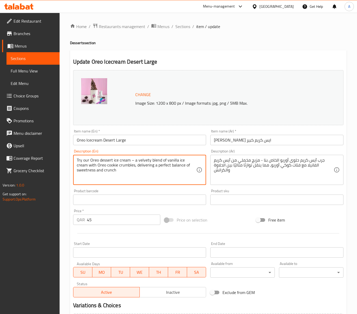
click at [134, 163] on textarea "Try our Oreo dessert ice cream – a velvety blend of vanilla ice cream with Oreo…" at bounding box center [137, 170] width 120 height 25
paste textarea "Deliciously creamy ice cream blended with crunchy oreo cookies for the perfect …"
click at [297, 158] on textarea "جرب آيس كريم حلوى أوريو الخاص بنا - مزيج مخملي من آيس كريم الفانيلا مع فتات كوك…" at bounding box center [274, 170] width 120 height 25
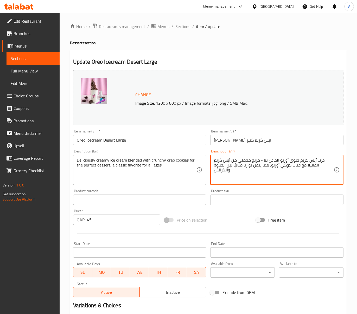
click at [296, 160] on textarea "جرب آيس كريم حلوى أوريو الخاص بنا - مزيج مخملي من آيس كريم الفانيلا مع فتات كوك…" at bounding box center [274, 170] width 120 height 25
paste textarea "يس كريم كريمي لذيذ مخلوط مع بسكويت أوريو المقرمش للحصول على الحلوى المثالية، وه…"
click at [277, 166] on textarea "آيس كريم كريمي لذيذ مخلوط مع بسكويت أوريو المقرمش للحصول على الحلوى المثالية، و…" at bounding box center [274, 170] width 120 height 25
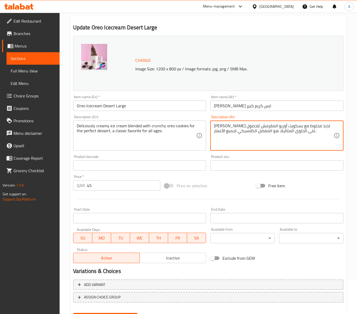
scroll to position [60, 0]
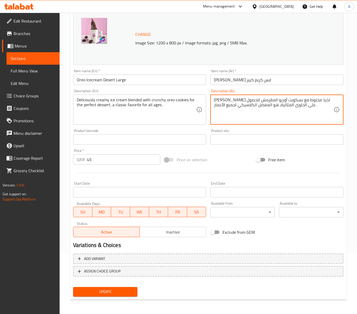
click at [101, 289] on span "Update" at bounding box center [105, 292] width 56 height 7
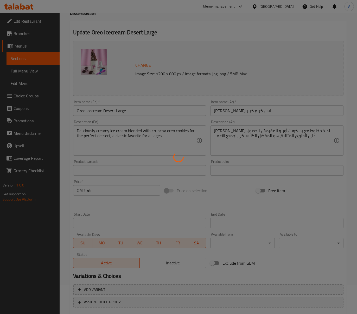
scroll to position [0, 0]
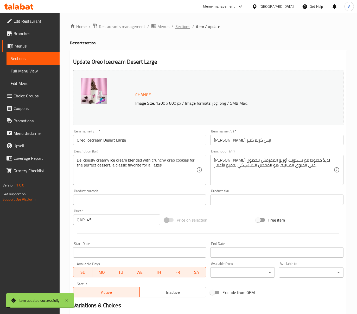
click at [183, 27] on span "Sections" at bounding box center [182, 26] width 15 height 6
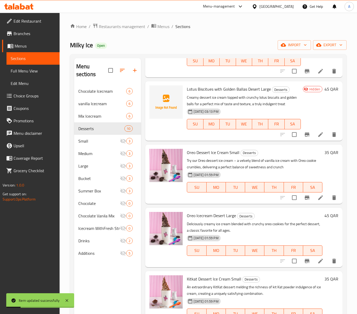
scroll to position [104, 0]
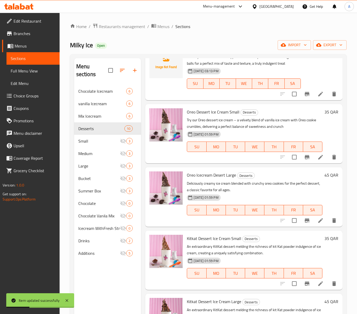
click at [319, 162] on li at bounding box center [320, 157] width 15 height 9
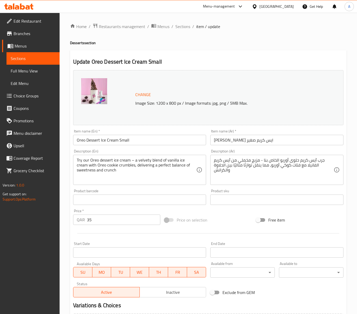
click at [115, 140] on input "Oreo Dessert Ice Cream Small" at bounding box center [139, 140] width 133 height 10
paste input "Icecream Desert"
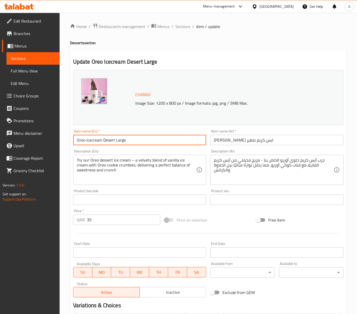
click at [119, 144] on input "Oreo Icecream Desert Large" at bounding box center [139, 140] width 133 height 10
click at [217, 141] on input "اوريو ديزرت ايس كريم صغير" at bounding box center [276, 140] width 133 height 10
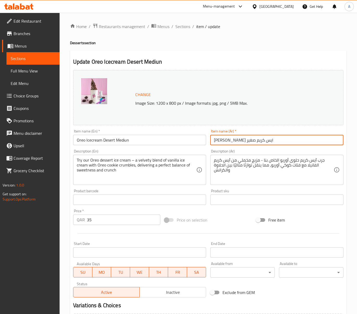
click at [217, 141] on input "اوريو ديزرت ايس كريم صغير" at bounding box center [276, 140] width 133 height 10
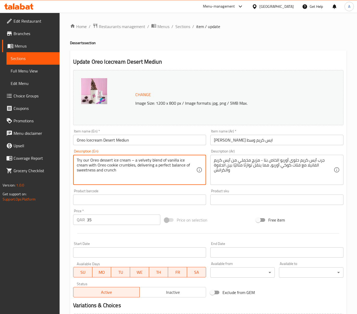
click at [134, 171] on textarea "Try our Oreo dessert ice cream – a velvety blend of vanilla ice cream with Oreo…" at bounding box center [137, 170] width 120 height 25
paste textarea "Deliciously creamy ice cream blended with crunchy Oreo cookies for the perfect …"
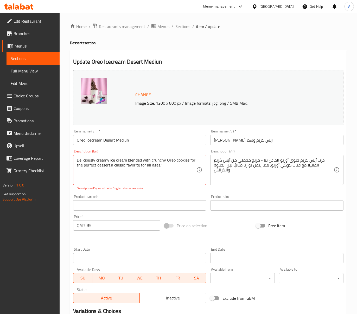
click at [130, 163] on textarea "Deliciously creamy ice cream blended with crunchy Oreo cookies for the perfect …" at bounding box center [137, 170] width 120 height 25
paste textarea "oreo cookies for the perfect dessert, a classic favorite for all ages."
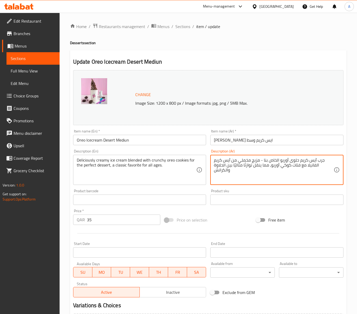
click at [261, 163] on textarea "جرب آيس كريم حلوى أوريو الخاص بنا - مزيج مخملي من آيس كريم الفانيلا مع فتات كوك…" at bounding box center [274, 170] width 120 height 25
paste textarea "يس كريم كريمي لذيذ مخلوط مع بسكويت أوريو المقرمش للحصول على الحلوى المثالية، وه…"
click at [279, 166] on textarea "آيس كريم كريمي لذيذ مخلوط مع بسكويت أوريو المقرمش للحصول على الحلوى المثالية، و…" at bounding box center [274, 170] width 120 height 25
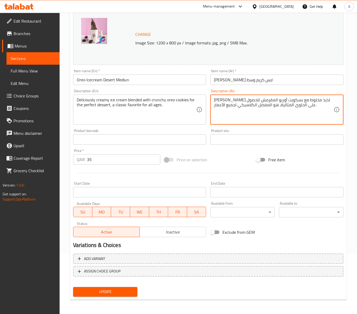
click at [117, 289] on span "Update" at bounding box center [105, 292] width 56 height 7
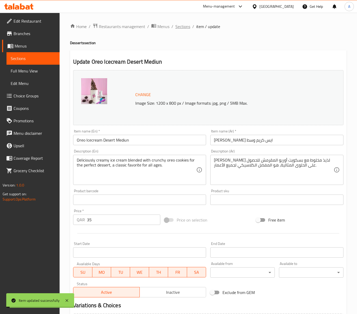
click at [185, 28] on span "Sections" at bounding box center [182, 26] width 15 height 6
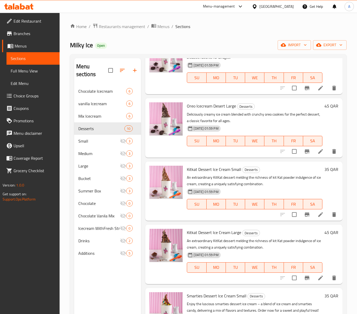
scroll to position [208, 0]
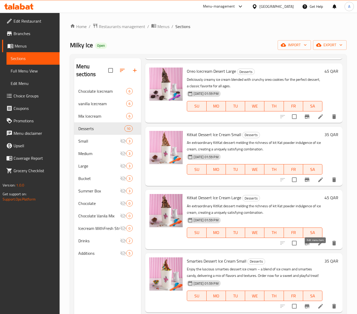
click at [318, 247] on icon at bounding box center [320, 243] width 6 height 6
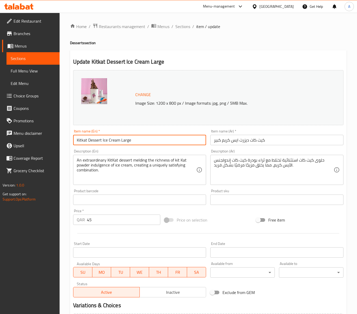
drag, startPoint x: 120, startPoint y: 139, endPoint x: 63, endPoint y: 143, distance: 57.3
click at [63, 143] on div "Home / Restaurants management / Menus / Sections / item / update Desserts secti…" at bounding box center [208, 194] width 297 height 362
paste input "kit kat Icecream Desert"
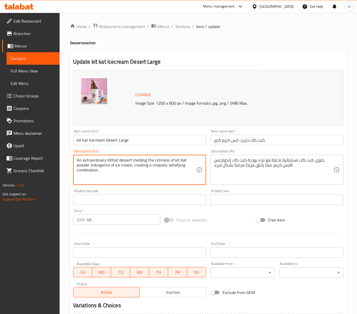
click at [137, 167] on textarea "An extraordinary KitKat dessert melding the richness of kit Kat powder indulgen…" at bounding box center [137, 170] width 120 height 25
paste textarea "Deliciously creamy ice cream blended with kit kat for the perfect dessert, a cl…"
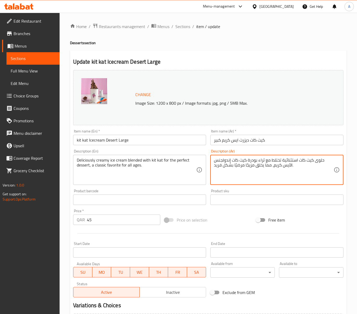
click at [252, 172] on textarea "حلوى كيت كات استثنائية تختلط مع ثراء بودرة كيت كات إندولجنس الآيس كريم، مما يخل…" at bounding box center [274, 170] width 120 height 25
paste textarea "يس كريم كريمي لذيذ مخلوط مع كيت كات للحصول على الحلوى المثالية، هو المفضل الكلا…"
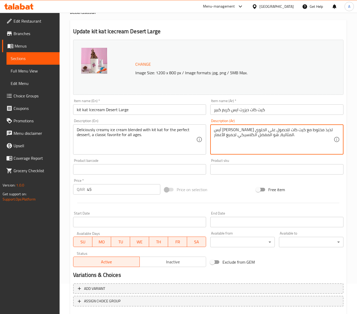
scroll to position [60, 0]
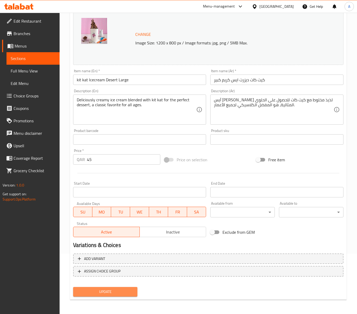
click at [113, 291] on span "Update" at bounding box center [105, 292] width 56 height 7
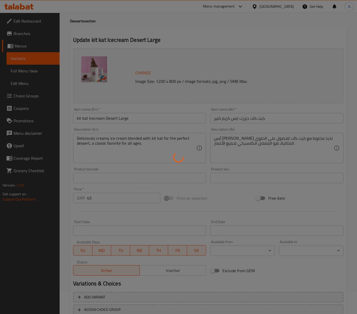
scroll to position [0, 0]
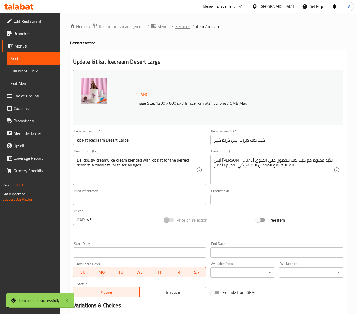
click at [184, 28] on span "Sections" at bounding box center [182, 26] width 15 height 6
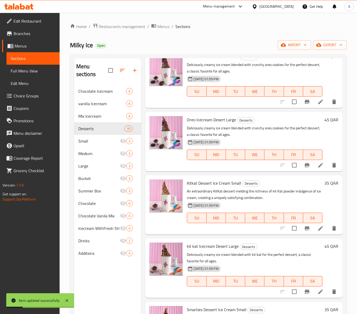
scroll to position [208, 0]
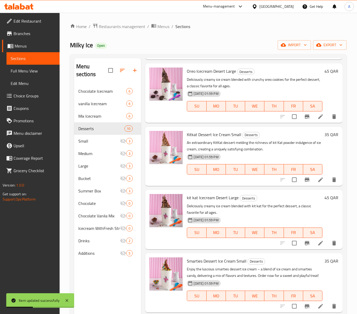
click at [317, 186] on div at bounding box center [308, 180] width 64 height 12
click at [317, 185] on li at bounding box center [320, 179] width 15 height 9
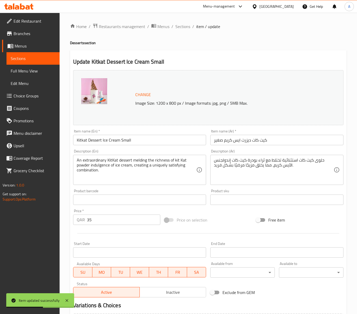
click at [214, 142] on input "كيت كات ديزرت ايس كريم صغير" at bounding box center [276, 140] width 133 height 10
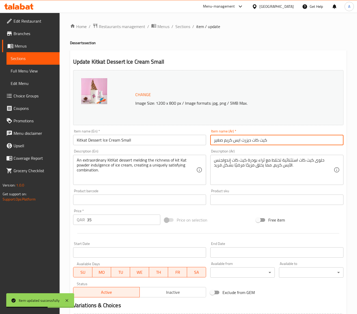
click at [222, 141] on input "كيت كات ديزرت ايس كريم صغير" at bounding box center [276, 140] width 133 height 10
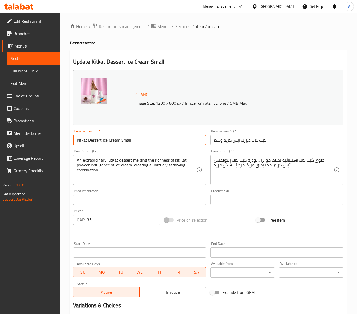
drag, startPoint x: 119, startPoint y: 141, endPoint x: 2, endPoint y: 141, distance: 117.0
click at [3, 141] on div "Edit Restaurant Branches Menus Sections Full Menu View Edit Menu Choice Groups …" at bounding box center [178, 194] width 357 height 362
paste input "kit kat Icecream Desert"
click at [92, 144] on input "kit kat Icecream Desert Small" at bounding box center [139, 140] width 133 height 10
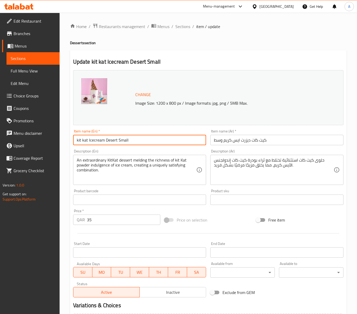
click at [92, 144] on input "kit kat Icecream Desert Small" at bounding box center [139, 140] width 133 height 10
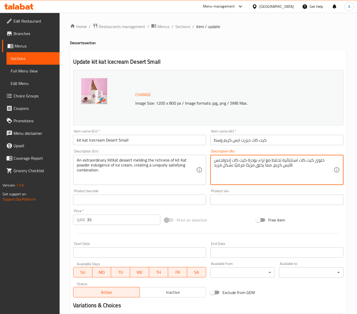
click at [289, 169] on textarea "حلوى كيت كات استثنائية تختلط مع ثراء بودرة كيت كات إندولجنس الآيس كريم، مما يخل…" at bounding box center [274, 170] width 120 height 25
paste textarea "يس كريم كريمي لذيذ مخلوط مع كيت كات للحصول على الحلوى المثالية، هو المفضل الكلا…"
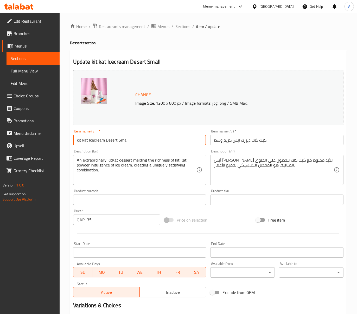
click at [124, 139] on input "kit kat Icecream Desert Small" at bounding box center [139, 140] width 133 height 10
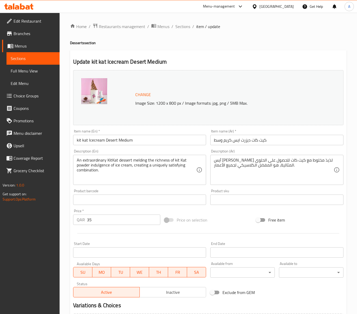
click at [185, 163] on textarea "An extraordinary KitKat dessert melding the richness of kit Kat powder indulgen…" at bounding box center [137, 170] width 120 height 25
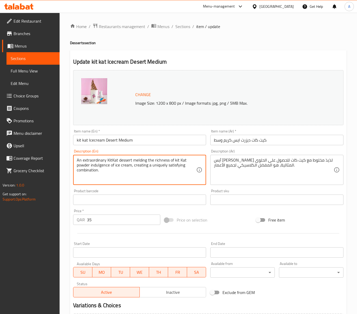
click at [185, 163] on textarea "An extraordinary KitKat dessert melding the richness of kit Kat powder indulgen…" at bounding box center [137, 170] width 120 height 25
paste textarea "Deliciously creamy ice cream blended with kit kat for the perfect dessert, a cl…"
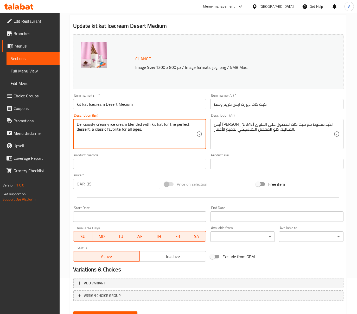
scroll to position [60, 0]
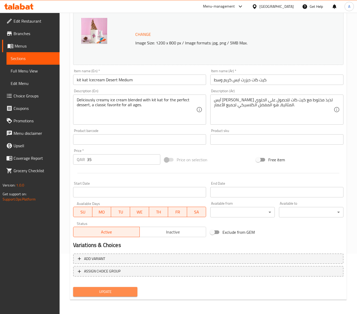
click at [107, 292] on span "Update" at bounding box center [105, 292] width 56 height 7
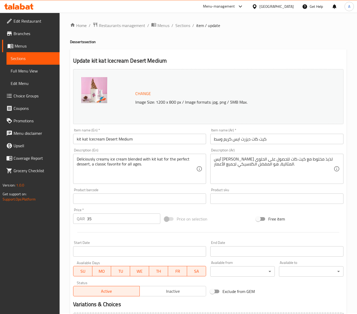
scroll to position [0, 0]
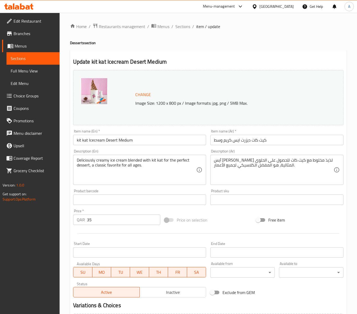
drag, startPoint x: 187, startPoint y: 28, endPoint x: 189, endPoint y: 33, distance: 5.1
click at [187, 28] on span "Sections" at bounding box center [182, 26] width 15 height 6
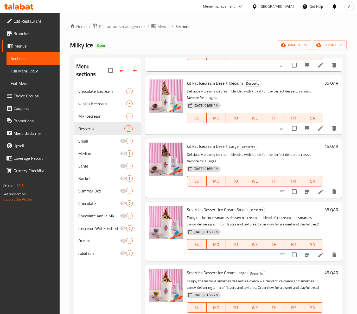
scroll to position [347, 0]
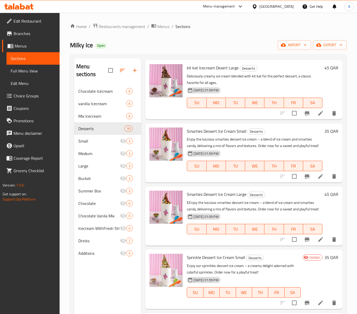
click at [313, 244] on li at bounding box center [320, 239] width 15 height 9
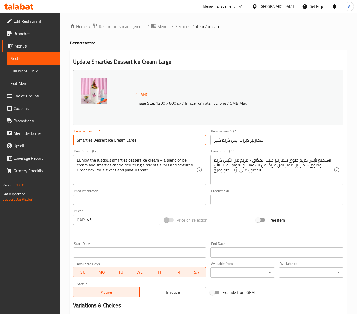
drag, startPoint x: 125, startPoint y: 141, endPoint x: 46, endPoint y: 139, distance: 79.1
click at [46, 139] on div "Edit Restaurant Branches Menus Sections Full Menu View Edit Menu Choice Groups …" at bounding box center [178, 194] width 357 height 362
paste input "Icecream Desert"
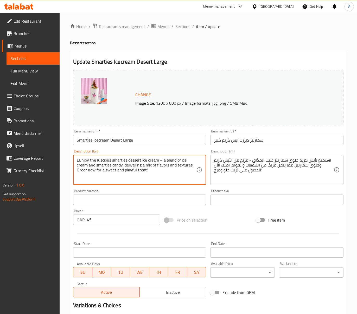
click at [171, 164] on textarea "EEnjoy the luscious smarties dessert ice cream – a blend of ice cream and smart…" at bounding box center [137, 170] width 120 height 25
paste textarea "Deliciously creamy ice cream blended with smarites for the perfect dessert, a c…"
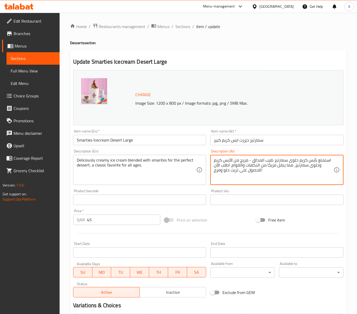
click at [278, 165] on textarea "استمتع بآيس كريم حلوى سمارتيز طيب المذاق - مزيج من الآيس كريم وحلوى سمارتيز، مم…" at bounding box center [274, 170] width 120 height 25
paste textarea "يس كريم كريمي لذيذ مخلوط مع سمارتس للحصول على الحلوى المثالية، وهو المفضل الكلا…"
click at [278, 165] on textarea "آيس كريم كريمي لذيذ مخلوط مع سمارتس للحصول على الحلوى المثالية، وهو المفضل الكل…" at bounding box center [274, 170] width 120 height 25
click at [259, 164] on textarea "[PERSON_NAME] لذيذ مخلوط مع سمارتس للحصول على الحلوى المثالية، هو المفضل الكلاس…" at bounding box center [274, 170] width 120 height 25
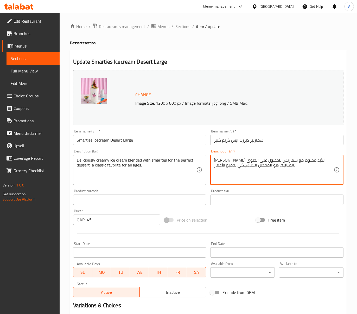
click at [259, 164] on textarea "[PERSON_NAME] لذيذ مخلوط مع سمارتس للحصول على الحلوى المثالية، هو المفضل الكلاس…" at bounding box center [274, 170] width 120 height 25
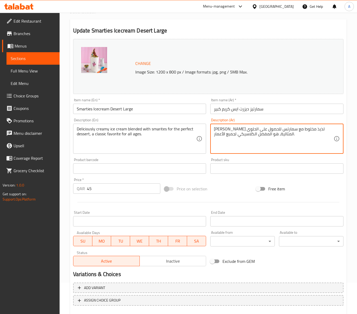
scroll to position [60, 0]
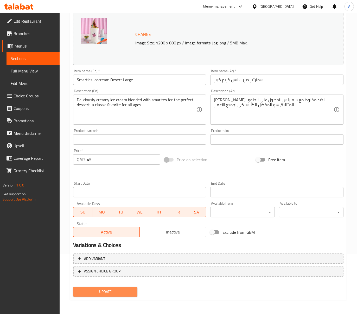
click at [114, 289] on span "Update" at bounding box center [105, 292] width 56 height 7
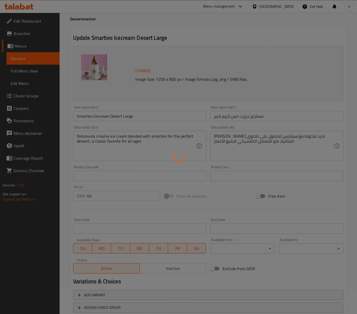
scroll to position [0, 0]
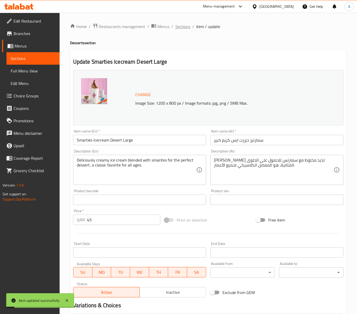
click at [185, 27] on span "Sections" at bounding box center [182, 26] width 15 height 6
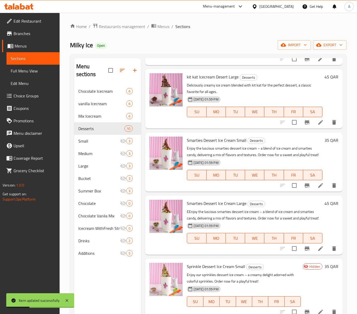
scroll to position [357, 0]
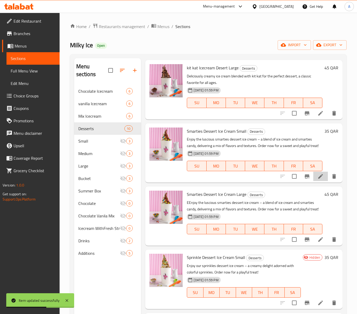
click at [313, 172] on li at bounding box center [320, 176] width 15 height 9
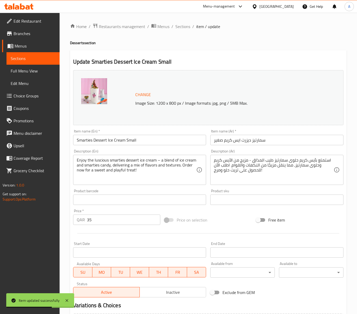
click at [240, 171] on textarea "استمتع بآيس كريم حلوى سمارتيز طيب المذاق - مزيج من الآيس كريم وحلوى سمارتيز، مم…" at bounding box center [274, 170] width 120 height 25
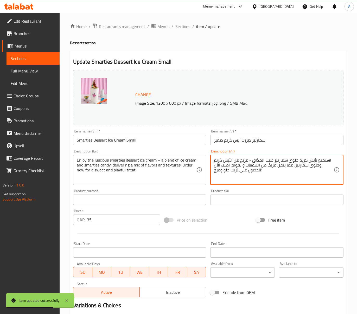
click at [240, 171] on textarea "استمتع بآيس كريم حلوى سمارتيز طيب المذاق - مزيج من الآيس كريم وحلوى سمارتيز، مم…" at bounding box center [274, 170] width 120 height 25
paste textarea "يس كريم كريمي لذيذ مخلوط مع سمارتس للحصول على الحلوى المثالية، هو المفضل الكلاس…"
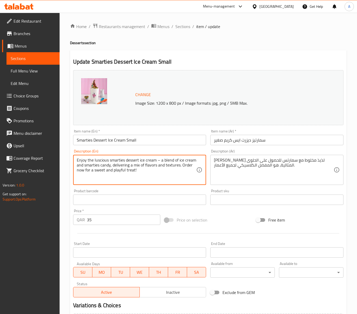
click at [133, 163] on textarea "Enjoy the luscious smarties dessert ice cream – a blend of ice cream and smarti…" at bounding box center [137, 170] width 120 height 25
paste textarea "Deliciously creamy ice cream blended with smarites for the perfect dessert, a c…"
click at [134, 140] on input "Smarties Dessert Ice Cream Small" at bounding box center [139, 140] width 133 height 10
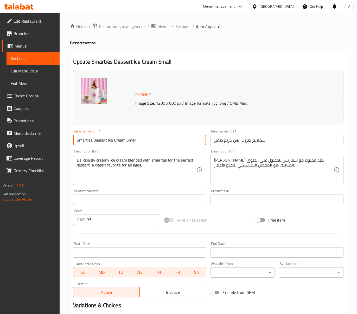
click at [134, 140] on input "Smarties Dessert Ice Cream Small" at bounding box center [139, 140] width 133 height 10
click at [215, 139] on input "سمارتيز ديزرت ايس كريم صغير" at bounding box center [276, 140] width 133 height 10
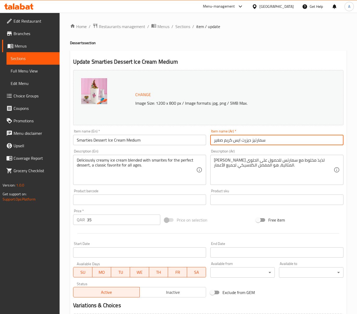
click at [215, 139] on input "سمارتيز ديزرت ايس كريم صغير" at bounding box center [276, 140] width 133 height 10
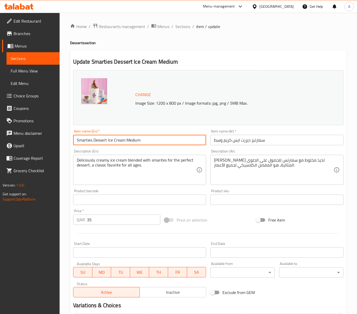
drag, startPoint x: 124, startPoint y: 140, endPoint x: 68, endPoint y: 143, distance: 56.5
click at [69, 143] on div "Home / Restaurants management / Menus / Sections / item / update Desserts secti…" at bounding box center [208, 194] width 297 height 362
paste input "Icecream Desert"
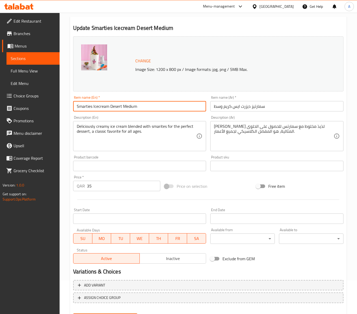
scroll to position [60, 0]
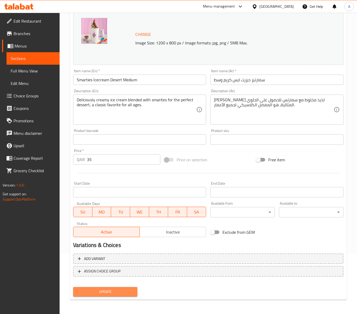
click at [113, 293] on span "Update" at bounding box center [105, 292] width 56 height 7
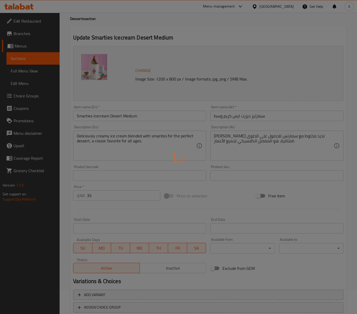
scroll to position [0, 0]
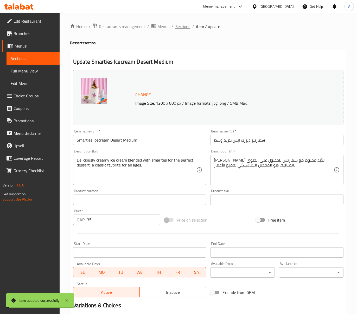
click at [185, 29] on span "Sections" at bounding box center [182, 26] width 15 height 6
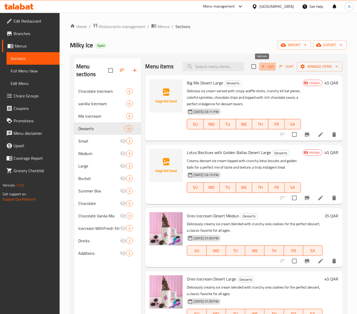
click at [261, 68] on icon "button" at bounding box center [263, 66] width 5 height 5
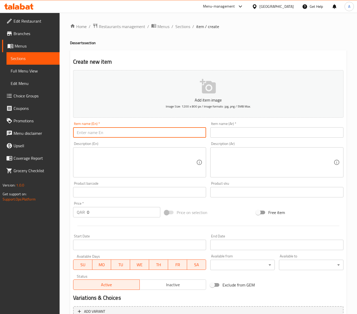
click at [96, 137] on input "text" at bounding box center [139, 132] width 133 height 10
paste input "Icecream with Frech cut strawberry - chocolate"
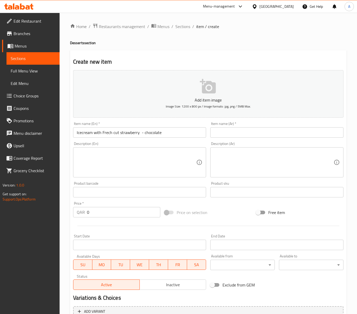
click at [284, 154] on textarea at bounding box center [274, 162] width 120 height 25
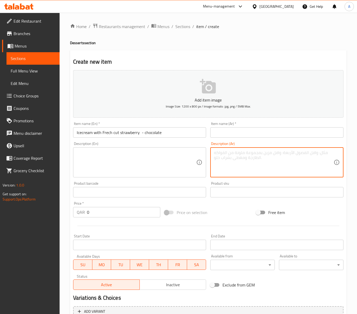
paste textarea "آيس [PERSON_NAME] يقدم مع الفراولة الطازجة المقطعة للحصول على نكهة حلوة ومنعشة،…"
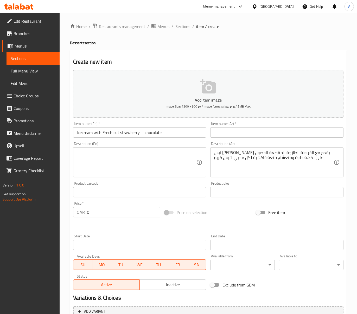
click at [163, 161] on textarea at bounding box center [137, 162] width 120 height 25
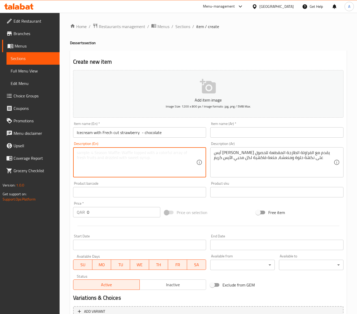
paste textarea "Creamy ice cream served with fresh cut strawberries for a sweet and refreshing …"
click at [135, 134] on input "Icecream with Frech cut strawberry - chocolate" at bounding box center [139, 132] width 133 height 10
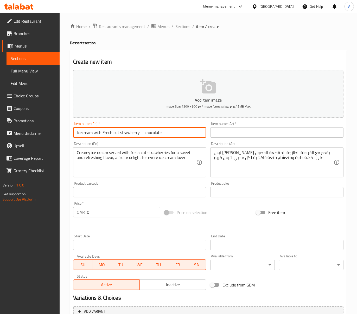
click at [135, 134] on input "Icecream with Frech cut strawberry - chocolate" at bounding box center [139, 132] width 133 height 10
click at [156, 134] on input "Icecream with Frech cut strawberry - chocolate" at bounding box center [139, 132] width 133 height 10
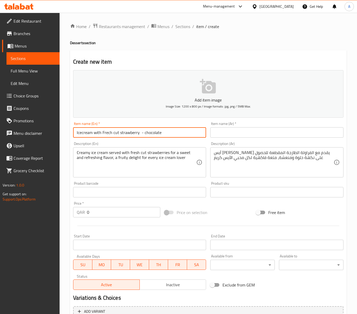
paste input "Cut Strawberry - C"
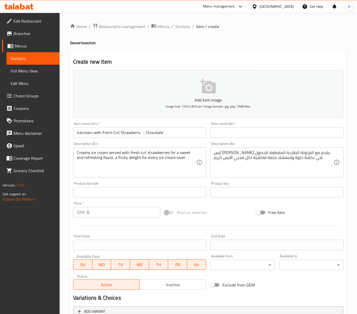
click at [295, 136] on input "text" at bounding box center [276, 132] width 133 height 10
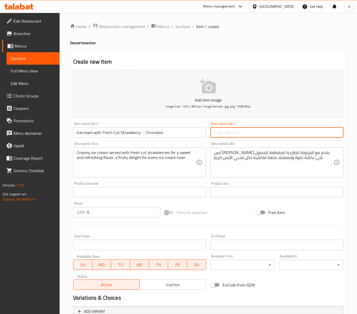
paste input "آيس كريم مع الفراولة المقطعة - الشوكولاتة"
click at [253, 133] on input "آيس كريم مع الفراولة المقطعة - الشوكولاتة" at bounding box center [276, 132] width 133 height 10
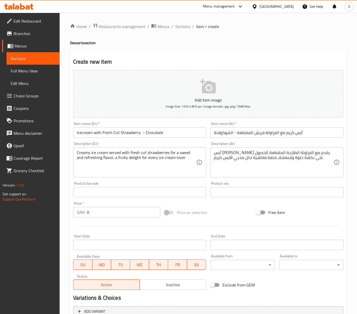
drag, startPoint x: 91, startPoint y: 213, endPoint x: 60, endPoint y: 213, distance: 30.7
click at [63, 213] on div "Home / Restaurants management / Menus / Sections / item / create Desserts secti…" at bounding box center [208, 190] width 297 height 355
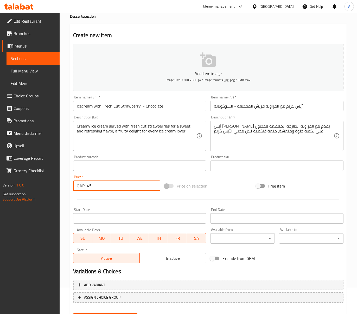
scroll to position [53, 0]
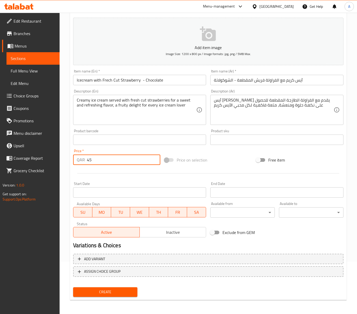
click at [109, 293] on span "Create" at bounding box center [105, 292] width 56 height 7
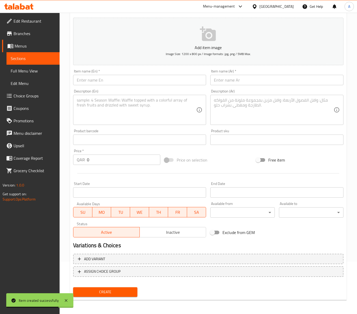
click at [162, 74] on div "Item name (En)   * Item name (En) *" at bounding box center [139, 77] width 133 height 16
click at [165, 81] on input "text" at bounding box center [139, 80] width 133 height 10
paste input "Icecream with Frech cut strawberry - Phistashu"
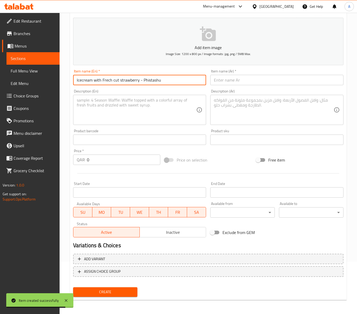
click at [154, 82] on input "Icecream with Frech cut strawberry - Phistashu" at bounding box center [139, 80] width 133 height 10
click at [154, 82] on input "Icecream with Frech Cut Strawberry - Phistashu" at bounding box center [139, 80] width 133 height 10
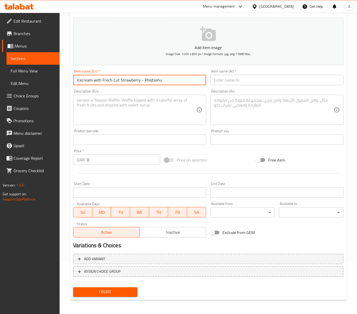
click at [154, 82] on input "Icecream with Frech Cut Strawberry - Phistashu" at bounding box center [139, 80] width 133 height 10
click at [126, 84] on input "Icecream with Frech Cut Strawberry - Phistashu" at bounding box center [139, 80] width 133 height 10
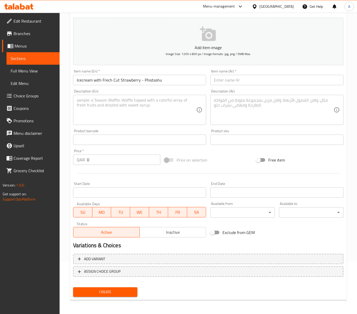
click at [269, 78] on input "text" at bounding box center [276, 80] width 133 height 10
paste input "آيس كريم بالفراولة المقطعة - فيستاشو"
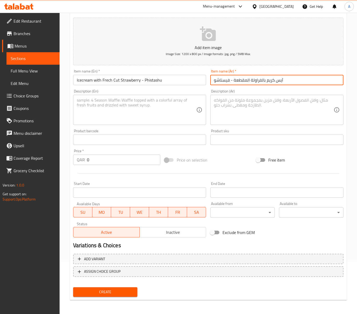
click at [251, 80] on input "آيس كريم بالفراولة المقطعة - فيستاشو" at bounding box center [276, 80] width 133 height 10
click at [312, 105] on textarea at bounding box center [274, 110] width 120 height 25
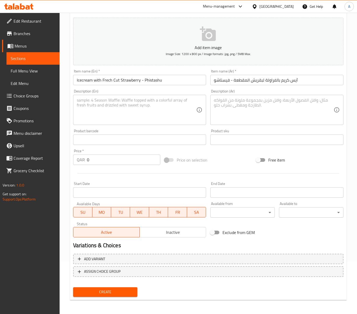
click at [116, 130] on div "Product barcode Product barcode" at bounding box center [139, 137] width 133 height 16
click at [117, 120] on textarea at bounding box center [137, 110] width 120 height 25
paste textarea "Creamy ice cream served with fresh cut strawberries for a sweet and refreshing …"
click at [283, 129] on div "Product sku Product sku" at bounding box center [276, 137] width 137 height 20
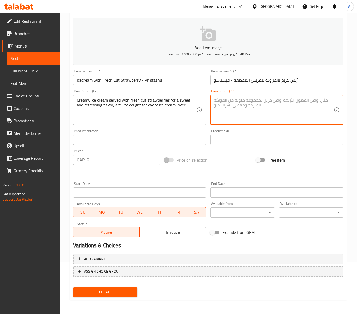
click at [281, 113] on textarea at bounding box center [274, 110] width 120 height 25
paste
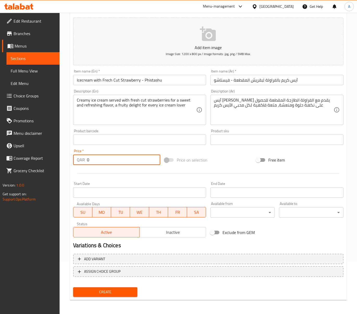
drag, startPoint x: 95, startPoint y: 162, endPoint x: 81, endPoint y: 163, distance: 13.3
click at [84, 163] on div "QAR 0 Price *" at bounding box center [116, 160] width 87 height 10
click at [165, 232] on span "Inactive" at bounding box center [173, 233] width 62 height 8
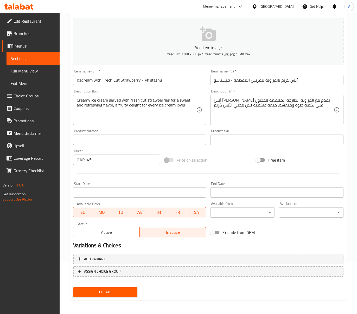
click at [118, 289] on span "Create" at bounding box center [105, 292] width 56 height 7
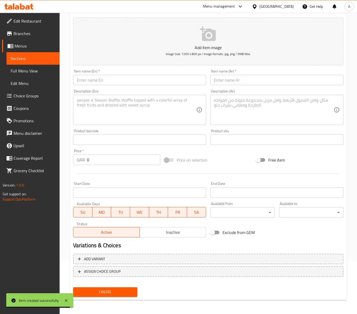
click at [120, 85] on input "text" at bounding box center [139, 80] width 133 height 10
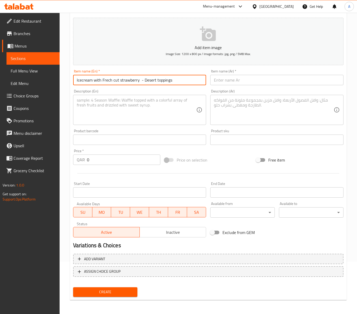
click at [131, 83] on input "Icecream with Frech cut strawberry - Desert toppings" at bounding box center [139, 80] width 133 height 10
click at [148, 75] on input "Icecream with Frech Cut Strawberry - Desert Toppings" at bounding box center [139, 80] width 133 height 10
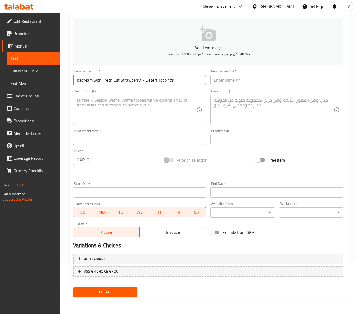
click at [149, 79] on input "Icecream with Frech Cut Strawberry - Desert Toppings" at bounding box center [139, 80] width 133 height 10
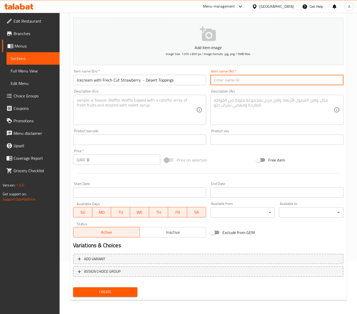
click at [299, 78] on input "text" at bounding box center [276, 80] width 133 height 10
click at [259, 79] on input "آيس كريم مع الفراولة المقطعة - إضافات الحلوى" at bounding box center [276, 80] width 133 height 10
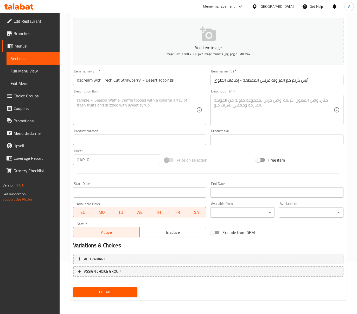
click at [139, 116] on textarea at bounding box center [137, 110] width 120 height 25
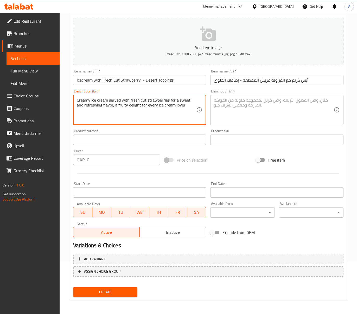
click at [223, 108] on textarea at bounding box center [274, 110] width 120 height 25
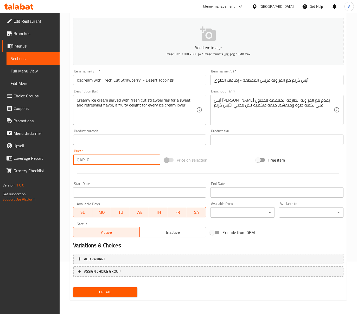
drag, startPoint x: 81, startPoint y: 165, endPoint x: 75, endPoint y: 166, distance: 6.4
click at [76, 165] on div "QAR 0 Price *" at bounding box center [116, 160] width 87 height 10
click at [176, 233] on span "Inactive" at bounding box center [173, 233] width 62 height 8
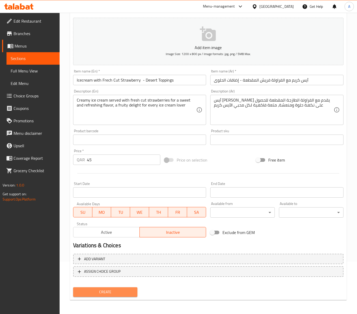
click at [116, 288] on button "Create" at bounding box center [105, 293] width 64 height 10
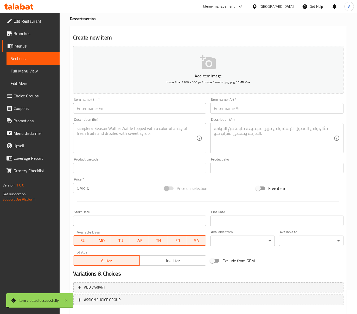
scroll to position [0, 0]
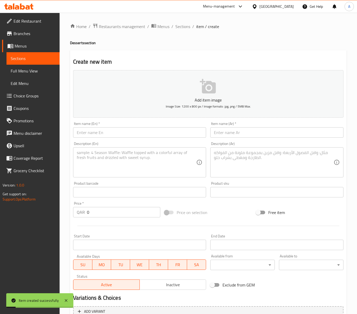
drag, startPoint x: 187, startPoint y: 25, endPoint x: 199, endPoint y: 35, distance: 15.0
click at [187, 25] on span "Sections" at bounding box center [182, 26] width 15 height 6
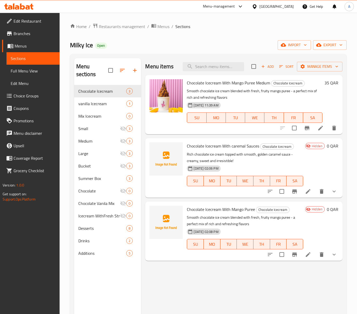
click at [34, 68] on span "Full Menu View" at bounding box center [33, 71] width 45 height 6
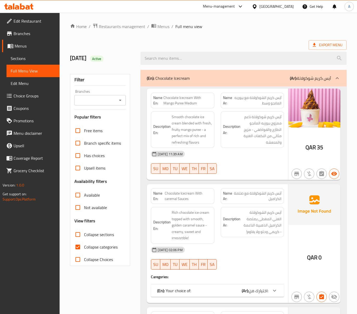
click at [102, 249] on span "Collapse categories" at bounding box center [101, 247] width 34 height 6
click at [84, 249] on input "Collapse categories" at bounding box center [78, 247] width 12 height 12
checkbox input "false"
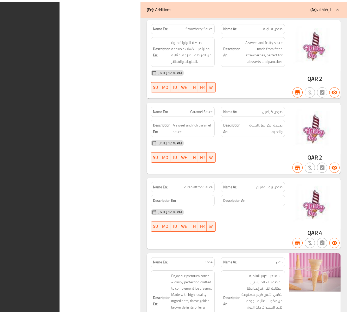
scroll to position [8022, 0]
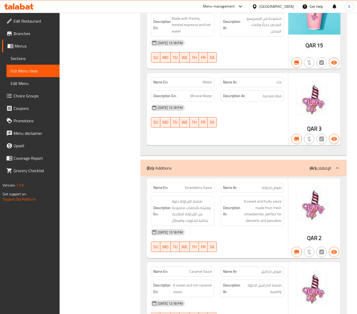
click at [18, 56] on span "Sections" at bounding box center [33, 58] width 45 height 6
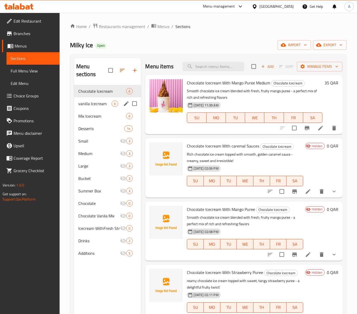
click at [101, 99] on div "vanilla Icecream 6" at bounding box center [107, 104] width 67 height 12
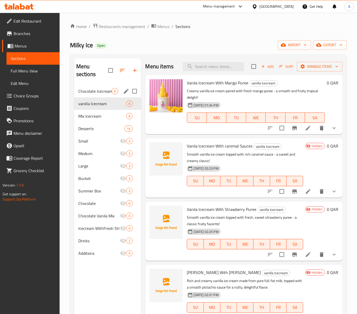
click at [101, 89] on span "Chocolate Icecream" at bounding box center [95, 91] width 34 height 6
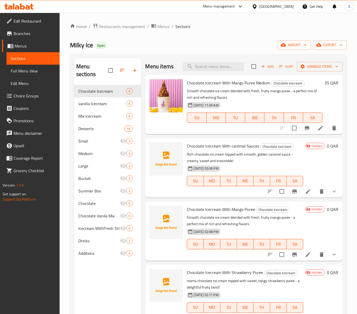
click at [223, 149] on span "Chocolate Icecream With caremal Sauces" at bounding box center [223, 146] width 72 height 8
copy h6 "Chocolate Icecream With caremal Sauces"
click at [206, 210] on span "Chocolate Icecream With Mango Puree" at bounding box center [221, 210] width 68 height 8
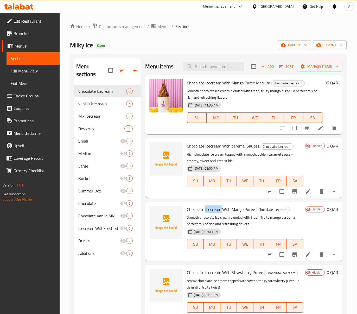
click at [206, 210] on span "Chocolate Icecream With Mango Puree" at bounding box center [221, 210] width 68 height 8
copy h6 "Chocolate Icecream With Mango Puree"
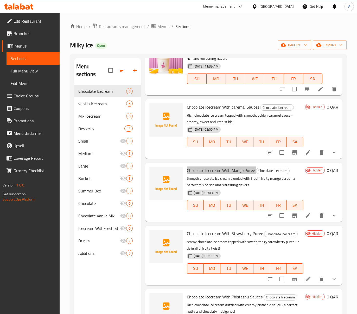
scroll to position [78, 0]
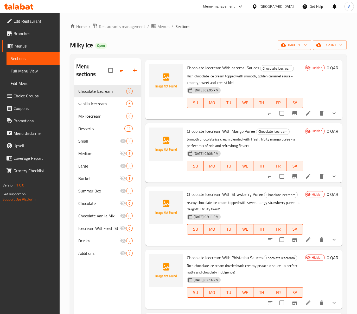
click at [222, 197] on span "Chocolate Icecream With Strawberry Puree" at bounding box center [225, 195] width 76 height 8
copy h6 "Chocolate Icecream With Strawberry Puree"
click at [214, 253] on div "Chocolate Icecream With Phistashu Sauces Chocolate Icecream Rich chocolate ice …" at bounding box center [245, 279] width 120 height 55
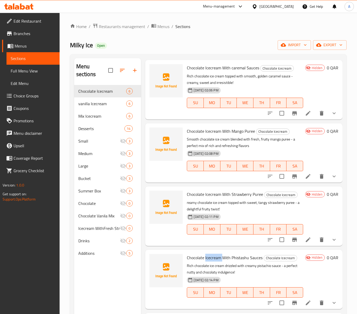
click at [214, 253] on div "Chocolate Icecream With Phistashu Sauces Chocolate Icecream Rich chocolate ice …" at bounding box center [245, 279] width 120 height 55
click at [214, 254] on span "Chocolate Icecream With Phistashu Sauces" at bounding box center [225, 258] width 76 height 8
click at [214, 257] on span "Chocolate Icecream With Phistashu Sauces" at bounding box center [225, 258] width 76 height 8
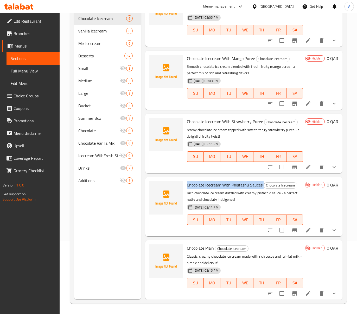
scroll to position [73, 0]
click at [189, 245] on span "Chocolate Plain" at bounding box center [200, 248] width 27 height 8
click at [195, 249] on span "Chocolate Plain" at bounding box center [200, 248] width 27 height 8
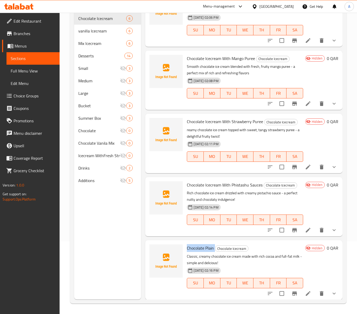
copy h6 "Chocolate Plain"
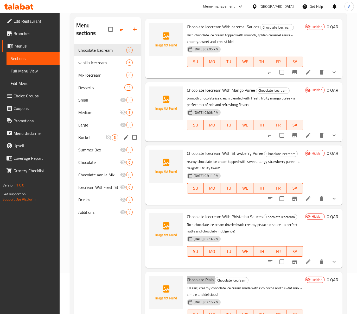
scroll to position [4, 0]
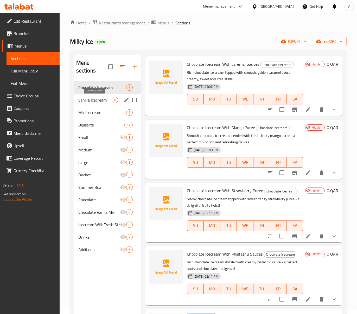
click at [102, 98] on span "vanilla Icecream" at bounding box center [95, 100] width 34 height 6
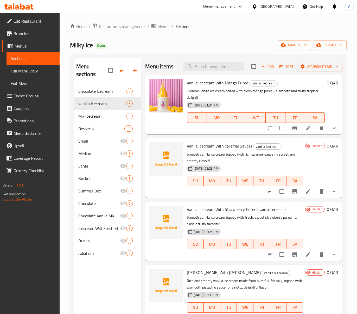
click at [222, 145] on span "Vanila Icecream With caremal Sauces" at bounding box center [220, 146] width 66 height 8
copy h6 "Vanila Icecream With caremal Sauces"
click at [209, 215] on p "Smooth vanilla ice cream topped with fresh, sweet strawberry puree - a classic …" at bounding box center [245, 221] width 116 height 13
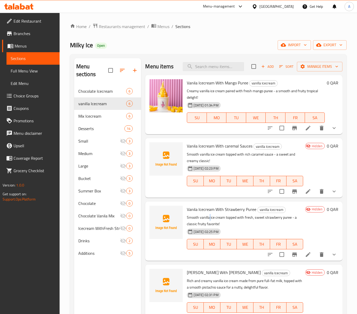
click at [209, 215] on p "Smooth vanilla ice cream topped with fresh, sweet strawberry puree - a classic …" at bounding box center [245, 221] width 116 height 13
click at [209, 213] on span "Vanila Icecream With Strawberry Puree" at bounding box center [221, 210] width 69 height 8
copy h6 "Vanila Icecream With Strawberry Puree"
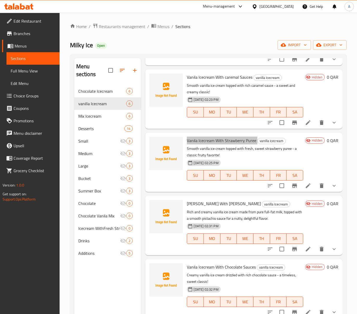
scroll to position [69, 0]
click at [228, 204] on span "[PERSON_NAME] With [PERSON_NAME]" at bounding box center [224, 204] width 74 height 8
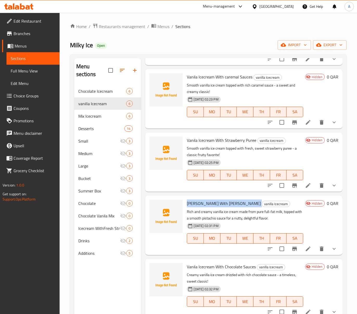
click at [228, 204] on span "[PERSON_NAME] With [PERSON_NAME]" at bounding box center [224, 204] width 74 height 8
copy h6 "[PERSON_NAME] With [PERSON_NAME]"
click at [216, 264] on span "Vanila Icecream With Chocolate Sauces" at bounding box center [221, 267] width 69 height 8
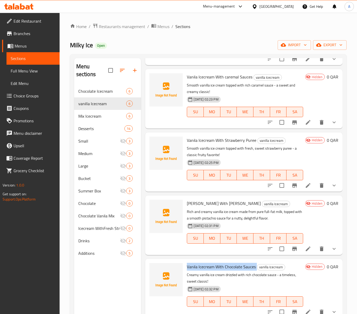
click at [216, 264] on span "Vanila Icecream With Chocolate Sauces" at bounding box center [221, 267] width 69 height 8
copy h6 "Vanila Icecream With Chocolate Sauces"
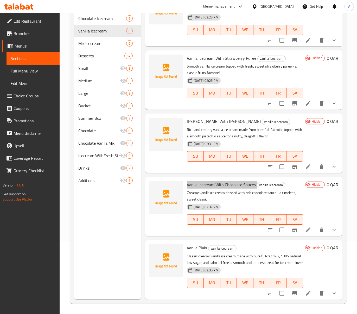
scroll to position [73, 0]
click at [196, 244] on span "Vanila Plain" at bounding box center [197, 248] width 20 height 8
copy h6 "Vanila Plain"
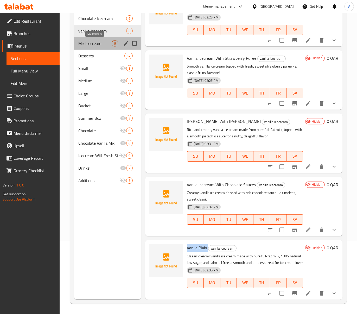
click at [99, 43] on span "Mix Icecream" at bounding box center [95, 43] width 34 height 6
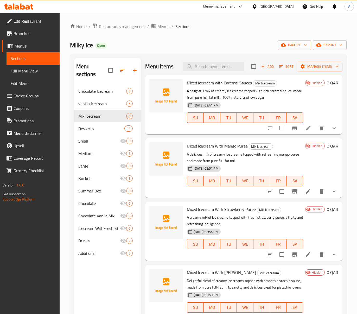
click at [211, 85] on span "Mixed Icecream with Caremal Sauces" at bounding box center [219, 83] width 65 height 8
copy h6 "Mixed Icecream with Caremal Sauces"
click at [214, 151] on div "Mixed Icecream With Mango Puree Mix Icecream A delicious mix of creamy ice crea…" at bounding box center [245, 167] width 120 height 55
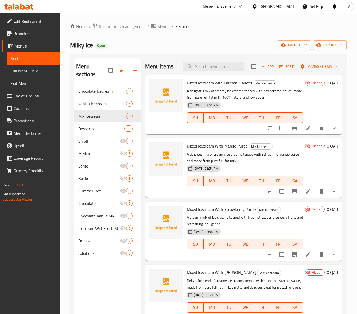
click at [215, 147] on span "Mixed Icecream With Mango Puree" at bounding box center [217, 146] width 61 height 8
click at [219, 212] on span "Mixed Icecream With Strawberry Puree" at bounding box center [221, 210] width 69 height 8
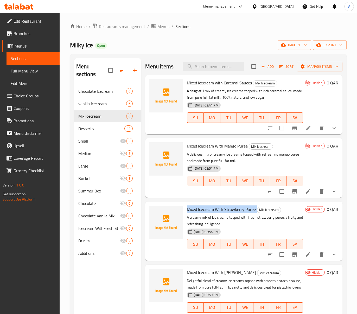
click at [219, 212] on span "Mixed Icecream With Strawberry Puree" at bounding box center [221, 210] width 69 height 8
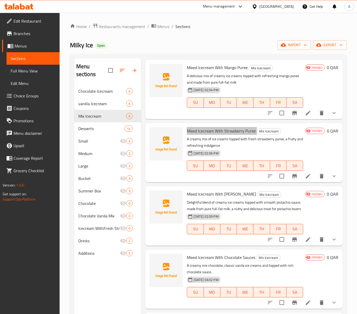
scroll to position [73, 0]
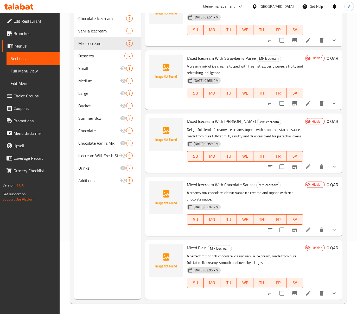
click at [222, 118] on span "Mixed Icecream With [PERSON_NAME]" at bounding box center [221, 122] width 69 height 8
click at [239, 189] on span "Mixed Icecream With Chocolate Sauces" at bounding box center [221, 185] width 68 height 8
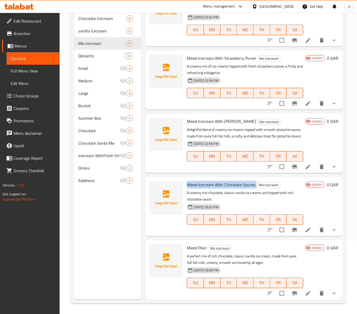
click at [239, 189] on span "Mixed Icecream With Chocolate Sauces" at bounding box center [221, 185] width 68 height 8
click at [196, 246] on span "Mixed Plain" at bounding box center [197, 248] width 20 height 8
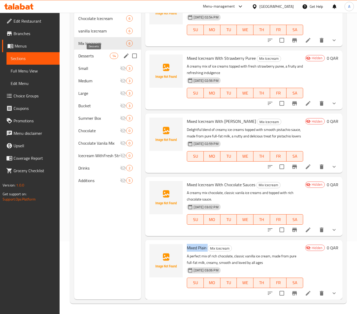
click at [105, 58] on span "Desserts" at bounding box center [94, 56] width 32 height 6
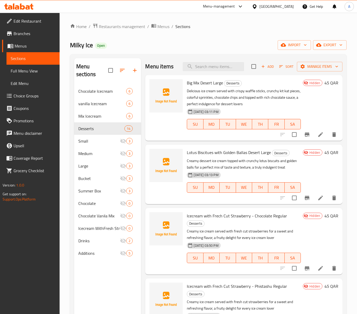
click at [210, 81] on span "Big Mix Desert Large" at bounding box center [205, 83] width 36 height 8
click at [214, 151] on span "Lotus Biscitues with Golden Ballas Desert Large" at bounding box center [229, 153] width 84 height 8
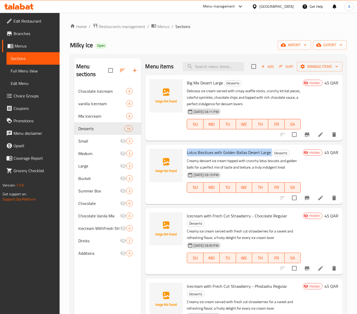
click at [214, 151] on span "Lotus Biscitues with Golden Ballas Desert Large" at bounding box center [229, 153] width 84 height 8
click at [222, 219] on span "Icecream with Frech Cut Strawberry - Chocolate Regular" at bounding box center [237, 216] width 100 height 8
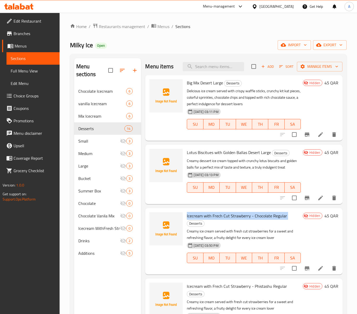
click at [222, 219] on span "Icecream with Frech Cut Strawberry - Chocolate Regular" at bounding box center [237, 216] width 100 height 8
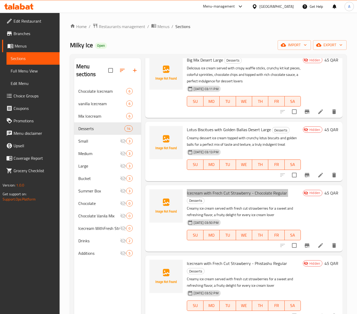
scroll to position [35, 0]
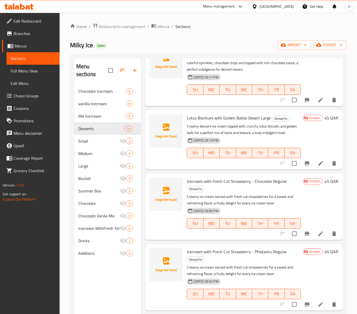
click at [228, 256] on span "Icecream with Frech Cut Strawberry - Phistashu Regular" at bounding box center [237, 252] width 100 height 8
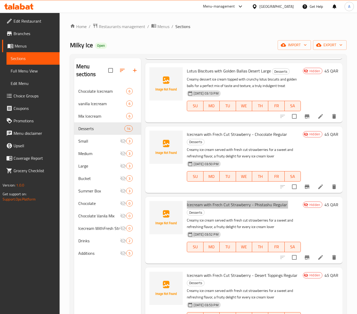
scroll to position [139, 0]
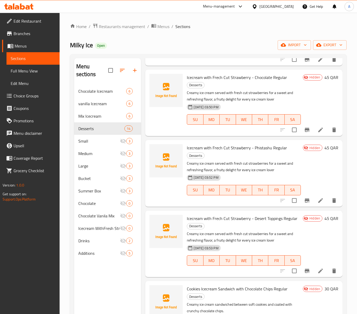
click at [218, 223] on span "Icecream with Frech Cut Strawberry - Desert Toppings Regular" at bounding box center [242, 219] width 111 height 8
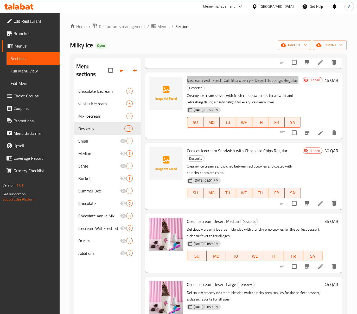
scroll to position [277, 0]
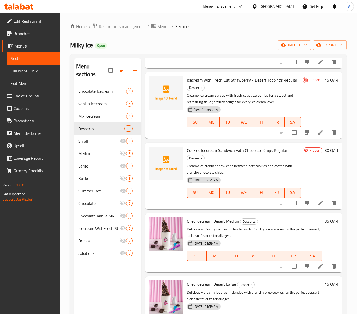
click at [231, 149] on div "Cookies Icecream Sandwich with Chocolate Chips Regular Desserts Creamy ice crea…" at bounding box center [243, 176] width 197 height 67
click at [233, 154] on span "Cookies Icecream Sandwich with Chocolate Chips Regular" at bounding box center [237, 151] width 101 height 8
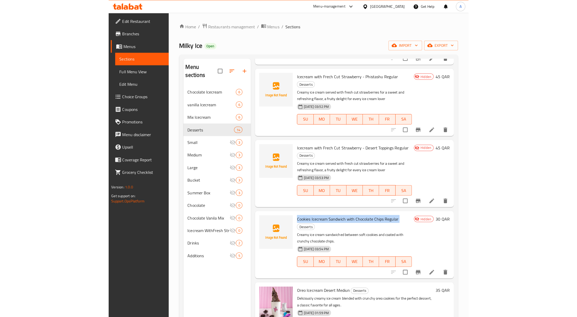
scroll to position [191, 0]
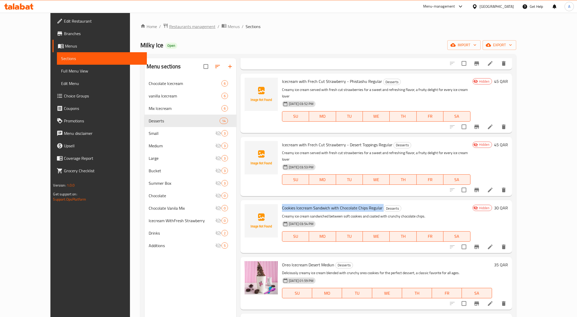
click at [169, 27] on span "Restaurants management" at bounding box center [192, 26] width 46 height 6
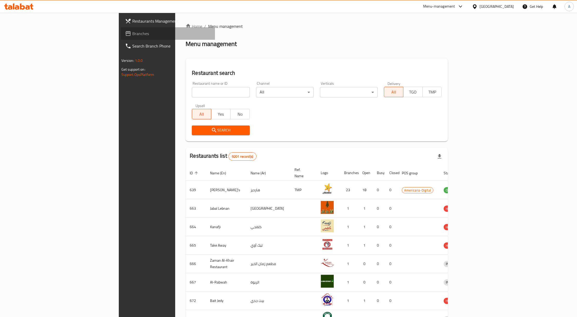
click at [132, 36] on span "Branches" at bounding box center [171, 33] width 79 height 6
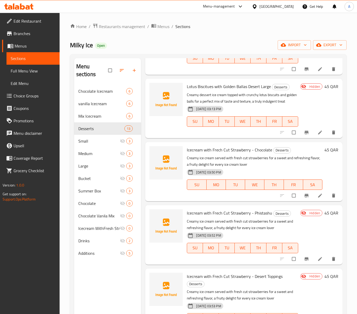
scroll to position [69, 0]
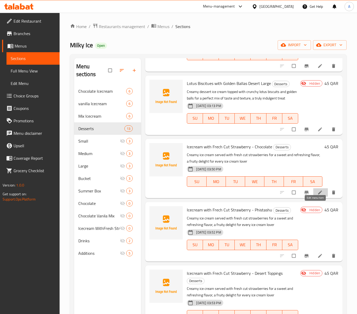
click at [317, 195] on icon at bounding box center [319, 192] width 5 height 5
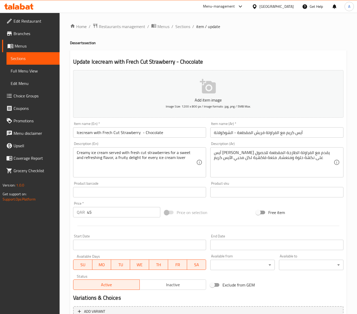
click at [174, 284] on span "Inactive" at bounding box center [173, 285] width 62 height 8
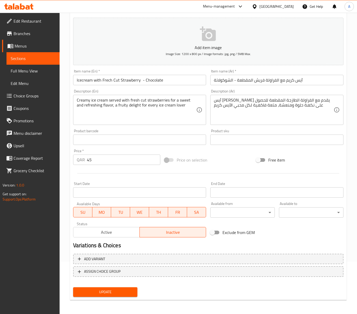
click at [120, 289] on span "Update" at bounding box center [105, 292] width 56 height 7
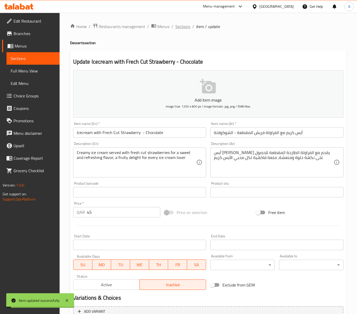
click at [186, 26] on span "Sections" at bounding box center [182, 26] width 15 height 6
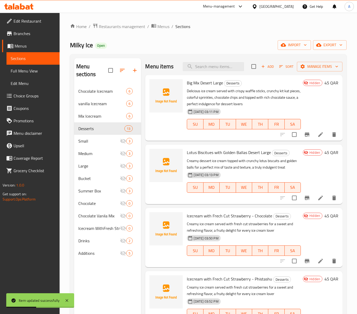
click at [260, 64] on span "Add" at bounding box center [267, 67] width 14 height 6
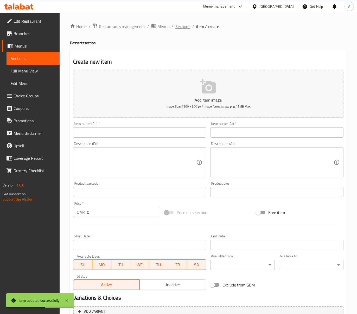
click at [182, 28] on span "Sections" at bounding box center [182, 26] width 15 height 6
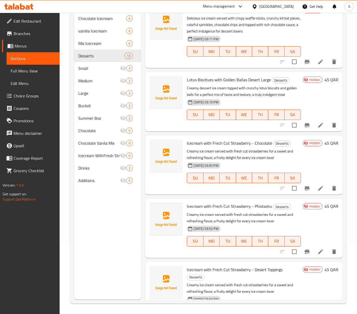
scroll to position [4, 0]
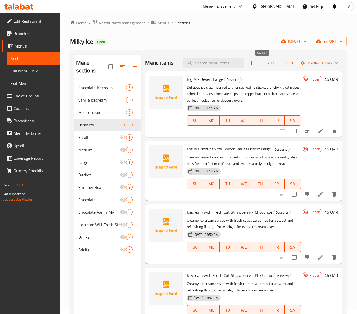
click at [266, 62] on span "Add" at bounding box center [267, 63] width 14 height 6
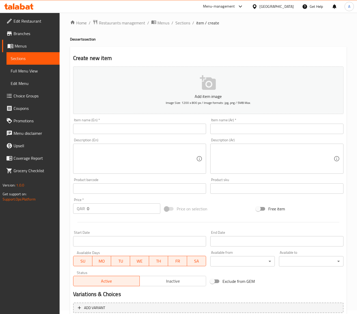
click at [123, 126] on input "text" at bounding box center [139, 129] width 133 height 10
paste input "Cookies Icecream Sandwich With Chocolate chips"
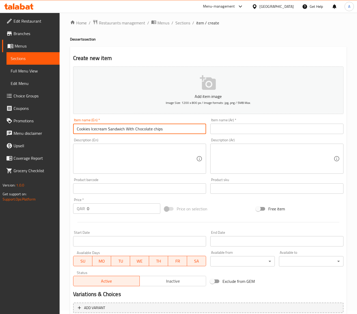
click at [155, 129] on input "Cookies Icecream Sandwich With Chocolate chips" at bounding box center [139, 129] width 133 height 10
click at [161, 129] on input "Cookies Icecream Sandwich with Chocolate Chips" at bounding box center [139, 129] width 133 height 10
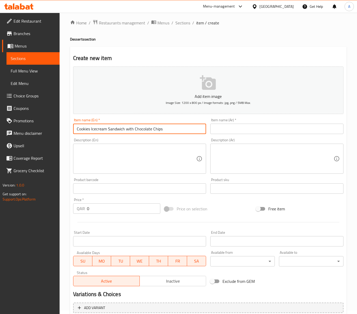
click at [161, 129] on input "Cookies Icecream Sandwich with Chocolate Chips" at bounding box center [139, 129] width 133 height 10
type input "Cookies Icecream Sandwich with Chocolate Chips"
click at [214, 151] on textarea at bounding box center [274, 159] width 120 height 25
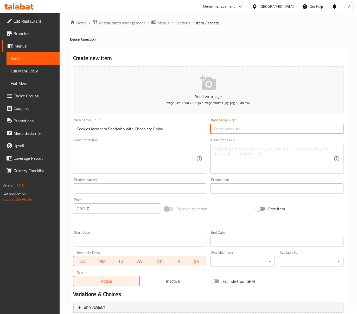
click at [224, 134] on input "text" at bounding box center [276, 129] width 133 height 10
paste input "ساندويتش آيس كريم كوكيز مع رقائق الشوكولاتة"
type input "ساندويتش آيس كريم كوكيز مع رقائق الشوكولاتة"
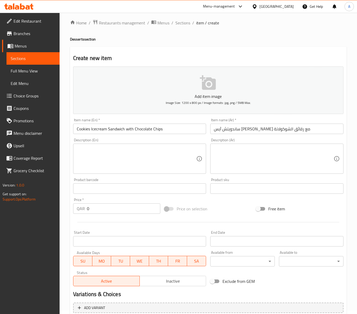
click at [176, 128] on input "Cookies Icecream Sandwich with Chocolate Chips" at bounding box center [139, 129] width 133 height 10
paste input "Regular"
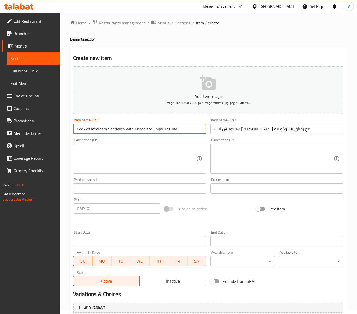
type input "Cookies Icecream Sandwich with Chocolate Chips Regular"
click at [319, 132] on input "ساندويتش آيس كريم كوكيز مع رقائق الشوكولاتة" at bounding box center [276, 129] width 133 height 10
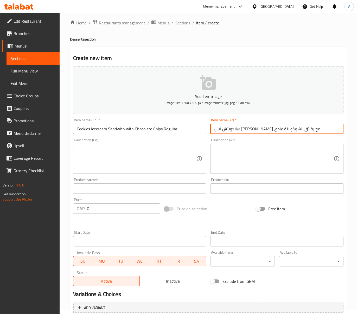
type input "ساندويتش آيس [PERSON_NAME] مع رقائق الشوكولاتة عادى"
click at [136, 150] on textarea at bounding box center [137, 159] width 120 height 25
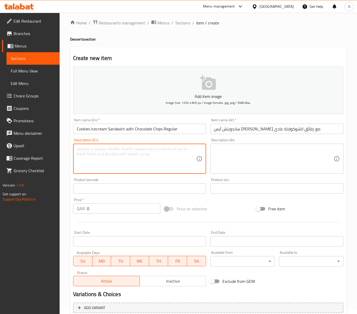
paste textarea "Creamy ice cream sandwiched between soft cookies and coated with crunchy chocol…"
type textarea "Creamy ice cream sandwiched between soft cookies and coated with crunchy chocol…"
click at [147, 151] on textarea "Creamy ice cream sandwiched between soft cookies and coated with crunchy chocol…" at bounding box center [137, 159] width 120 height 25
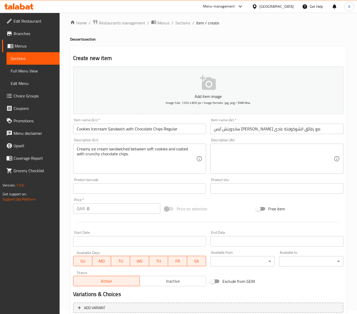
click at [276, 152] on textarea at bounding box center [274, 159] width 120 height 25
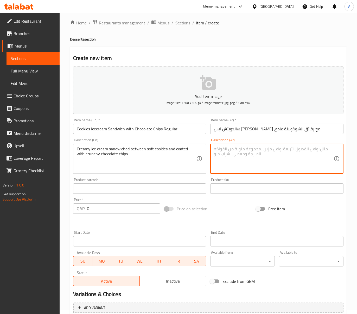
paste textarea "آيس [PERSON_NAME] محصور بين قطع البسكويت الناعمة ومغطى برقائق الشوكولاتة المقرم…"
type textarea "آيس [PERSON_NAME] محصور بين قطع البسكويت الناعمة ومغطى برقائق الشوكولاتة المقرم…"
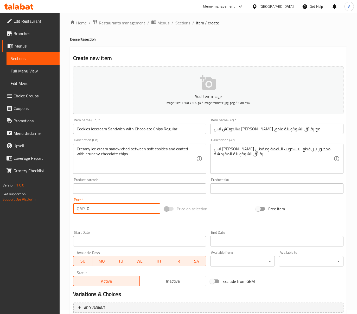
drag, startPoint x: 97, startPoint y: 212, endPoint x: 39, endPoint y: 213, distance: 58.0
click at [46, 216] on div "Edit Restaurant Branches Menus Sections Full Menu View Edit Menu Choice Groups …" at bounding box center [178, 186] width 357 height 355
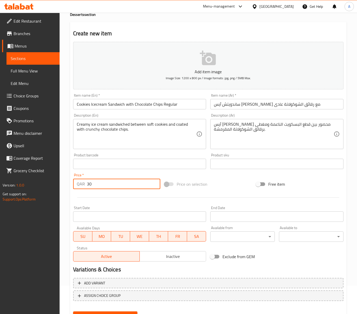
scroll to position [53, 0]
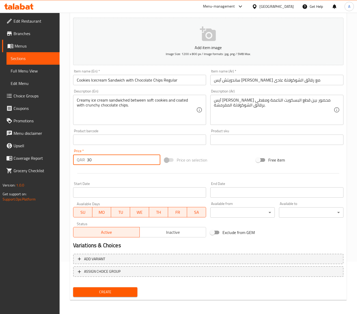
type input "30"
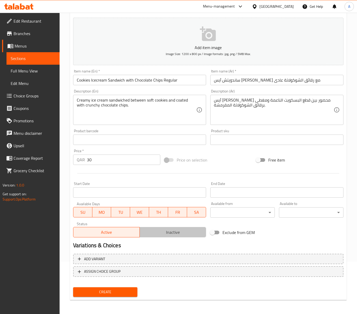
click at [168, 230] on span "Inactive" at bounding box center [173, 233] width 62 height 8
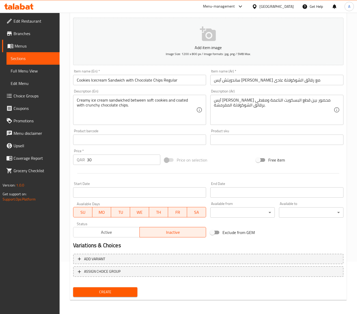
scroll to position [0, 0]
click at [108, 290] on span "Create" at bounding box center [105, 292] width 56 height 7
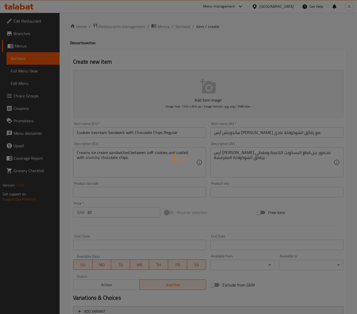
type input "0"
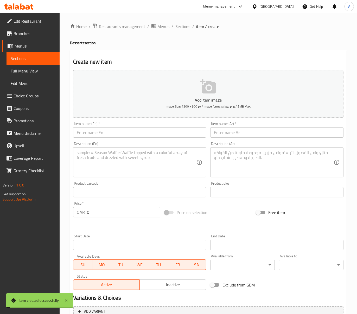
click at [185, 30] on div "Home / Restaurants management / Menus / Sections / item / create Desserts secti…" at bounding box center [208, 190] width 276 height 334
click at [185, 29] on span "Sections" at bounding box center [182, 26] width 15 height 6
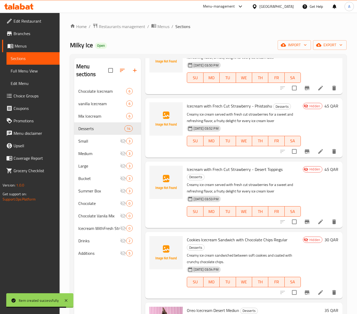
scroll to position [104, 0]
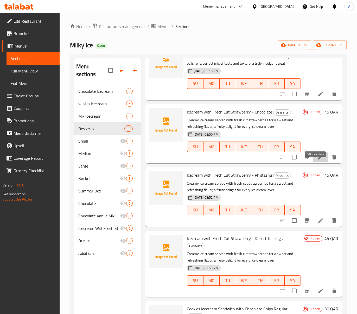
click at [317, 160] on icon at bounding box center [320, 157] width 6 height 6
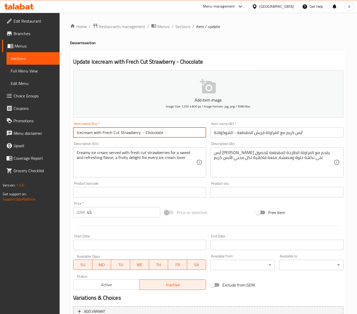
click at [177, 132] on input "Icecream with Frech Cut Strawberry - Chocolate" at bounding box center [139, 132] width 133 height 10
click at [169, 134] on input "Icecream with Frech Cut Strawberry - Chocolate" at bounding box center [139, 132] width 133 height 10
paste input "Regular"
type input "Icecream with Frech Cut Strawberry - Chocolate Regular"
click at [347, 127] on div "Home / Restaurants management / Menus / Sections / item / update Desserts secti…" at bounding box center [208, 190] width 297 height 355
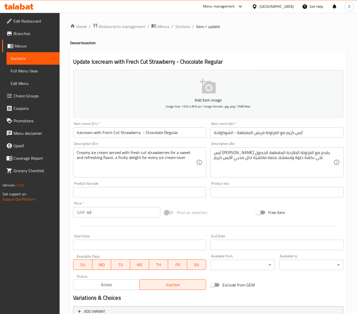
click at [327, 132] on input "آيس كريم مع الفراولة فريش المقطعة - الشوكولاتة" at bounding box center [276, 132] width 133 height 10
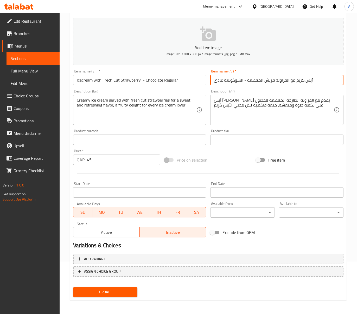
type input "آيس كريم مع الفراولة فريش المقطعة - الشوكولاتة عادى"
click at [118, 296] on button "Update" at bounding box center [105, 293] width 64 height 10
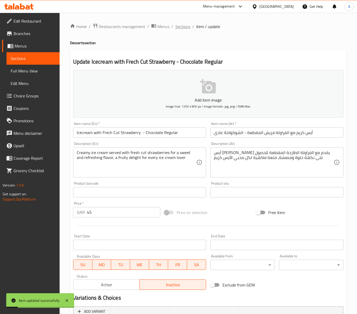
click at [182, 26] on span "Sections" at bounding box center [182, 26] width 15 height 6
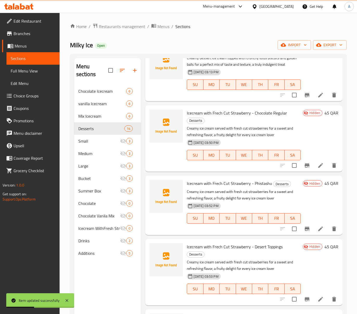
scroll to position [104, 0]
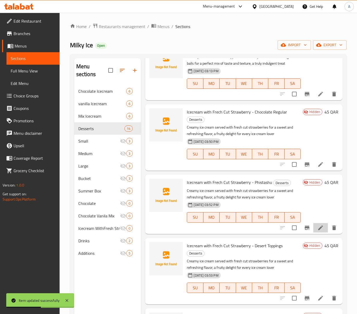
click at [317, 231] on icon at bounding box center [320, 228] width 6 height 6
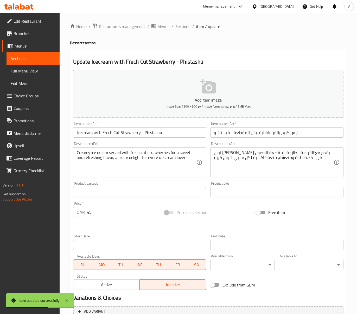
click at [164, 126] on div "Item name (En)   * Icecream with Frech Cut Strawberry - Phistashu Item name (En…" at bounding box center [139, 130] width 133 height 16
click at [167, 127] on div "Item name (En)   * Icecream with Frech Cut Strawberry - Phistashu Item name (En…" at bounding box center [139, 130] width 133 height 16
click at [167, 128] on div "Item name (En)   * Icecream with Frech Cut Strawberry - Phistashu Item name (En…" at bounding box center [139, 130] width 133 height 16
click at [169, 133] on input "Icecream with Frech Cut Strawberry - Phistashu" at bounding box center [139, 132] width 133 height 10
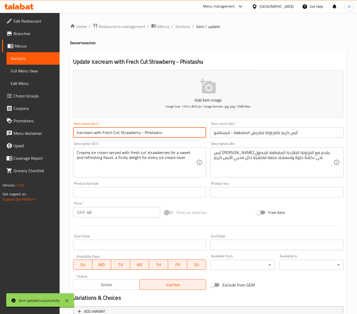
paste input "Regular"
type input "Icecream with Frech Cut Strawberry - Phistashu Regular"
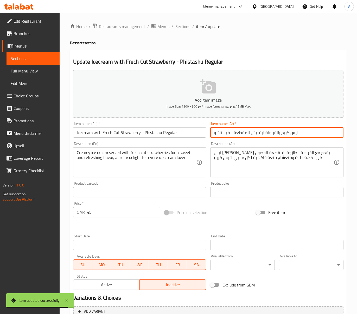
click at [312, 132] on input "آيس كريم بالفراولة لبقريش المقطعة - فيستاشو" at bounding box center [276, 132] width 133 height 10
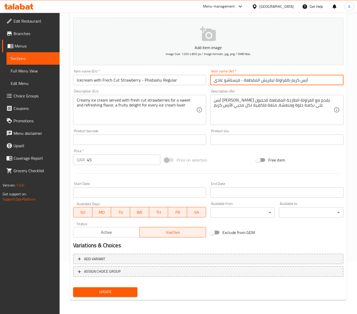
type input "آيس كريم بالفراولة لبقريش المقطعة - فيستاشو عادى"
click at [131, 294] on span "Update" at bounding box center [105, 292] width 56 height 7
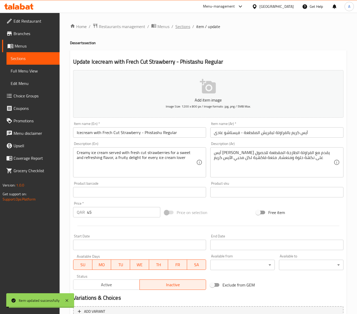
click at [182, 28] on span "Sections" at bounding box center [182, 26] width 15 height 6
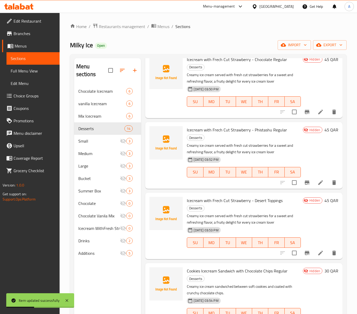
scroll to position [173, 0]
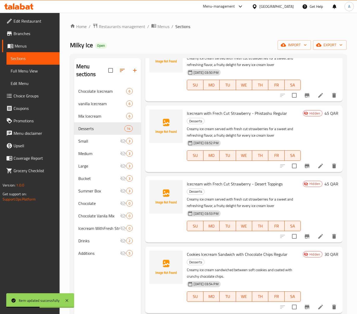
click at [318, 240] on icon at bounding box center [320, 237] width 6 height 6
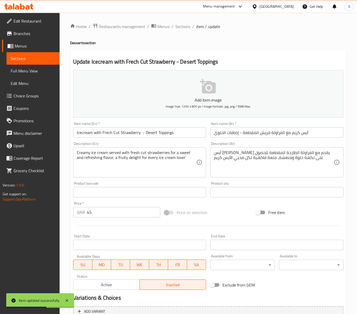
click at [173, 134] on input "Icecream with Frech Cut Strawberry - Desert Toppings" at bounding box center [139, 132] width 133 height 10
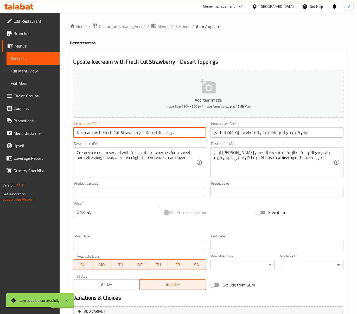
paste input "Regular"
type input "Icecream with Frech Cut Strawberry - Desert Toppings Regular"
click at [321, 133] on input "آيس كريم مع الفراولة فريش المقطعة - إضافات الحلوى" at bounding box center [276, 132] width 133 height 10
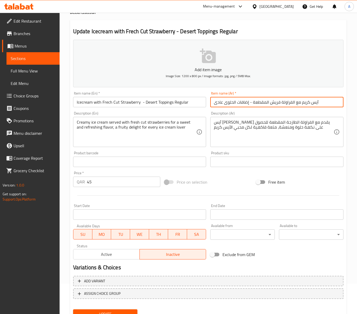
scroll to position [53, 0]
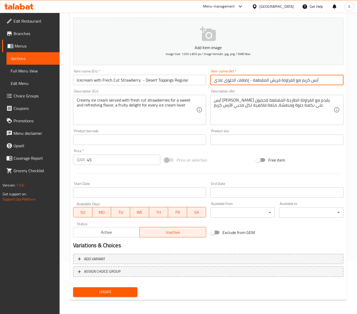
type input "آيس كريم مع الفراولة فريش المقطعة - إضافات الحلوى عادى"
click at [106, 289] on span "Update" at bounding box center [105, 292] width 56 height 7
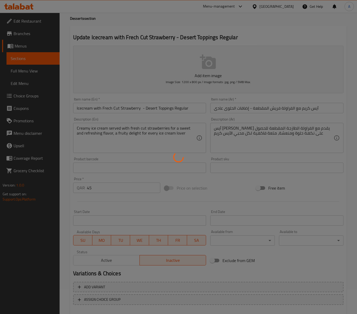
scroll to position [0, 0]
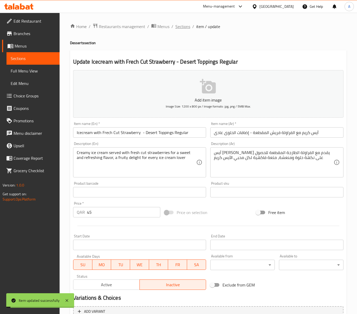
click at [183, 28] on span "Sections" at bounding box center [182, 26] width 15 height 6
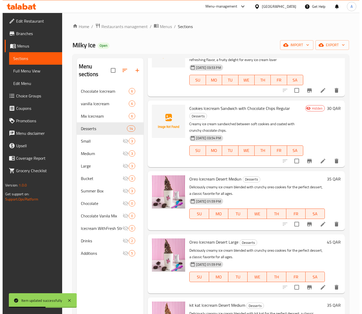
scroll to position [416, 0]
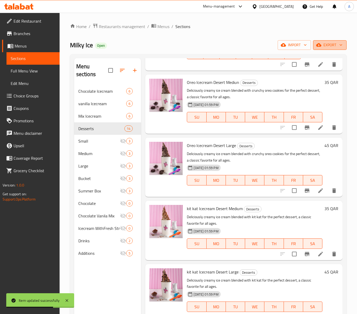
click at [327, 45] on span "export" at bounding box center [329, 45] width 25 height 7
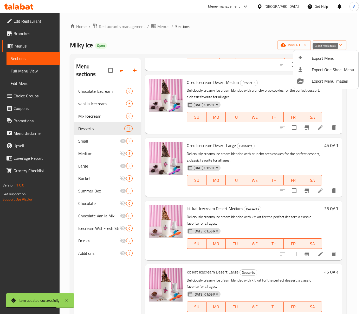
click at [331, 58] on span "Export Menu" at bounding box center [333, 58] width 42 height 6
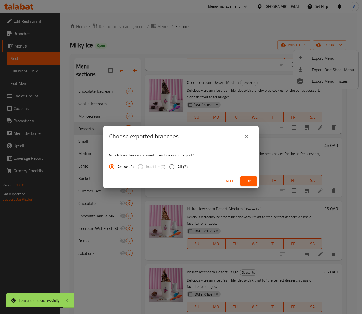
click at [177, 169] on span "All (3)" at bounding box center [182, 167] width 10 height 6
click at [177, 169] on input "All (3)" at bounding box center [171, 167] width 11 height 11
radio input "true"
click at [254, 181] on button "Ok" at bounding box center [248, 182] width 17 height 10
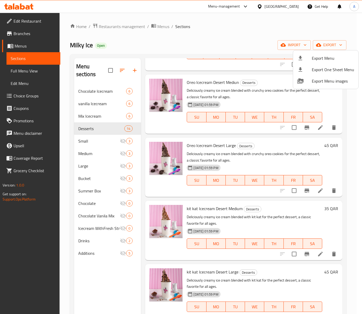
click at [33, 73] on div at bounding box center [181, 157] width 362 height 314
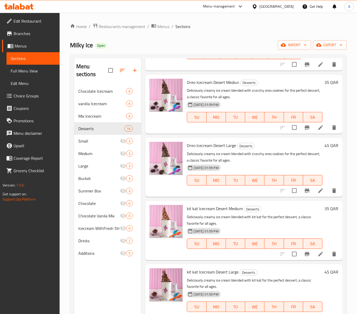
click at [33, 73] on span "Full Menu View" at bounding box center [33, 71] width 45 height 6
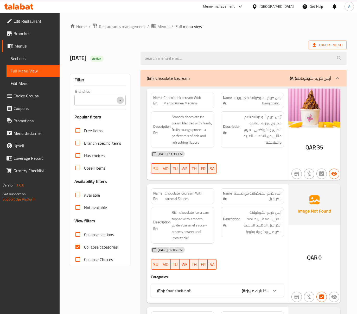
click at [122, 99] on icon "Open" at bounding box center [120, 100] width 6 height 6
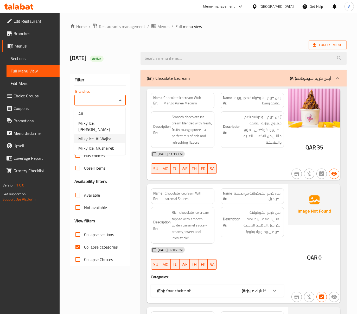
click at [108, 137] on li "Milky Ice, Al Wajba" at bounding box center [99, 138] width 51 height 9
type input "Milky Ice, Al Wajba"
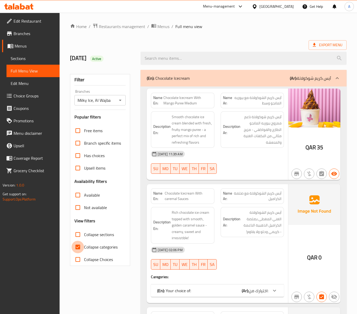
click at [80, 244] on input "Collapse categories" at bounding box center [78, 247] width 12 height 12
checkbox input "false"
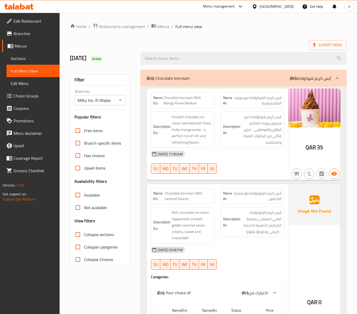
click at [120, 102] on icon "Open" at bounding box center [120, 100] width 6 height 6
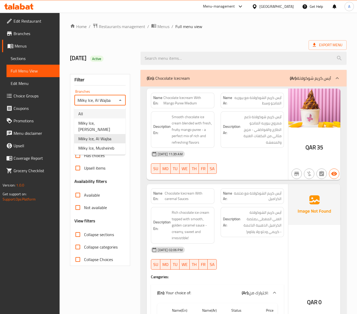
click at [104, 111] on li "All" at bounding box center [99, 113] width 51 height 9
type input "All"
click at [134, 55] on h2 "3/4/2024 Active" at bounding box center [102, 58] width 64 height 8
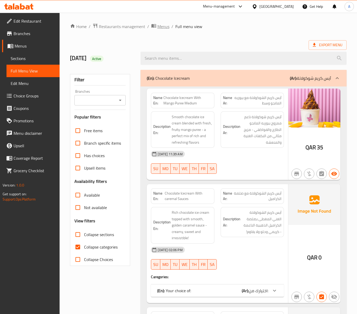
click at [163, 27] on span "Menus" at bounding box center [163, 26] width 12 height 6
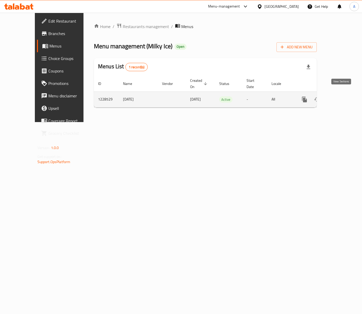
click at [340, 96] on icon "enhanced table" at bounding box center [342, 99] width 6 height 6
